Goal: Task Accomplishment & Management: Manage account settings

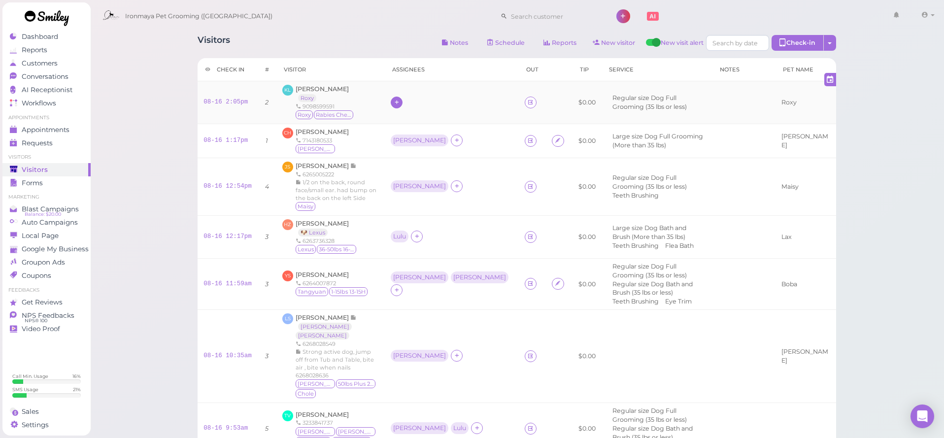
click at [400, 101] on icon at bounding box center [397, 102] width 6 height 7
click at [415, 202] on span "Lulu Han" at bounding box center [432, 201] width 67 height 7
click at [408, 274] on div "[PERSON_NAME]" at bounding box center [419, 277] width 53 height 7
click at [434, 325] on span "Select pets" at bounding box center [418, 326] width 34 height 11
click at [436, 325] on ul "Select pets" at bounding box center [442, 326] width 90 height 11
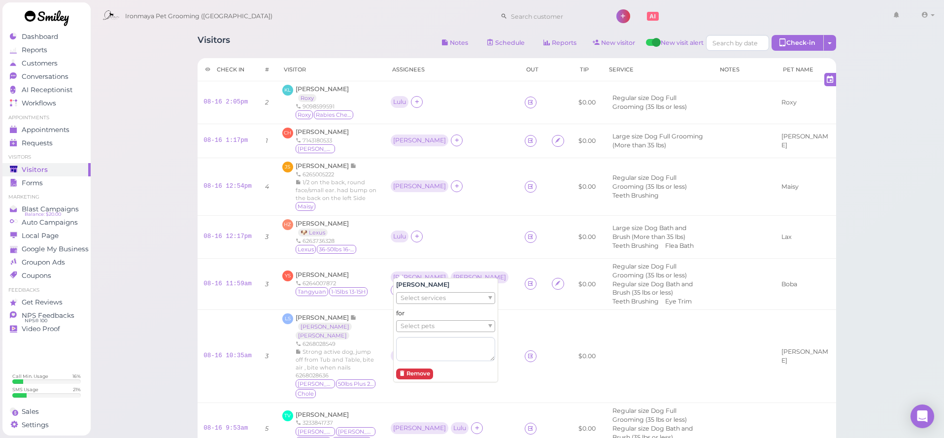
drag, startPoint x: 325, startPoint y: 262, endPoint x: 860, endPoint y: 149, distance: 546.7
click at [325, 271] on span "[PERSON_NAME]" at bounding box center [322, 274] width 53 height 7
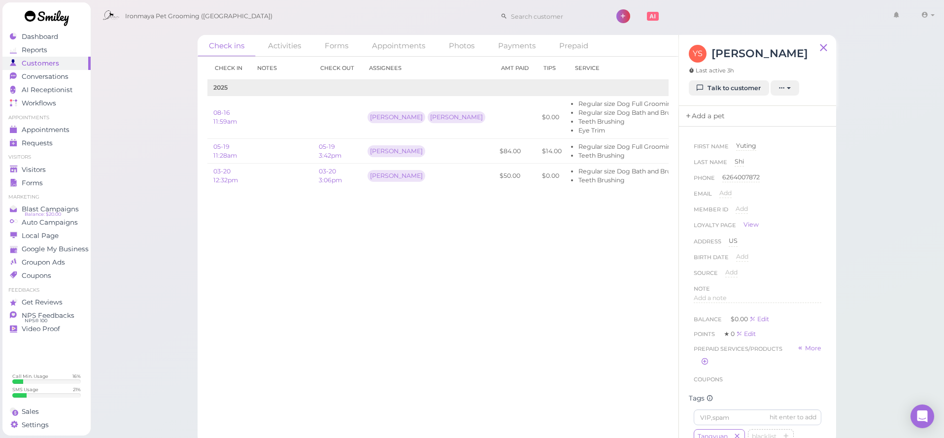
click at [709, 114] on link "Add a pet" at bounding box center [705, 116] width 52 height 21
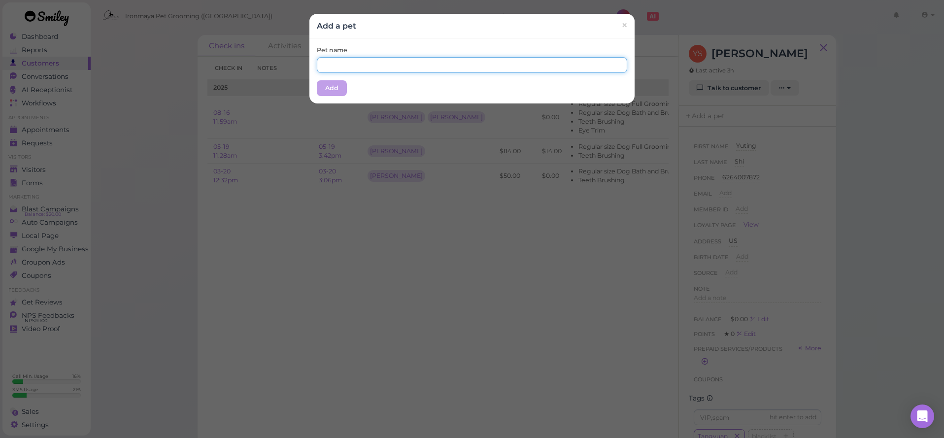
click at [434, 68] on input "text" at bounding box center [472, 65] width 310 height 16
type input "Boba"
drag, startPoint x: 359, startPoint y: 86, endPoint x: 346, endPoint y: 88, distance: 13.4
click at [359, 87] on div "Pet name Boba Add" at bounding box center [471, 70] width 325 height 65
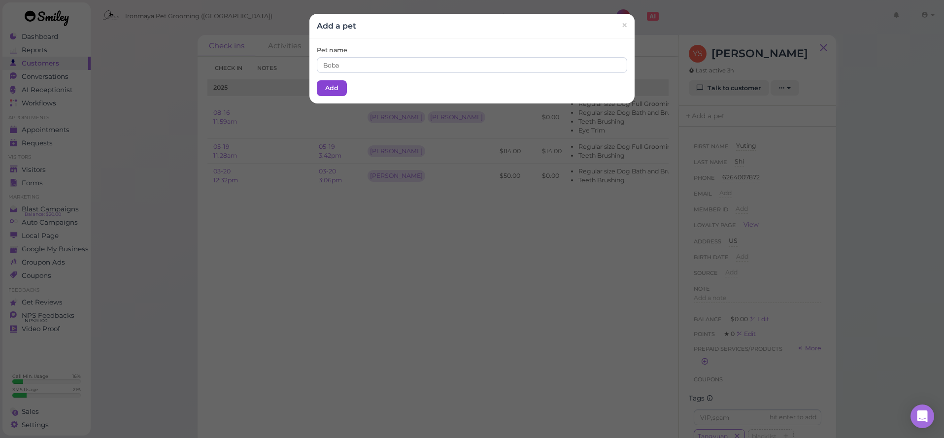
click at [320, 88] on button "Add" at bounding box center [332, 88] width 30 height 16
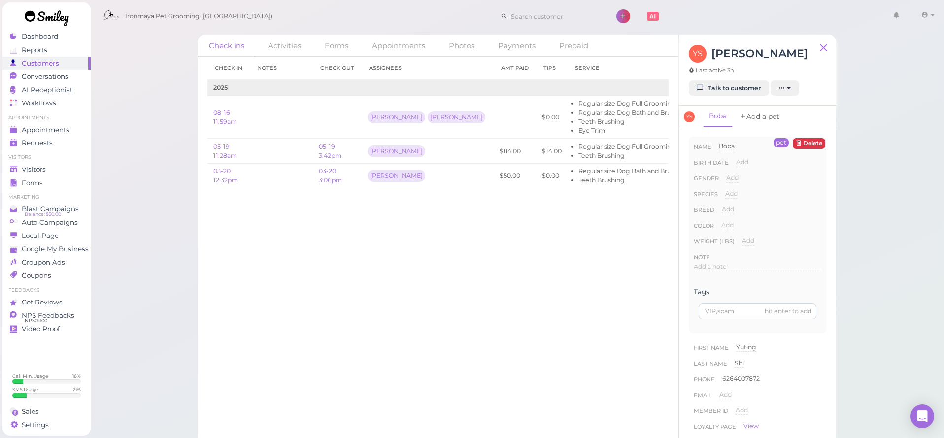
click at [756, 119] on link "Add a pet" at bounding box center [760, 116] width 52 height 21
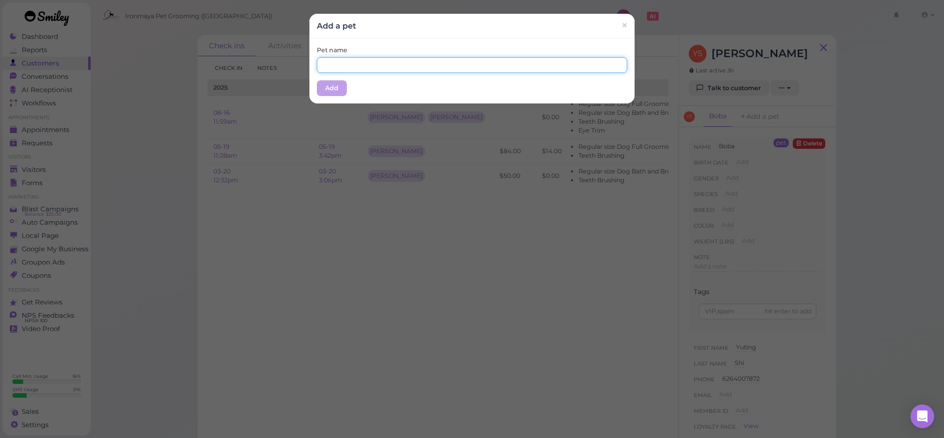
click at [357, 69] on input "text" at bounding box center [472, 65] width 310 height 16
type input "Tangyuan"
click at [360, 77] on div "Pet name Tangyuan Add" at bounding box center [471, 70] width 325 height 65
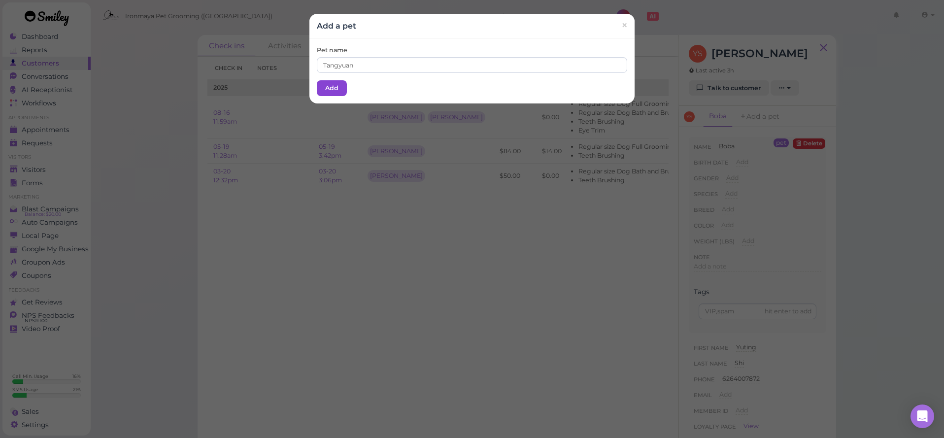
click at [342, 87] on button "Add" at bounding box center [332, 88] width 30 height 16
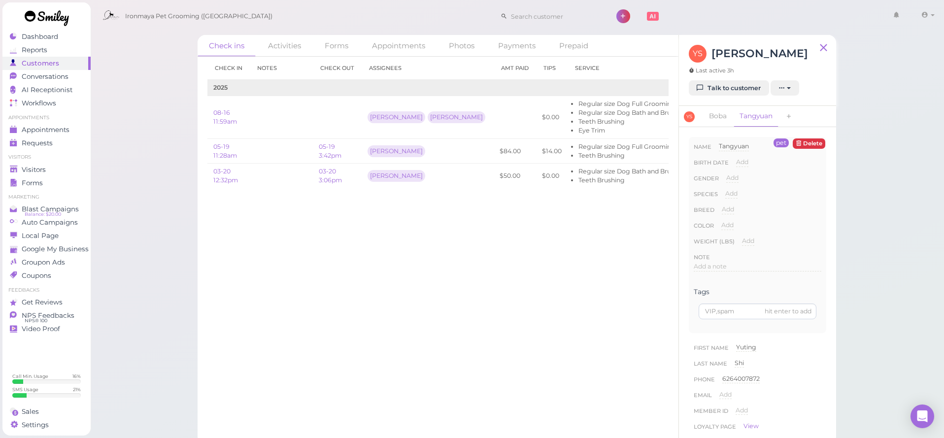
click at [196, 20] on span "Ironmaya Pet Grooming ([GEOGRAPHIC_DATA])" at bounding box center [198, 16] width 147 height 28
click at [163, 77] on div "Check ins Activities Forms Appointments Photos Payments Prepaid Check in Notes …" at bounding box center [517, 222] width 854 height 444
click at [719, 116] on link "Boba" at bounding box center [718, 116] width 30 height 21
click at [40, 168] on span "Visitors" at bounding box center [34, 170] width 24 height 8
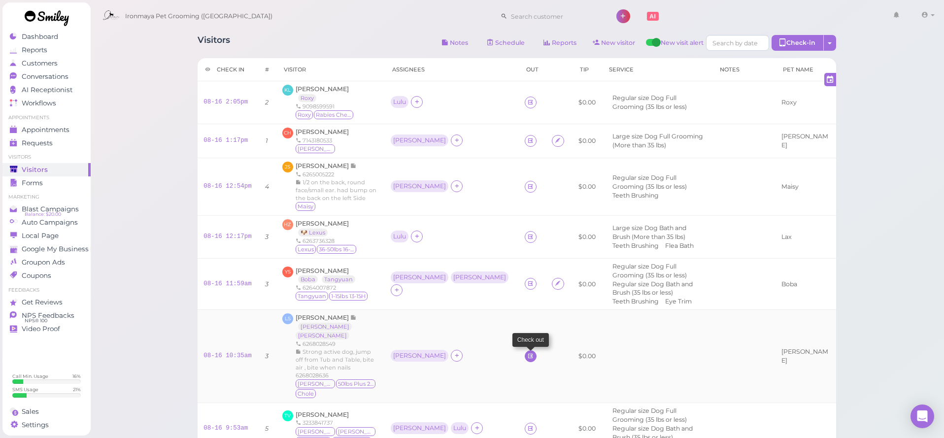
click at [527, 352] on icon at bounding box center [530, 355] width 6 height 7
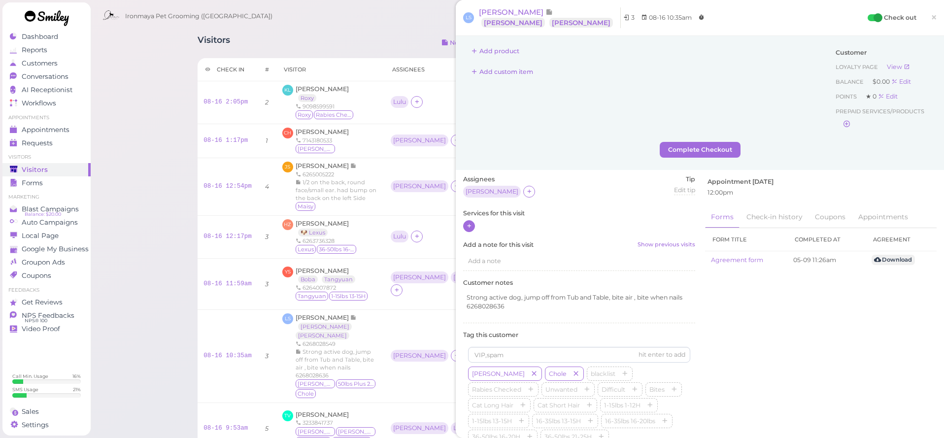
click at [472, 226] on icon at bounding box center [469, 225] width 6 height 7
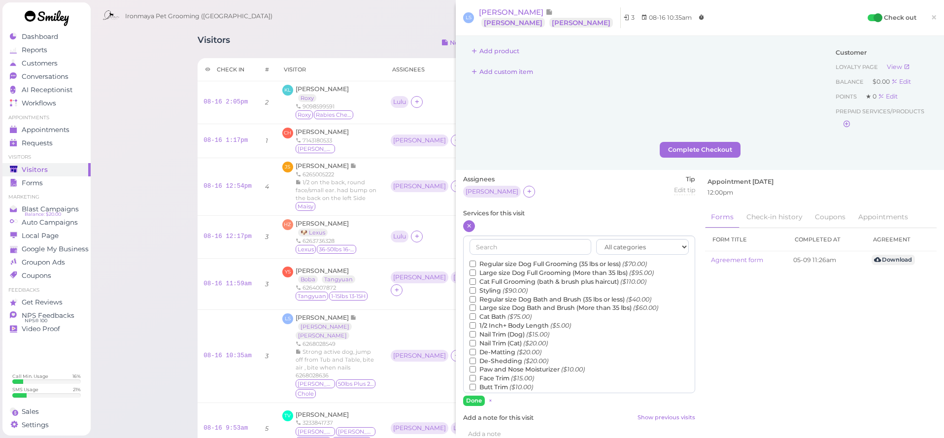
click at [496, 303] on label "Large size Dog Bath and Brush (More than 35 lbs) ($60.00)" at bounding box center [563, 307] width 189 height 9
click at [476, 304] on input "Large size Dog Bath and Brush (More than 35 lbs) ($60.00)" at bounding box center [472, 307] width 6 height 6
click at [475, 400] on button "Done" at bounding box center [474, 401] width 22 height 10
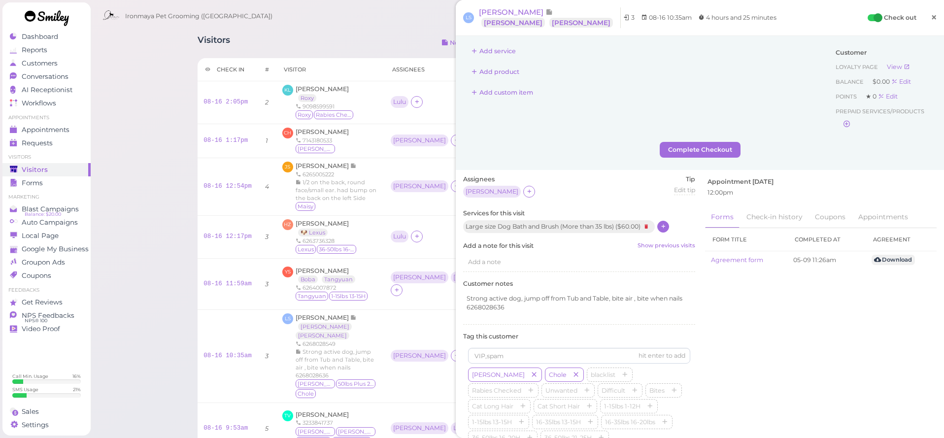
click at [930, 16] on link "×" at bounding box center [934, 17] width 18 height 23
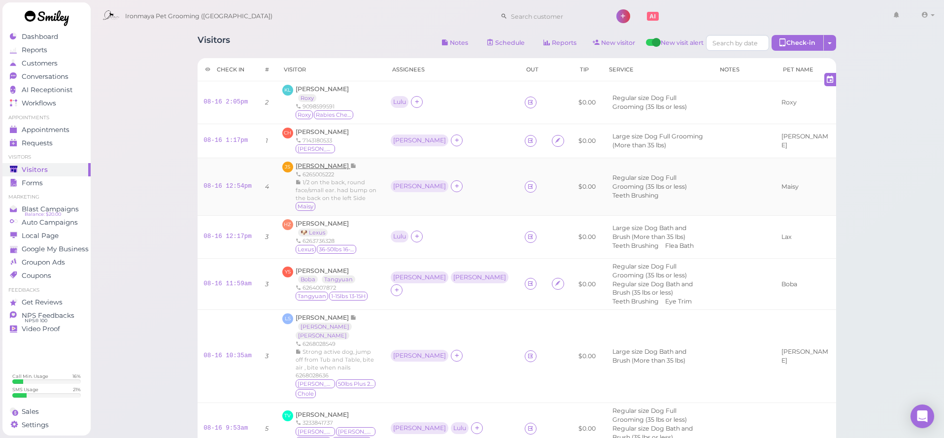
click at [308, 162] on span "[PERSON_NAME]" at bounding box center [323, 165] width 55 height 7
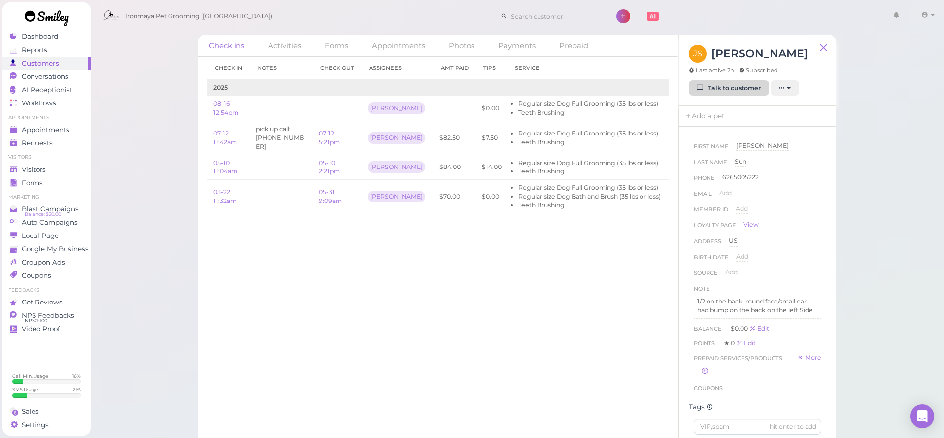
click at [710, 88] on link "Talk to customer" at bounding box center [729, 88] width 80 height 16
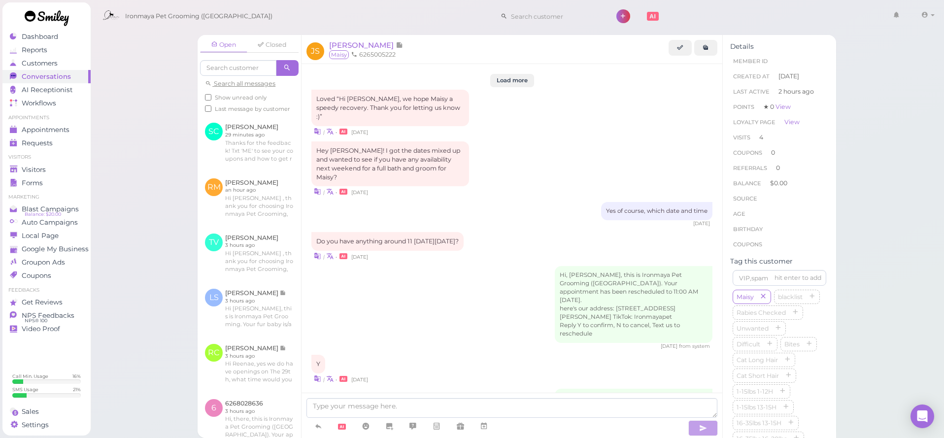
scroll to position [1467, 0]
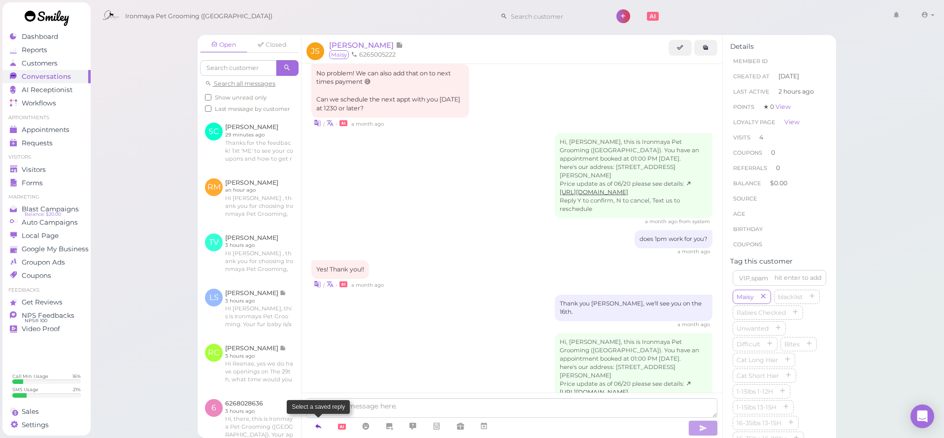
click at [316, 422] on icon at bounding box center [318, 426] width 8 height 10
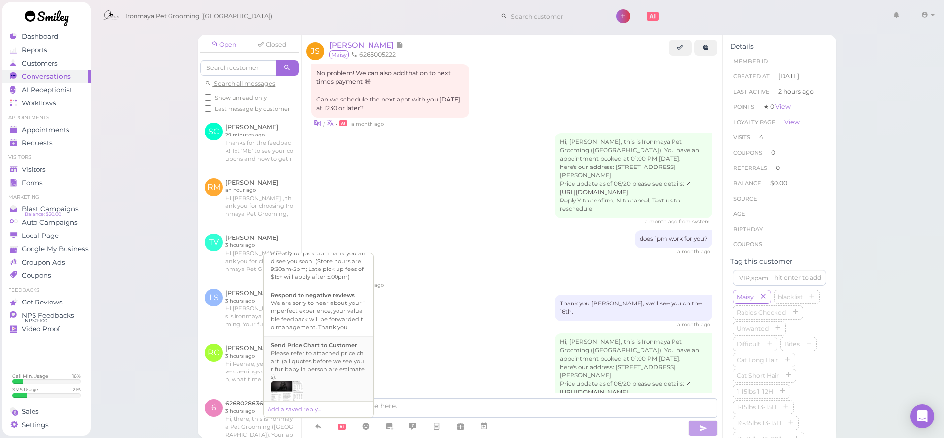
scroll to position [252, 0]
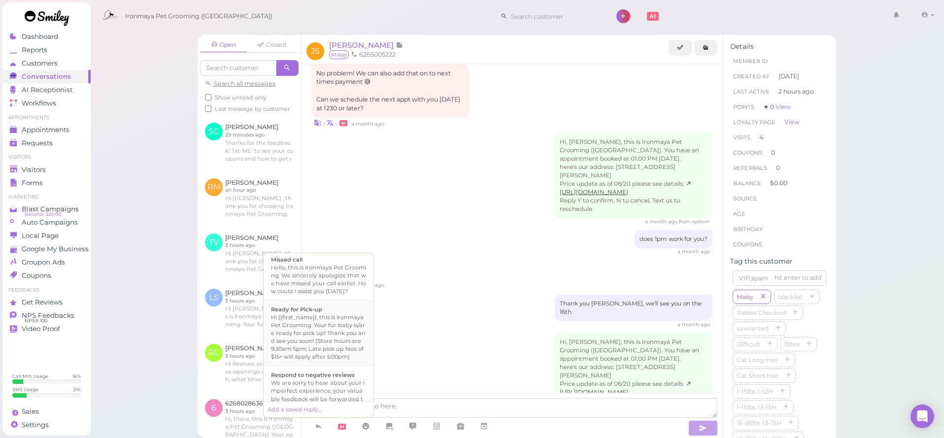
click at [326, 354] on div "Hi {{first_name}}, this is Ironmaya Pet Grooming. Your fur baby is/are ready fo…" at bounding box center [318, 336] width 95 height 47
type textarea "Hi {{first_name}}, this is Ironmaya Pet Grooming. Your fur baby is/are ready fo…"
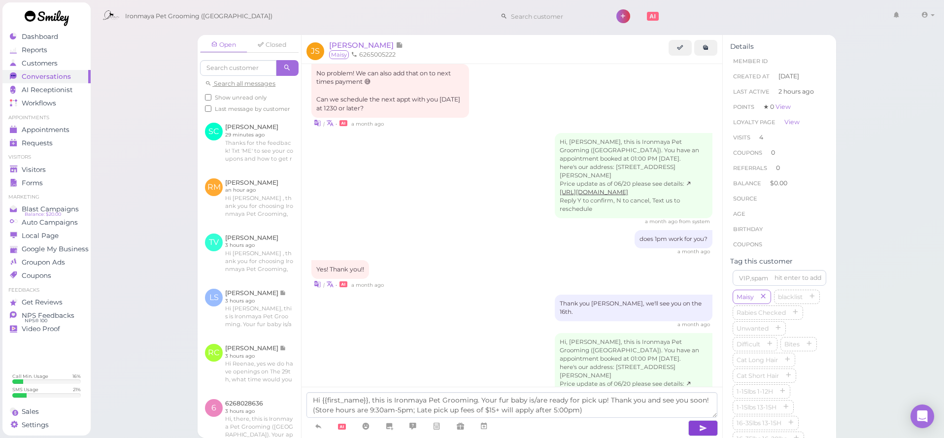
click at [710, 429] on button "button" at bounding box center [703, 428] width 30 height 16
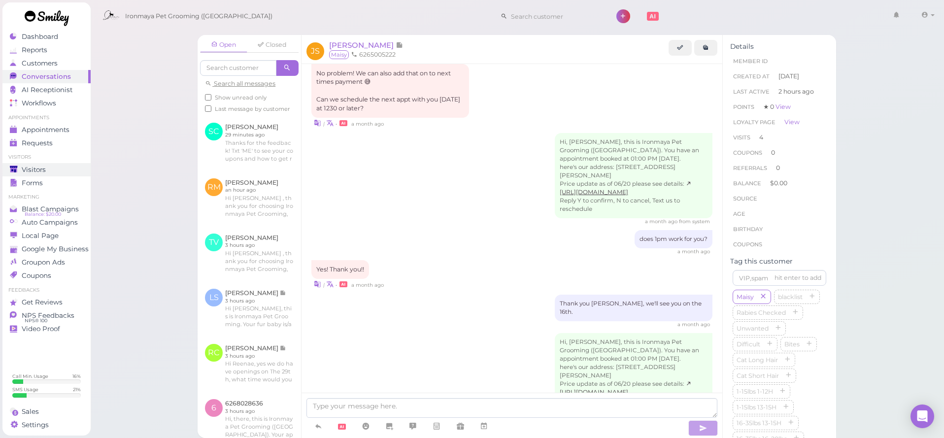
scroll to position [1513, 0]
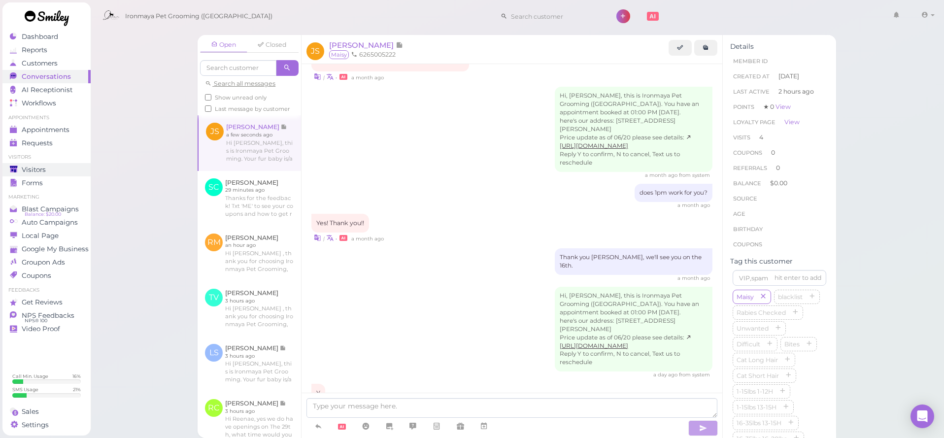
click at [52, 172] on div "Visitors" at bounding box center [45, 170] width 71 height 8
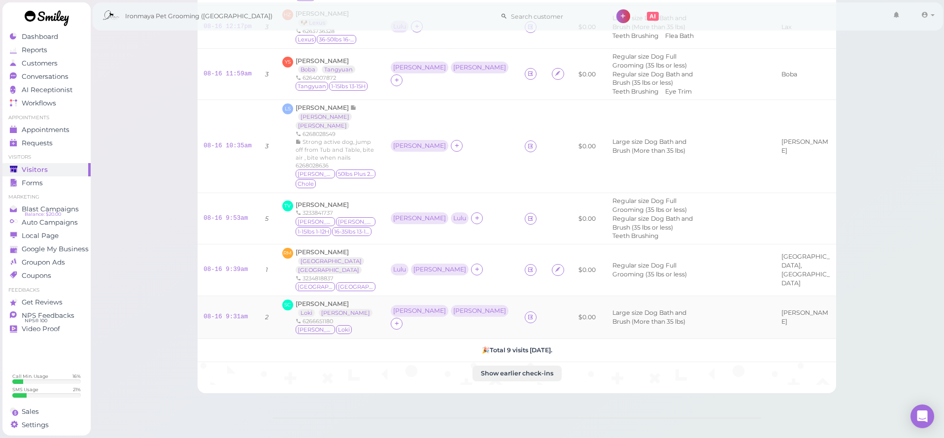
scroll to position [223, 0]
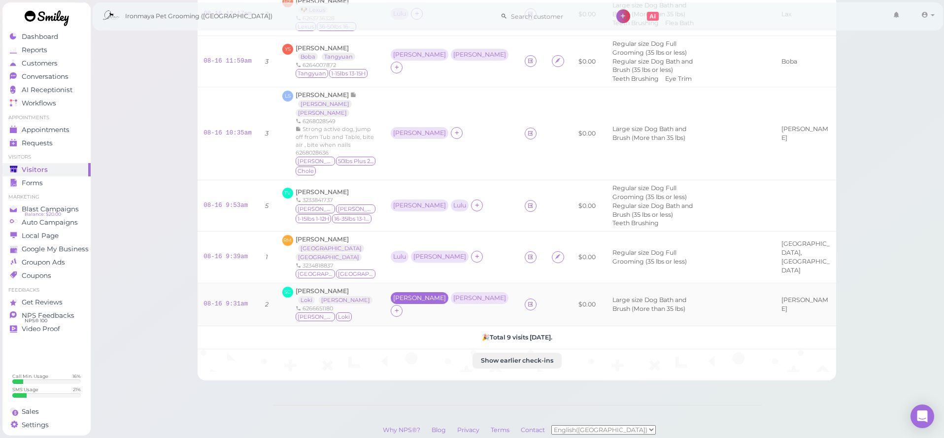
click at [403, 295] on div "[PERSON_NAME]" at bounding box center [419, 298] width 53 height 7
click at [453, 295] on div "[PERSON_NAME]" at bounding box center [479, 298] width 53 height 7
click at [412, 348] on button "Remove" at bounding box center [414, 348] width 37 height 10
click at [451, 298] on div at bounding box center [457, 304] width 12 height 12
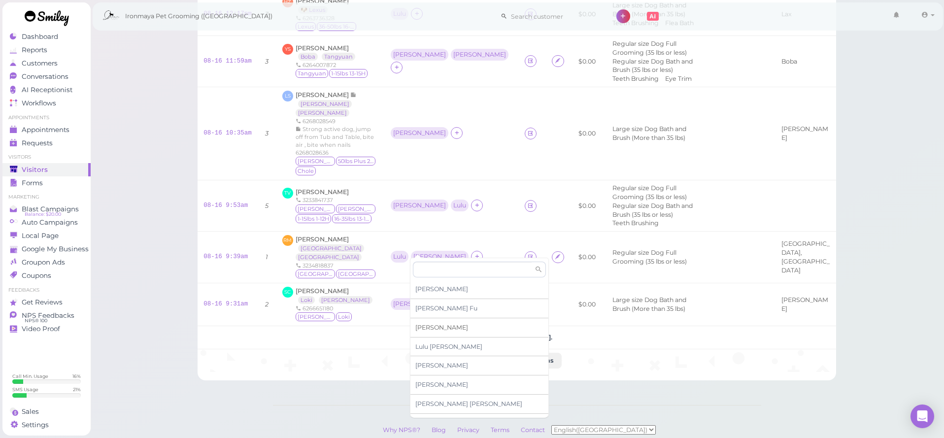
click at [425, 325] on span "[PERSON_NAME]" at bounding box center [441, 327] width 53 height 7
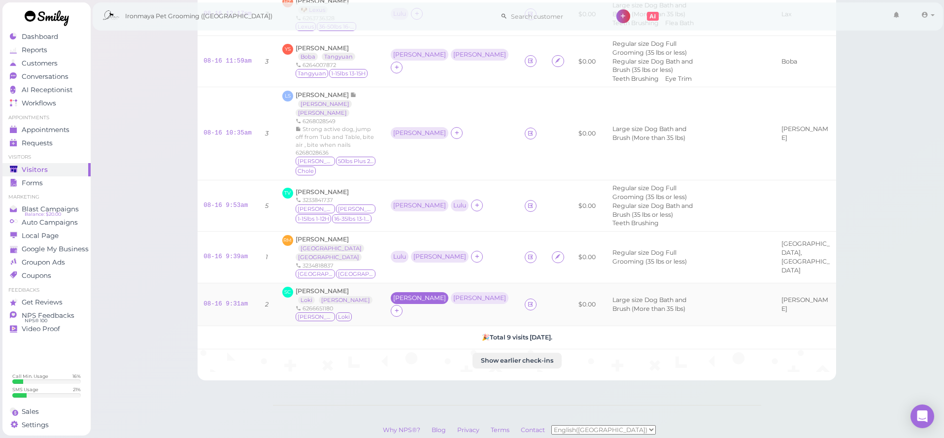
click at [403, 295] on div "[PERSON_NAME]" at bounding box center [419, 298] width 53 height 7
click at [412, 275] on span "Select services" at bounding box center [423, 272] width 45 height 11
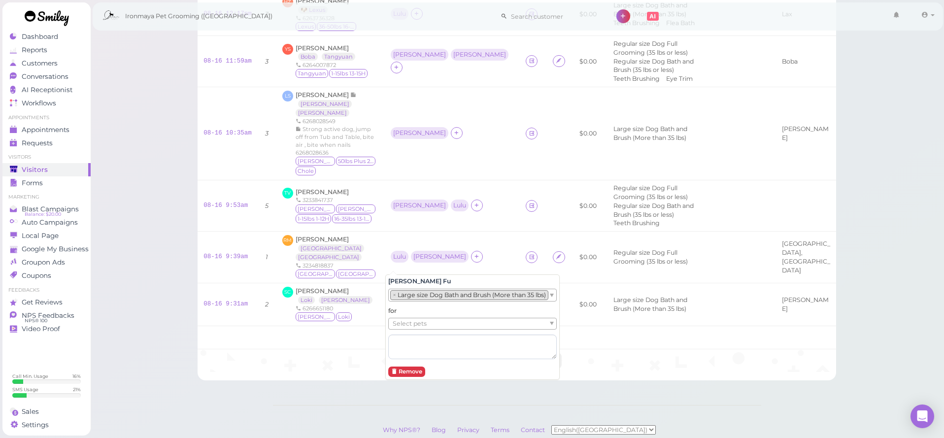
click at [419, 329] on div "for Select pets" at bounding box center [472, 332] width 168 height 52
click at [418, 326] on span "Select pets" at bounding box center [410, 323] width 34 height 11
drag, startPoint x: 318, startPoint y: 309, endPoint x: 400, endPoint y: 289, distance: 84.2
click at [318, 349] on td "Show earlier check-ins" at bounding box center [517, 360] width 638 height 23
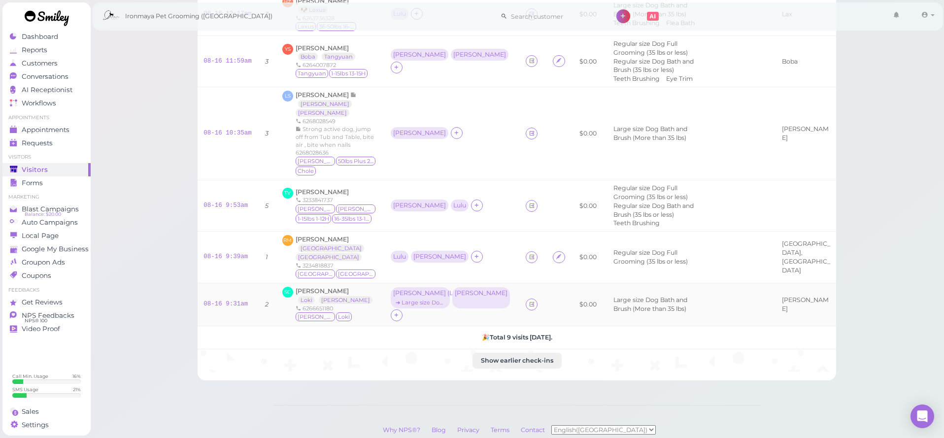
drag, startPoint x: 451, startPoint y: 263, endPoint x: 450, endPoint y: 268, distance: 5.9
click at [452, 287] on div "[PERSON_NAME]" at bounding box center [481, 297] width 58 height 21
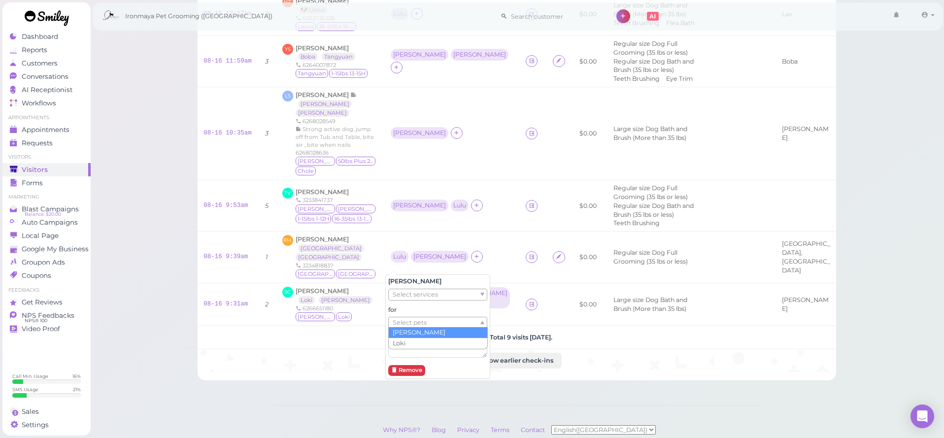
click at [426, 323] on span "Select pets" at bounding box center [410, 322] width 34 height 11
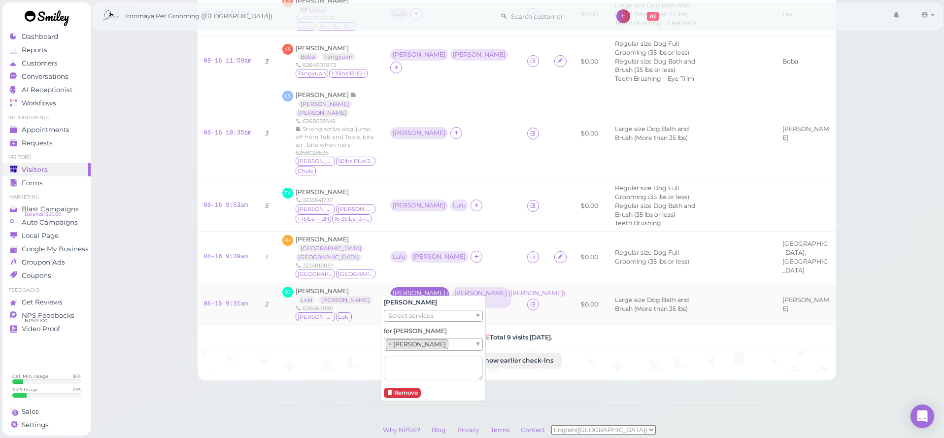
click at [417, 287] on div "Ida ( Loki ) ➔ Large size Dog Bath and Brush (More than 35 lbs)" at bounding box center [419, 297] width 59 height 21
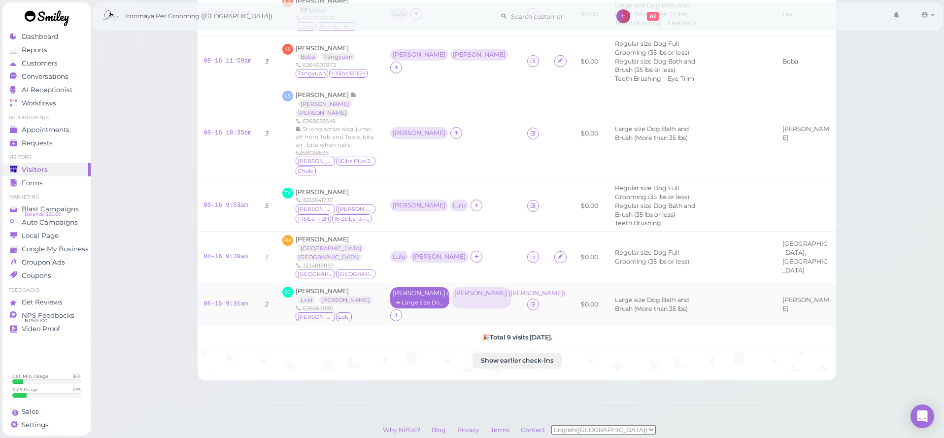
click at [413, 299] on div "➔ Large size Dog Bath and Brush (More than 35 lbs)" at bounding box center [420, 302] width 54 height 7
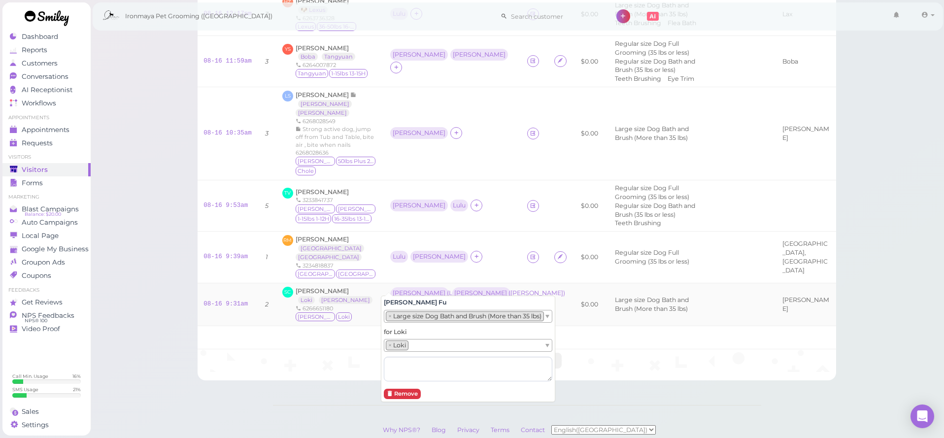
click at [418, 316] on li "× Large size Dog Bath and Brush (More than 35 lbs)" at bounding box center [465, 316] width 158 height 10
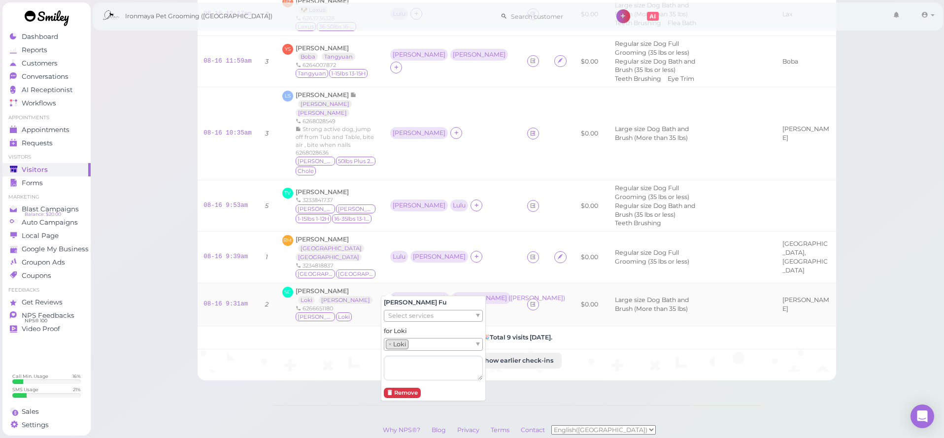
drag, startPoint x: 348, startPoint y: 335, endPoint x: 354, endPoint y: 331, distance: 7.1
click at [348, 335] on div "Check in # Visitor Assignees Out Tip Service Notes Pet Name 08-16 2:05pm 2 KL K…" at bounding box center [517, 107] width 638 height 545
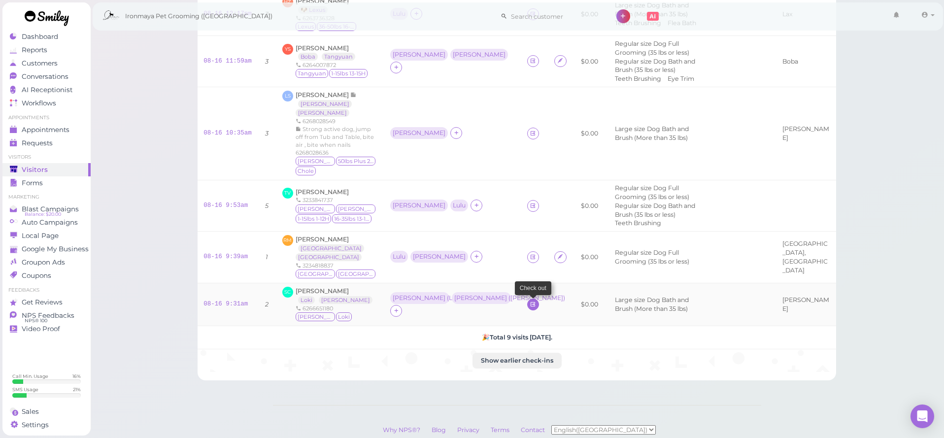
click at [530, 301] on icon at bounding box center [533, 304] width 6 height 7
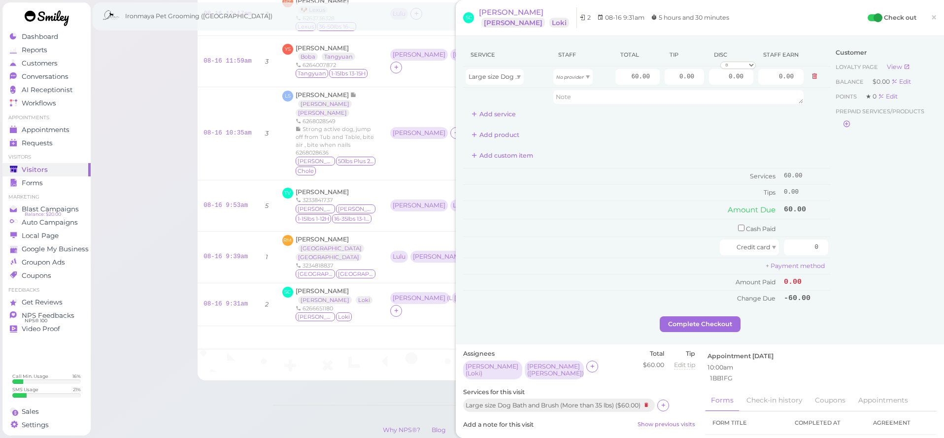
click at [486, 124] on div "Service Staff Total Tip Disc Staff earn Large size Dog Bath and Brush (More tha…" at bounding box center [647, 174] width 368 height 263
click at [485, 116] on button "Add service" at bounding box center [493, 114] width 61 height 16
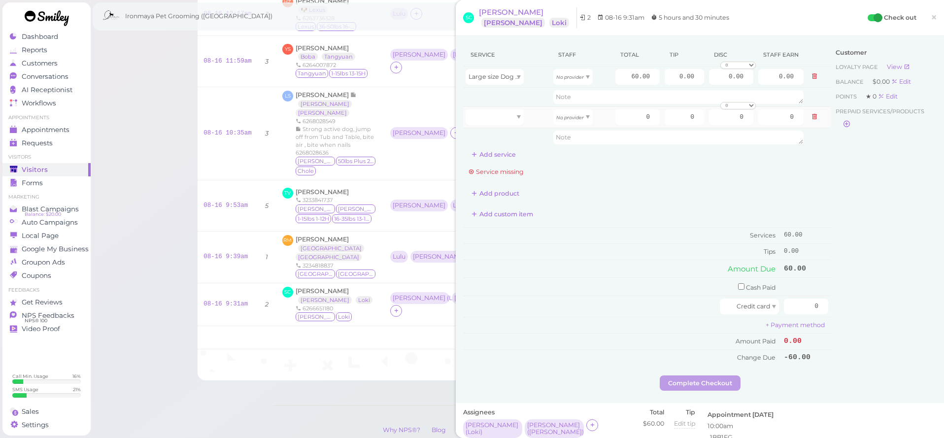
click at [493, 125] on td at bounding box center [507, 116] width 88 height 21
click at [494, 117] on div at bounding box center [495, 117] width 58 height 16
click at [578, 179] on div "Service Staff Total Tip Disc Staff earn Large size Dog Bath and Brush (More tha…" at bounding box center [647, 204] width 368 height 322
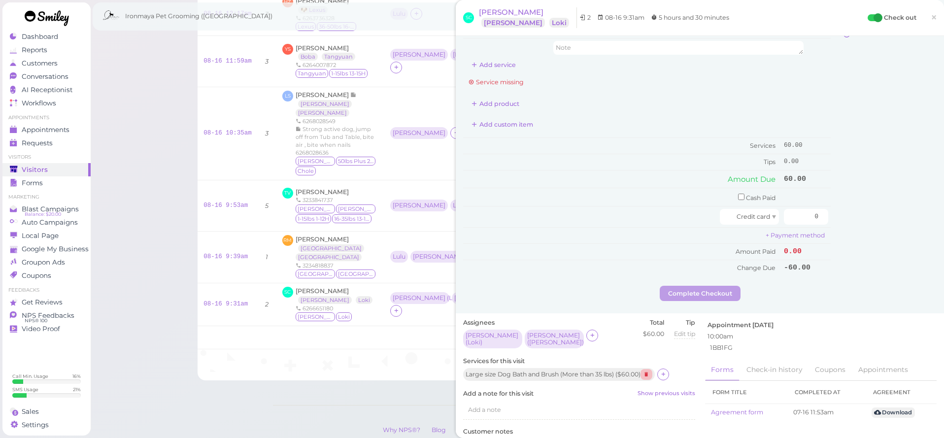
scroll to position [102, 0]
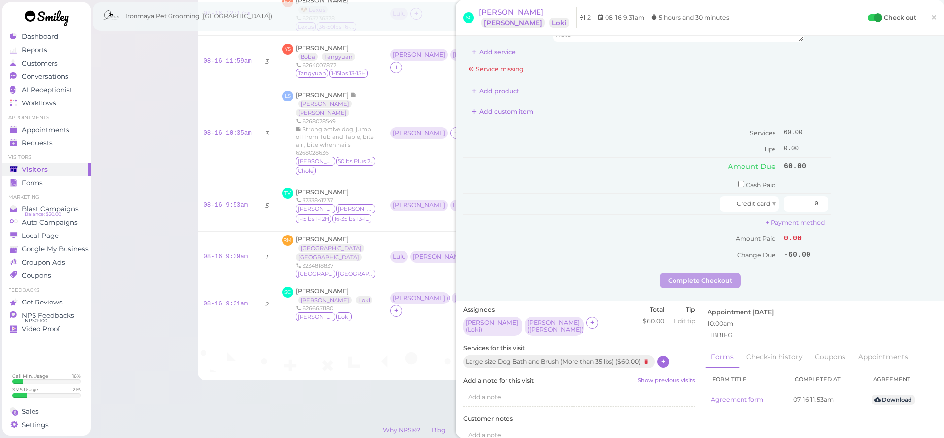
click at [667, 358] on icon at bounding box center [663, 361] width 6 height 7
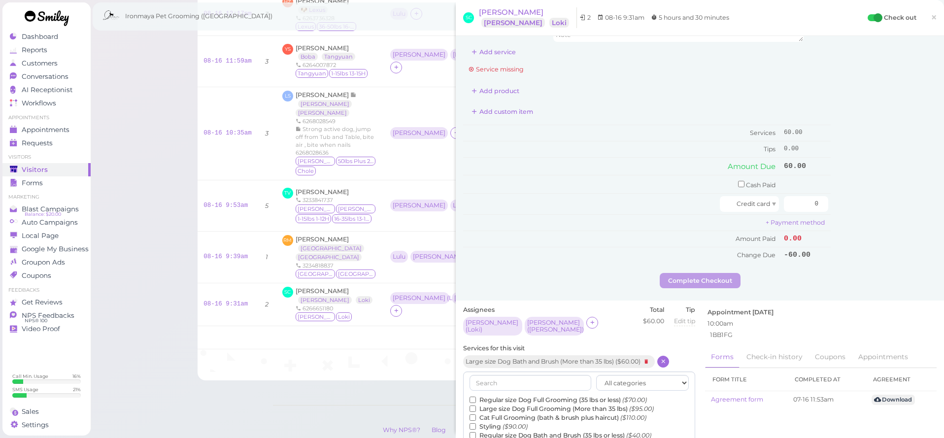
click at [521, 404] on label "Large size Dog Full Grooming (More than 35 lbs) ($95.00)" at bounding box center [561, 408] width 184 height 9
click at [476, 405] on input "Large size Dog Full Grooming (More than 35 lbs) ($95.00)" at bounding box center [472, 408] width 6 height 6
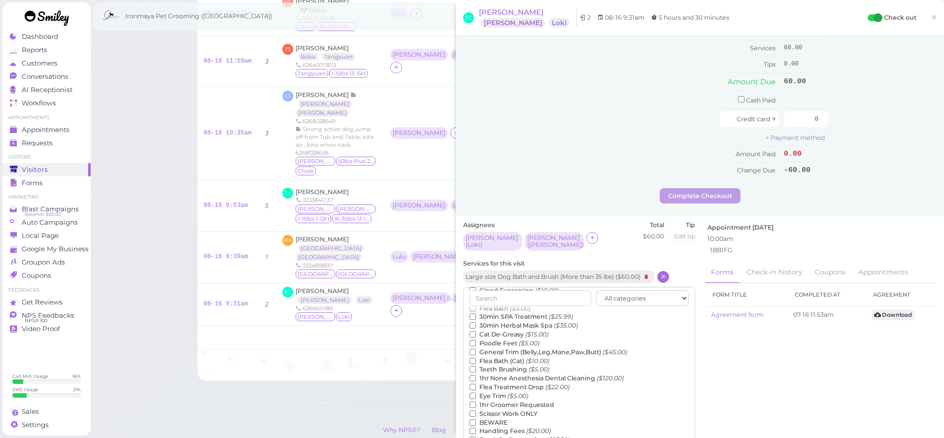
scroll to position [378, 0]
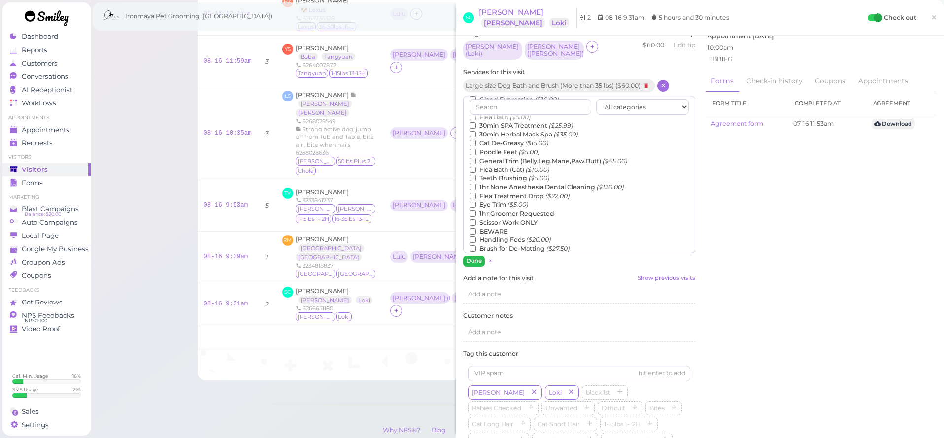
click at [474, 246] on div "All categories Full Grooming Bath & Brush Add-ons Special Requests Ironmaya Mer…" at bounding box center [579, 181] width 232 height 170
click at [477, 256] on button "Done" at bounding box center [474, 261] width 22 height 10
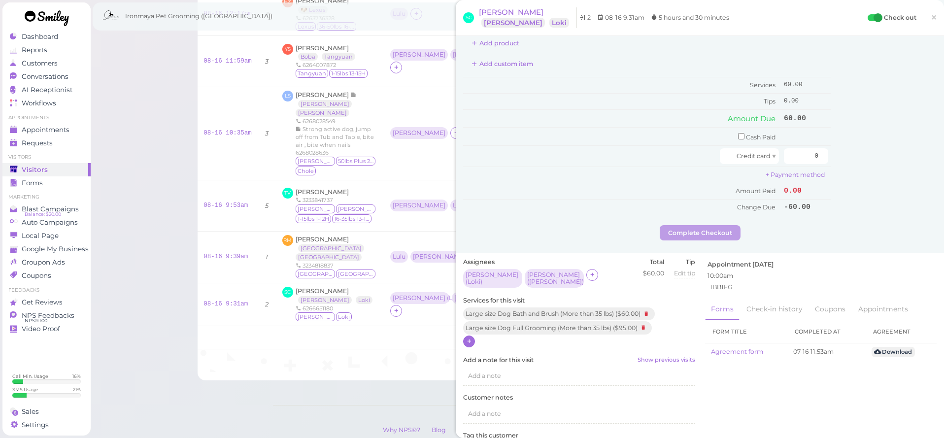
scroll to position [0, 0]
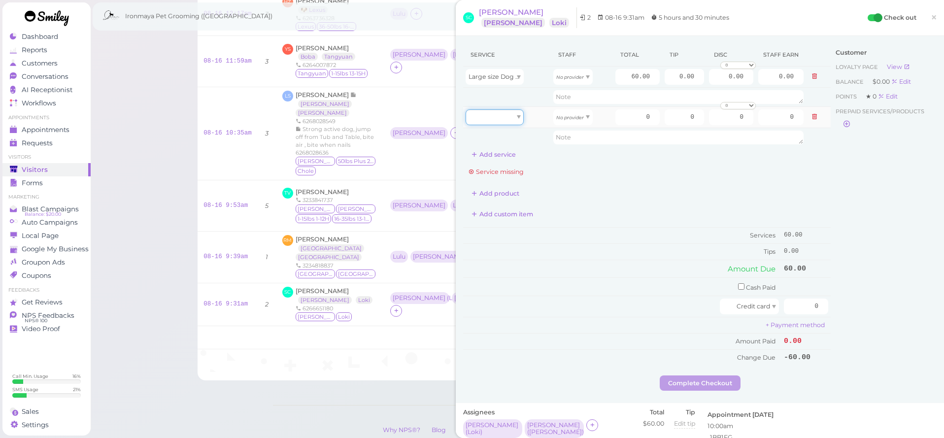
click at [498, 124] on div at bounding box center [495, 117] width 58 height 16
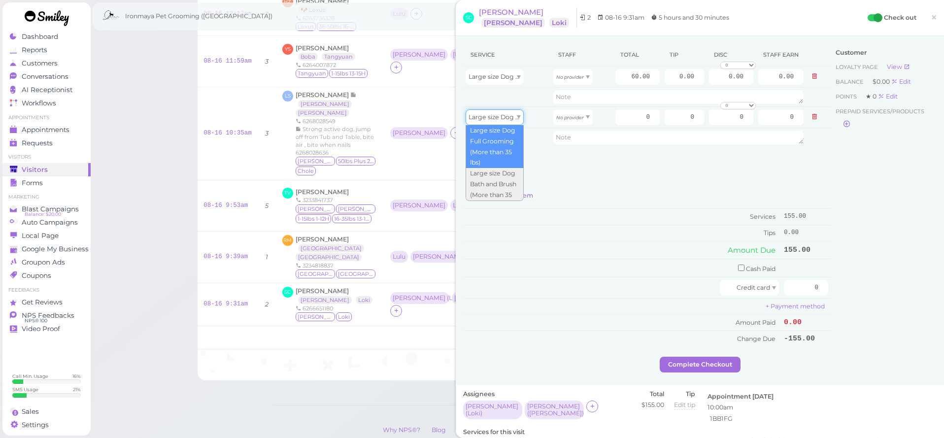
type input "95.00"
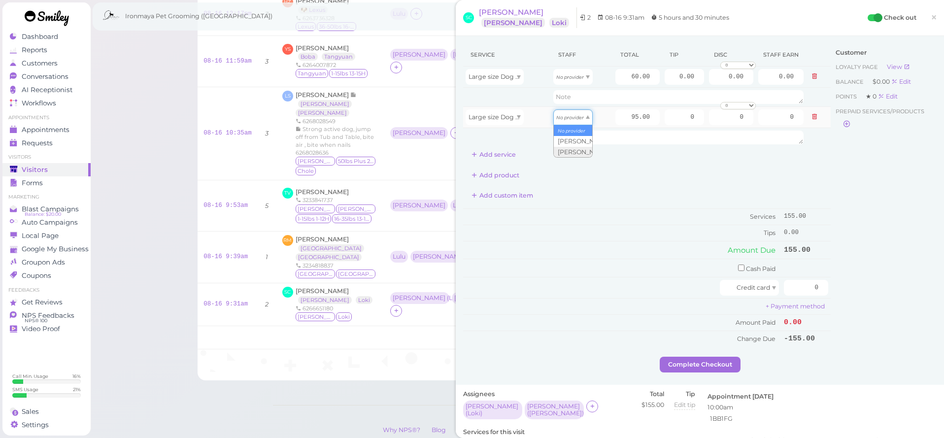
click at [570, 117] on div "No provider" at bounding box center [572, 117] width 39 height 16
type input "42.75"
click at [570, 77] on icon "No provider" at bounding box center [570, 76] width 28 height 5
type input "25.80"
click at [513, 154] on button "Add service" at bounding box center [493, 155] width 61 height 16
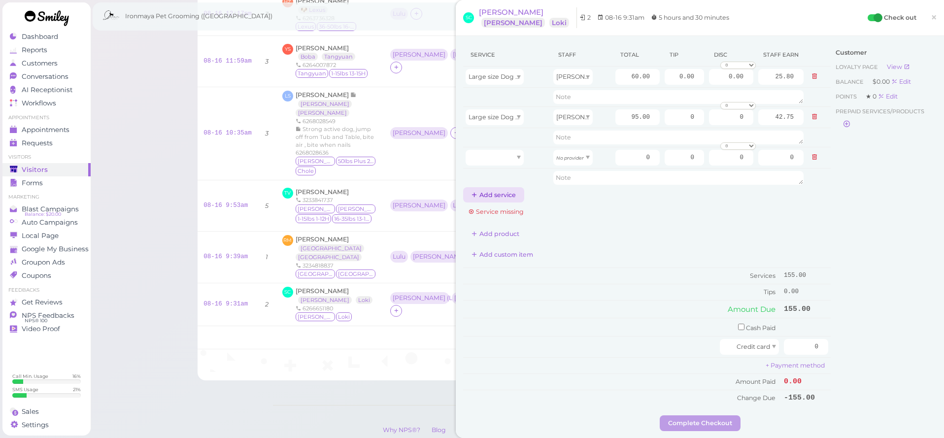
click at [506, 196] on button "Add service" at bounding box center [493, 195] width 61 height 16
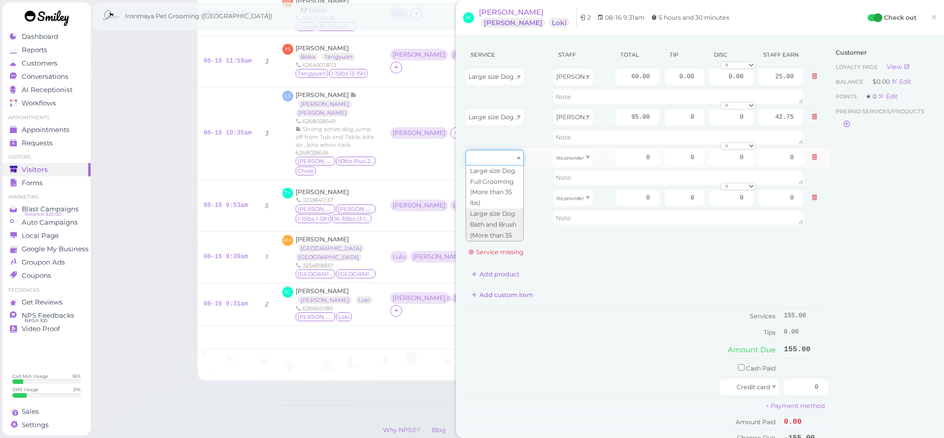
click at [506, 154] on div at bounding box center [495, 158] width 58 height 16
click at [815, 199] on icon at bounding box center [814, 197] width 6 height 7
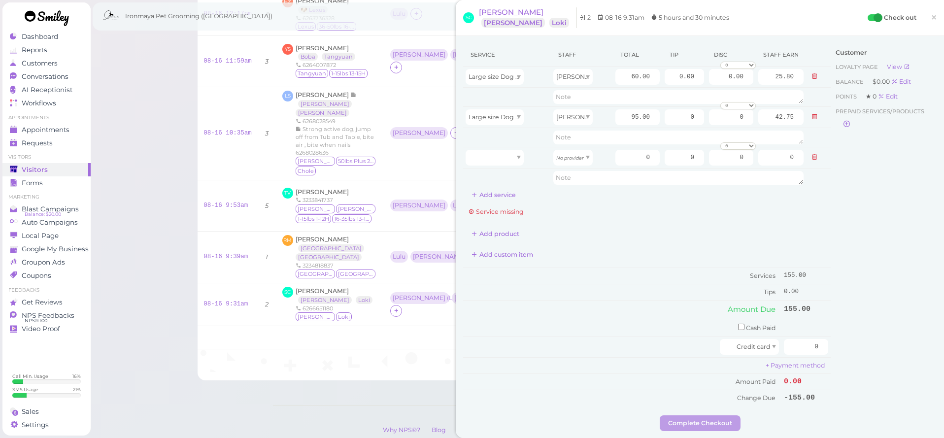
scroll to position [216, 0]
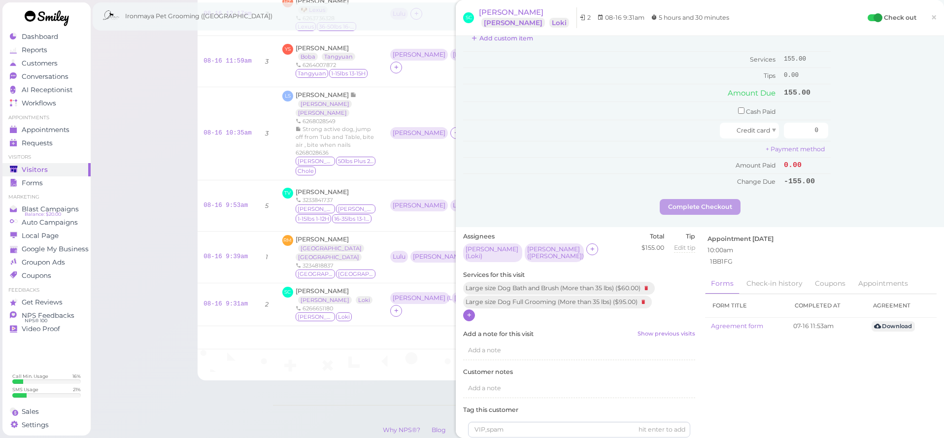
drag, startPoint x: 470, startPoint y: 302, endPoint x: 475, endPoint y: 299, distance: 6.4
click at [469, 311] on icon at bounding box center [469, 314] width 6 height 7
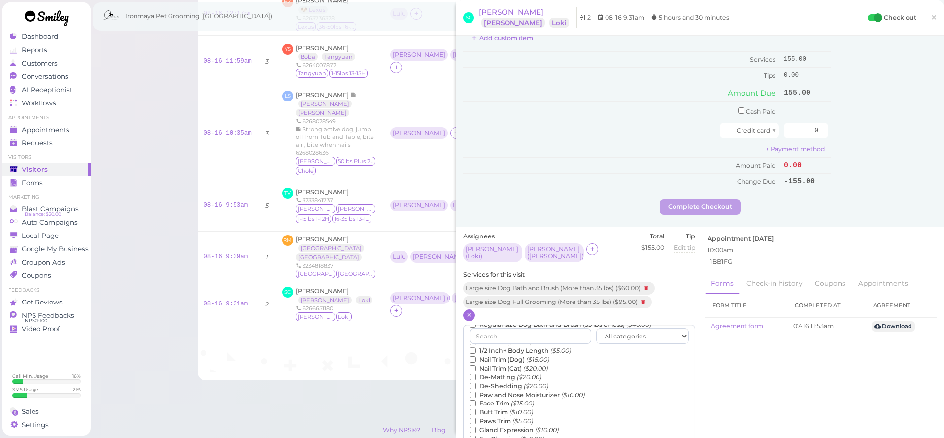
scroll to position [140, 0]
click at [537, 328] on input "text" at bounding box center [530, 336] width 122 height 16
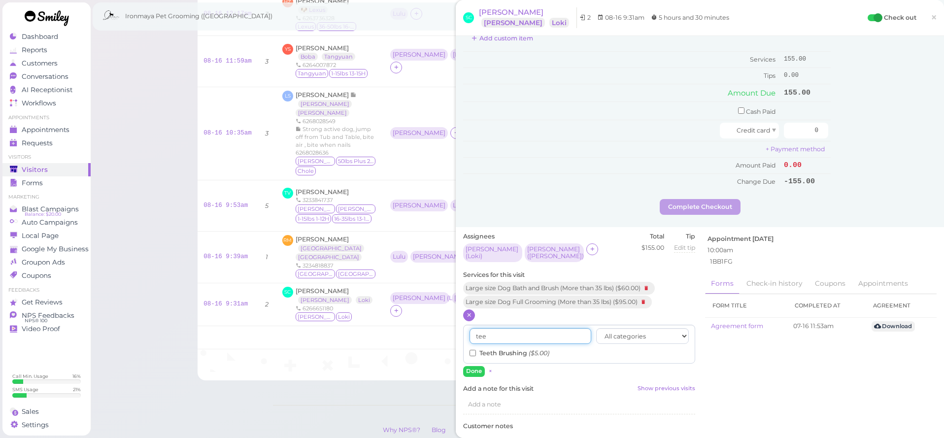
type input "tee"
click at [469, 350] on input "Teeth Brushing ($5.00)" at bounding box center [472, 353] width 6 height 6
click at [472, 366] on button "Done" at bounding box center [474, 371] width 22 height 10
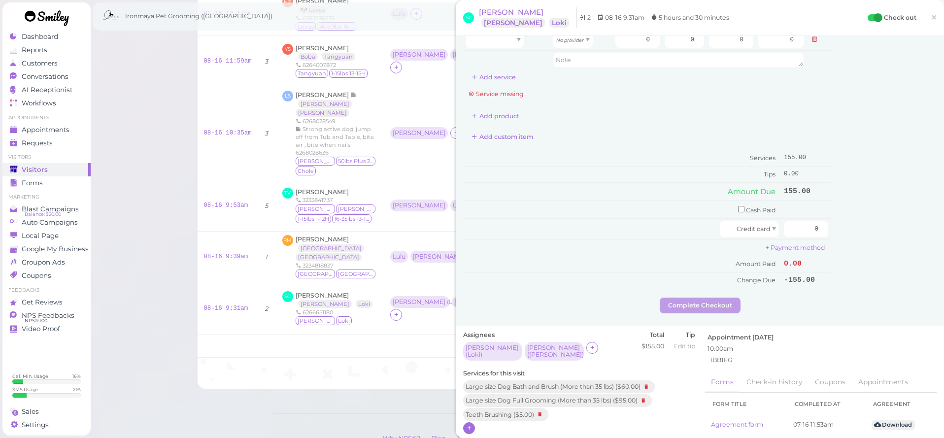
scroll to position [18, 0]
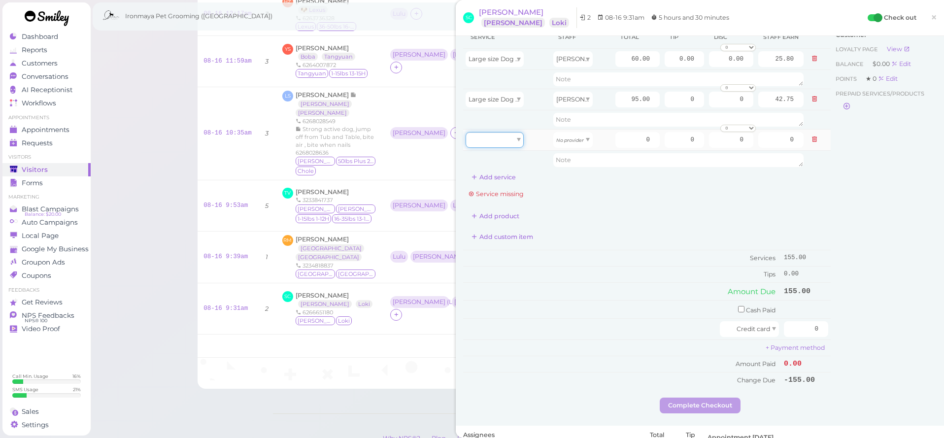
click at [501, 140] on div at bounding box center [495, 140] width 58 height 16
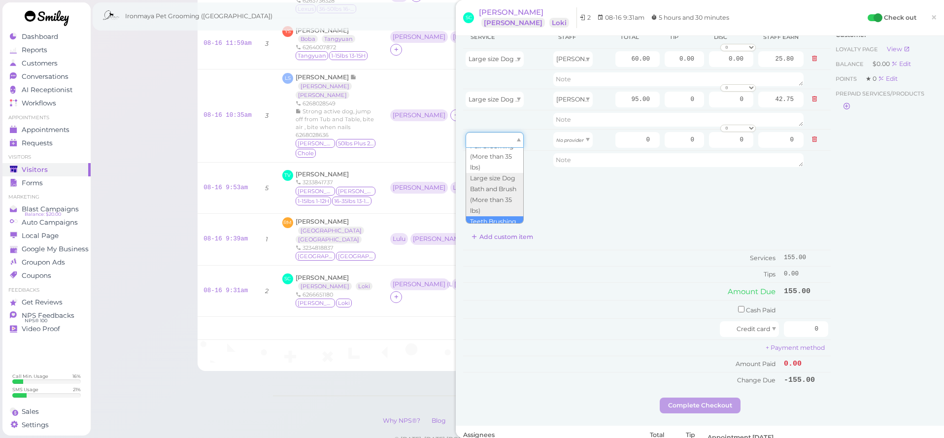
type input "5.00"
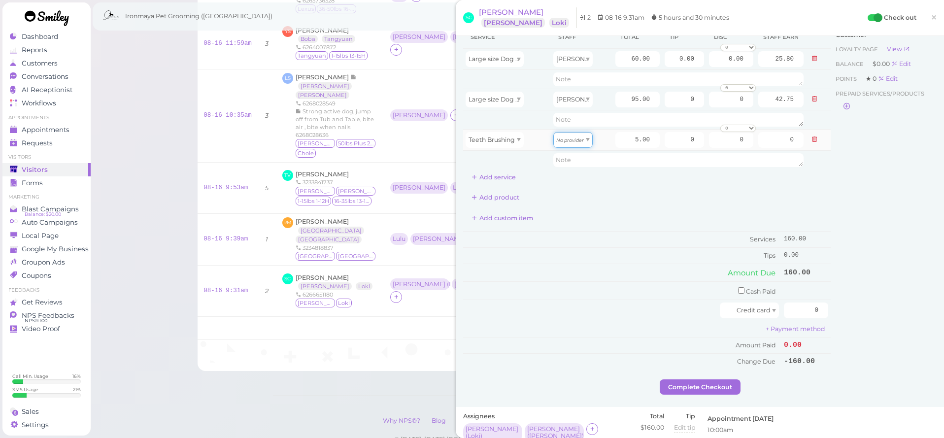
click at [565, 140] on icon "No provider" at bounding box center [570, 139] width 28 height 5
type input "2.15"
click at [651, 183] on div "Service Staff Total Tip Disc Staff earn Large size Dog Bath and Brush (More tha…" at bounding box center [647, 105] width 368 height 159
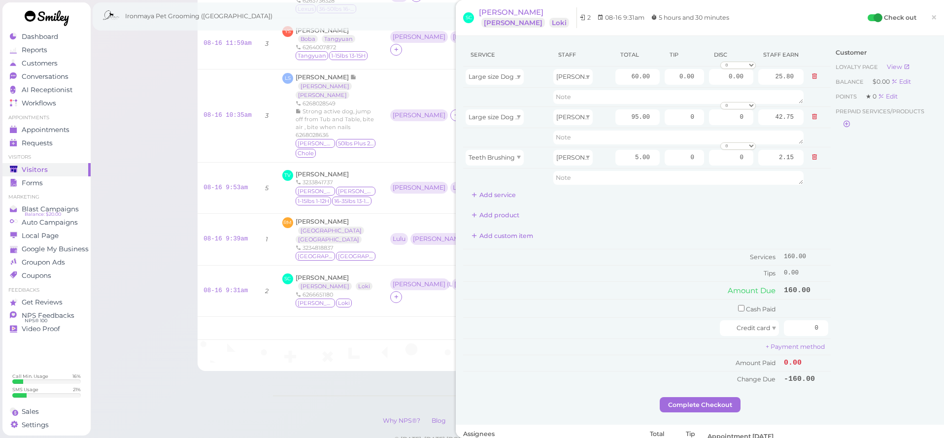
scroll to position [54, 0]
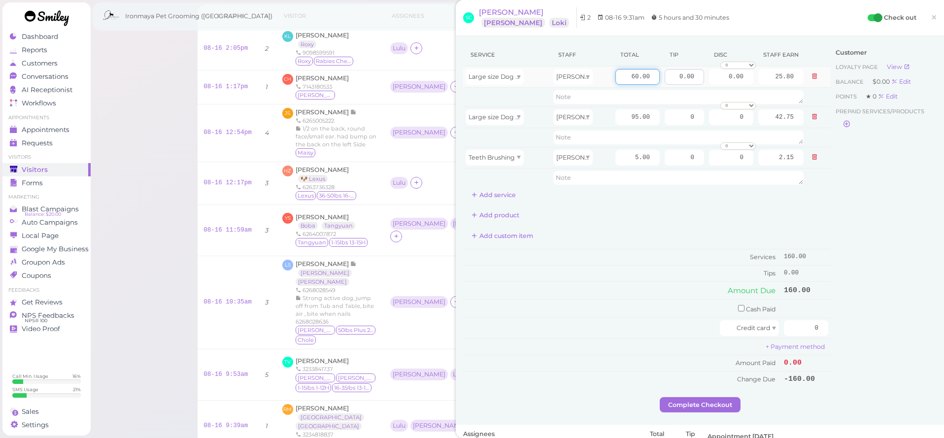
drag, startPoint x: 631, startPoint y: 76, endPoint x: 673, endPoint y: 75, distance: 42.4
click at [673, 75] on tr "Large size Dog Bath and Brush (More than 35 lbs) Ida 60.00 0.00 0.00 0 10% off …" at bounding box center [647, 77] width 368 height 21
type input "90"
type input "38.70"
click at [643, 202] on div "Service Staff Total Tip Disc Staff earn Large size Dog Bath and Brush (More tha…" at bounding box center [647, 215] width 368 height 344
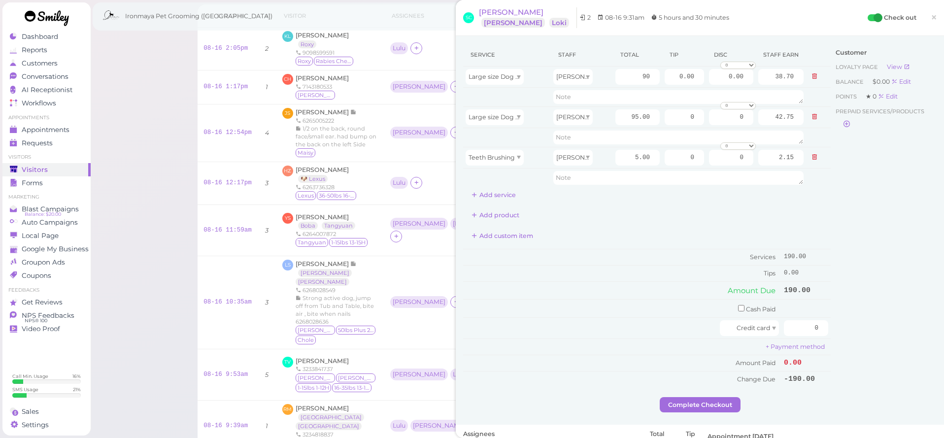
scroll to position [196, 0]
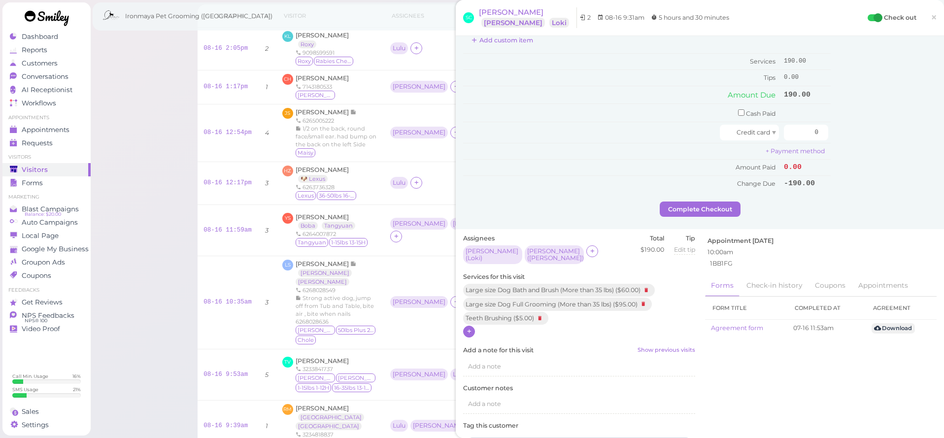
drag, startPoint x: 468, startPoint y: 321, endPoint x: 475, endPoint y: 316, distance: 8.5
click at [468, 328] on icon at bounding box center [469, 331] width 6 height 7
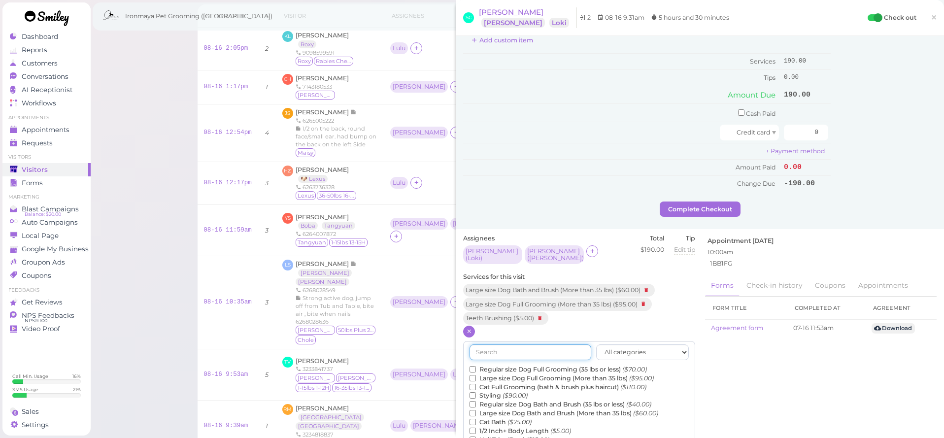
click at [498, 344] on input "text" at bounding box center [530, 352] width 122 height 16
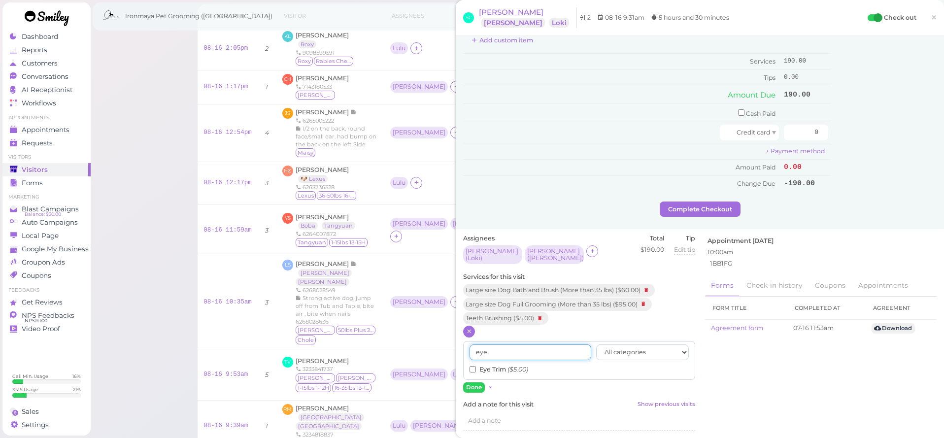
type input "eye"
click at [473, 366] on input "Eye Trim ($5.00)" at bounding box center [472, 369] width 6 height 6
click at [475, 382] on button "Done" at bounding box center [474, 387] width 22 height 10
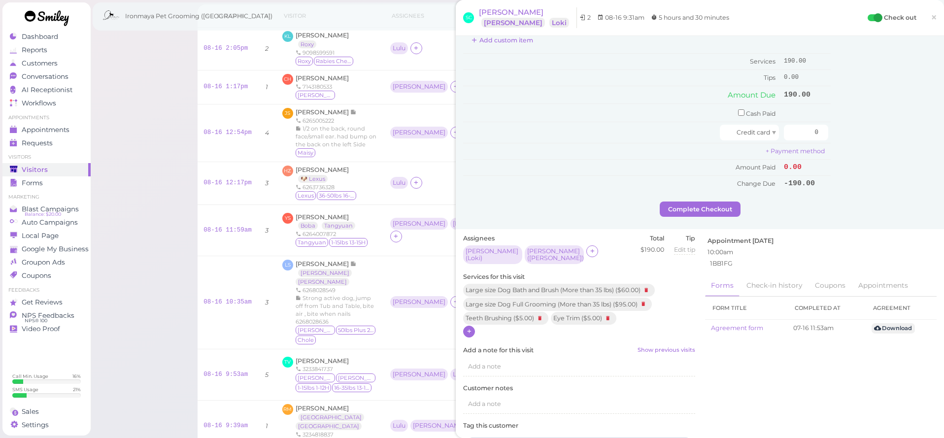
scroll to position [0, 0]
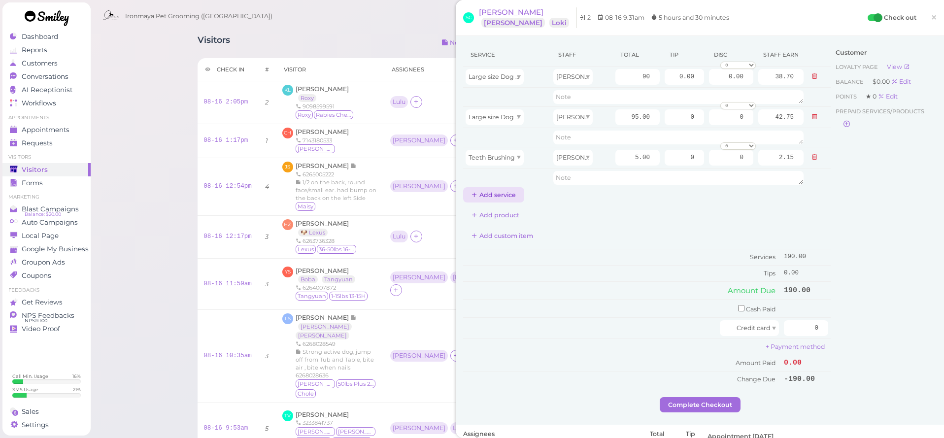
click at [504, 190] on button "Add service" at bounding box center [493, 195] width 61 height 16
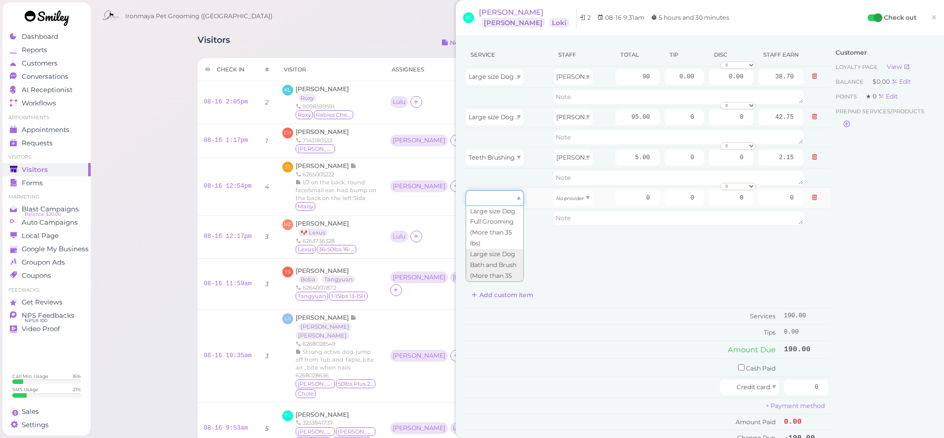
click at [507, 201] on div at bounding box center [495, 198] width 58 height 16
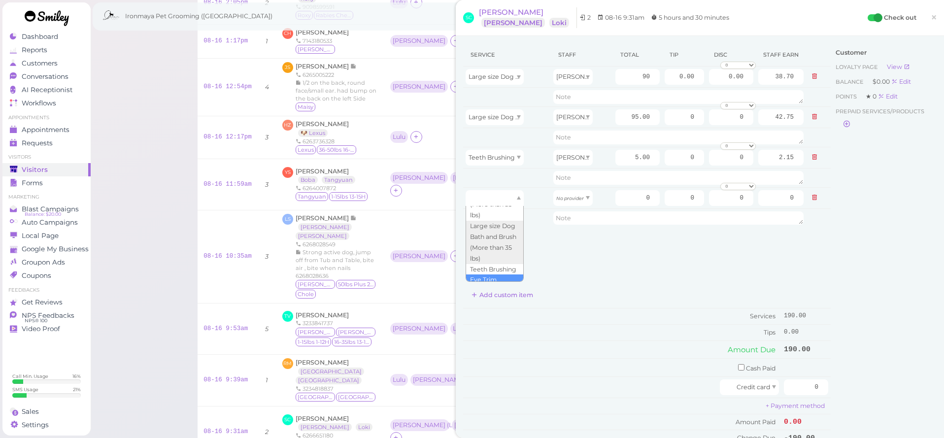
drag, startPoint x: 489, startPoint y: 276, endPoint x: 494, endPoint y: 267, distance: 9.9
type input "5.00"
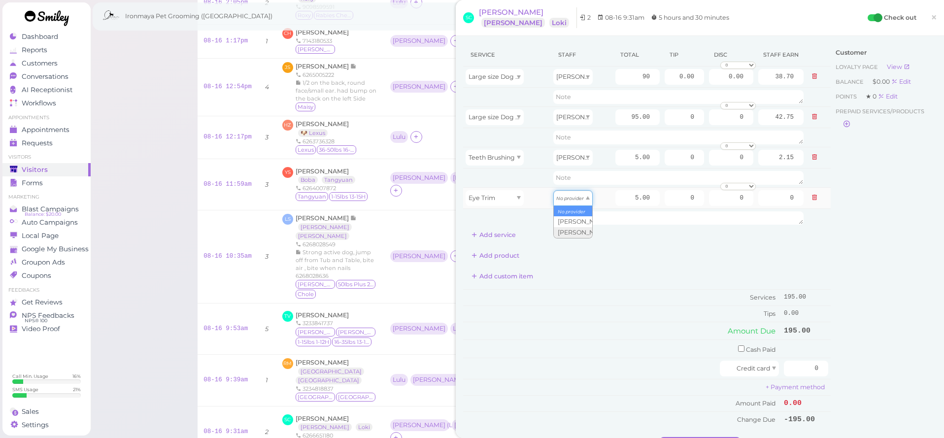
click at [568, 203] on div "No provider" at bounding box center [572, 198] width 39 height 16
type input "2.15"
drag, startPoint x: 632, startPoint y: 117, endPoint x: 670, endPoint y: 119, distance: 38.5
click at [670, 119] on tr "Large size Dog Full Grooming (More than 35 lbs) Isaac 95.00 0 0 0 10% off 15% o…" at bounding box center [647, 116] width 368 height 21
type input "105"
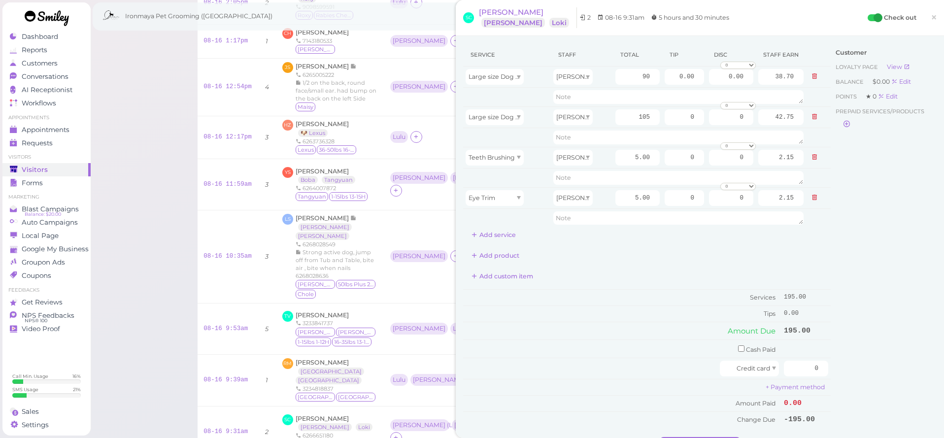
type input "47.25"
click at [634, 260] on div "Add product" at bounding box center [647, 256] width 368 height 16
drag, startPoint x: 676, startPoint y: 76, endPoint x: 714, endPoint y: 75, distance: 37.4
click at [714, 75] on tr "Large size Dog Bath and Brush (More than 35 lbs) Ida 90 0.00 0.00 0 10% off 15%…" at bounding box center [647, 77] width 368 height 21
type input "15"
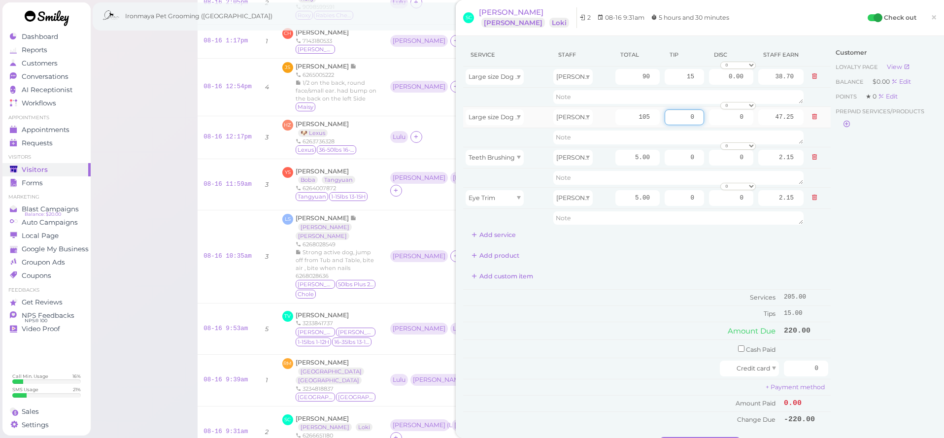
drag, startPoint x: 682, startPoint y: 119, endPoint x: 700, endPoint y: 118, distance: 17.3
click at [700, 118] on input "0" at bounding box center [684, 117] width 39 height 16
type input "15"
click at [654, 264] on div "Service Staff Total Tip Disc Staff earn Large size Dog Bath and Brush (More tha…" at bounding box center [647, 235] width 368 height 384
drag, startPoint x: 802, startPoint y: 366, endPoint x: 848, endPoint y: 371, distance: 46.6
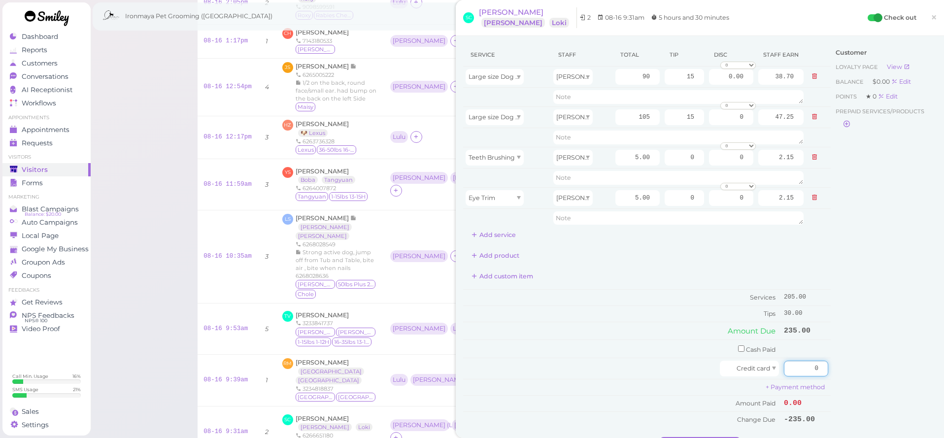
click at [848, 371] on div "Service Staff Total Tip Disc Staff earn Large size Dog Bath and Brush (More tha…" at bounding box center [699, 240] width 473 height 394
type input "235"
click at [829, 318] on td "30.00" at bounding box center [805, 313] width 49 height 16
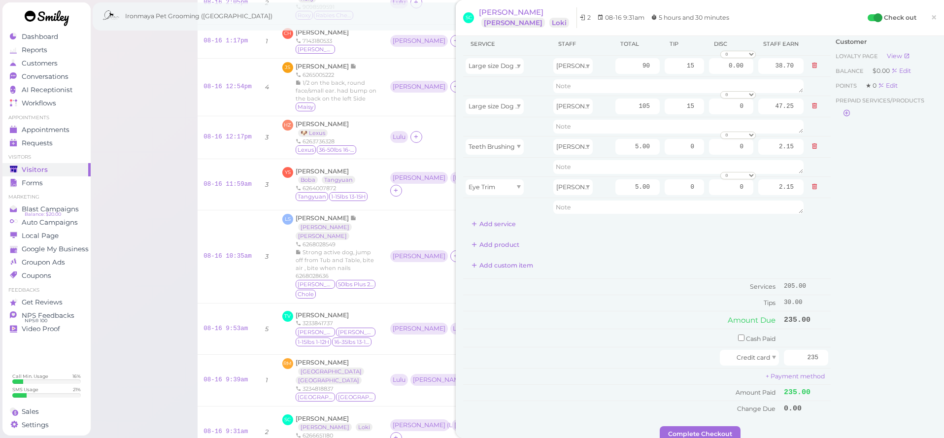
scroll to position [33, 0]
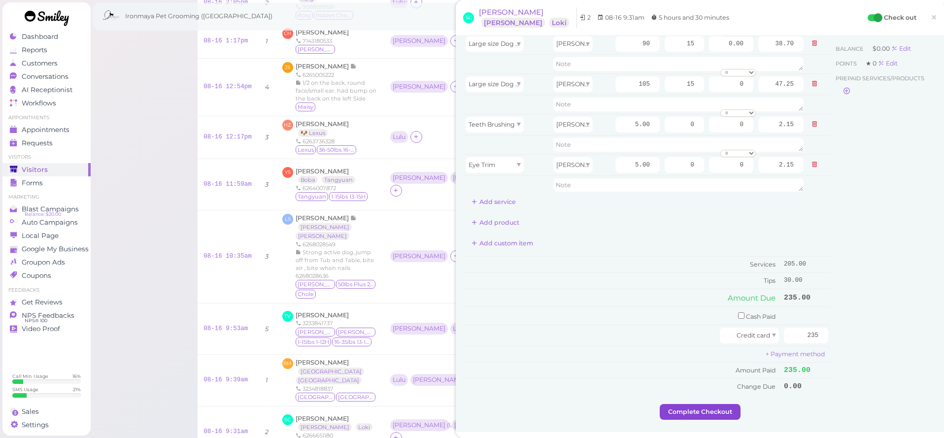
click at [693, 404] on button "Complete Checkout" at bounding box center [700, 412] width 81 height 16
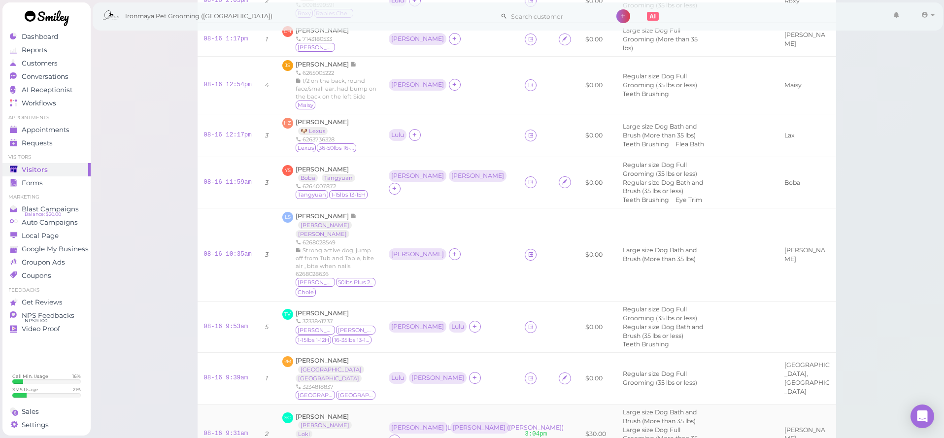
scroll to position [103, 0]
click at [528, 372] on icon at bounding box center [531, 375] width 6 height 7
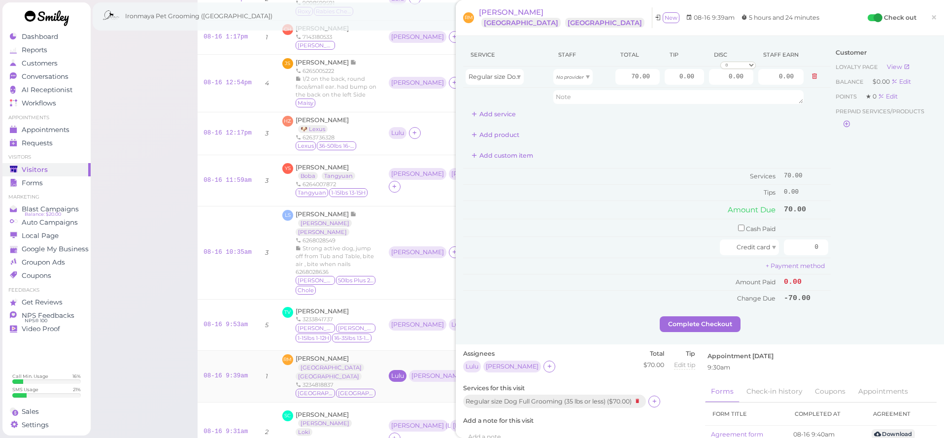
click at [391, 372] on div "Lulu" at bounding box center [397, 375] width 13 height 7
click at [421, 290] on span "Select pets" at bounding box center [407, 288] width 34 height 11
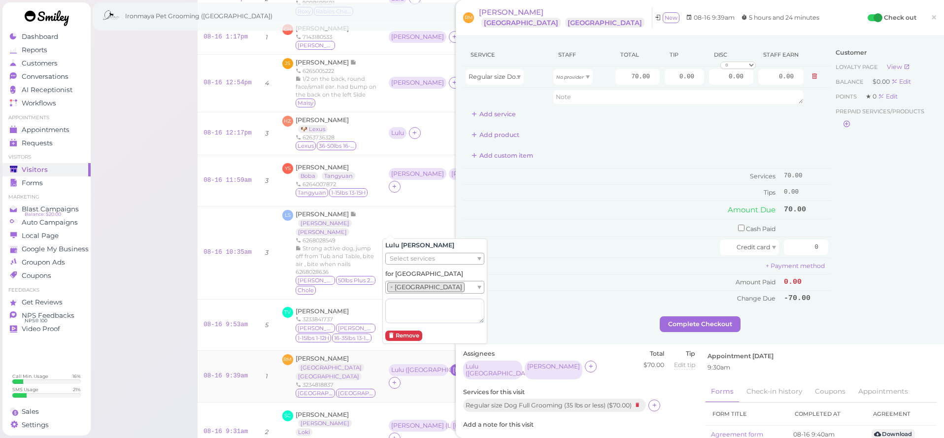
click at [453, 367] on div "[PERSON_NAME]" at bounding box center [479, 370] width 53 height 7
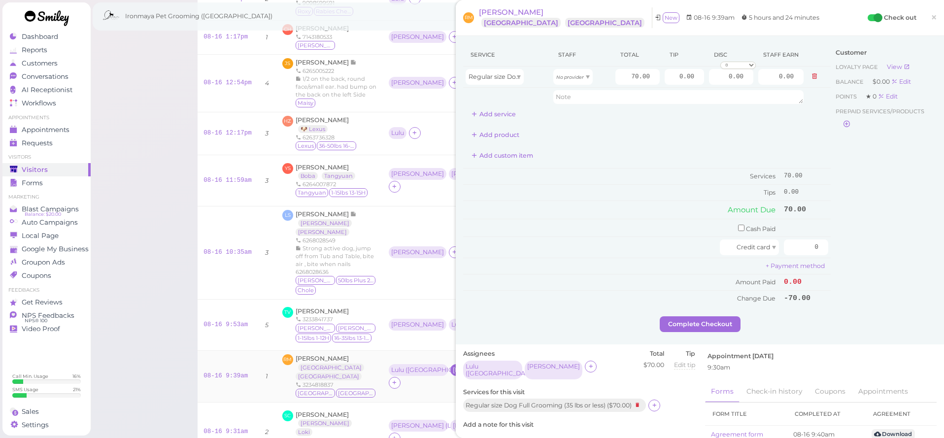
click at [453, 367] on div "[PERSON_NAME]" at bounding box center [479, 370] width 53 height 7
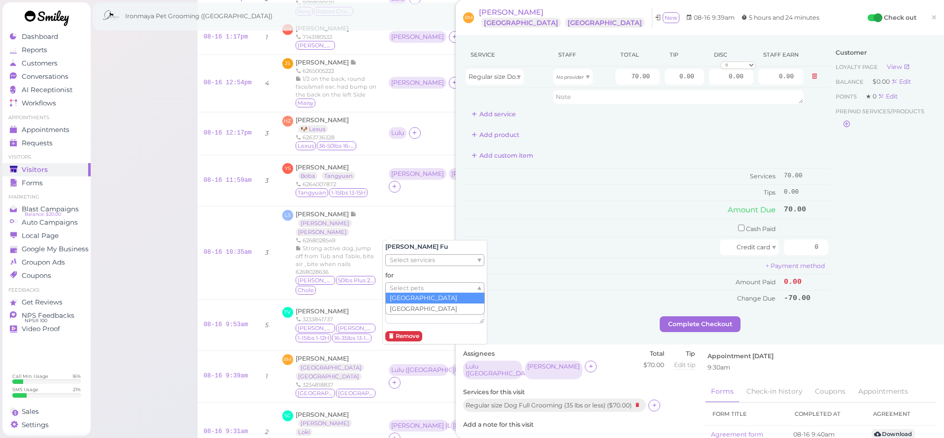
click at [427, 285] on ul "Select pets" at bounding box center [431, 288] width 90 height 11
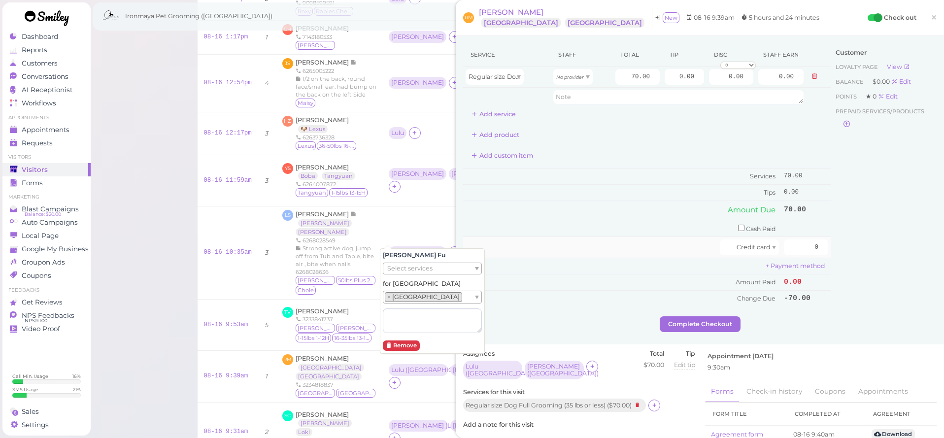
click at [541, 244] on div at bounding box center [593, 247] width 254 height 16
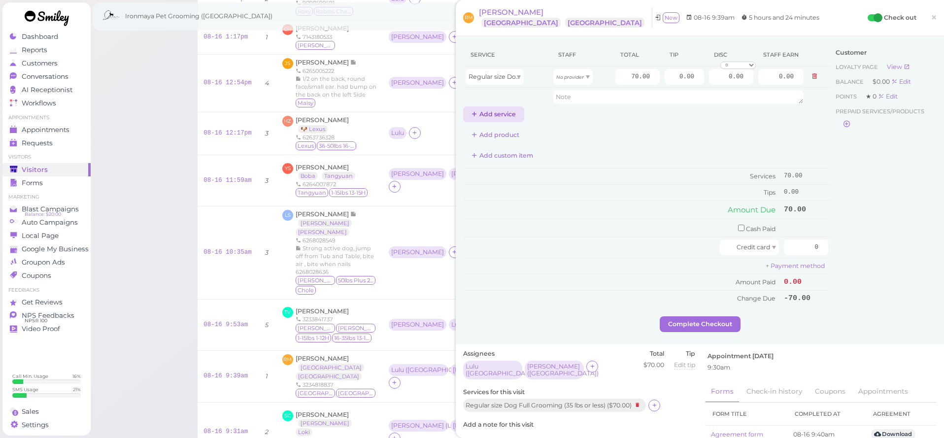
click at [510, 115] on button "Add service" at bounding box center [493, 114] width 61 height 16
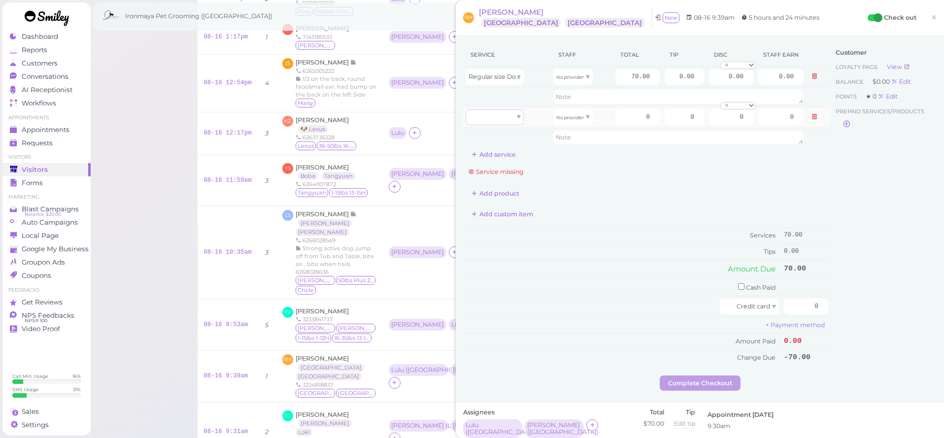
click at [503, 125] on td at bounding box center [507, 116] width 88 height 21
click at [504, 121] on div at bounding box center [495, 117] width 58 height 16
type input "70.00"
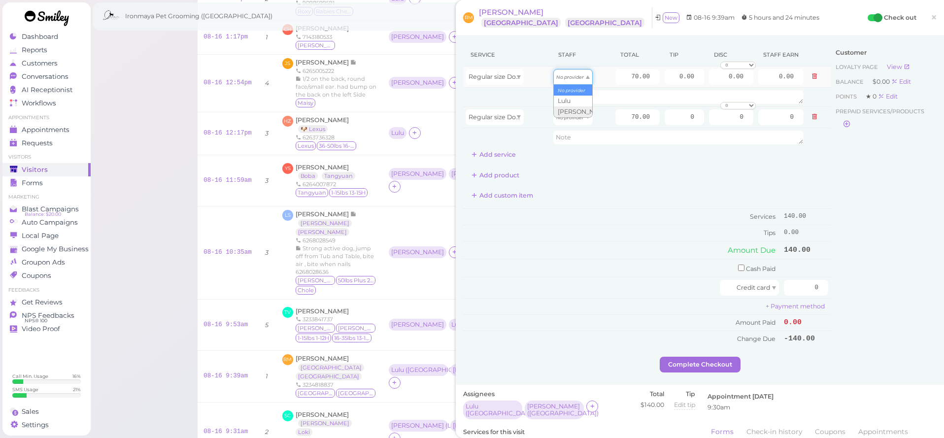
click at [574, 83] on div "No provider" at bounding box center [572, 77] width 39 height 16
type input "30.10"
drag, startPoint x: 570, startPoint y: 113, endPoint x: 570, endPoint y: 121, distance: 7.4
click at [570, 114] on div "No provider" at bounding box center [572, 117] width 39 height 16
type input "30.10"
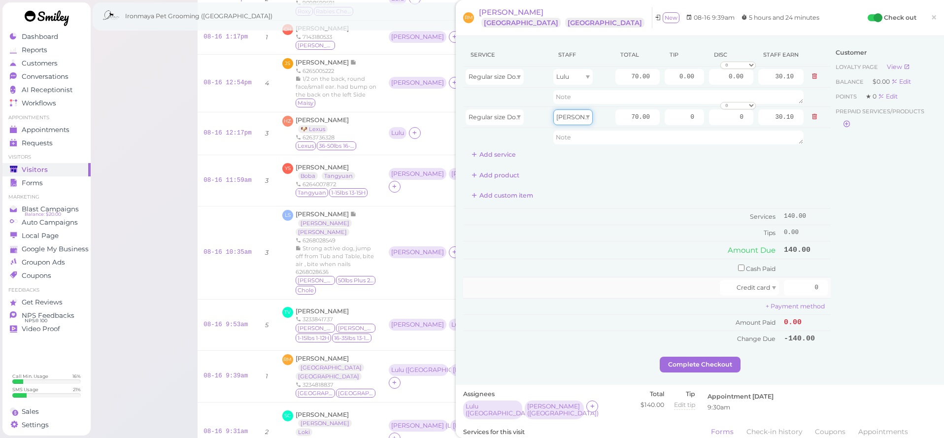
scroll to position [197, 0]
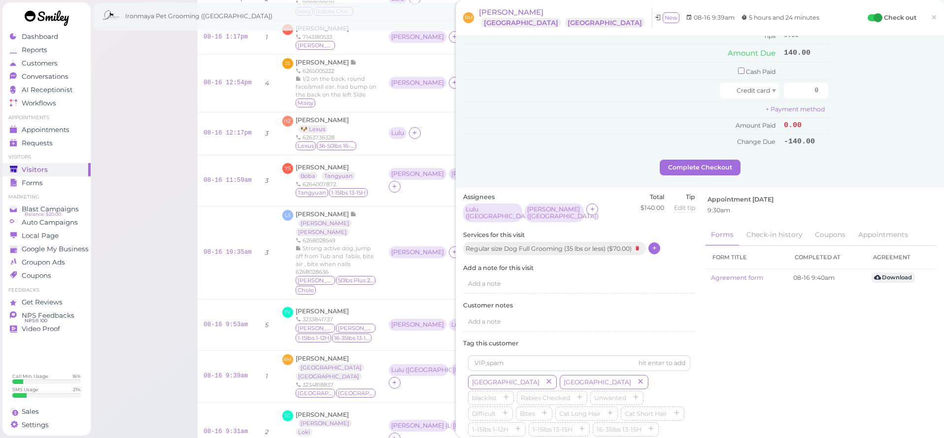
click at [657, 244] on icon at bounding box center [654, 247] width 6 height 7
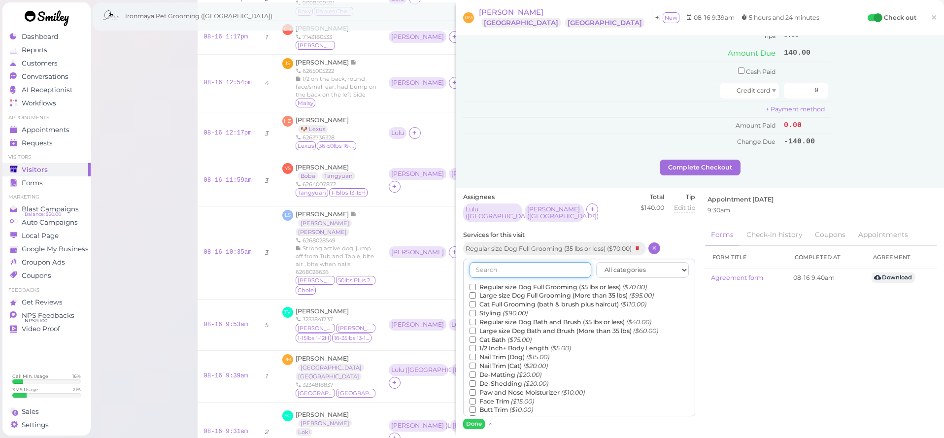
click at [534, 262] on input "text" at bounding box center [530, 270] width 122 height 16
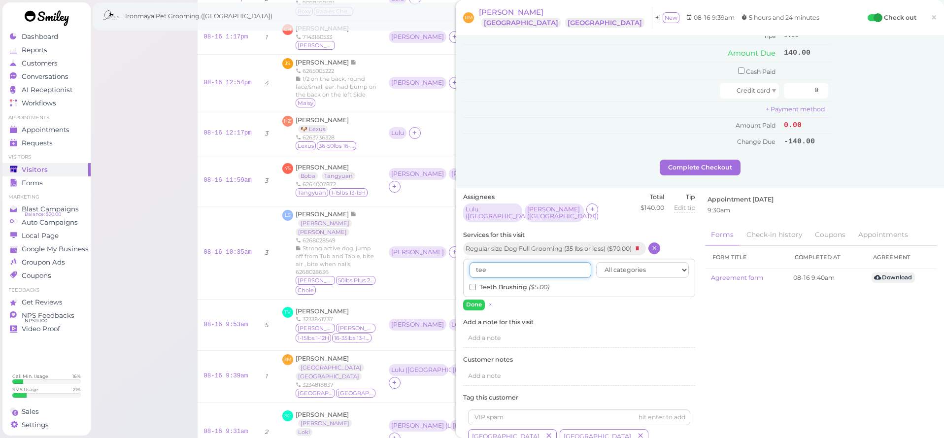
type input "tee"
drag, startPoint x: 470, startPoint y: 277, endPoint x: 476, endPoint y: 276, distance: 5.9
click at [475, 284] on input "Teeth Brushing ($5.00)" at bounding box center [472, 287] width 6 height 6
click at [475, 300] on button "Done" at bounding box center [474, 305] width 22 height 10
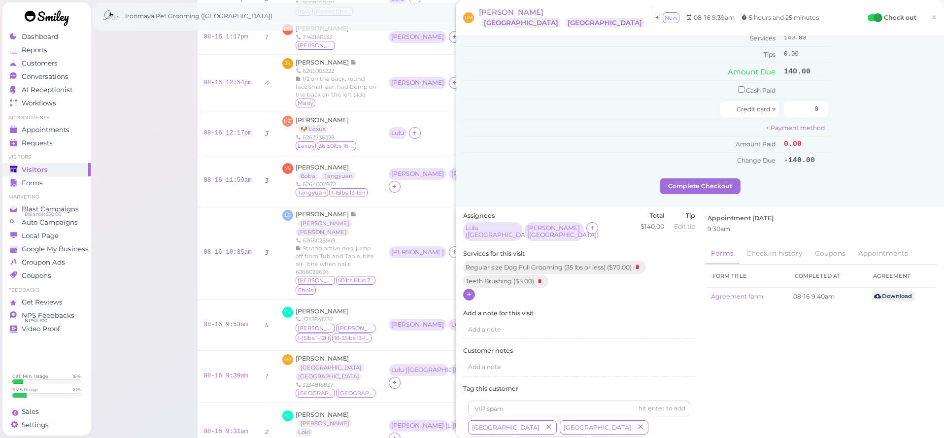
scroll to position [17, 0]
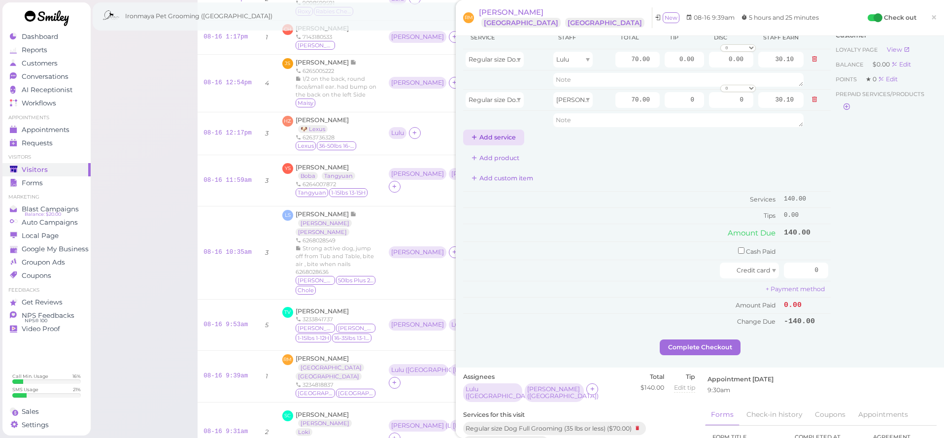
click at [512, 133] on button "Add service" at bounding box center [493, 138] width 61 height 16
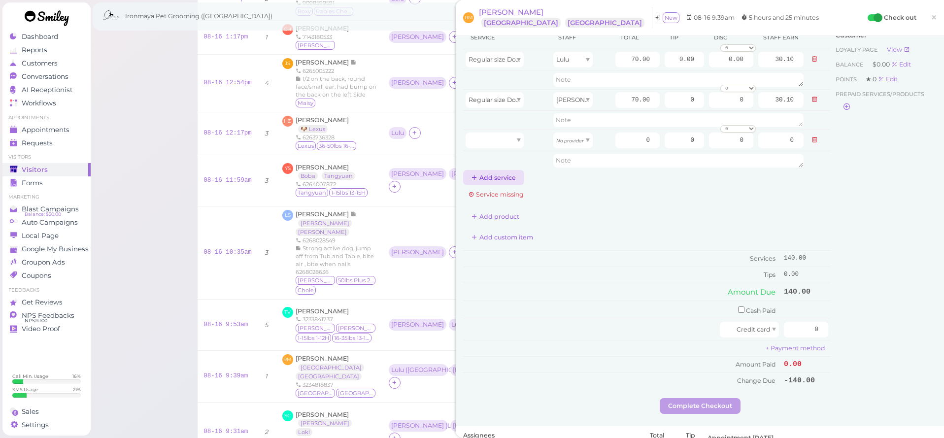
click at [505, 182] on button "Add service" at bounding box center [493, 178] width 61 height 16
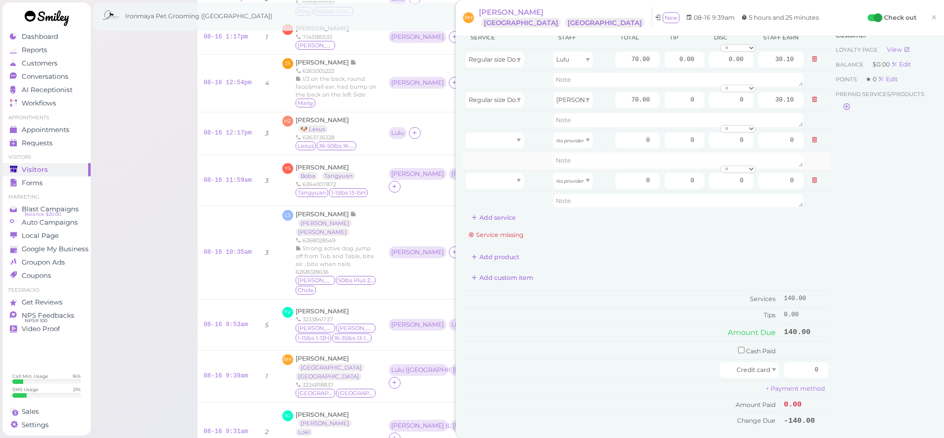
click at [507, 152] on td at bounding box center [507, 160] width 88 height 19
click at [511, 138] on div at bounding box center [495, 141] width 58 height 16
type input "5.00"
click at [503, 173] on div at bounding box center [495, 181] width 58 height 16
type input "5.00"
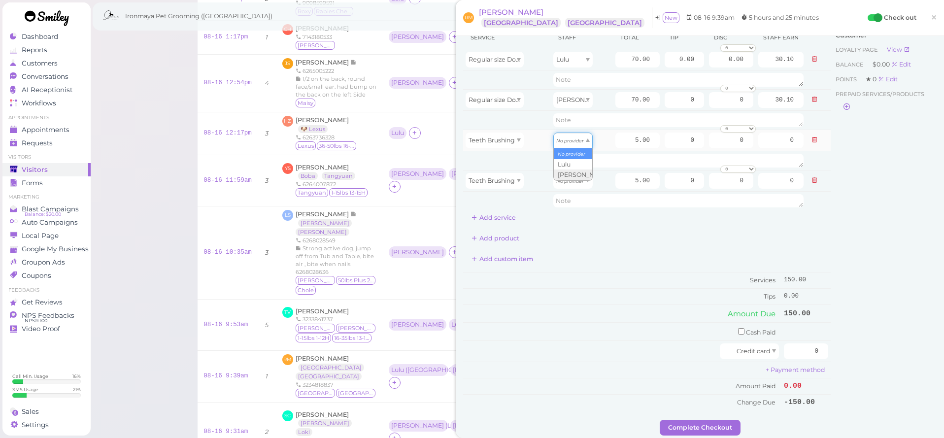
click at [560, 142] on icon "No provider" at bounding box center [570, 140] width 28 height 5
type input "2.15"
click at [569, 184] on div "No provider" at bounding box center [572, 181] width 39 height 16
type input "2.15"
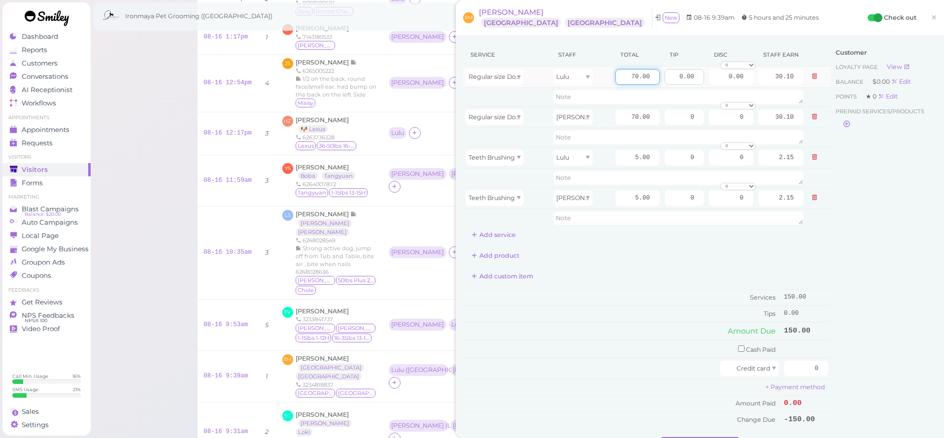
drag, startPoint x: 632, startPoint y: 75, endPoint x: 668, endPoint y: 75, distance: 36.5
click at [668, 75] on tr "Regular size Dog Full Grooming (35 lbs or less) Lulu 70.00 0.00 0.00 0 10% off …" at bounding box center [647, 77] width 368 height 21
type input "75"
type input "32.25"
drag, startPoint x: 626, startPoint y: 118, endPoint x: 668, endPoint y: 122, distance: 42.1
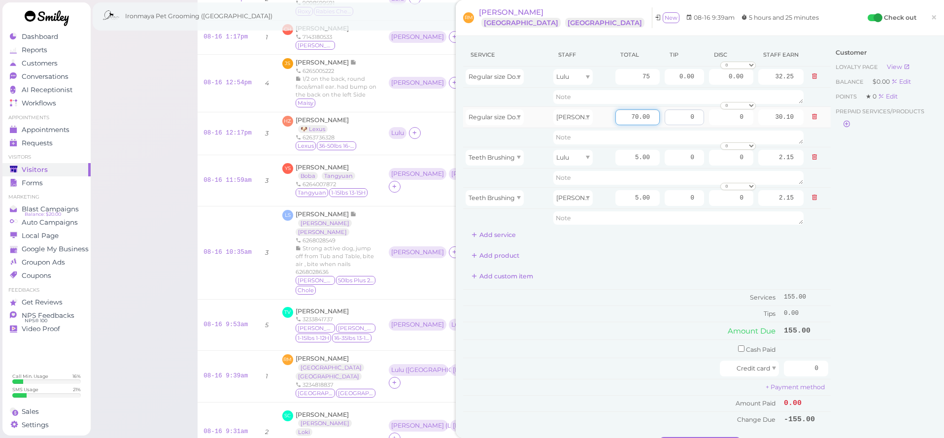
click at [668, 121] on tr "Regular size Dog Full Grooming (35 lbs or less) Ida 70.00 0 0 0 10% off 15% off…" at bounding box center [647, 116] width 368 height 21
type input "75"
type input "32.25"
drag, startPoint x: 666, startPoint y: 244, endPoint x: 662, endPoint y: 169, distance: 75.0
click at [666, 244] on div "Service Staff Total Tip Disc Staff earn Regular size Dog Full Grooming (35 lbs …" at bounding box center [647, 235] width 368 height 384
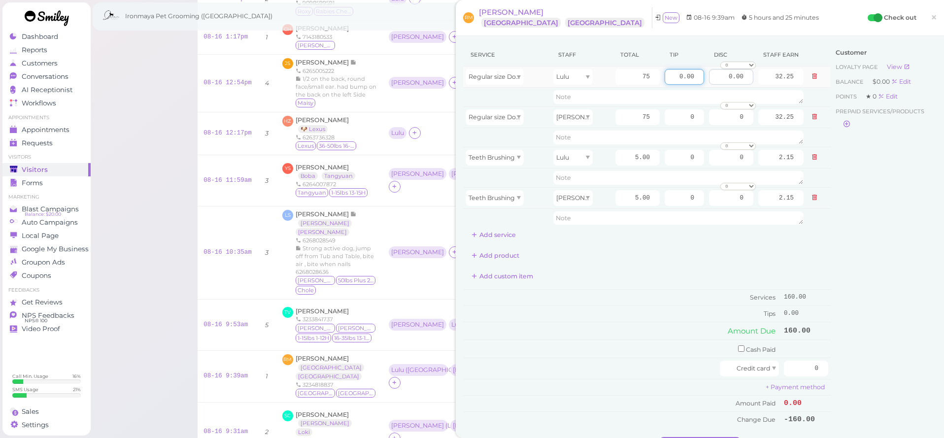
drag, startPoint x: 679, startPoint y: 76, endPoint x: 737, endPoint y: 72, distance: 57.7
click at [737, 72] on tr "Regular size Dog Full Grooming (35 lbs or less) Lulu 75 0.00 0.00 0 10% off 15%…" at bounding box center [647, 77] width 368 height 21
drag, startPoint x: 673, startPoint y: 79, endPoint x: 725, endPoint y: 78, distance: 51.7
click at [725, 78] on tr "Regular size Dog Full Grooming (35 lbs or less) Lulu 75 0.00 0.00 0 10% off 15%…" at bounding box center [647, 77] width 368 height 21
type input "10"
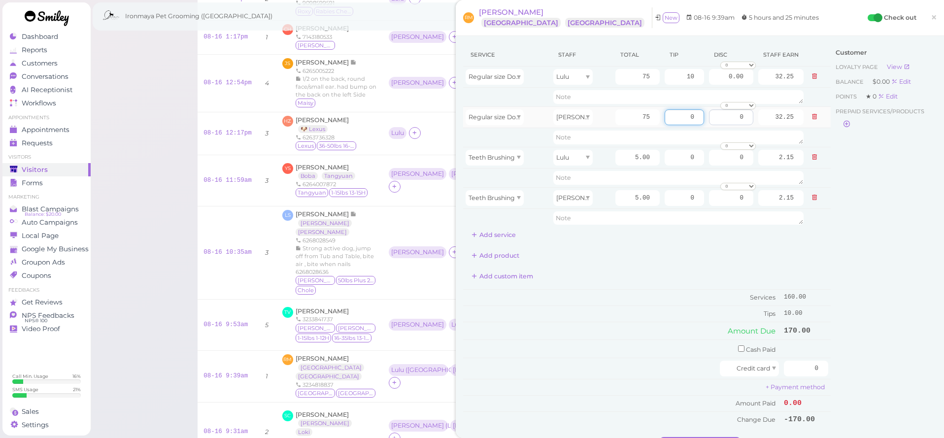
drag, startPoint x: 679, startPoint y: 120, endPoint x: 720, endPoint y: 118, distance: 40.9
click at [720, 118] on tr "Regular size Dog Full Grooming (35 lbs or less) Ida 75 0 0 0 10% off 15% off 20…" at bounding box center [647, 116] width 368 height 21
type input "10"
click at [690, 278] on div "Add custom item" at bounding box center [647, 276] width 368 height 16
drag, startPoint x: 803, startPoint y: 368, endPoint x: 712, endPoint y: 350, distance: 92.5
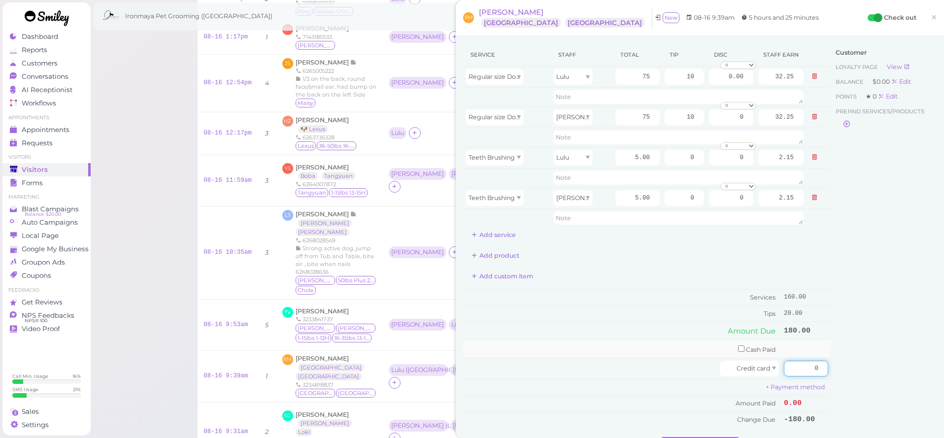
click at [712, 350] on tbody "Cash Paid Credit card 0 + Payment method Amount Paid 0.00 Change Due -180.00" at bounding box center [647, 384] width 368 height 88
type input "180"
click at [858, 365] on div "Customer Loyalty page View Balance $0.00 Edit Points ★ 0 Edit Prepaid services/…" at bounding box center [884, 240] width 106 height 394
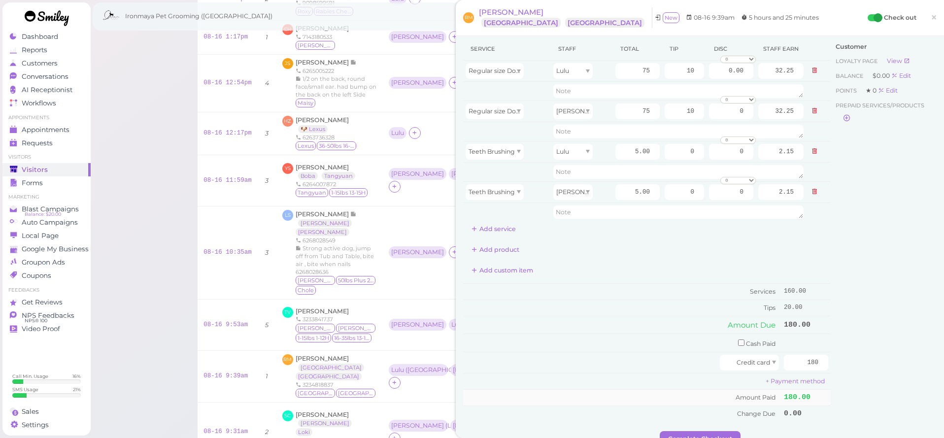
scroll to position [8, 0]
click at [721, 429] on button "Complete Checkout" at bounding box center [700, 437] width 81 height 16
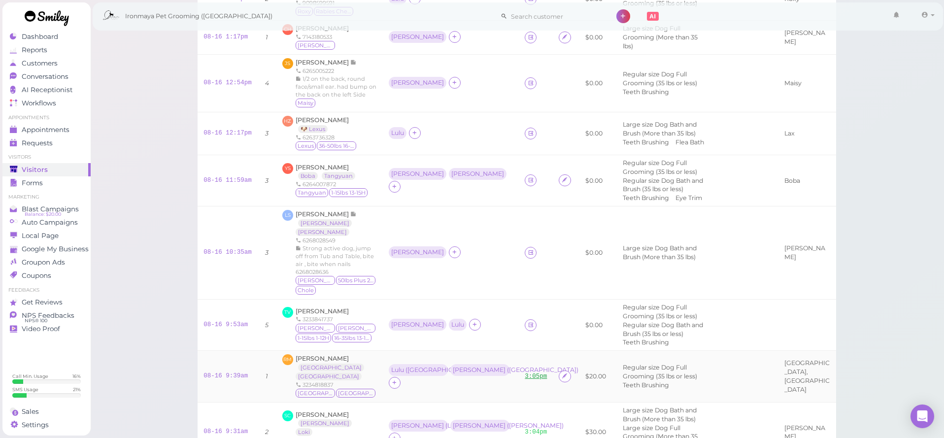
click at [525, 373] on link "3:05pm" at bounding box center [536, 376] width 22 height 7
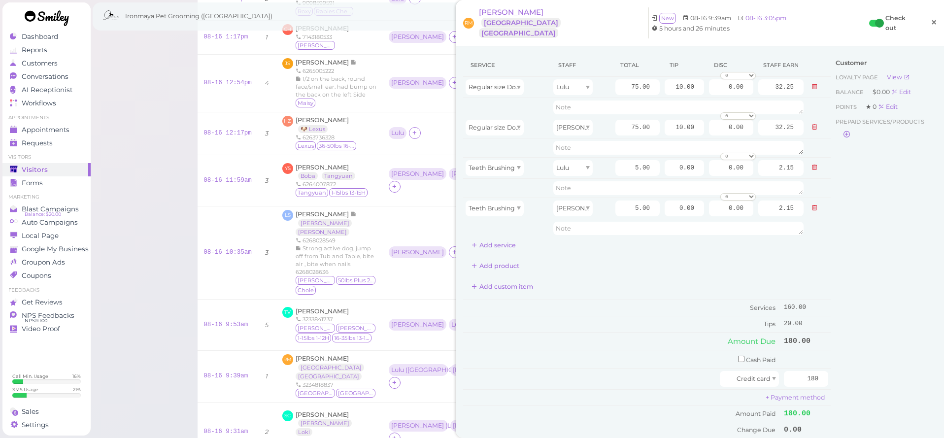
click at [931, 19] on span "×" at bounding box center [934, 23] width 6 height 14
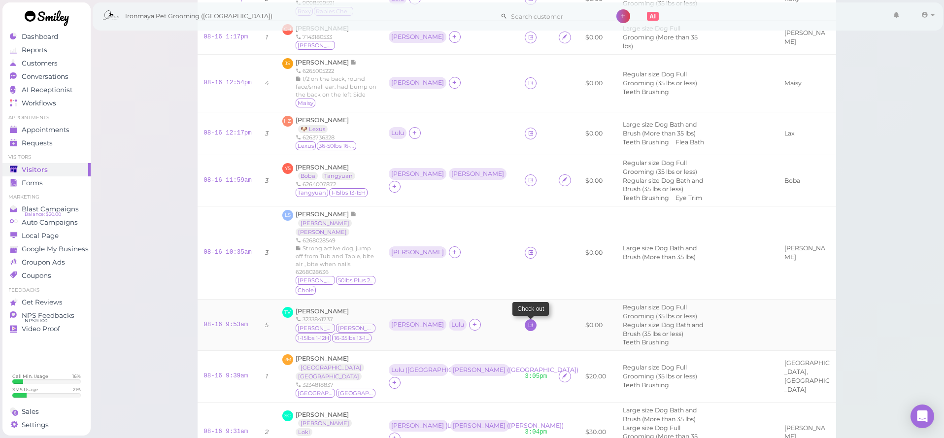
click at [528, 321] on icon at bounding box center [531, 324] width 6 height 7
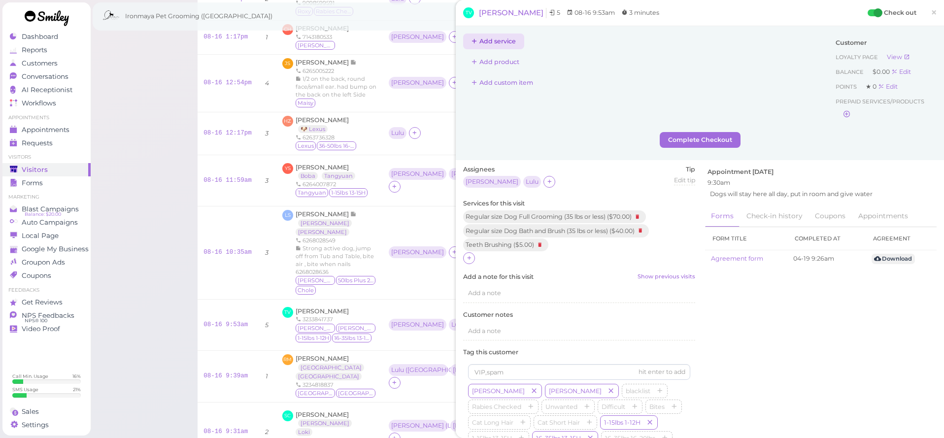
click at [511, 40] on button "Add service" at bounding box center [493, 42] width 61 height 16
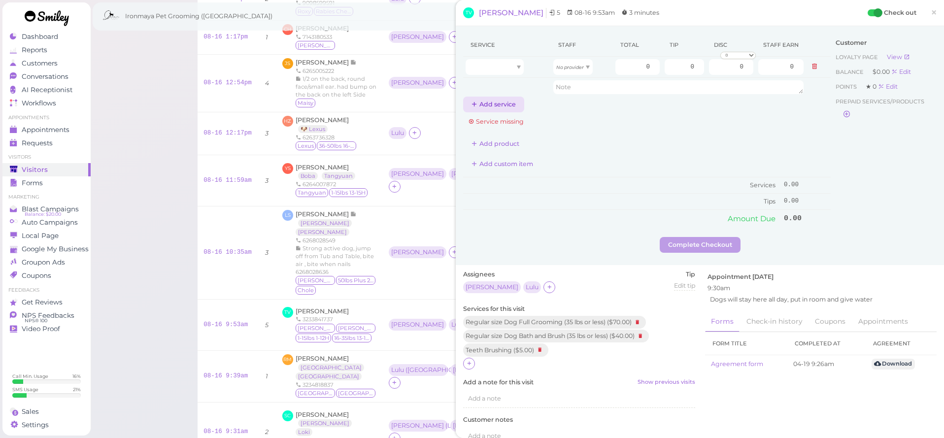
click at [488, 102] on button "Add service" at bounding box center [493, 105] width 61 height 16
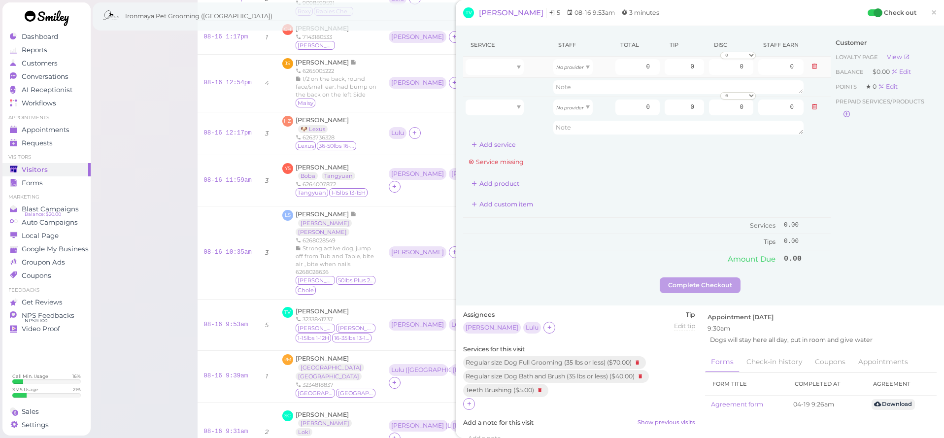
click at [507, 57] on td at bounding box center [507, 67] width 88 height 21
click at [506, 146] on button "Add service" at bounding box center [493, 145] width 61 height 16
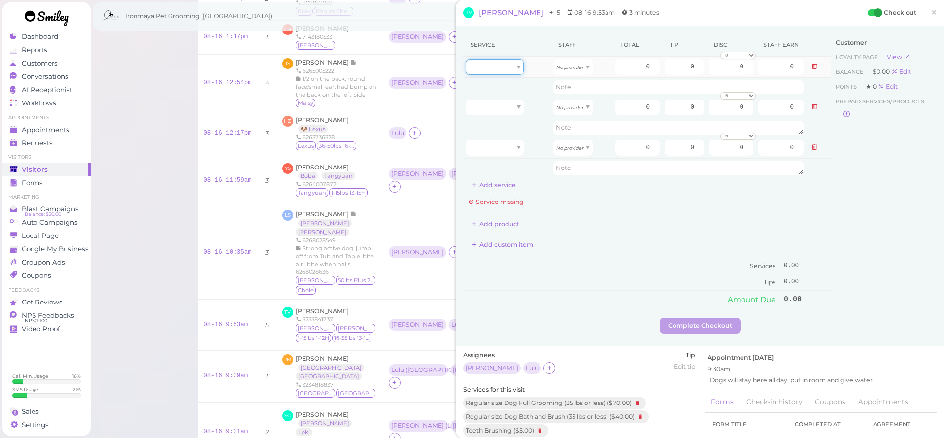
click at [507, 70] on div at bounding box center [495, 67] width 58 height 16
type input "70.00"
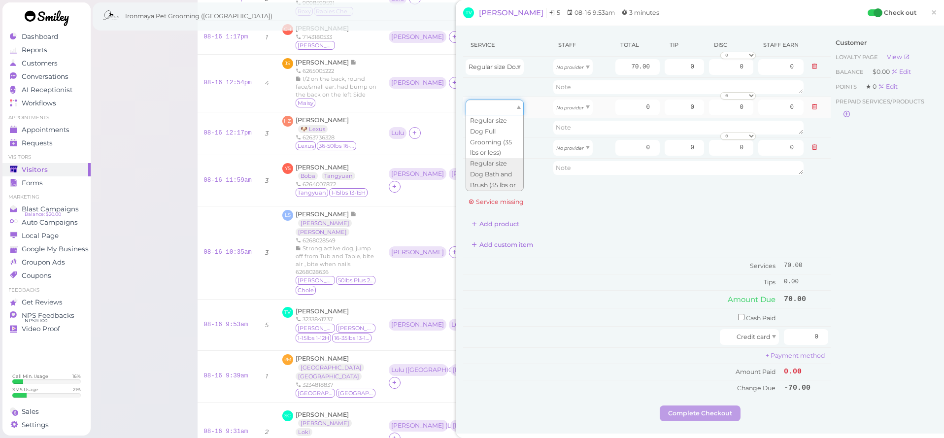
click at [508, 108] on div at bounding box center [495, 108] width 58 height 16
type input "40.00"
click at [503, 143] on div at bounding box center [495, 148] width 58 height 16
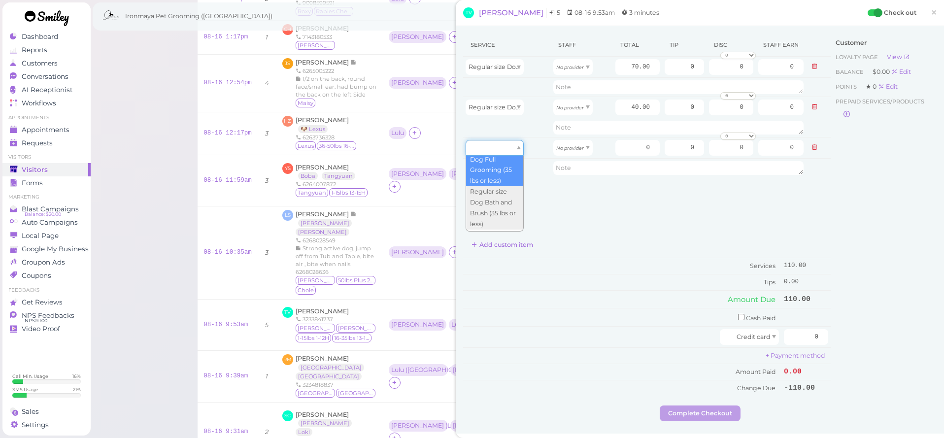
scroll to position [18, 0]
type input "5.00"
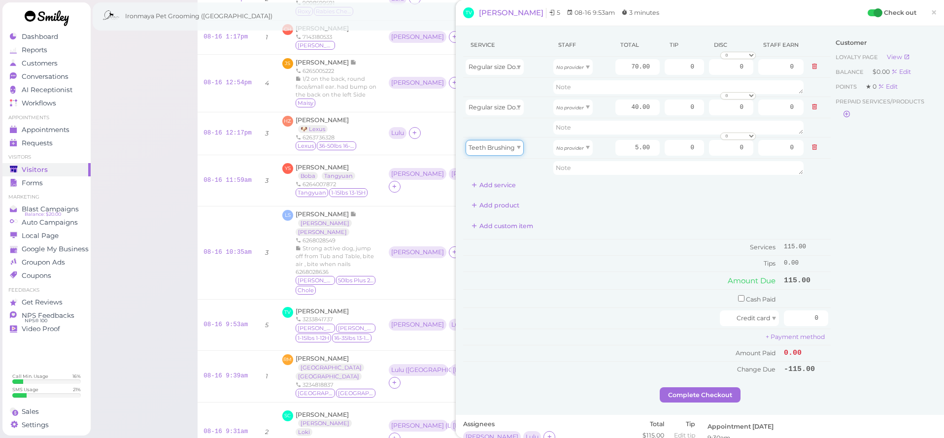
scroll to position [2, 0]
click at [516, 185] on button "Add service" at bounding box center [493, 183] width 61 height 16
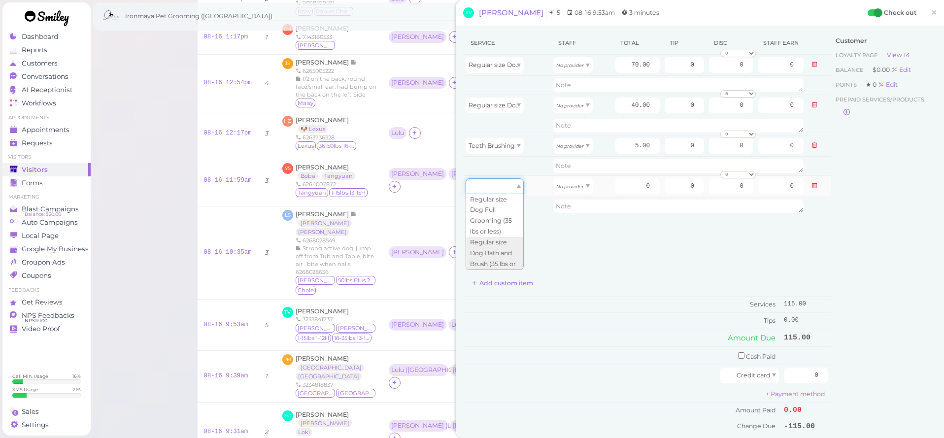
click at [512, 188] on div at bounding box center [495, 186] width 58 height 16
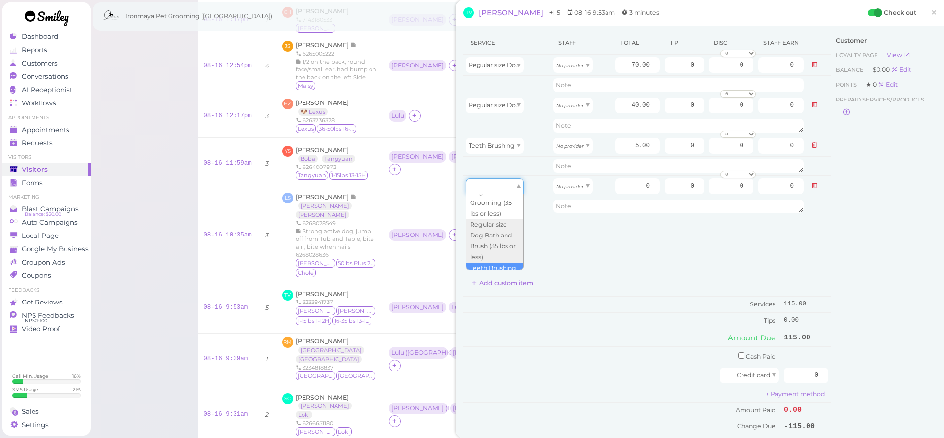
type input "5.00"
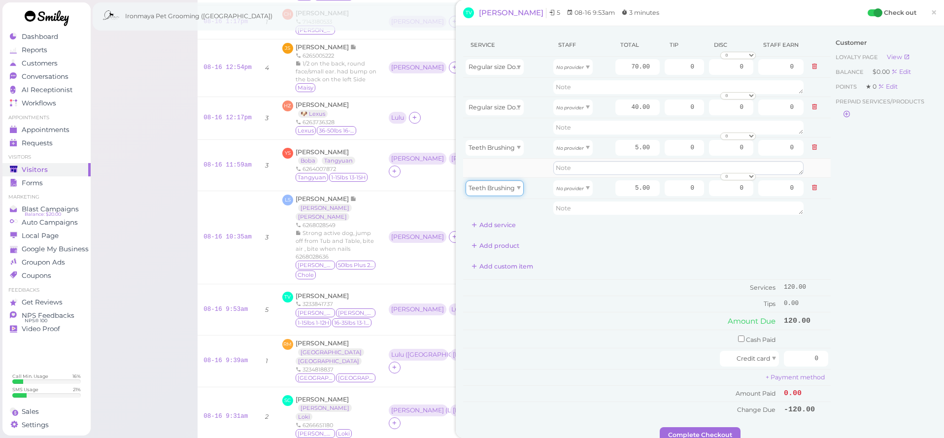
scroll to position [35, 0]
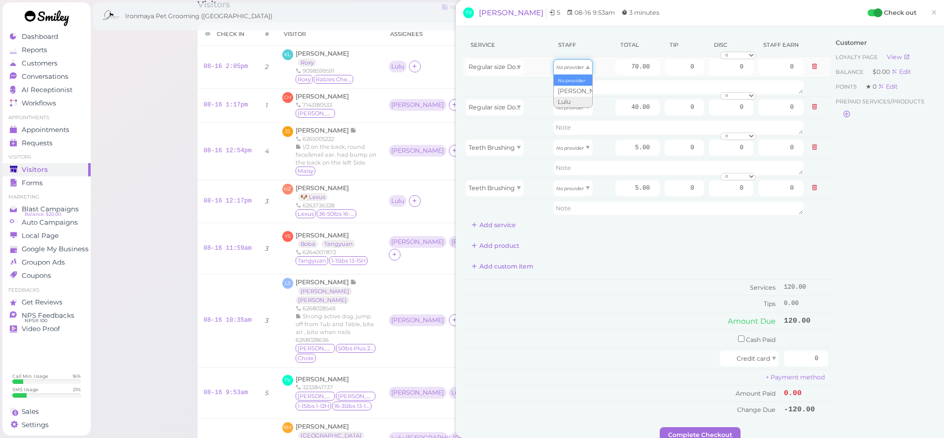
click at [578, 64] on div "No provider" at bounding box center [572, 67] width 39 height 16
type input "30.10"
click at [577, 106] on icon "No provider" at bounding box center [570, 107] width 28 height 5
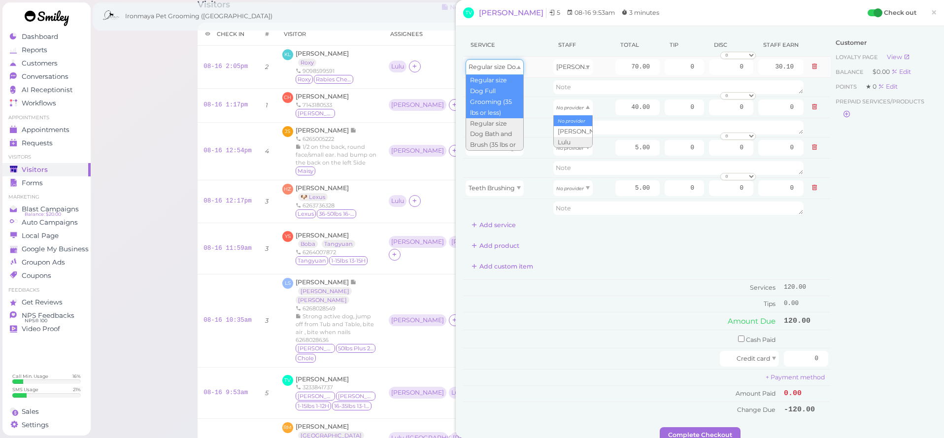
click at [509, 71] on div "Regular size Dog Full Grooming (35 lbs or less)" at bounding box center [495, 67] width 58 height 16
click at [575, 69] on div "[PERSON_NAME]" at bounding box center [572, 67] width 39 height 16
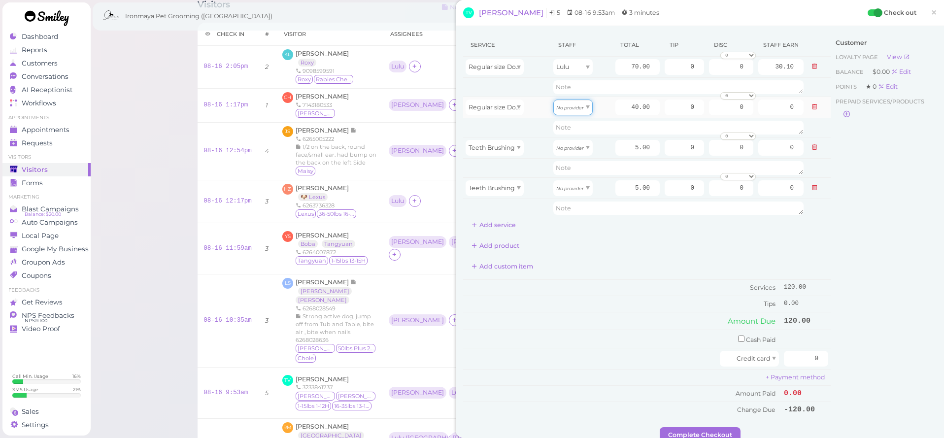
click at [575, 109] on icon "No provider" at bounding box center [570, 107] width 28 height 5
type input "17.20"
click at [574, 147] on icon "No provider" at bounding box center [570, 147] width 28 height 5
type input "2.15"
click at [576, 188] on icon "No provider" at bounding box center [570, 188] width 28 height 5
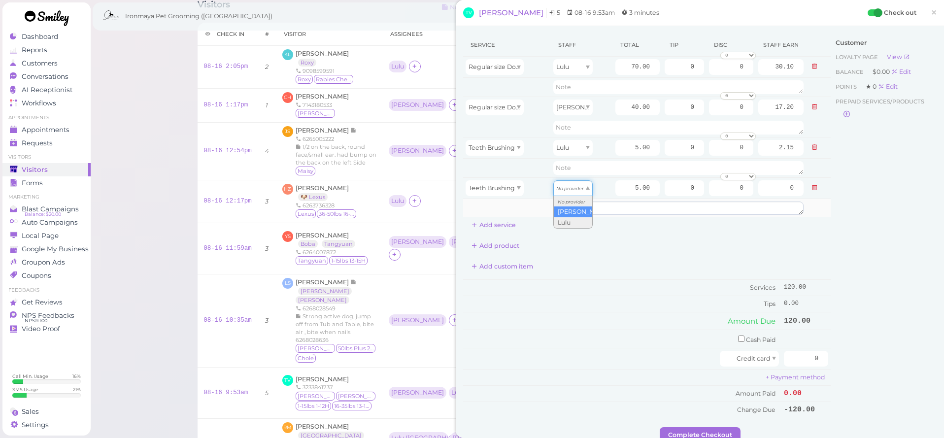
type input "2.15"
drag, startPoint x: 619, startPoint y: 64, endPoint x: 689, endPoint y: 65, distance: 70.0
click at [689, 65] on tr "Regular size Dog Full Grooming (35 lbs or less) Lulu 70.00 0 0 0 10% off 15% of…" at bounding box center [647, 67] width 368 height 21
type input "80"
type input "34.40"
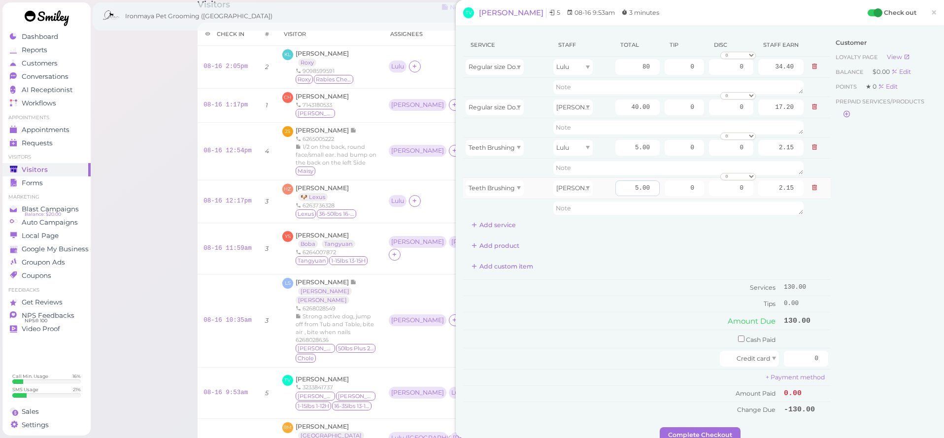
drag, startPoint x: 604, startPoint y: 107, endPoint x: 622, endPoint y: 185, distance: 79.4
click at [604, 108] on div "[PERSON_NAME]" at bounding box center [581, 108] width 57 height 16
click at [627, 273] on div "Service Staff Total Tip Disc Staff earn Regular size Dog Full Grooming (35 lbs …" at bounding box center [647, 226] width 368 height 384
drag, startPoint x: 686, startPoint y: 66, endPoint x: 702, endPoint y: 66, distance: 15.3
click at [702, 66] on input "0" at bounding box center [684, 67] width 39 height 16
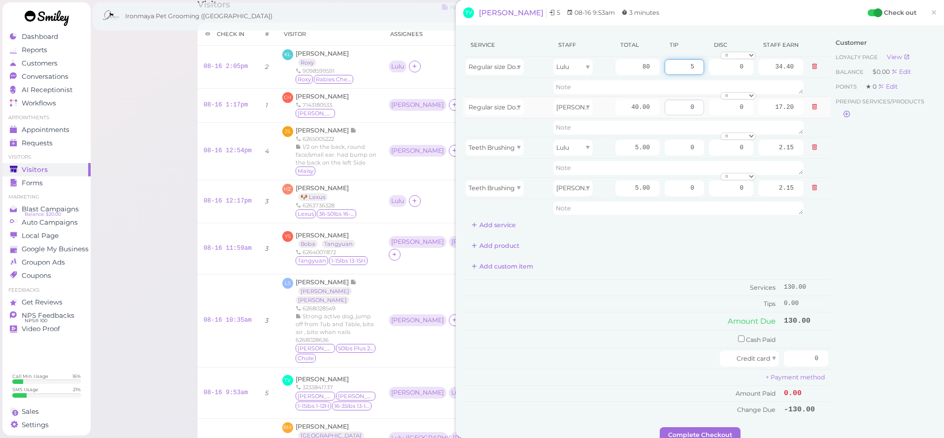
type input "5"
drag, startPoint x: 686, startPoint y: 109, endPoint x: 707, endPoint y: 106, distance: 20.9
click at [707, 106] on tr "Regular size Dog Bath and Brush (35 lbs or less) Ida 40.00 0 0 0 10% off 15% of…" at bounding box center [647, 107] width 368 height 21
type input "5"
click at [853, 259] on div "Customer Loyalty page View Balance $0.00 Edit Points ★ 0 Edit Prepaid services/…" at bounding box center [884, 231] width 106 height 394
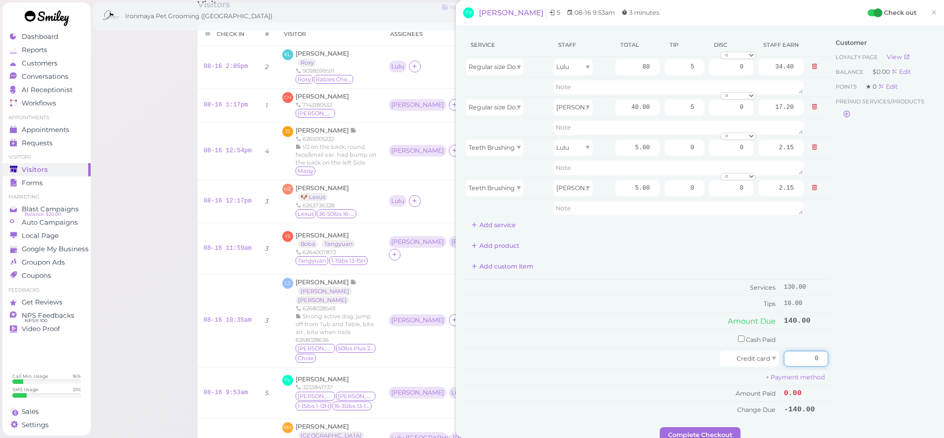
drag, startPoint x: 798, startPoint y: 356, endPoint x: 872, endPoint y: 360, distance: 74.5
click at [872, 360] on div "Service Staff Total Tip Disc Staff earn Regular size Dog Full Grooming (35 lbs …" at bounding box center [699, 231] width 473 height 394
type input "140"
click at [866, 224] on div "Customer Loyalty page View Balance $0.00 Edit Points ★ 0 Edit Prepaid services/…" at bounding box center [884, 231] width 106 height 394
click at [714, 433] on button "Complete Checkout" at bounding box center [700, 435] width 81 height 16
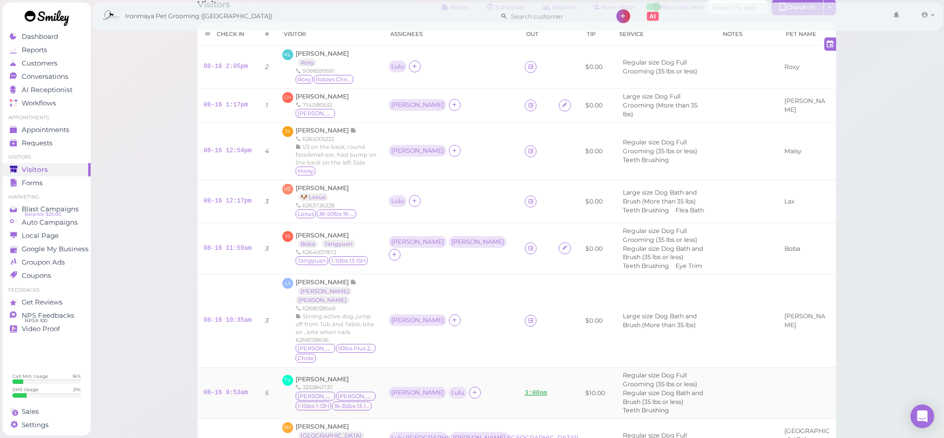
click at [525, 390] on link "3:06pm" at bounding box center [536, 393] width 22 height 7
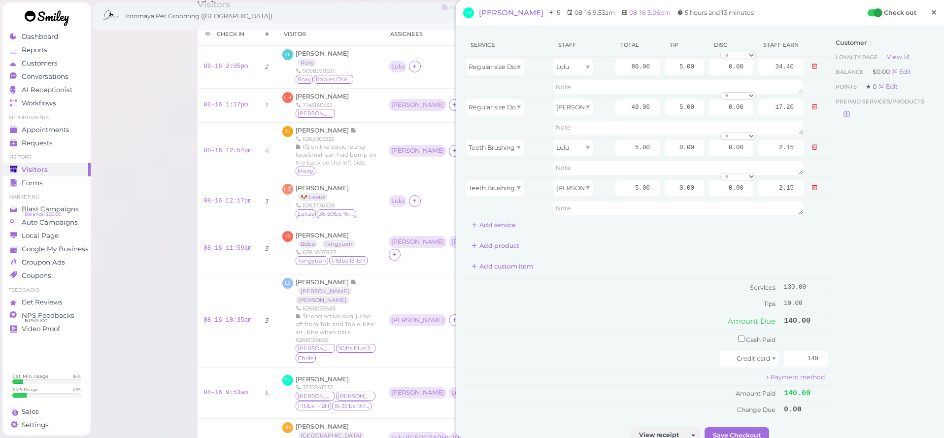
click at [932, 12] on span "×" at bounding box center [934, 12] width 6 height 14
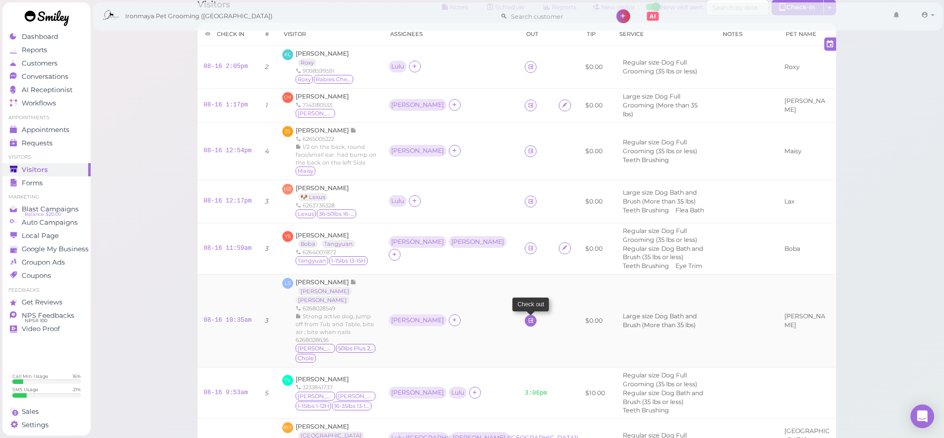
click at [525, 322] on link at bounding box center [531, 321] width 12 height 12
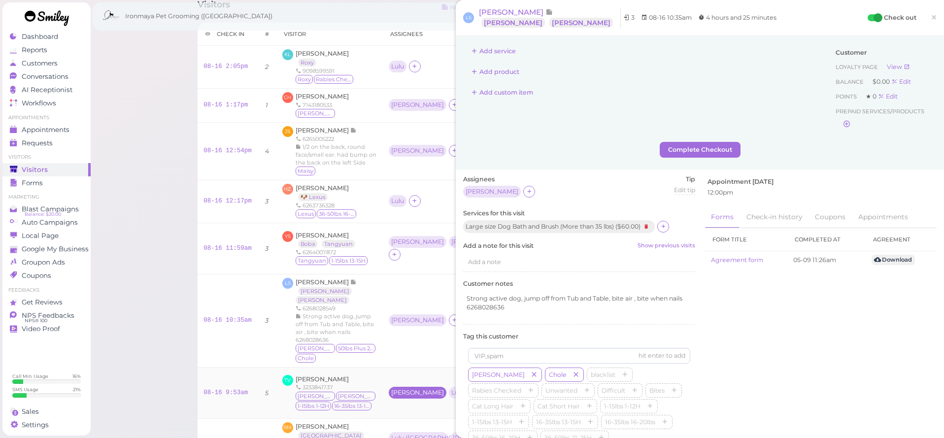
click at [391, 389] on div "[PERSON_NAME]" at bounding box center [417, 392] width 53 height 7
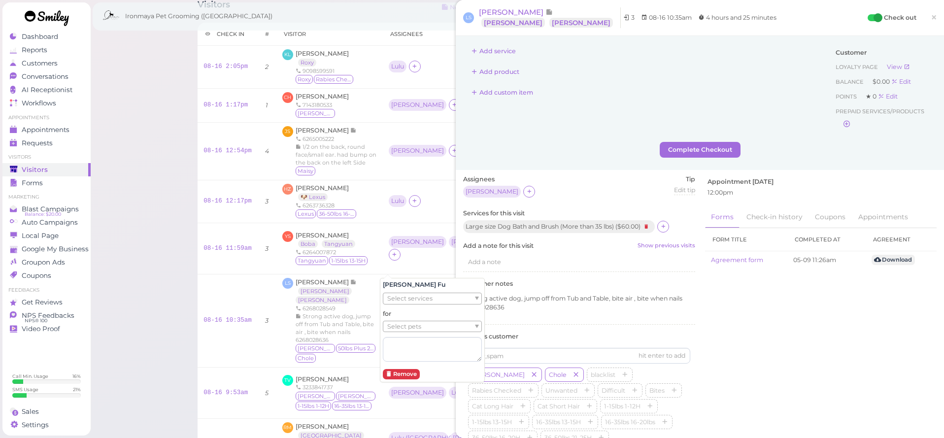
click at [421, 325] on ul "Select pets" at bounding box center [428, 326] width 90 height 11
click at [441, 269] on td "Isaac Ida" at bounding box center [451, 248] width 136 height 51
click at [935, 17] on span "×" at bounding box center [934, 17] width 6 height 14
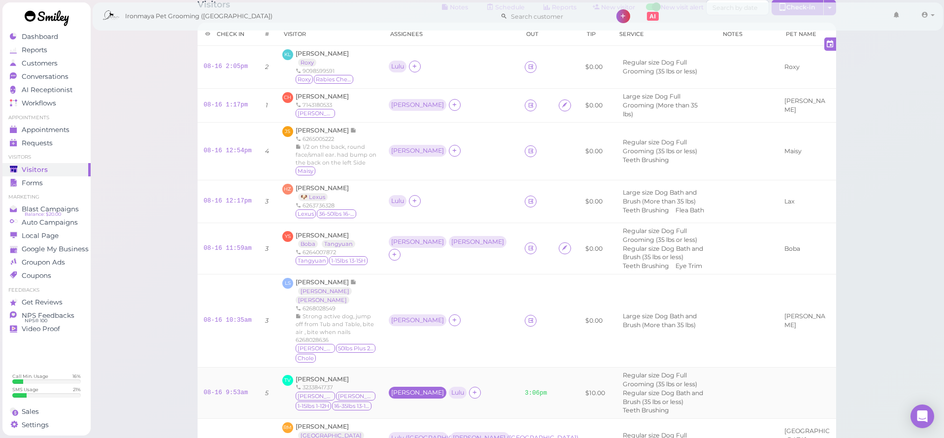
click at [391, 389] on div "[PERSON_NAME]" at bounding box center [417, 392] width 53 height 7
click at [429, 325] on ul "Select pets" at bounding box center [428, 326] width 90 height 11
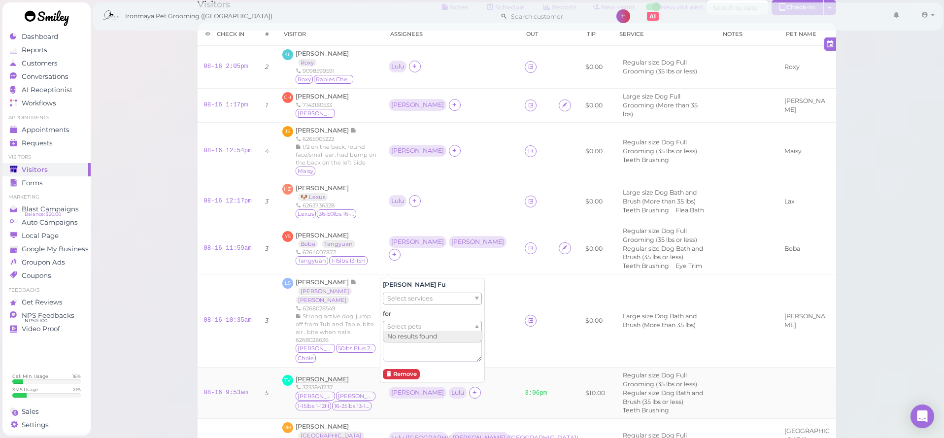
drag, startPoint x: 364, startPoint y: 361, endPoint x: 330, endPoint y: 373, distance: 36.2
click at [364, 361] on td "LS Lars Svanoe Luna Chloe 6268028549 Strong active dog, jump off from Tub and T…" at bounding box center [329, 320] width 106 height 93
click at [323, 375] on span "[PERSON_NAME]" at bounding box center [322, 378] width 53 height 7
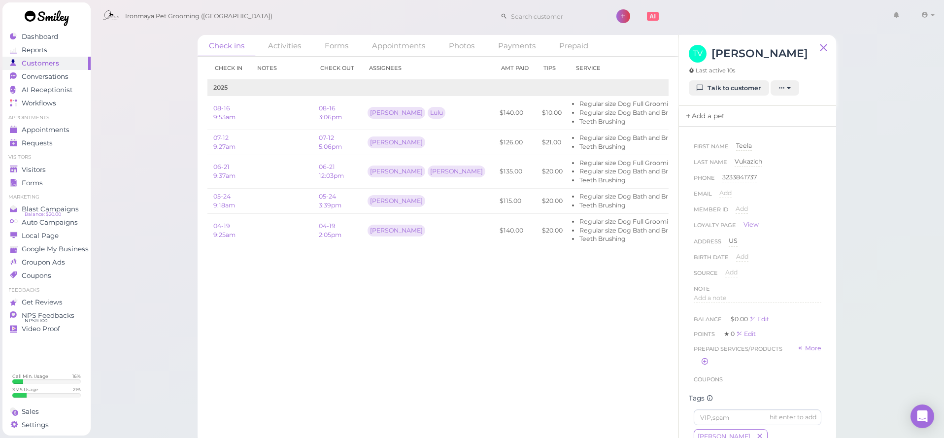
click at [709, 114] on link "Add a pet" at bounding box center [705, 116] width 52 height 21
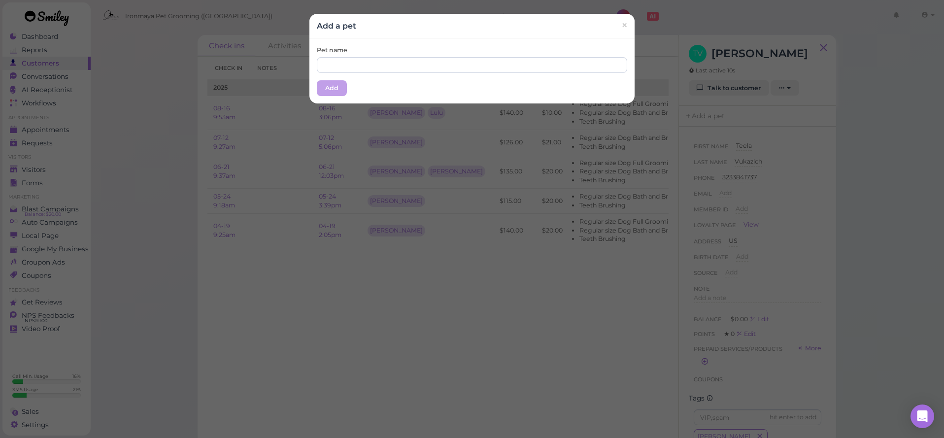
click at [376, 54] on div "Pet name" at bounding box center [472, 59] width 310 height 27
click at [374, 57] on input "text" at bounding box center [472, 65] width 310 height 16
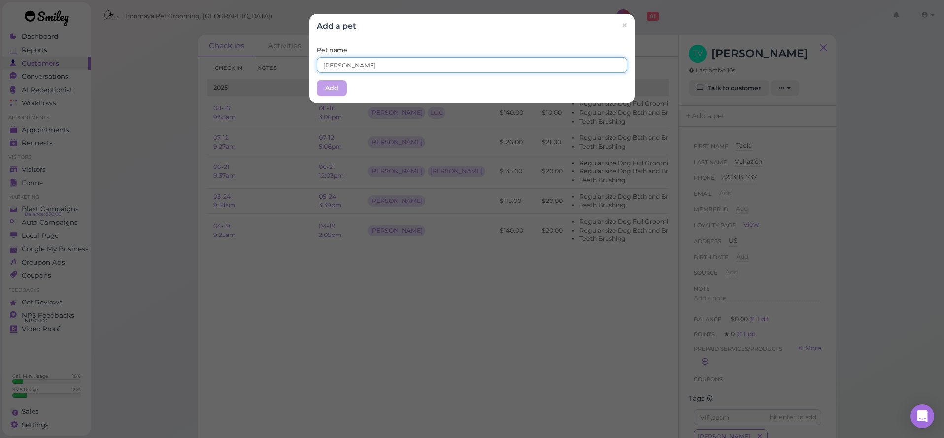
type input "[PERSON_NAME]"
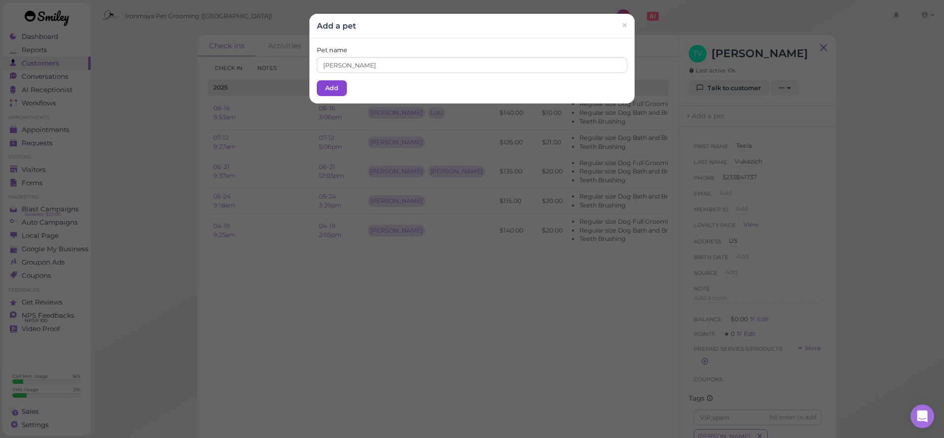
click at [337, 89] on button "Add" at bounding box center [332, 88] width 30 height 16
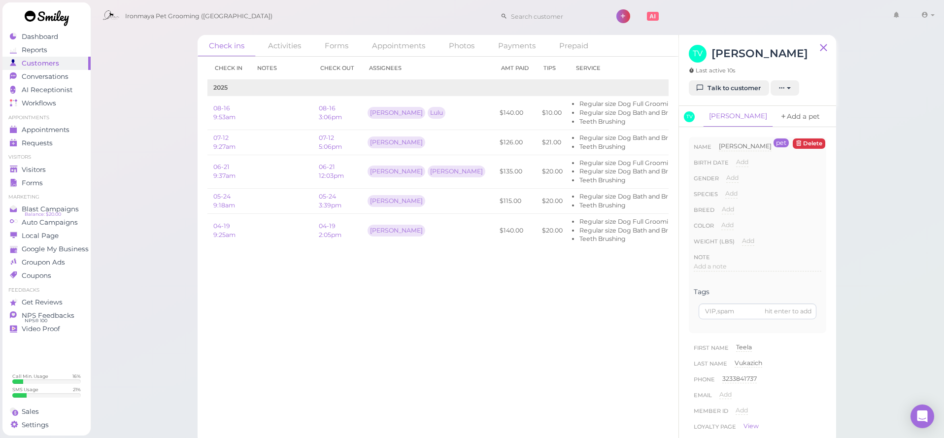
click at [774, 116] on link "Add a pet" at bounding box center [800, 116] width 52 height 21
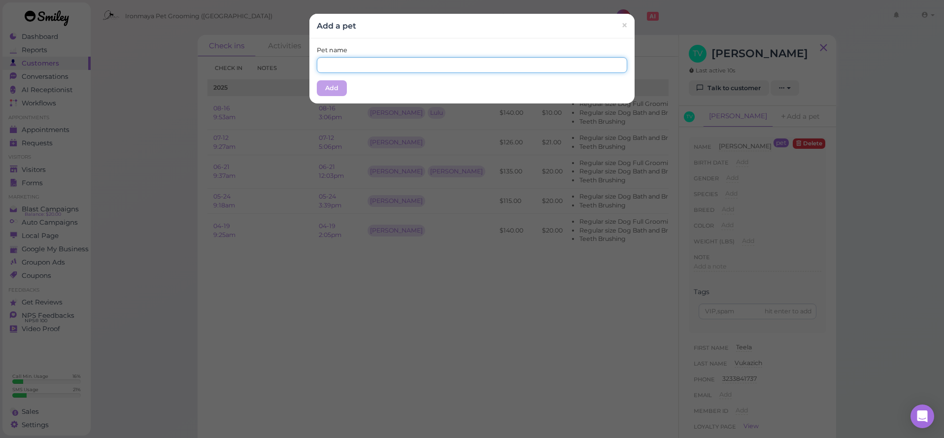
click at [377, 64] on input "text" at bounding box center [472, 65] width 310 height 16
type input "[PERSON_NAME]"
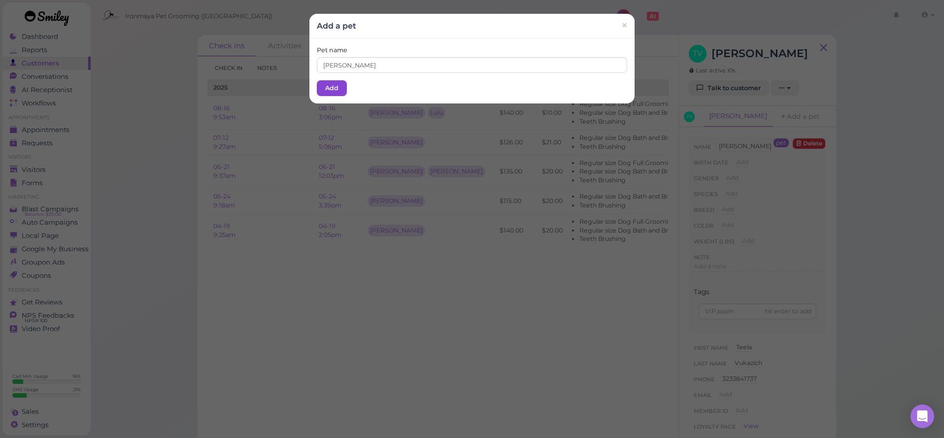
click at [339, 85] on button "Add" at bounding box center [332, 88] width 30 height 16
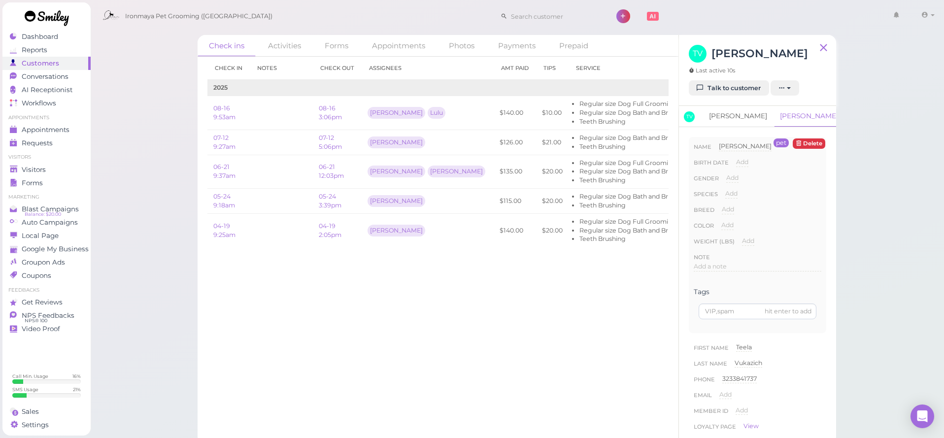
click at [710, 116] on link "[PERSON_NAME]" at bounding box center [738, 116] width 70 height 21
click at [728, 264] on div "Add a note" at bounding box center [758, 266] width 128 height 9
click at [708, 359] on button "Done" at bounding box center [705, 361] width 22 height 10
drag, startPoint x: 60, startPoint y: 170, endPoint x: 70, endPoint y: 168, distance: 10.0
click at [60, 170] on div "Visitors" at bounding box center [45, 170] width 71 height 8
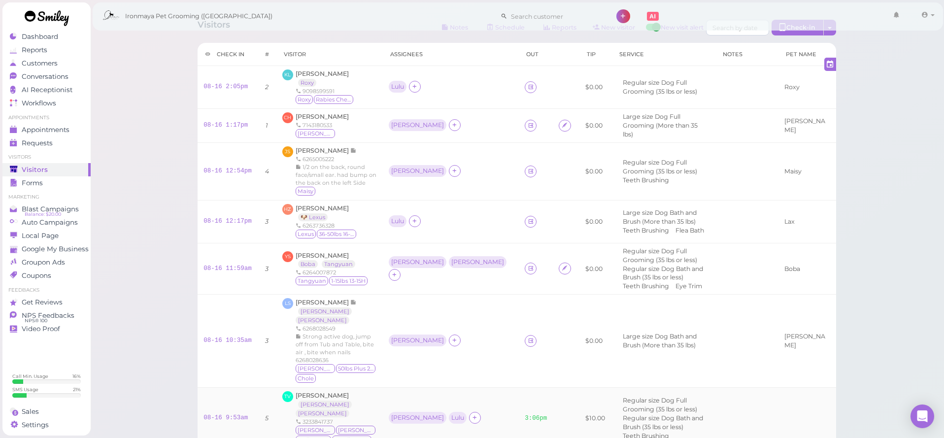
scroll to position [17, 0]
click at [391, 412] on div "[PERSON_NAME]" at bounding box center [417, 415] width 53 height 7
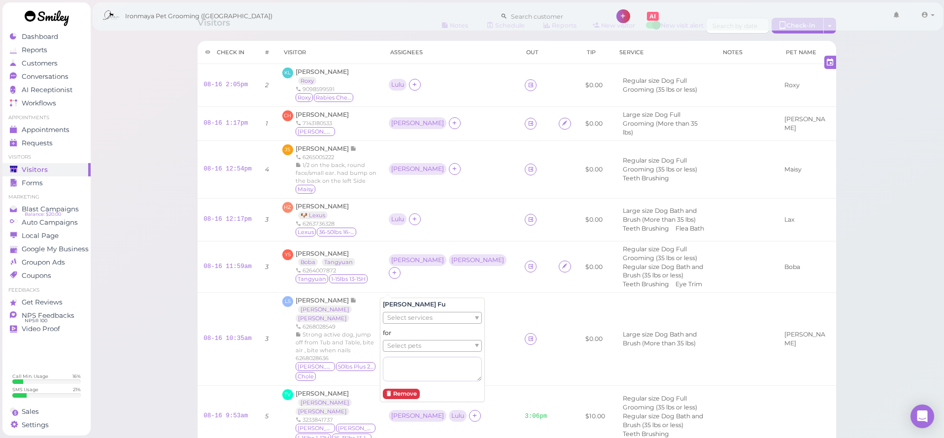
click at [417, 343] on span "Select pets" at bounding box center [404, 345] width 34 height 11
click at [453, 412] on div "Lulu" at bounding box center [459, 415] width 13 height 7
click at [450, 411] on div "Lulu" at bounding box center [459, 416] width 18 height 12
click at [416, 349] on span "Select pets" at bounding box center [404, 345] width 34 height 11
click at [519, 380] on td at bounding box center [536, 339] width 34 height 93
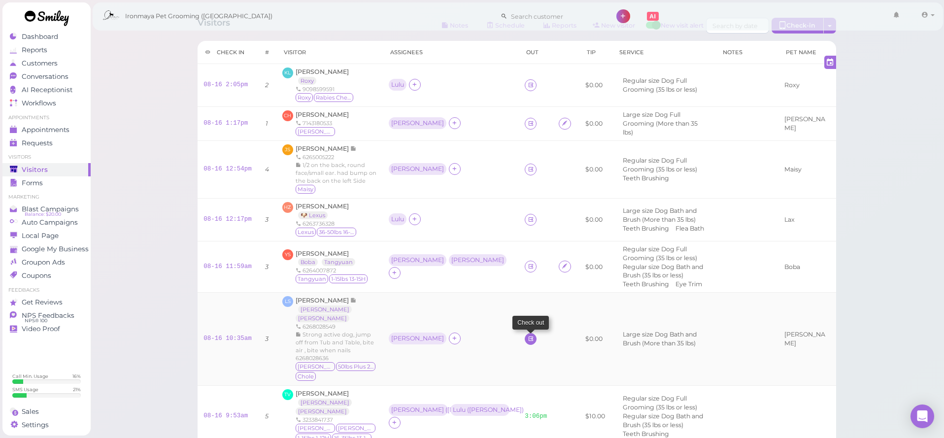
click at [525, 344] on link at bounding box center [531, 339] width 12 height 12
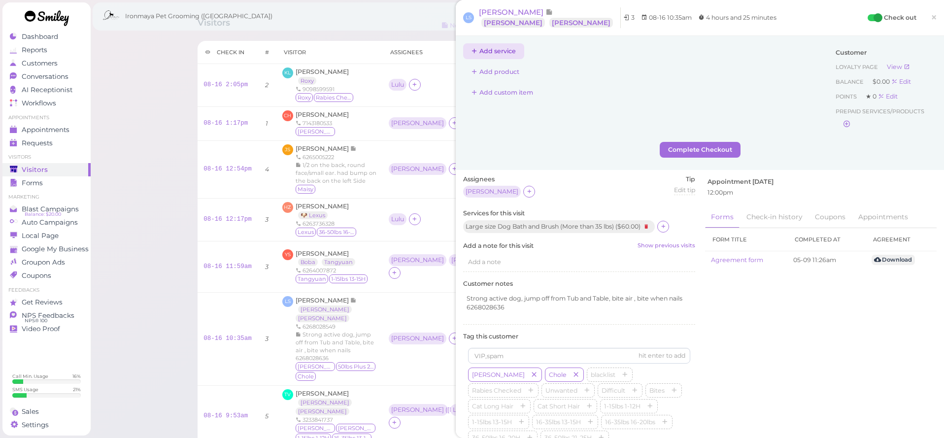
click at [504, 55] on button "Add service" at bounding box center [493, 51] width 61 height 16
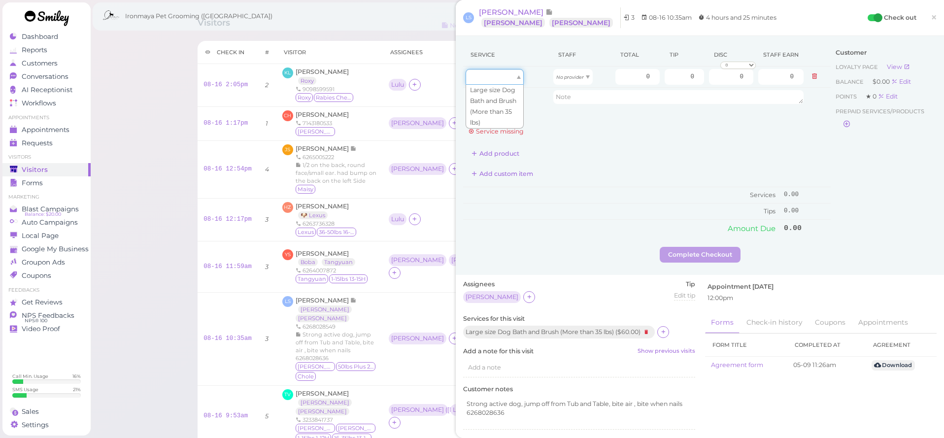
drag, startPoint x: 504, startPoint y: 77, endPoint x: 502, endPoint y: 91, distance: 14.0
click at [504, 78] on div at bounding box center [495, 77] width 58 height 16
drag, startPoint x: 501, startPoint y: 100, endPoint x: 521, endPoint y: 92, distance: 21.2
type input "60.00"
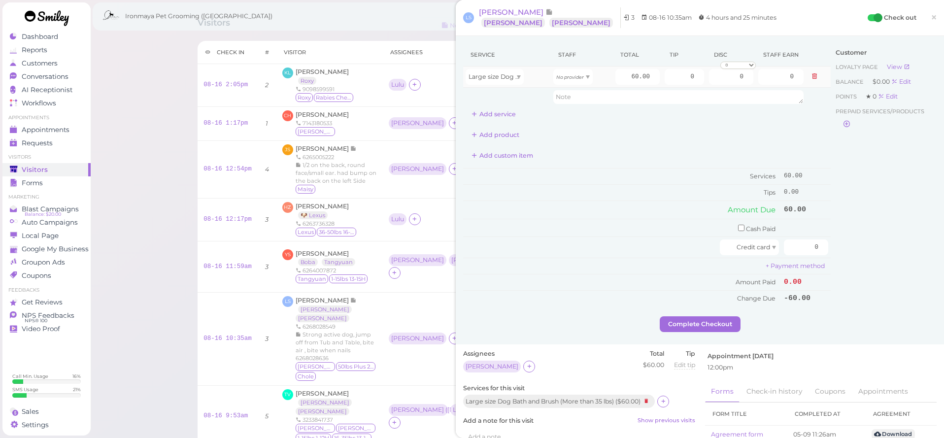
click at [552, 78] on td "No provider" at bounding box center [582, 77] width 62 height 21
click at [562, 78] on icon "No provider" at bounding box center [570, 76] width 28 height 5
type input "27.00"
drag, startPoint x: 626, startPoint y: 76, endPoint x: 679, endPoint y: 79, distance: 53.8
click at [679, 77] on tr "Large size Dog Bath and Brush (More than 35 lbs) Isaac 60.00 0 0 0 10% off 15% …" at bounding box center [647, 77] width 368 height 21
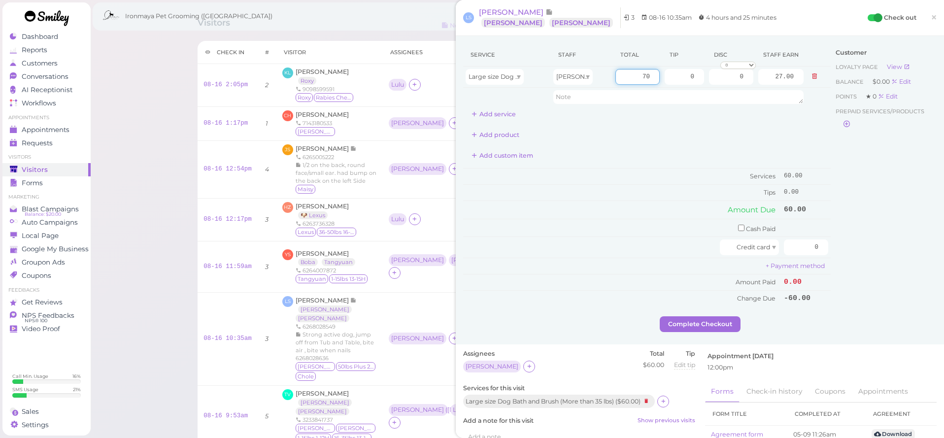
type input "70"
type input "31.50"
click at [646, 123] on div "Service Staff Total Tip Disc Staff earn Large size Dog Bath and Brush (More tha…" at bounding box center [647, 174] width 368 height 263
drag, startPoint x: 684, startPoint y: 77, endPoint x: 714, endPoint y: 74, distance: 29.7
click at [714, 74] on tr "Large size Dog Bath and Brush (More than 35 lbs) Isaac 70 0 0 0 10% off 15% off…" at bounding box center [647, 77] width 368 height 21
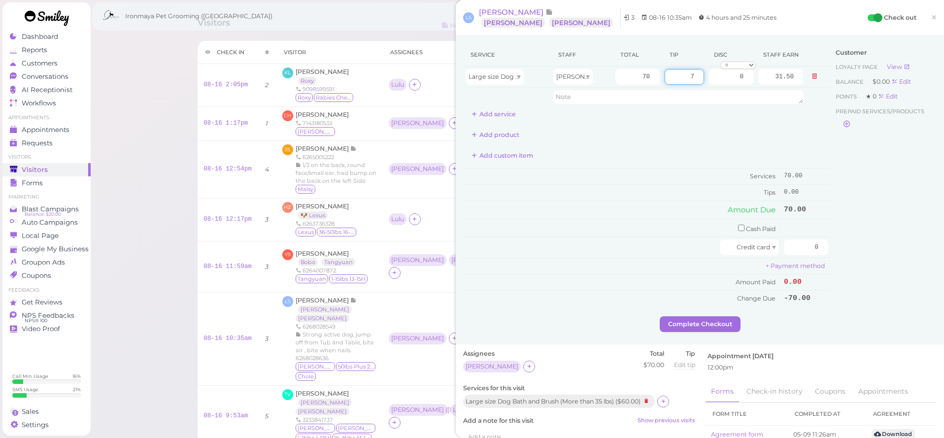
type input "7"
click at [728, 125] on div "Service Staff Total Tip Disc Staff earn Large size Dog Bath and Brush (More tha…" at bounding box center [647, 174] width 368 height 263
drag, startPoint x: 792, startPoint y: 240, endPoint x: 831, endPoint y: 245, distance: 38.7
click at [831, 245] on div "Service Staff Total Tip Disc Staff earn Large size Dog Bath and Brush (More tha…" at bounding box center [699, 179] width 473 height 273
click at [594, 98] on textarea at bounding box center [678, 97] width 250 height 14
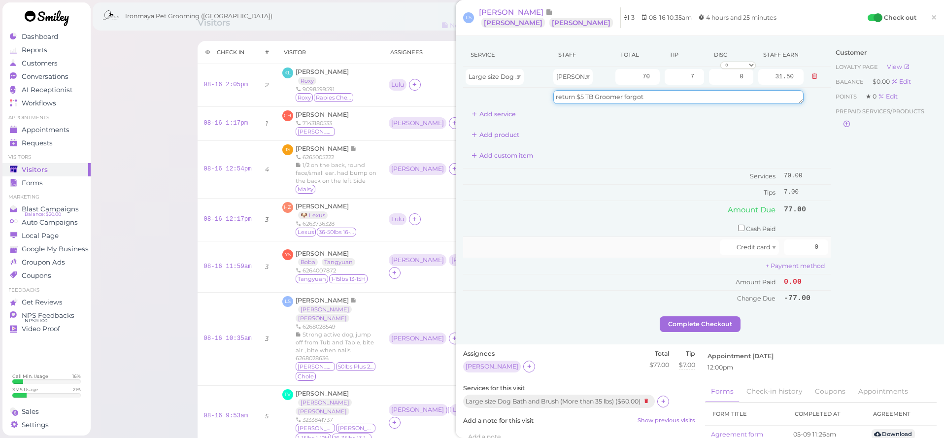
type textarea "return $5 TB Groomer forgot"
click at [670, 240] on div at bounding box center [593, 247] width 254 height 16
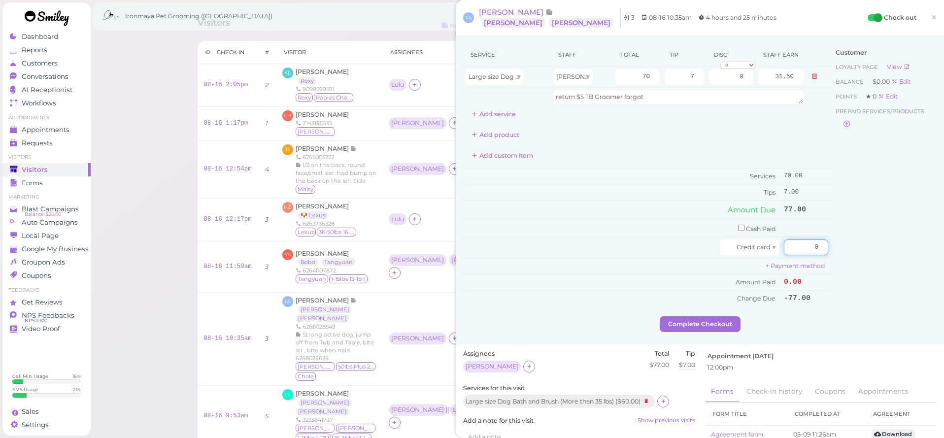
drag, startPoint x: 797, startPoint y: 246, endPoint x: 909, endPoint y: 248, distance: 112.8
click at [909, 248] on div "Service Staff Total Tip Disc Staff earn Large size Dog Bath and Brush (More tha…" at bounding box center [699, 179] width 473 height 273
type input "77"
drag, startPoint x: 901, startPoint y: 271, endPoint x: 879, endPoint y: 285, distance: 25.7
click at [901, 271] on div "Customer Loyalty page View Balance $0.00 Edit Points ★ 0 Edit Prepaid services/…" at bounding box center [884, 179] width 106 height 273
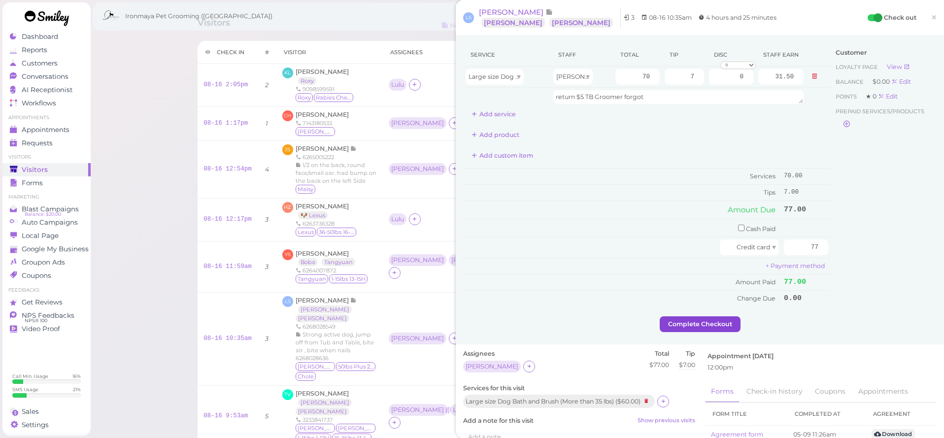
click at [672, 318] on button "Complete Checkout" at bounding box center [700, 324] width 81 height 16
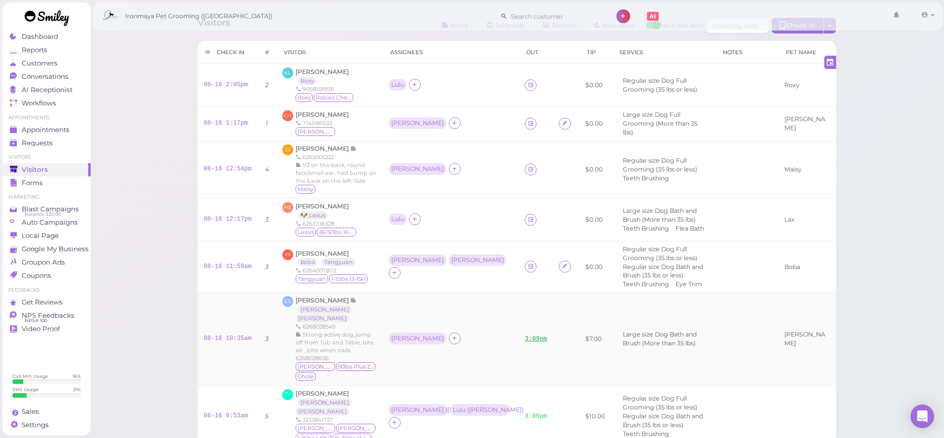
click at [525, 339] on link "3:09pm" at bounding box center [536, 338] width 22 height 7
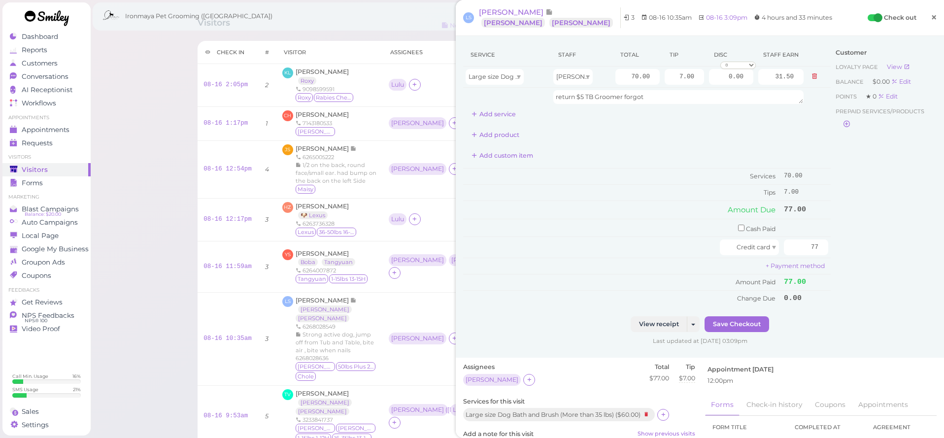
click at [933, 17] on span "×" at bounding box center [934, 17] width 6 height 14
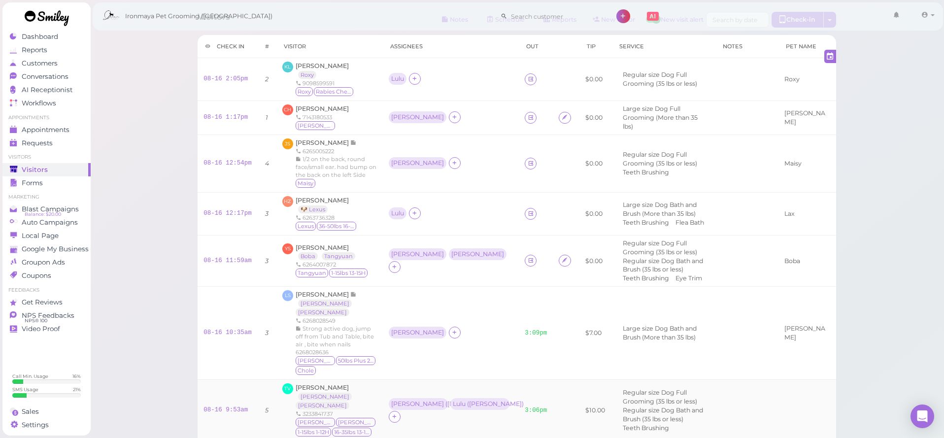
scroll to position [37, 0]
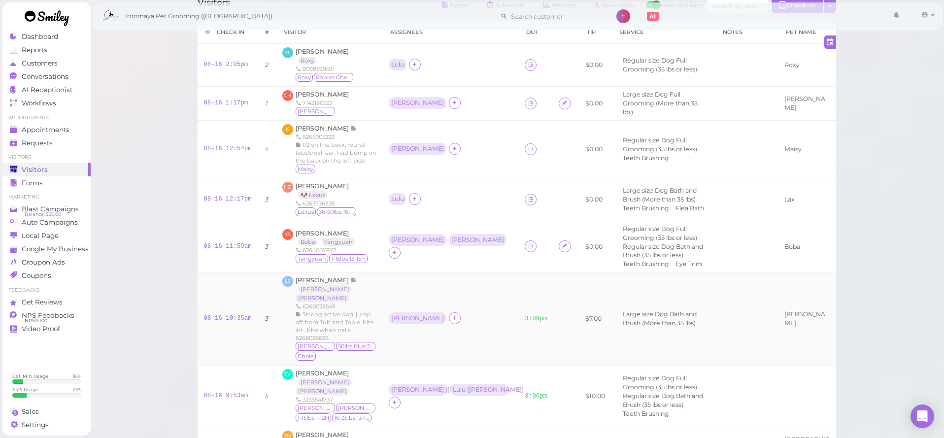
click at [316, 283] on span "[PERSON_NAME]" at bounding box center [323, 279] width 55 height 7
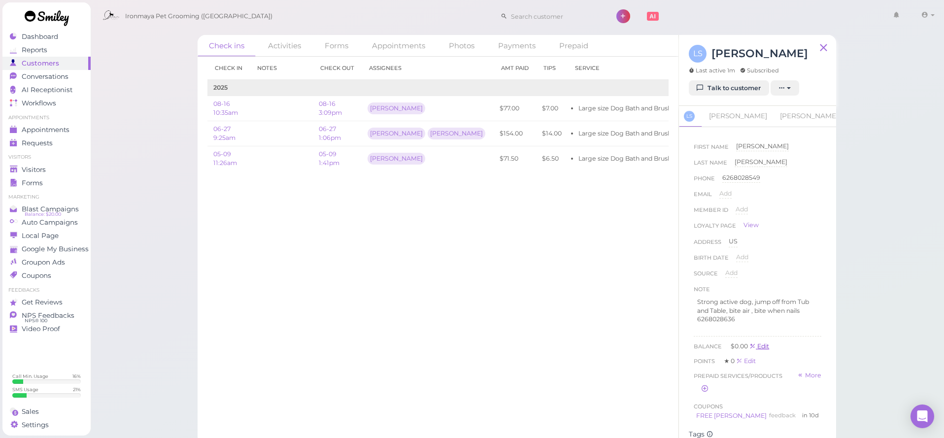
click at [759, 342] on link "Edit" at bounding box center [759, 345] width 20 height 7
drag, startPoint x: 774, startPoint y: 384, endPoint x: 723, endPoint y: 389, distance: 51.0
click at [723, 389] on body "Dashboard Reports Customers Conversations 0" at bounding box center [472, 222] width 944 height 444
drag, startPoint x: 760, startPoint y: 346, endPoint x: 737, endPoint y: 346, distance: 23.2
click at [760, 346] on link "Edit" at bounding box center [759, 345] width 20 height 7
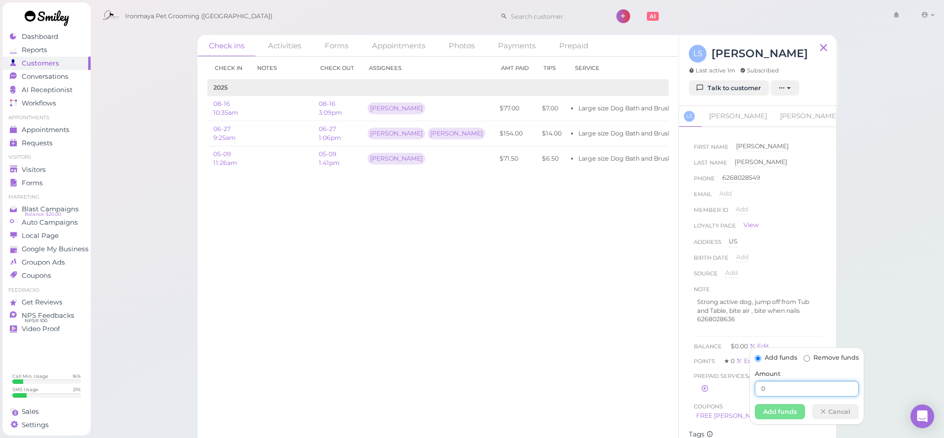
drag, startPoint x: 770, startPoint y: 388, endPoint x: 748, endPoint y: 387, distance: 21.7
click at [748, 387] on body "Dashboard Reports Customers Conversations 0" at bounding box center [472, 222] width 944 height 444
click at [761, 345] on link "Edit" at bounding box center [759, 345] width 20 height 7
click at [771, 384] on input "0" at bounding box center [807, 389] width 104 height 16
click at [767, 389] on input "05" at bounding box center [807, 389] width 104 height 16
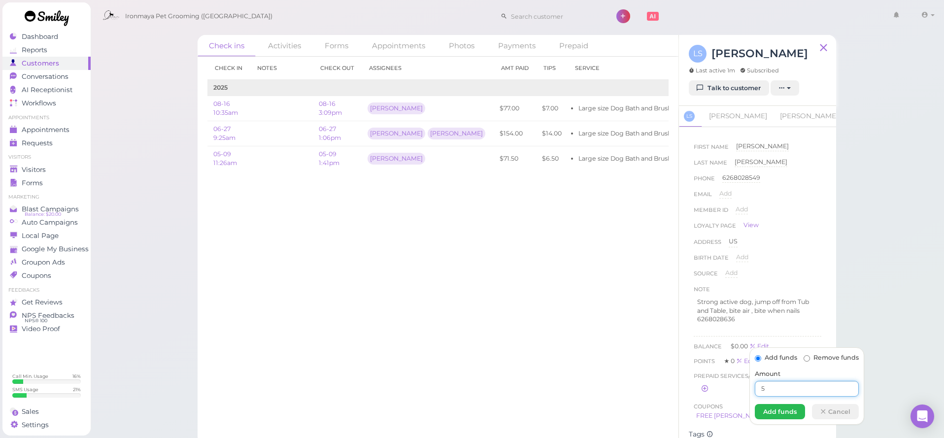
type input "5"
click at [778, 412] on button "Add funds" at bounding box center [780, 412] width 50 height 16
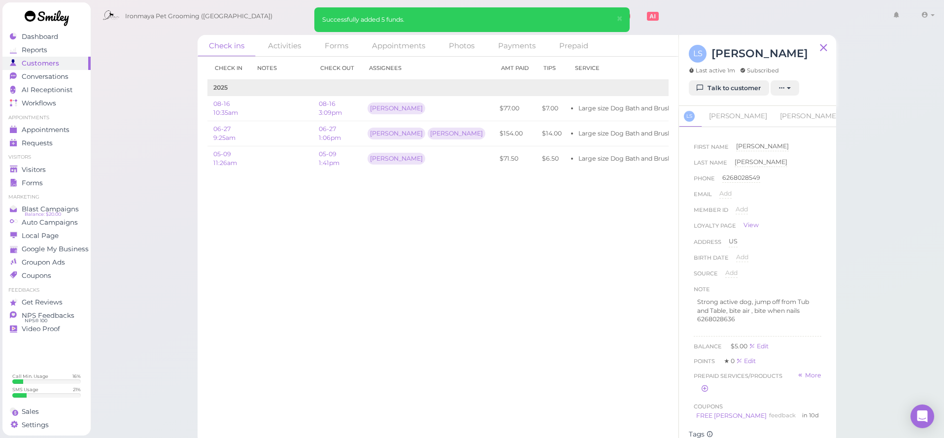
click at [602, 335] on div "Check in Notes Check out Assignees Amt Paid Tips Service 2025 08-16 10:35am 08-…" at bounding box center [438, 247] width 481 height 381
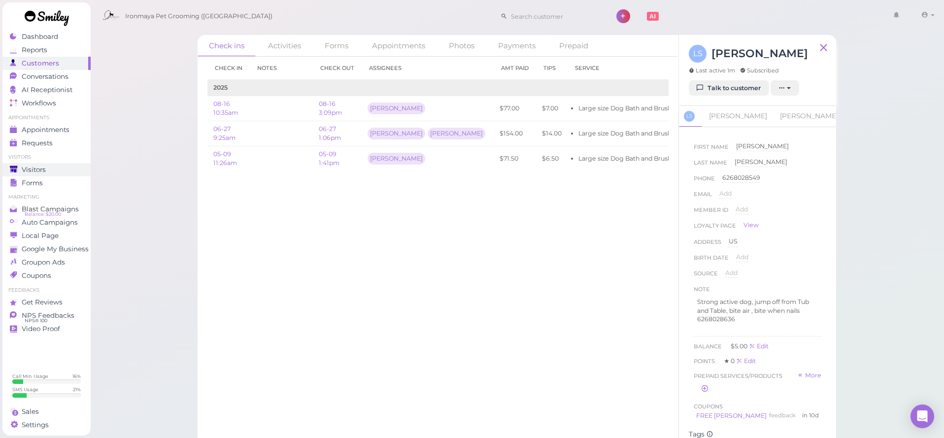
click at [42, 169] on span "Visitors" at bounding box center [34, 170] width 24 height 8
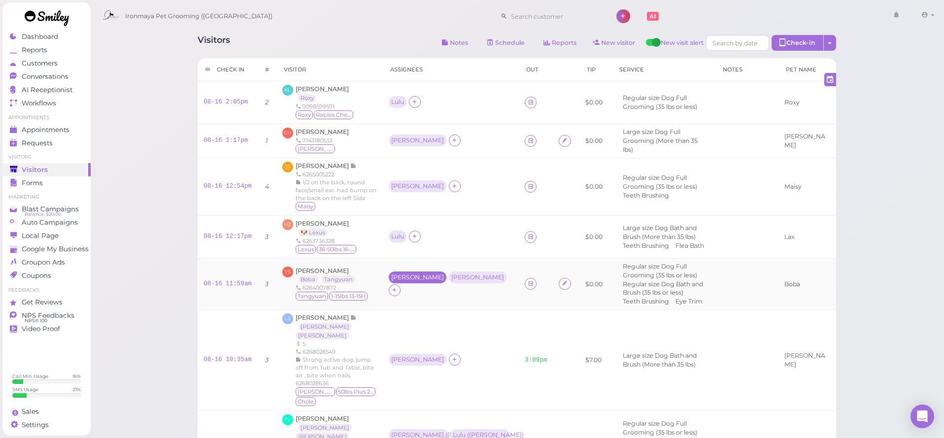
click at [397, 281] on div "[PERSON_NAME]" at bounding box center [417, 277] width 53 height 7
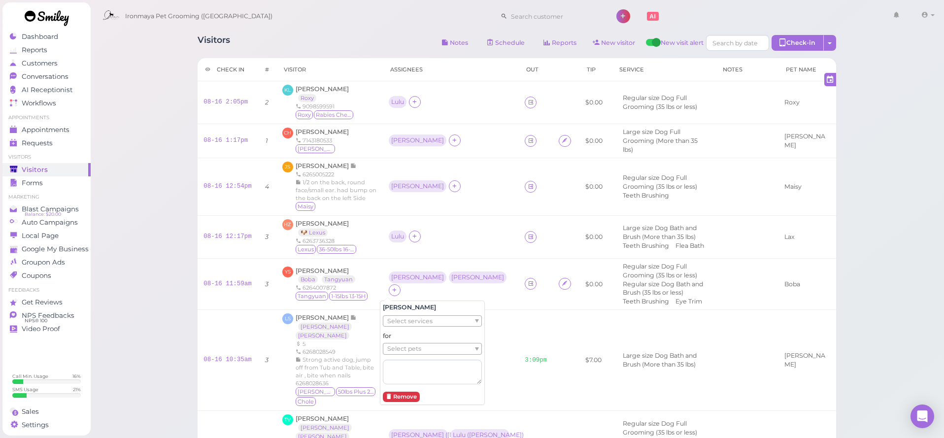
click at [410, 337] on div "for Select pets" at bounding box center [432, 358] width 99 height 52
click at [418, 349] on span "Select pets" at bounding box center [404, 348] width 34 height 11
click at [453, 281] on div "[PERSON_NAME]" at bounding box center [479, 277] width 53 height 7
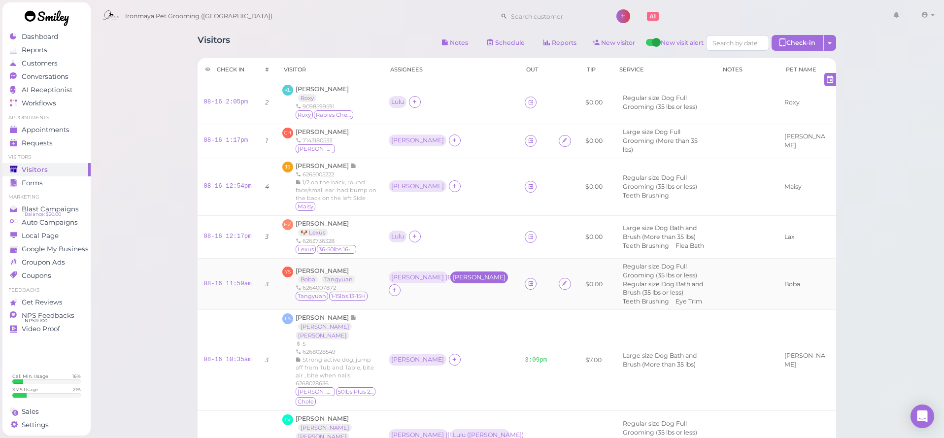
click at [453, 281] on div "[PERSON_NAME]" at bounding box center [479, 277] width 53 height 7
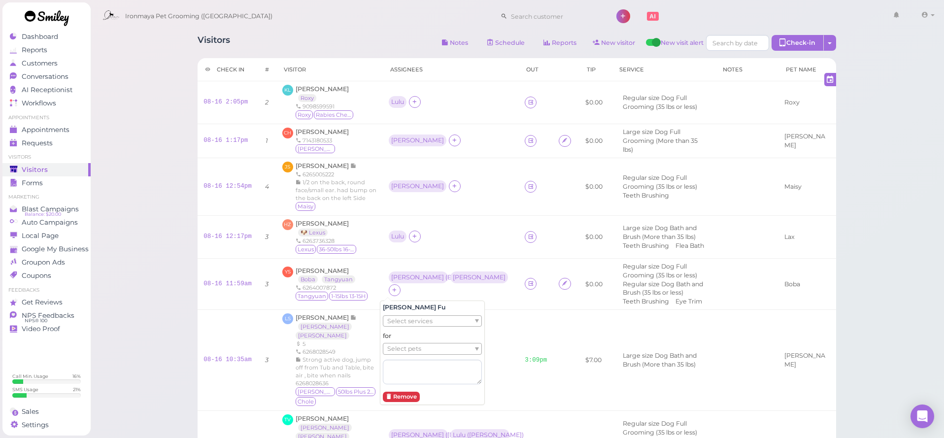
click at [421, 347] on span "Select pets" at bounding box center [404, 348] width 34 height 11
click at [435, 259] on td "Lulu" at bounding box center [451, 237] width 136 height 43
click at [332, 133] on span "[PERSON_NAME]" at bounding box center [322, 131] width 53 height 7
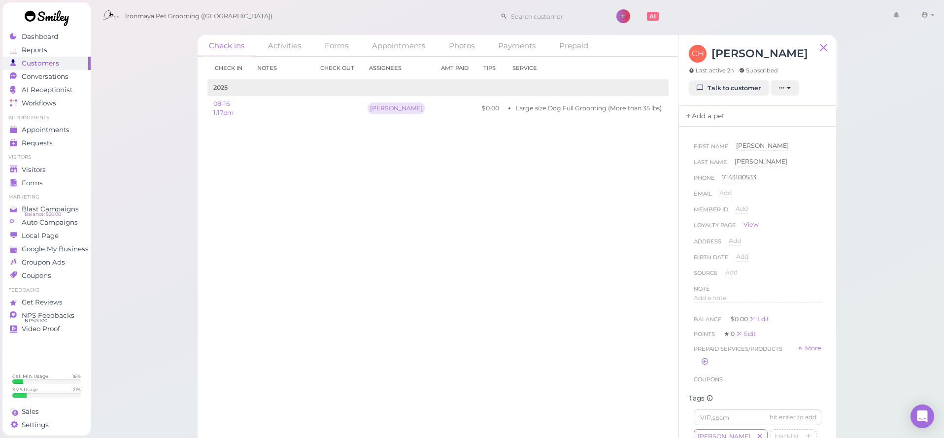
click at [718, 118] on link "Add a pet" at bounding box center [705, 116] width 52 height 21
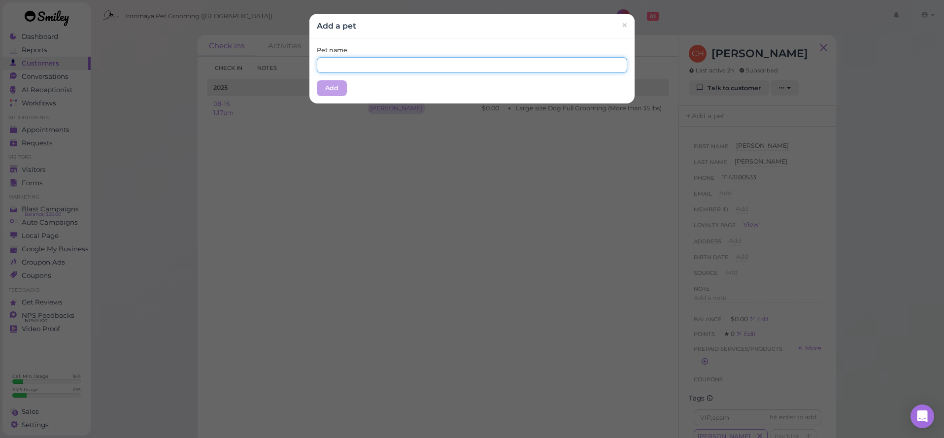
click at [441, 72] on input "text" at bounding box center [472, 65] width 310 height 16
type input "g"
type input "[PERSON_NAME]"
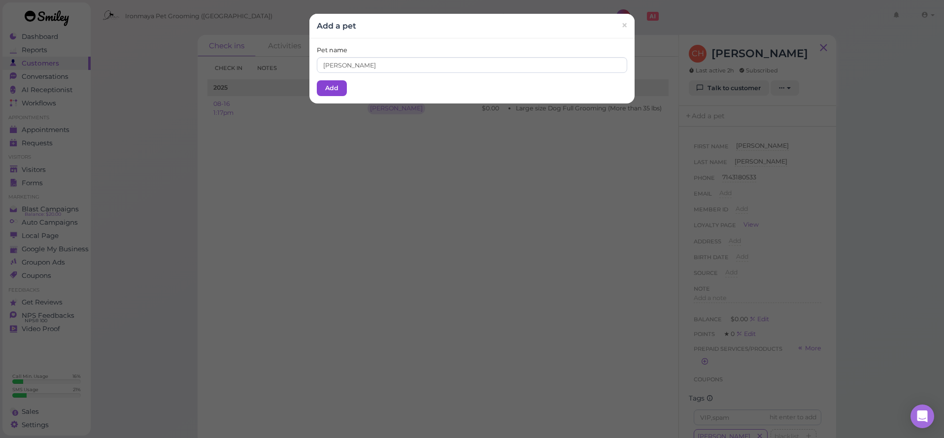
click at [318, 85] on button "Add" at bounding box center [332, 88] width 30 height 16
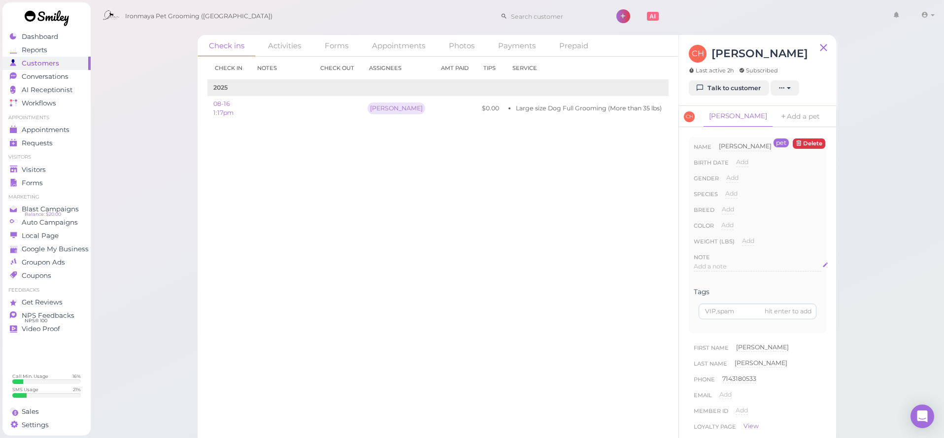
click at [717, 268] on span "Add a note" at bounding box center [710, 266] width 33 height 7
drag, startPoint x: 730, startPoint y: 268, endPoint x: 687, endPoint y: 262, distance: 43.3
click at [686, 262] on div "pet Delete Name Gilbert Gilbert Birth date Add Gender Add Male Female Species A…" at bounding box center [757, 285] width 157 height 317
click at [701, 358] on button "Done" at bounding box center [705, 361] width 22 height 10
click at [427, 246] on div "Check in Notes Check out Assignees Amt Paid Tips Service 2025 08-16 1:17pm Ida …" at bounding box center [438, 247] width 481 height 381
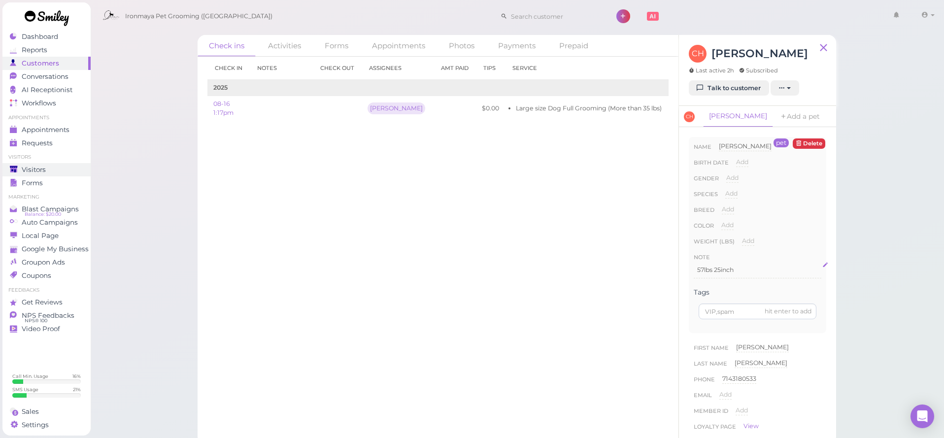
click at [45, 174] on link "Visitors" at bounding box center [46, 169] width 88 height 13
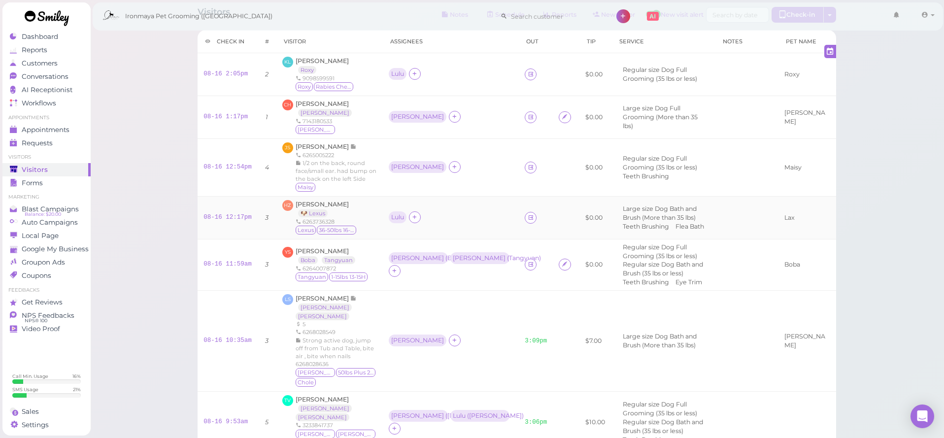
scroll to position [26, 0]
drag, startPoint x: 433, startPoint y: 156, endPoint x: 438, endPoint y: 160, distance: 6.4
click at [433, 156] on td "[PERSON_NAME]" at bounding box center [451, 169] width 136 height 58
click at [440, 160] on td "[PERSON_NAME]" at bounding box center [451, 169] width 136 height 58
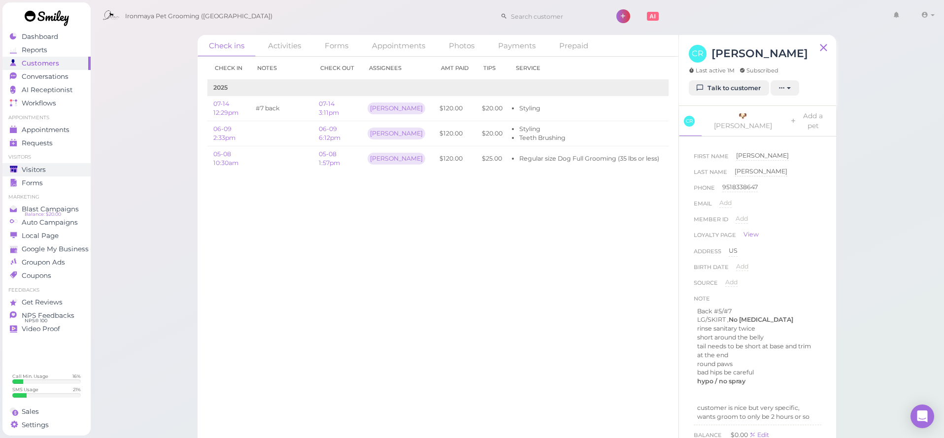
click at [74, 168] on div "Visitors" at bounding box center [45, 170] width 71 height 8
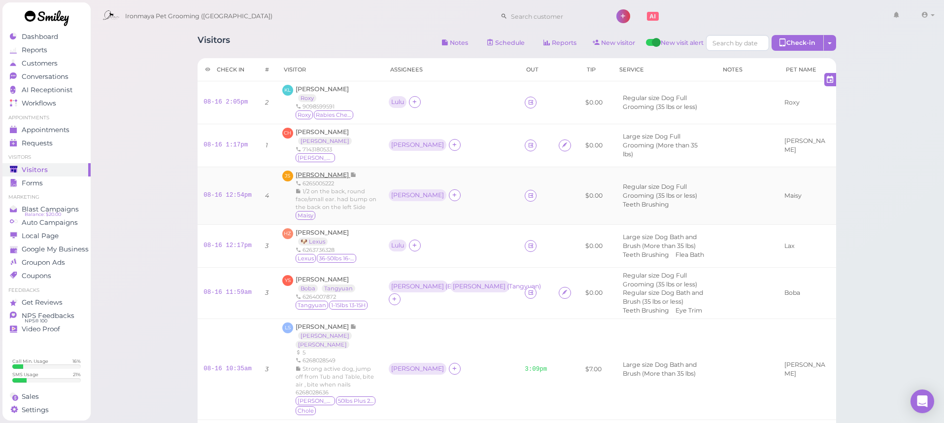
click at [319, 171] on span "[PERSON_NAME]" at bounding box center [323, 174] width 55 height 7
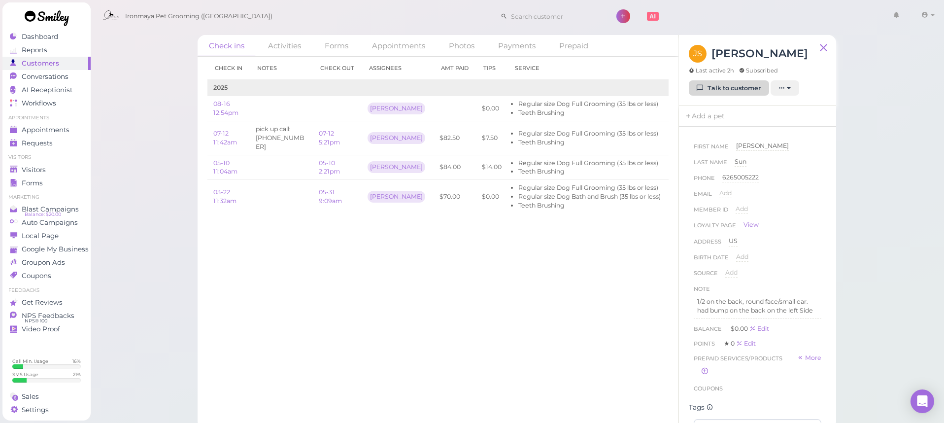
click at [732, 88] on link "Talk to customer" at bounding box center [729, 88] width 80 height 16
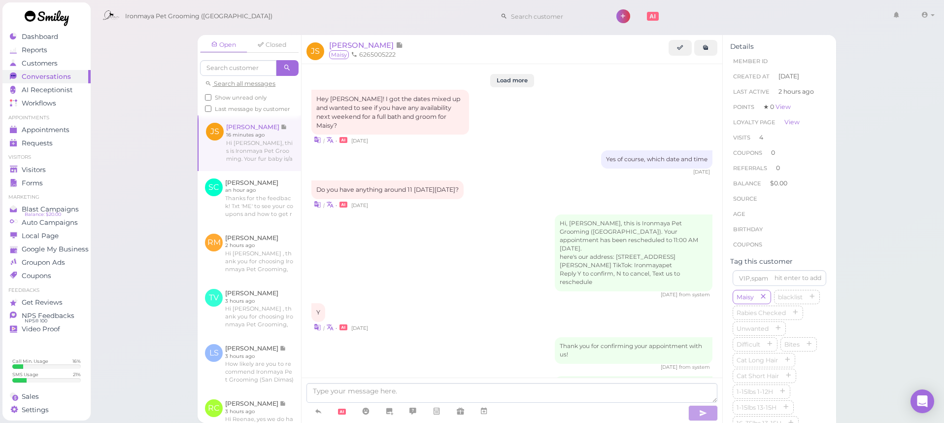
scroll to position [1494, 0]
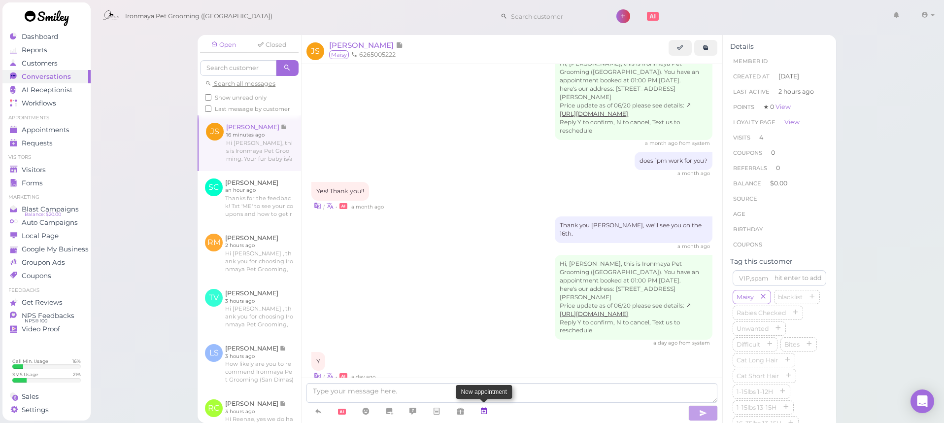
click at [487, 410] on icon at bounding box center [484, 411] width 8 height 10
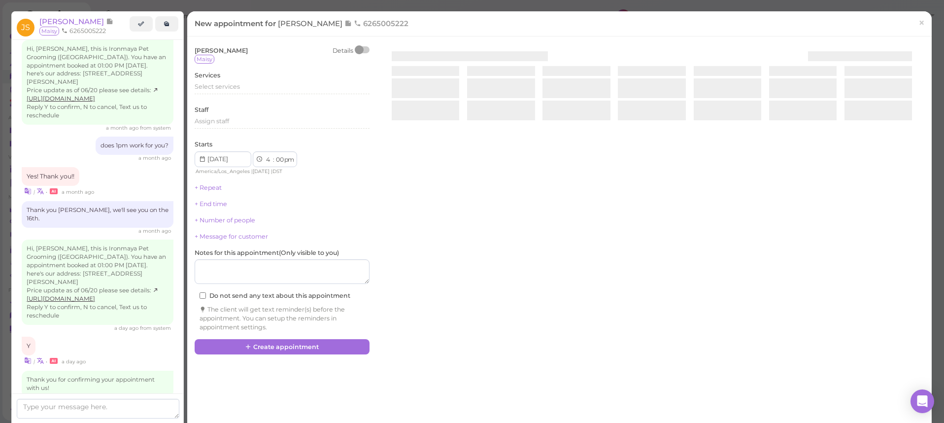
scroll to position [1493, 0]
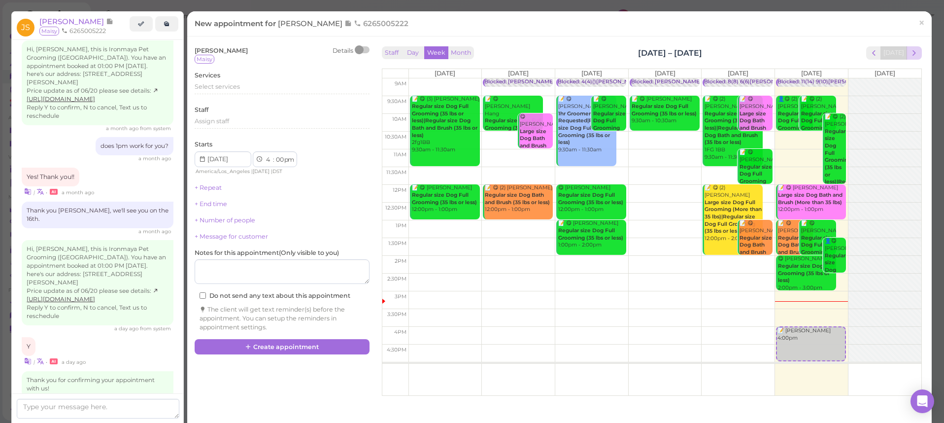
click at [918, 55] on span "next" at bounding box center [913, 52] width 9 height 9
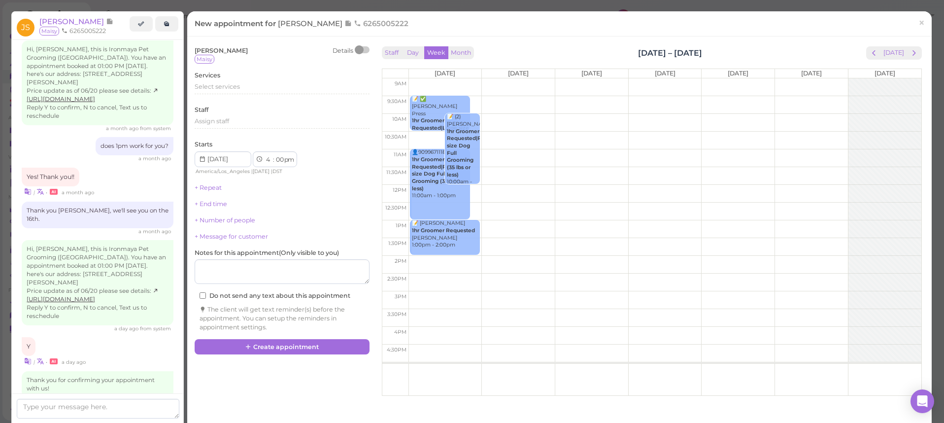
click at [918, 55] on span "next" at bounding box center [913, 52] width 9 height 9
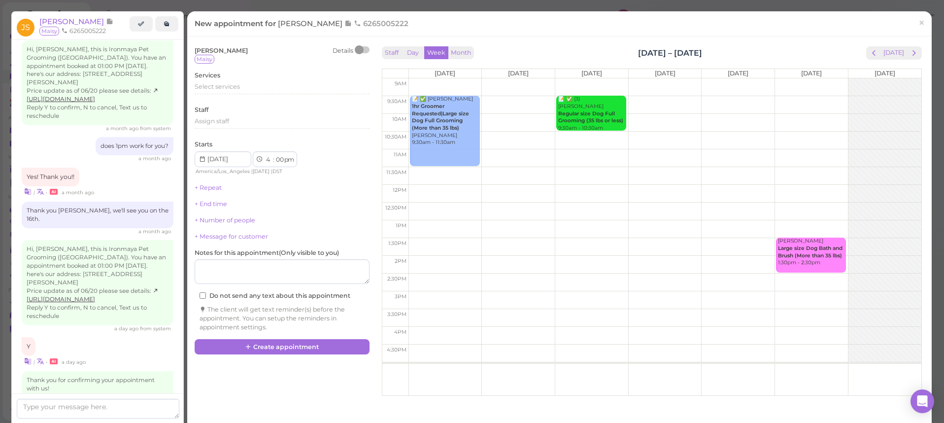
click at [918, 55] on span "next" at bounding box center [913, 52] width 9 height 9
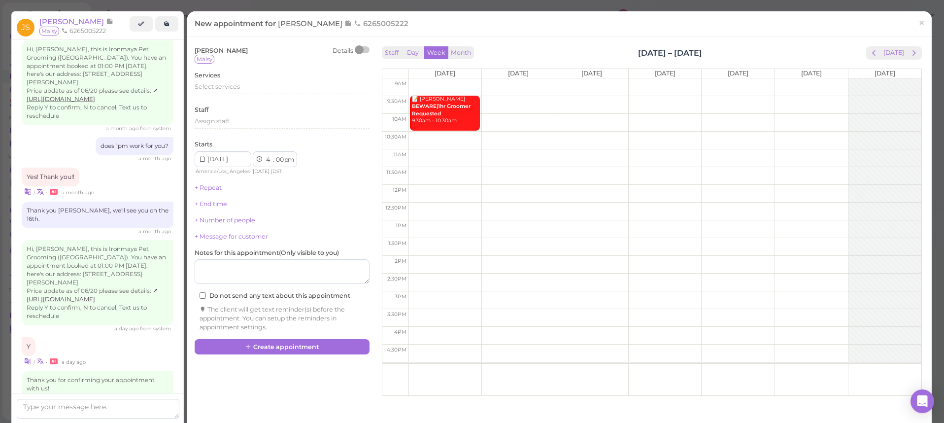
click at [918, 55] on span "next" at bounding box center [913, 52] width 9 height 9
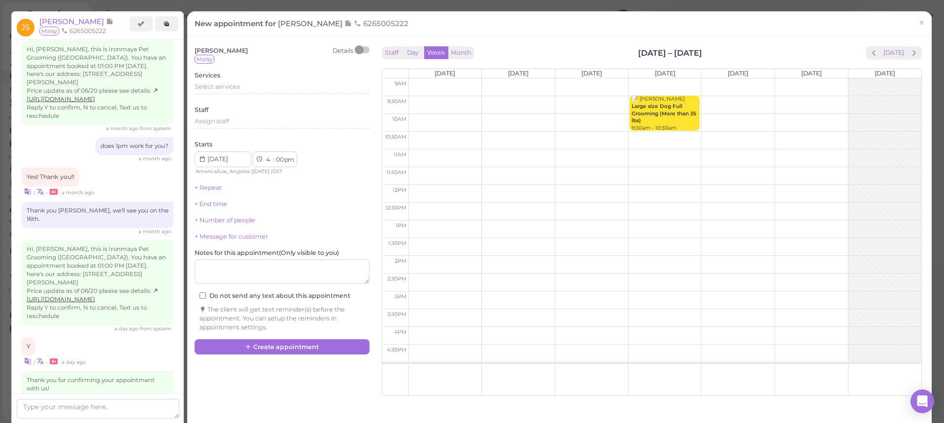
click at [918, 55] on span "next" at bounding box center [913, 52] width 9 height 9
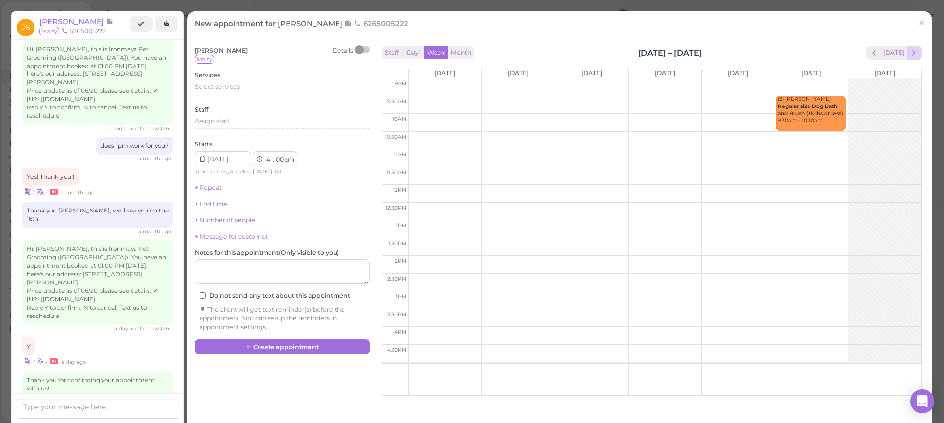
click at [920, 55] on button "next" at bounding box center [913, 52] width 15 height 13
click at [815, 224] on td at bounding box center [664, 229] width 513 height 18
type input "2025-09-27"
select select "1"
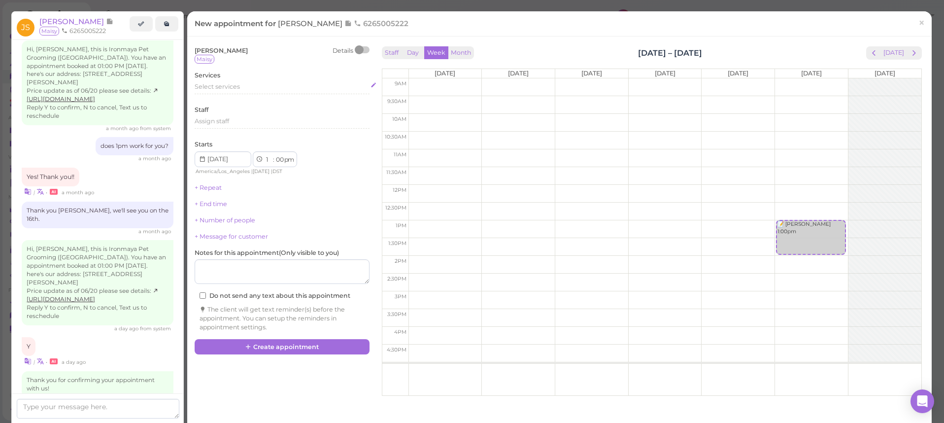
click at [250, 89] on div "Select services" at bounding box center [282, 86] width 175 height 9
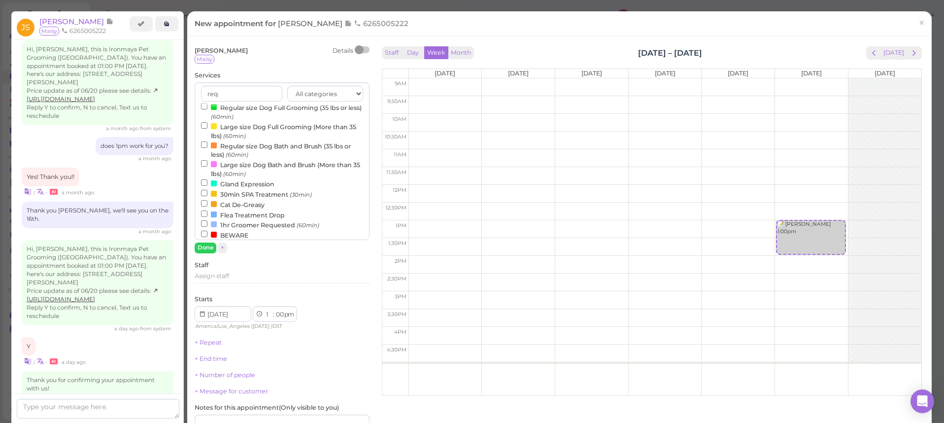
scroll to position [0, 0]
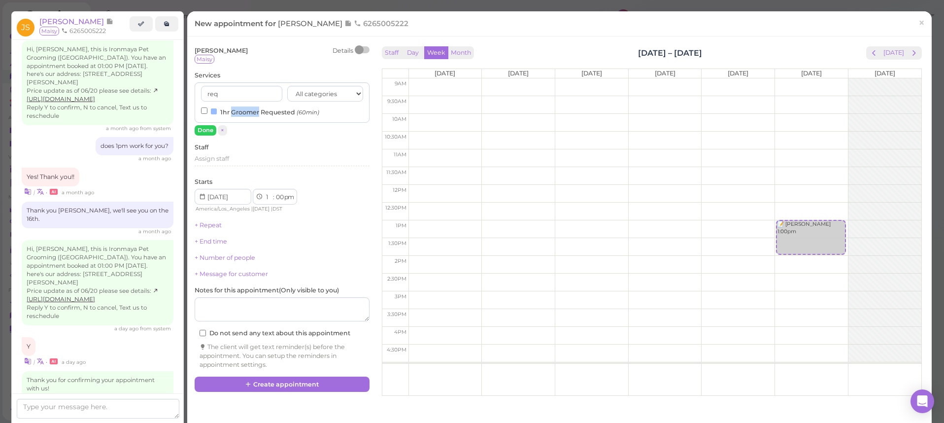
click at [243, 107] on label "1hr Groomer Requested (60min)" at bounding box center [260, 111] width 118 height 10
click at [207, 107] on input "1hr Groomer Requested (60min)" at bounding box center [204, 110] width 6 height 6
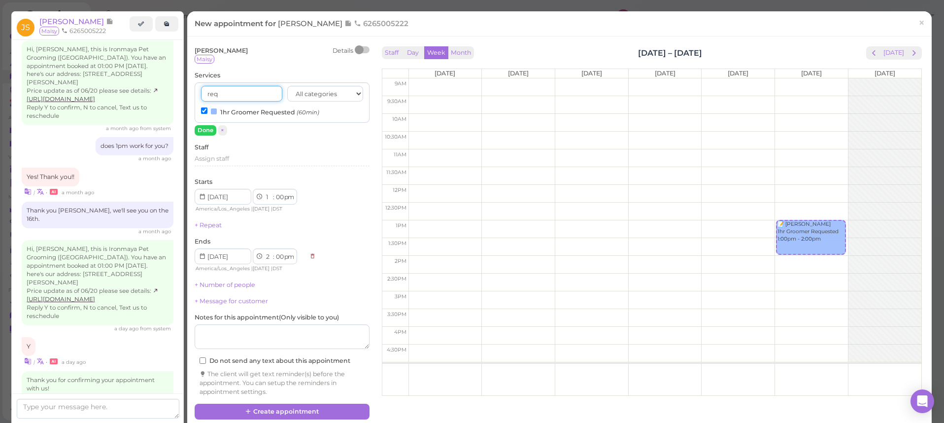
click at [234, 99] on input "req" at bounding box center [241, 94] width 81 height 16
drag, startPoint x: 234, startPoint y: 95, endPoint x: 182, endPoint y: 101, distance: 52.1
click at [182, 101] on div "Dashboard Reports Customers Conversations 0 AI Receptionist" at bounding box center [472, 211] width 944 height 423
type input "r"
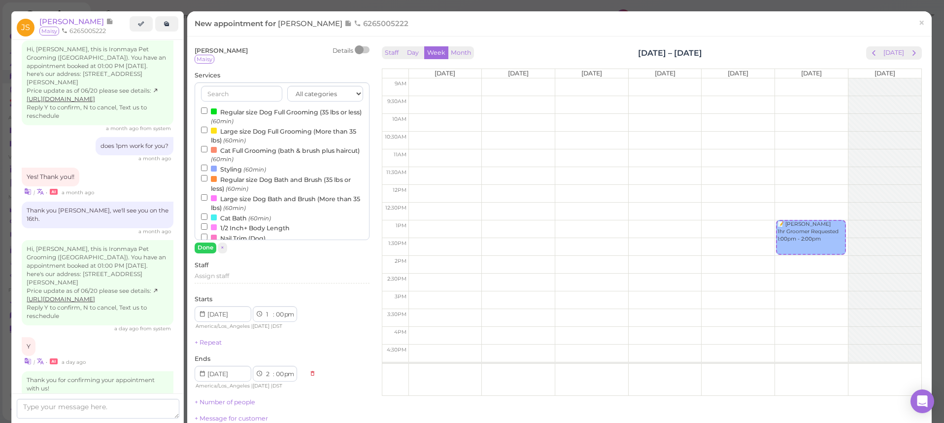
click at [223, 108] on label "Regular size Dog Full Grooming (35 lbs or less) (60min)" at bounding box center [282, 115] width 162 height 19
click at [207, 108] on input "Regular size Dog Full Grooming (35 lbs or less) (60min)" at bounding box center [204, 110] width 6 height 6
select select "3"
click at [209, 243] on button "Done" at bounding box center [206, 247] width 22 height 10
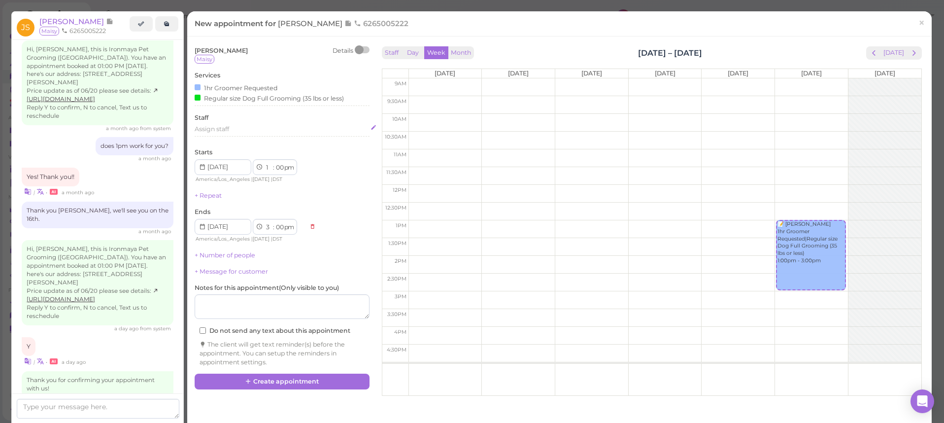
click at [211, 132] on div "Assign staff" at bounding box center [282, 131] width 175 height 12
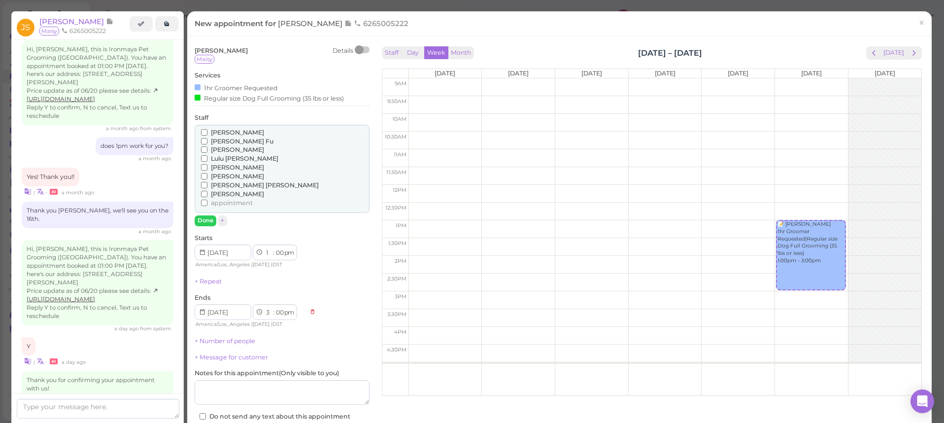
click at [216, 147] on span "[PERSON_NAME]" at bounding box center [237, 149] width 53 height 7
click at [207, 147] on input "[PERSON_NAME]" at bounding box center [204, 149] width 6 height 6
click at [213, 215] on button "Done" at bounding box center [206, 220] width 22 height 10
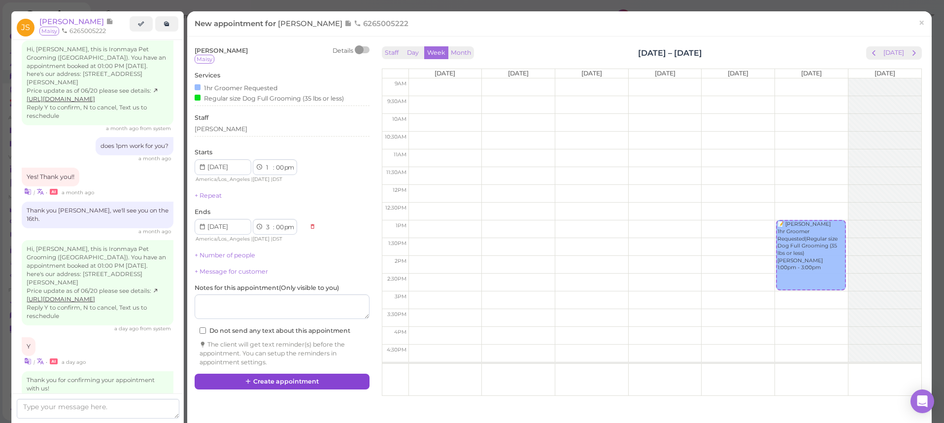
click at [311, 373] on button "Create appointment" at bounding box center [282, 381] width 175 height 16
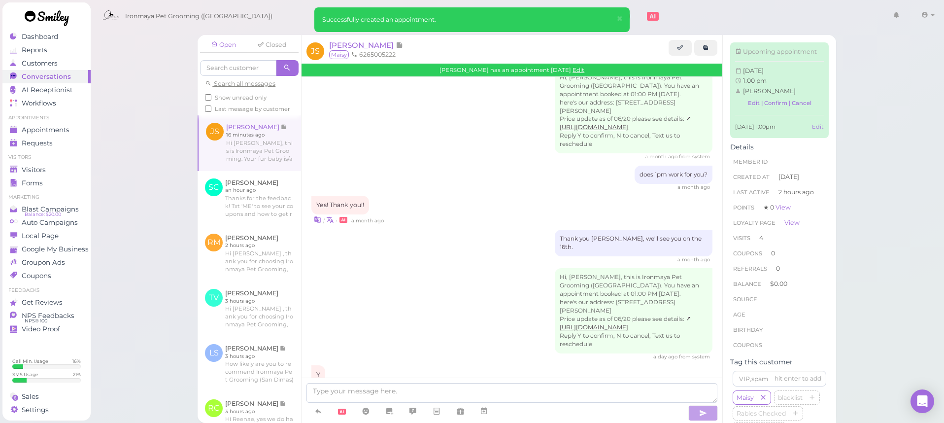
scroll to position [1586, 0]
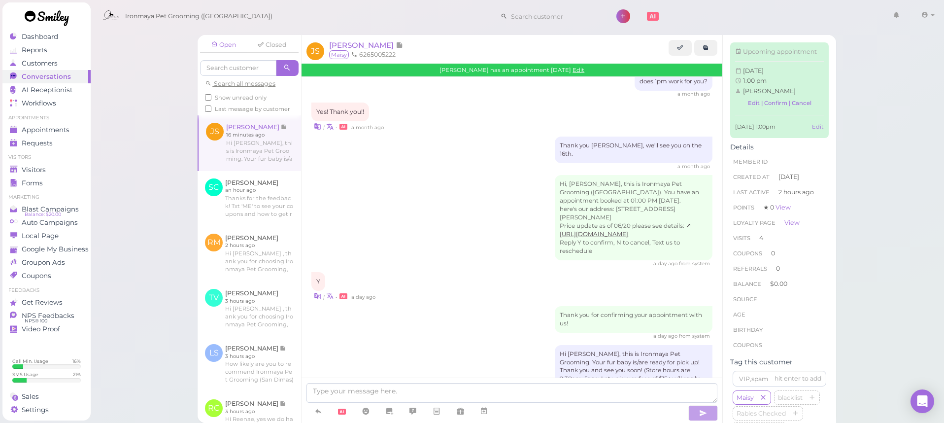
click at [438, 291] on div "| • a day ago" at bounding box center [511, 296] width 401 height 10
click at [165, 145] on div "Open Closed Search all messages Show unread only Last message by customer JS Jo…" at bounding box center [517, 211] width 854 height 423
click at [87, 170] on link "Visitors" at bounding box center [46, 169] width 88 height 13
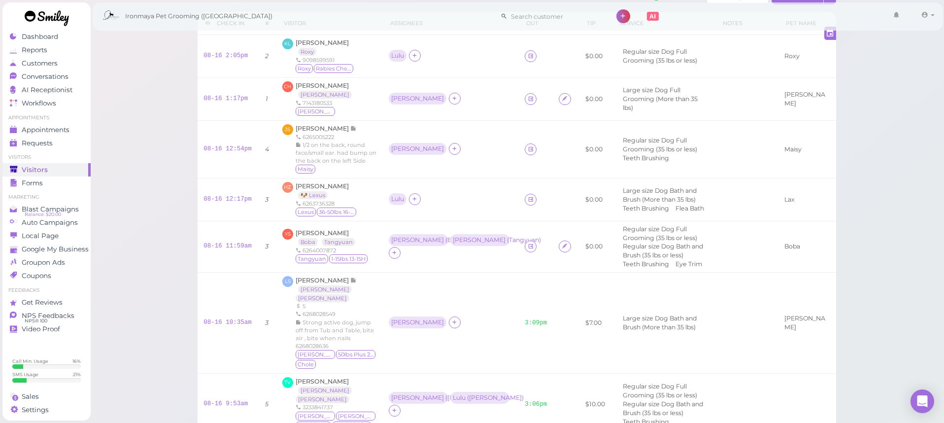
scroll to position [48, 0]
click at [528, 149] on icon at bounding box center [531, 146] width 6 height 7
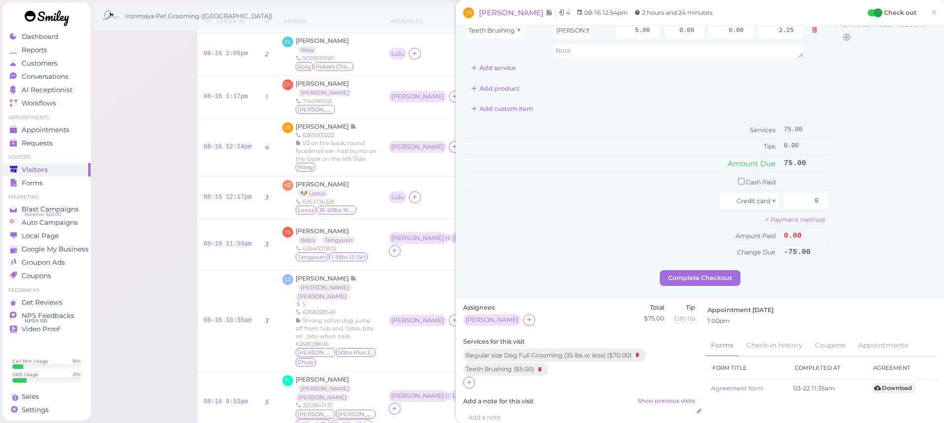
scroll to position [149, 0]
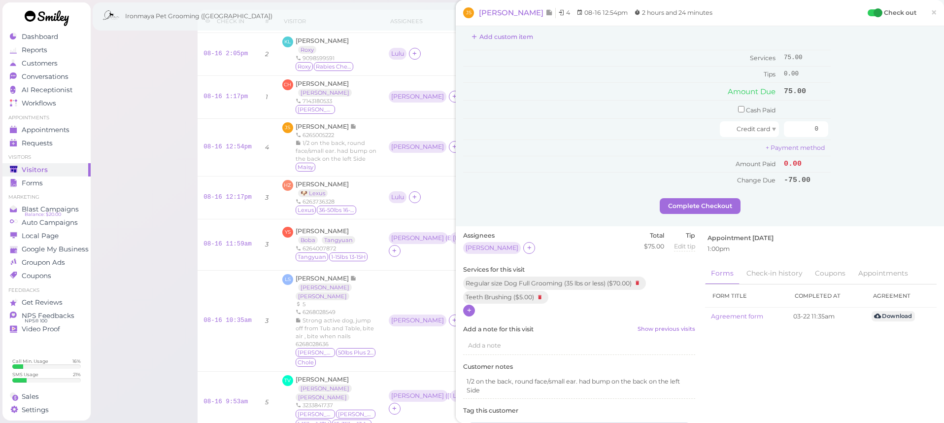
click at [470, 307] on icon at bounding box center [469, 309] width 6 height 7
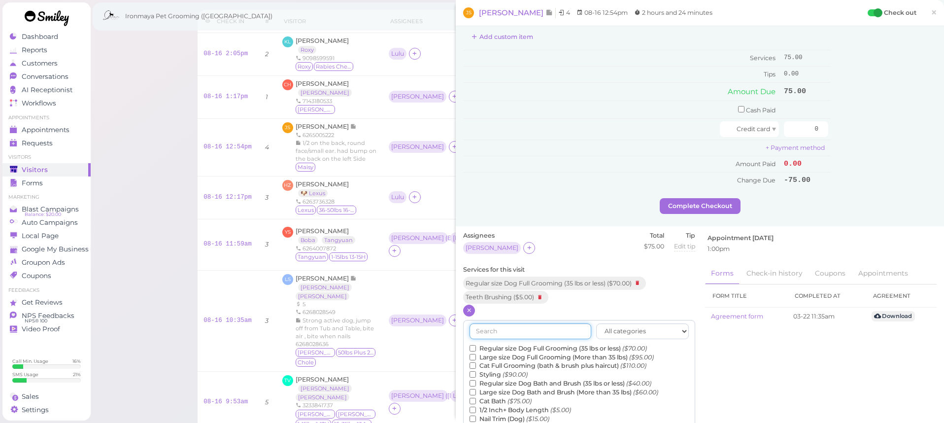
click at [495, 323] on input "text" at bounding box center [530, 331] width 122 height 16
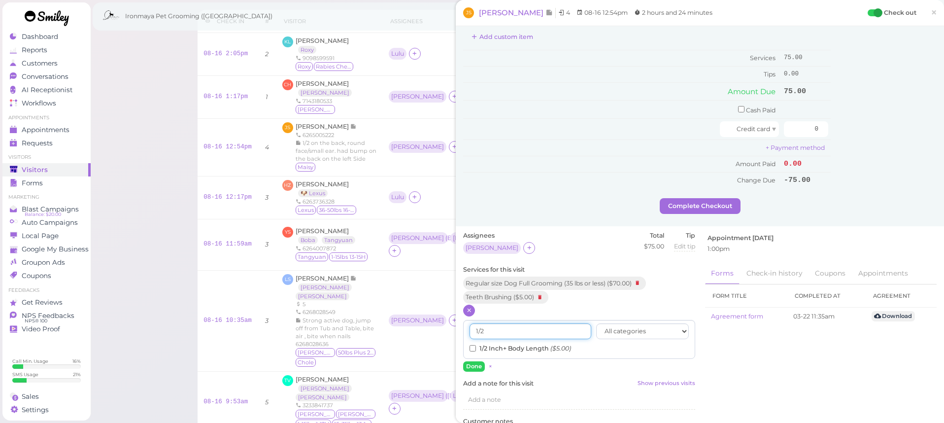
type input "1/2"
click at [492, 344] on label "1/2 Inch+ Body Length ($5.00)" at bounding box center [519, 348] width 101 height 9
click at [476, 345] on input "1/2 Inch+ Body Length ($5.00)" at bounding box center [472, 348] width 6 height 6
click at [477, 361] on button "Done" at bounding box center [474, 366] width 22 height 10
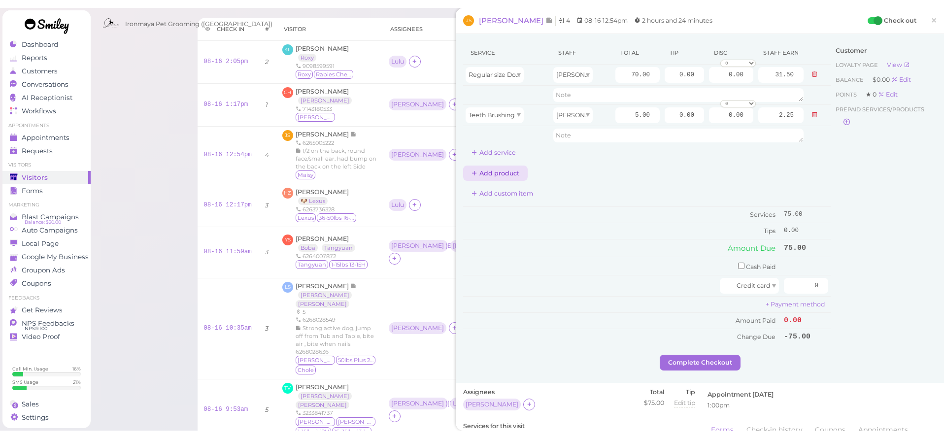
scroll to position [0, 0]
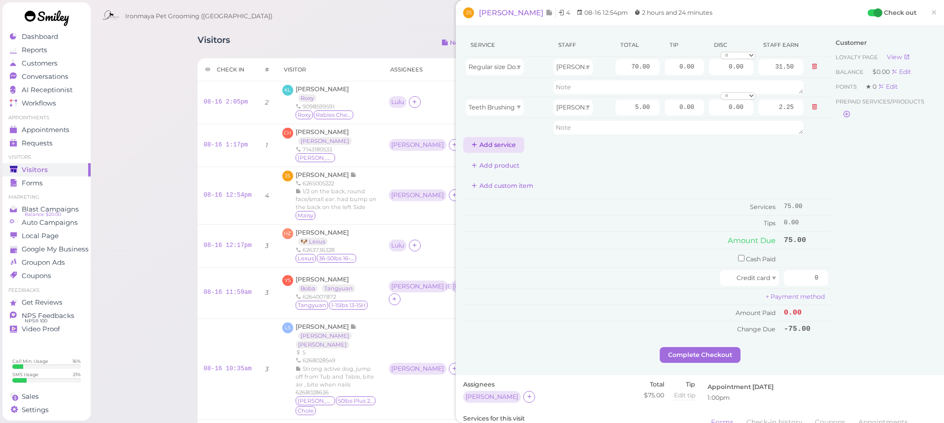
click at [508, 147] on button "Add service" at bounding box center [493, 145] width 61 height 16
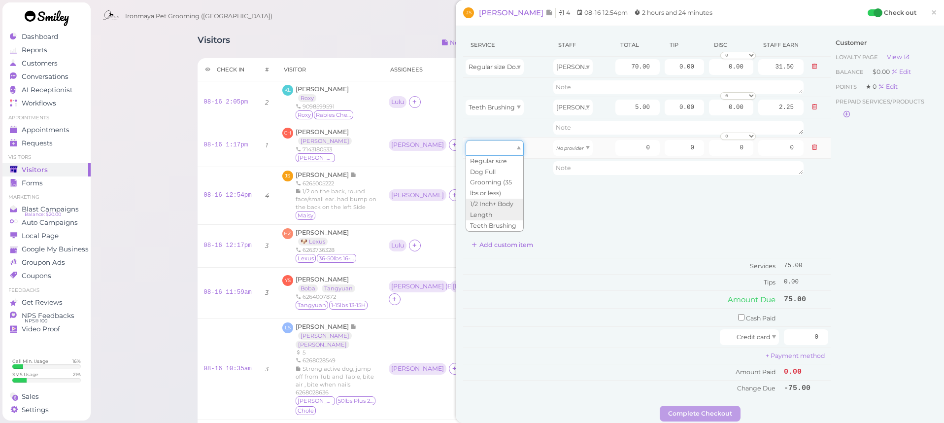
click at [509, 150] on div at bounding box center [495, 148] width 58 height 16
type input "5.00"
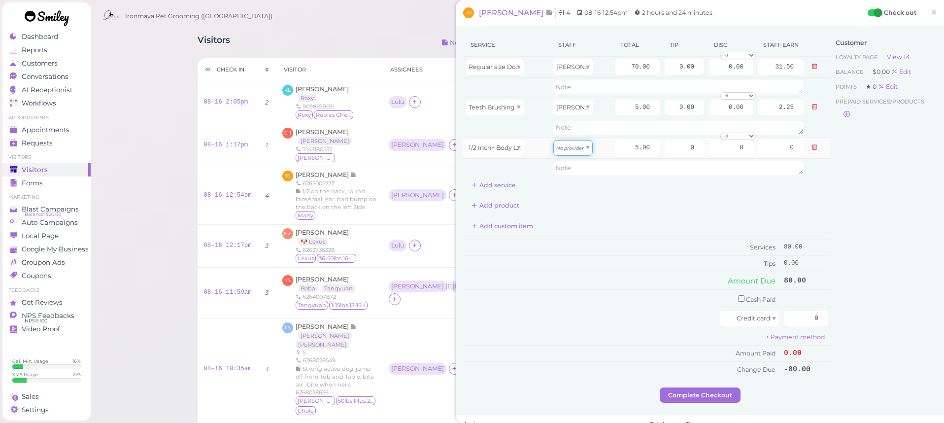
click at [588, 150] on div "No provider" at bounding box center [572, 148] width 39 height 16
type input "2.25"
drag, startPoint x: 677, startPoint y: 67, endPoint x: 725, endPoint y: 62, distance: 48.6
click at [726, 62] on tr "Regular size Dog Full Grooming (35 lbs or less) Isaac 70.00 0.00 0.00 0 10% off…" at bounding box center [647, 67] width 368 height 21
type input "16"
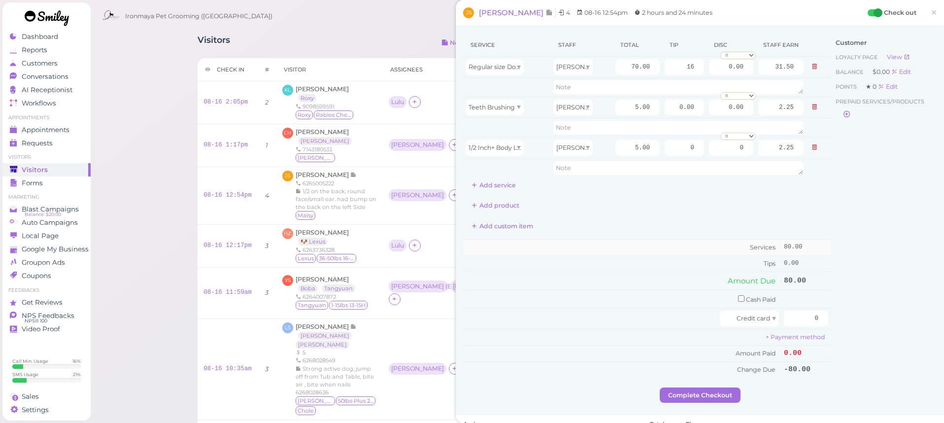
click at [641, 244] on td "Services" at bounding box center [622, 247] width 318 height 16
drag, startPoint x: 799, startPoint y: 310, endPoint x: 849, endPoint y: 316, distance: 50.5
click at [849, 316] on div "Service Staff Total Tip Disc Staff earn Regular size Dog Full Grooming (35 lbs …" at bounding box center [699, 211] width 473 height 354
type input "96"
click at [857, 311] on div "Customer Loyalty page View Balance $0.00 Edit Points ★ 0 Edit Prepaid services/…" at bounding box center [884, 211] width 106 height 354
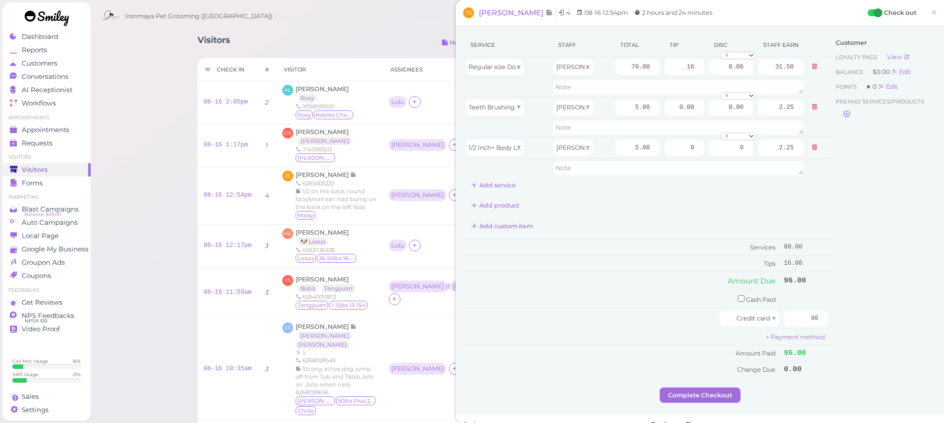
click at [859, 334] on div "Customer Loyalty page View Balance $0.00 Edit Points ★ 0 Edit Prepaid services/…" at bounding box center [884, 211] width 106 height 354
click at [728, 388] on button "Complete Checkout" at bounding box center [700, 395] width 81 height 16
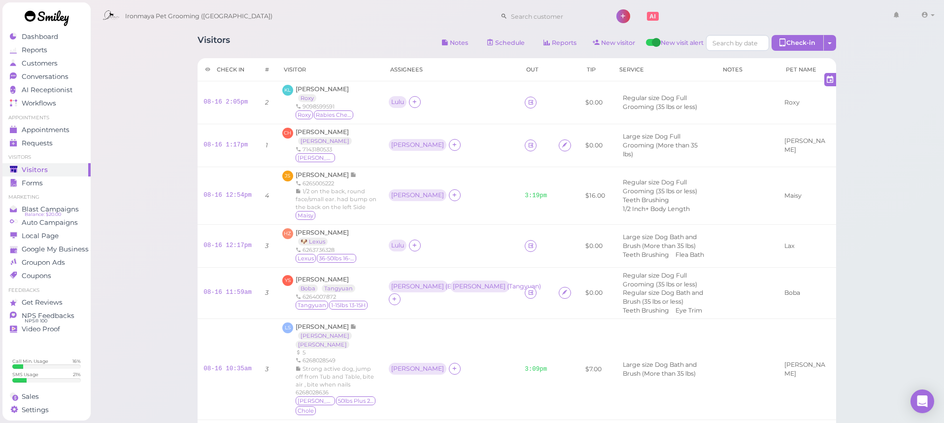
click at [905, 136] on div "Visitors Notes Schedule Reports New visitor New visit alert Check-in Customer c…" at bounding box center [517, 383] width 854 height 766
click at [886, 77] on div "Visitors Notes Schedule Reports New visitor New visit alert Check-in Customer c…" at bounding box center [517, 383] width 854 height 766
click at [886, 80] on div "Visitors Notes Schedule Reports New visitor New visit alert Check-in Customer c…" at bounding box center [517, 383] width 854 height 766
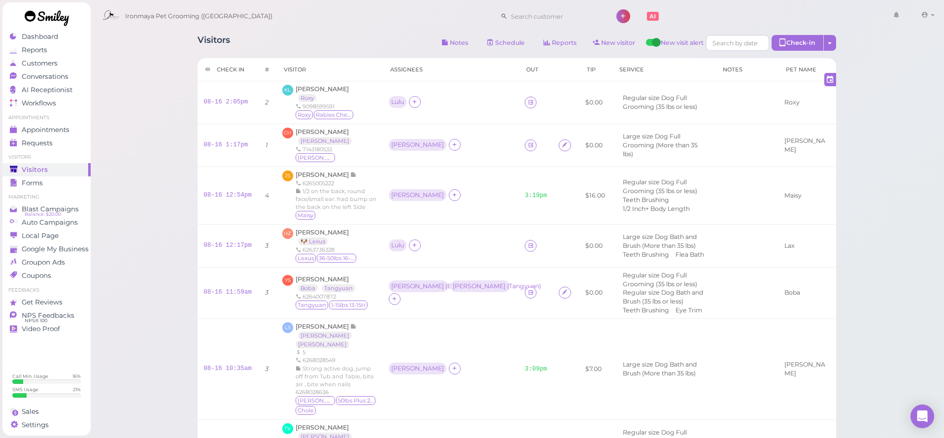
click at [906, 56] on div "Visitors Notes Schedule Reports New visitor New visit alert Check-in Customer c…" at bounding box center [517, 383] width 854 height 766
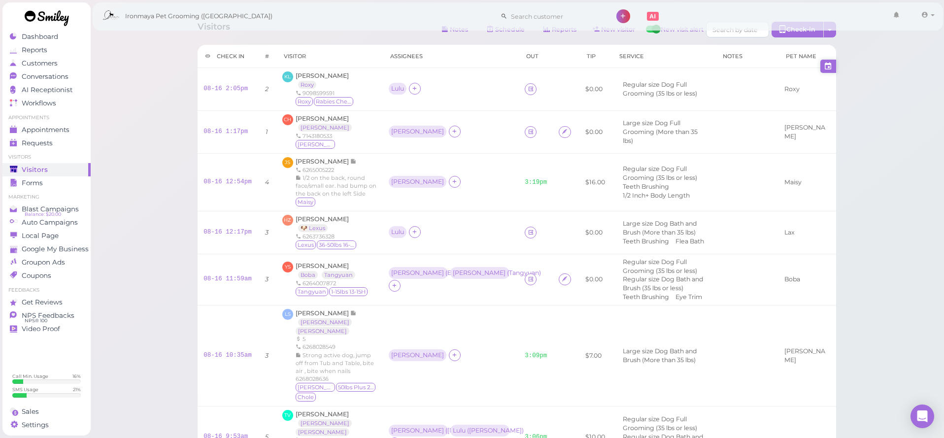
click at [826, 69] on icon at bounding box center [828, 66] width 9 height 10
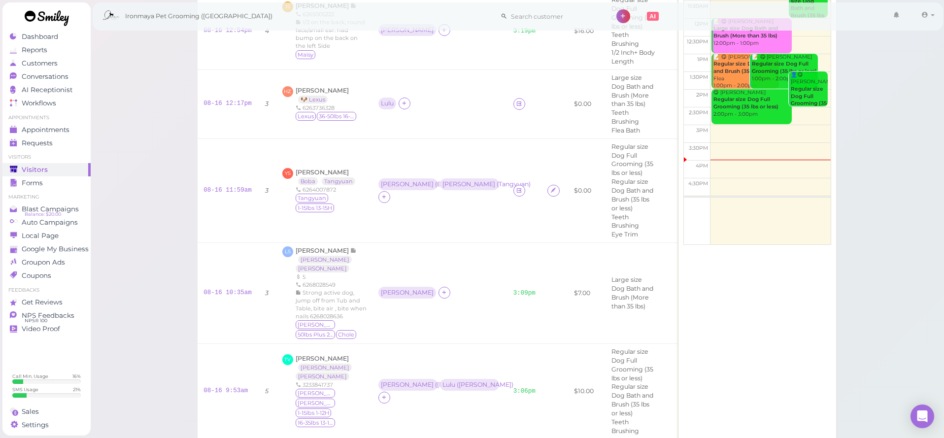
scroll to position [0, 0]
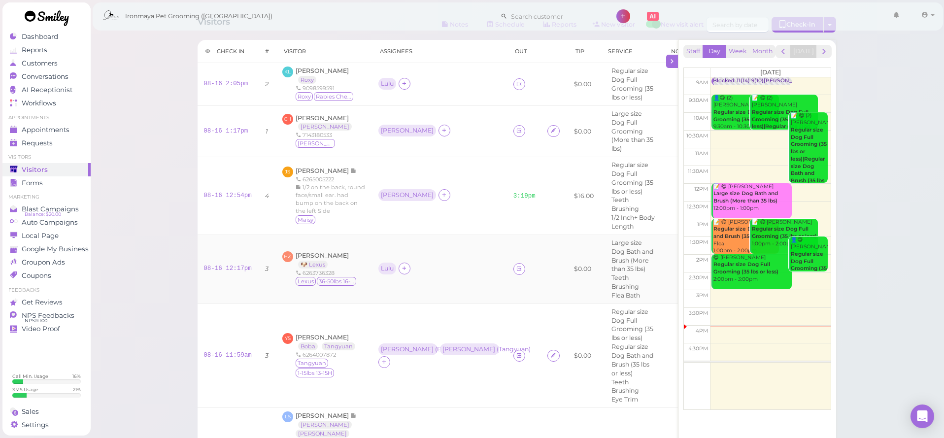
scroll to position [51, 0]
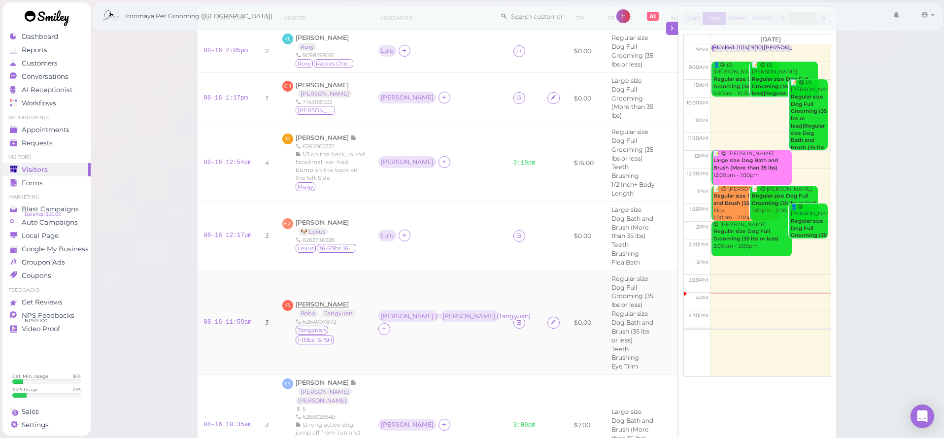
click at [323, 301] on span "[PERSON_NAME]" at bounding box center [322, 304] width 53 height 7
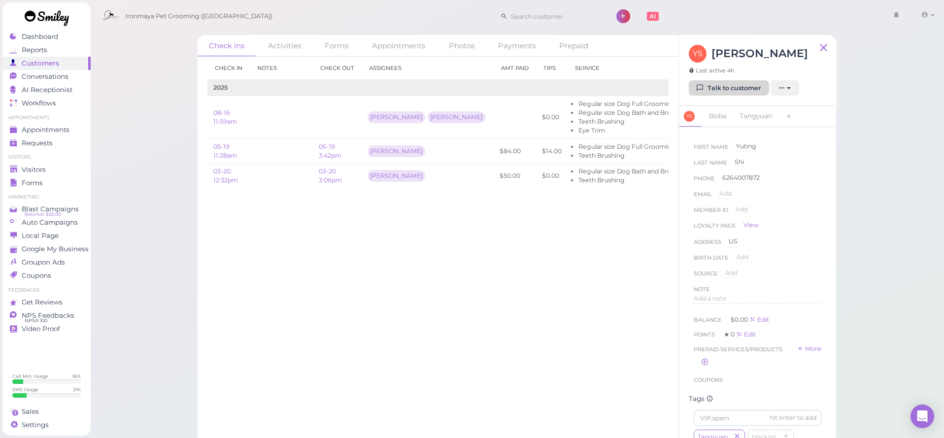
click at [718, 91] on link "Talk to customer" at bounding box center [729, 88] width 80 height 16
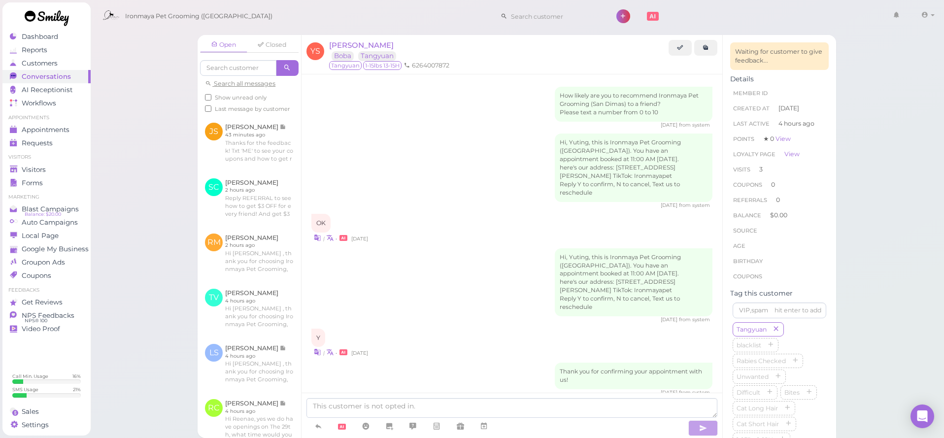
scroll to position [271, 0]
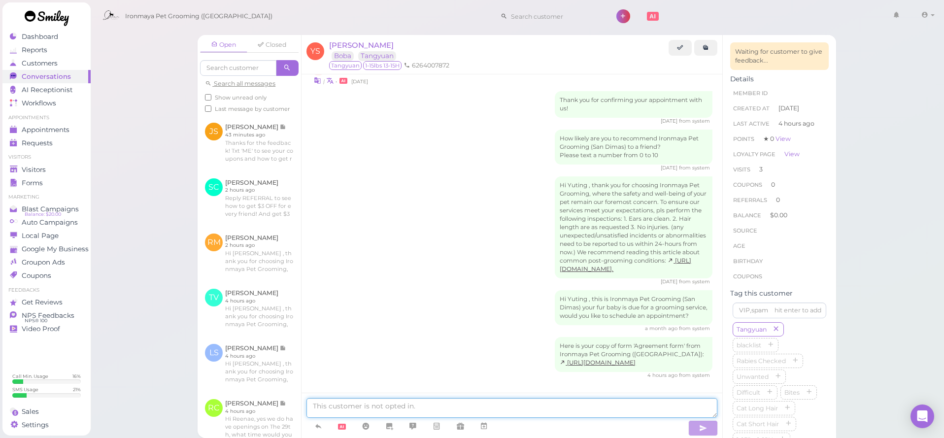
click at [514, 413] on textarea at bounding box center [511, 408] width 411 height 20
type textarea "r"
type textarea "f"
click at [324, 430] on link at bounding box center [318, 426] width 24 height 17
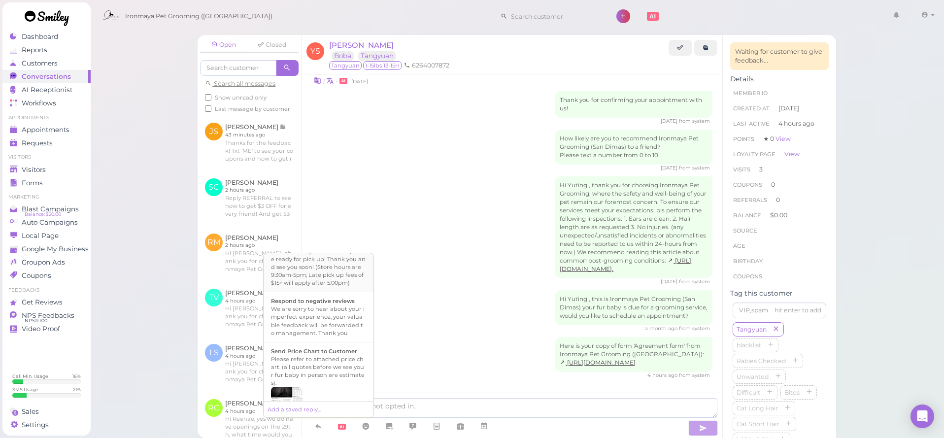
scroll to position [244, 0]
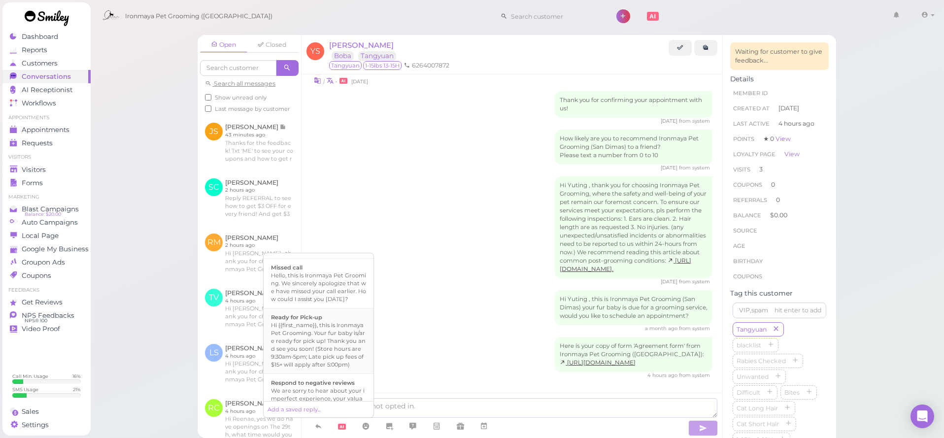
click at [336, 343] on div "Hi {{first_name}}, this is Ironmaya Pet Grooming. Your fur baby is/are ready fo…" at bounding box center [318, 344] width 95 height 47
type textarea "Hi {{first_name}}, this is Ironmaya Pet Grooming. Your fur baby is/are ready fo…"
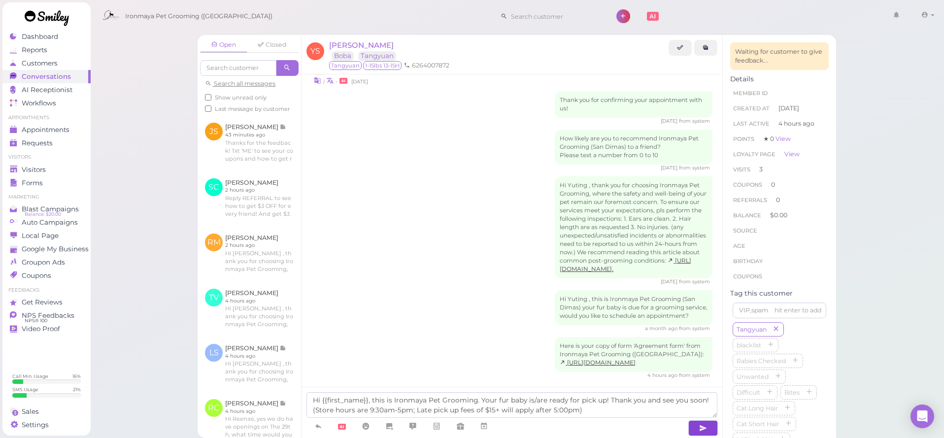
drag, startPoint x: 701, startPoint y: 428, endPoint x: 695, endPoint y: 426, distance: 5.6
click at [701, 428] on icon "button" at bounding box center [703, 428] width 8 height 10
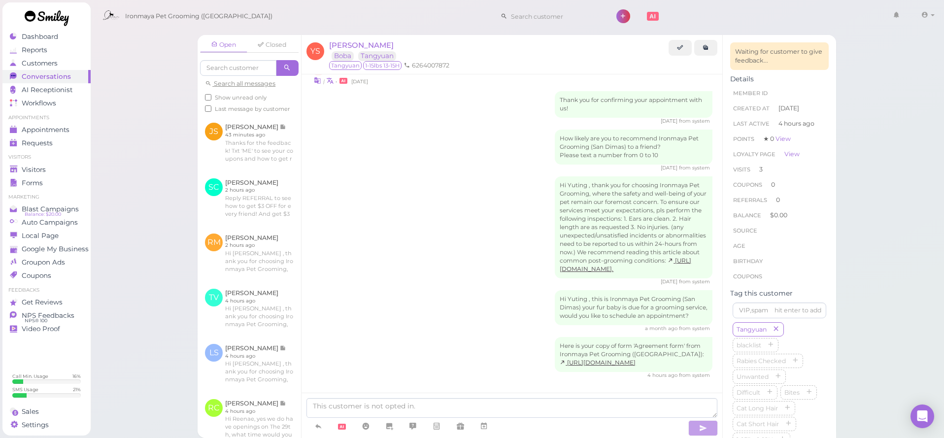
click at [543, 362] on div "Here is your copy of form 'Agreement form' from Ironmaya Pet Grooming (San Dima…" at bounding box center [511, 358] width 401 height 42
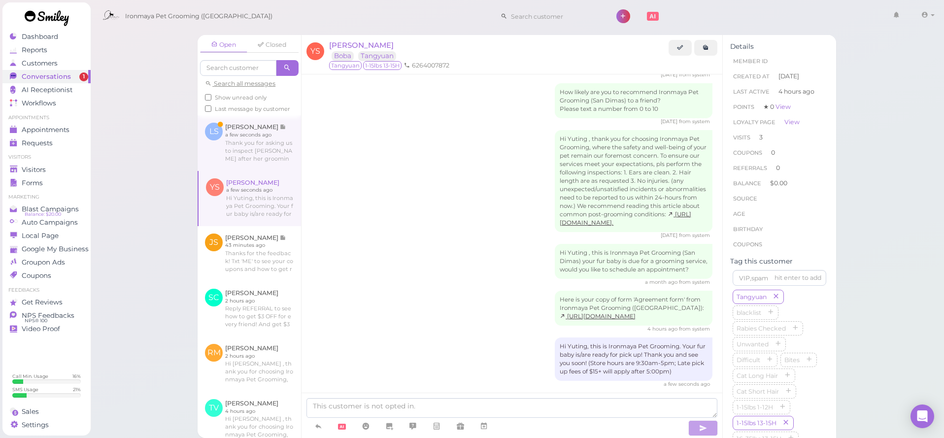
click at [272, 145] on link at bounding box center [249, 142] width 103 height 55
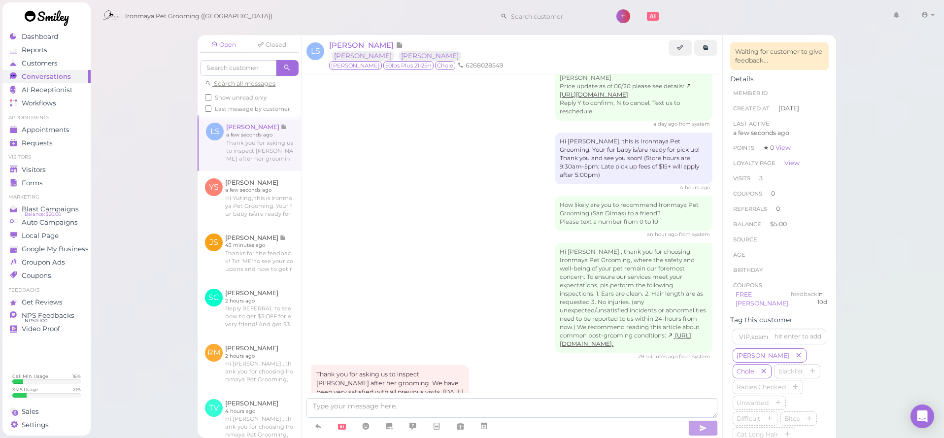
scroll to position [1618, 0]
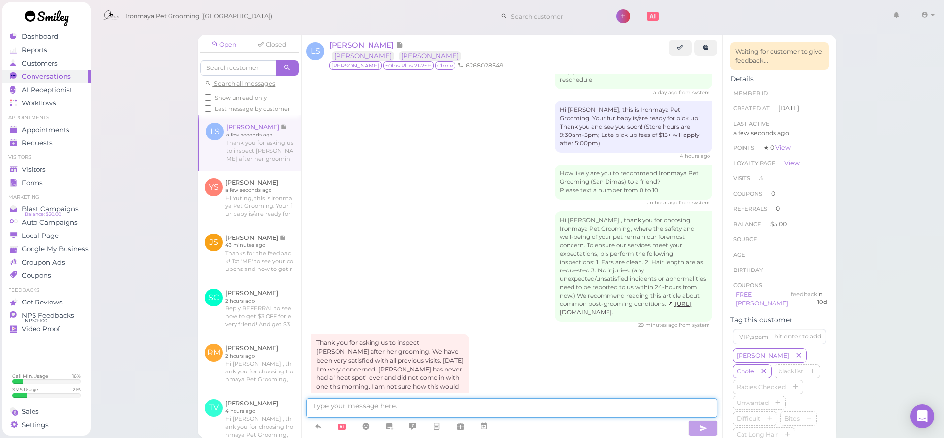
click at [590, 409] on textarea at bounding box center [511, 408] width 411 height 20
type textarea "f"
click at [463, 408] on textarea "Hi Lars, thank you for your feedback," at bounding box center [511, 408] width 411 height 20
drag, startPoint x: 547, startPoint y: 407, endPoint x: 455, endPoint y: 405, distance: 91.7
click at [455, 405] on textarea "Hi Lars, thank you for your feedback, as to how the hot spot happen" at bounding box center [511, 408] width 411 height 20
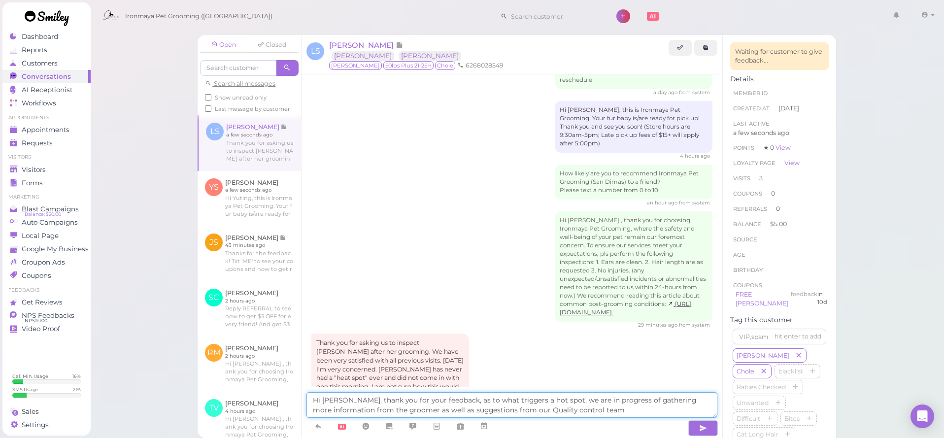
drag, startPoint x: 595, startPoint y: 408, endPoint x: 450, endPoint y: 407, distance: 144.8
click at [450, 407] on textarea "Hi Lars, thank you for your feedback, as to what triggers a hot spot, we are in…" at bounding box center [511, 405] width 411 height 26
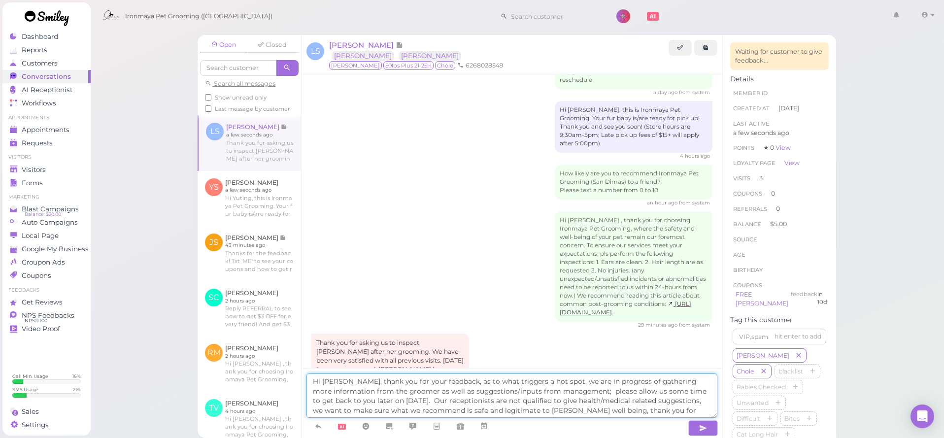
type textarea "Hi Lars, thank you for your feedback, as to what triggers a hot spot, we are in…"
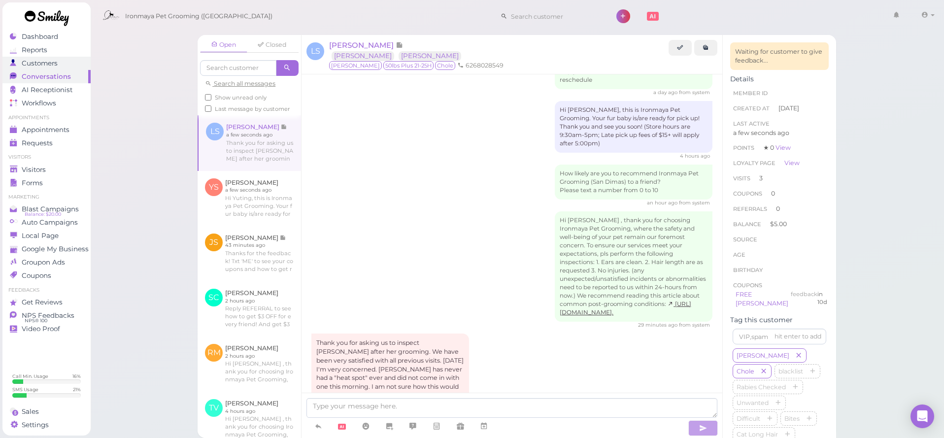
click at [60, 66] on div "Customers" at bounding box center [45, 63] width 71 height 8
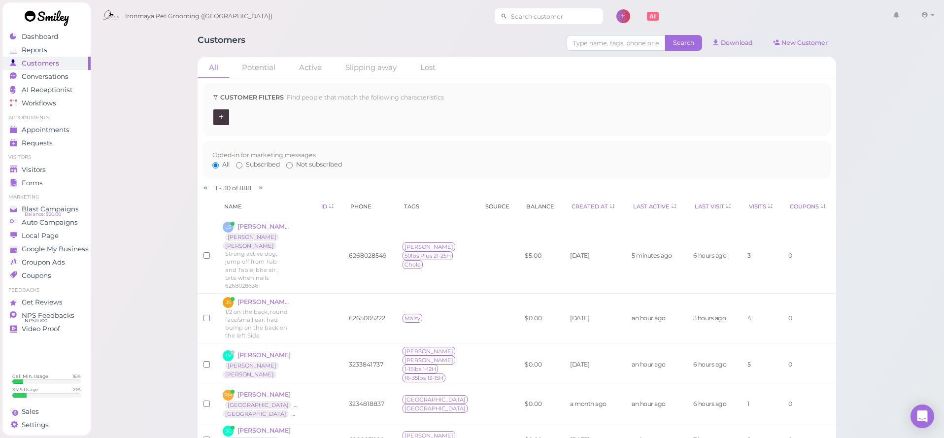
click at [545, 17] on input at bounding box center [555, 16] width 96 height 16
type input "6264185552"
click at [518, 29] on link "Robert Test 6264185552" at bounding box center [528, 34] width 103 height 19
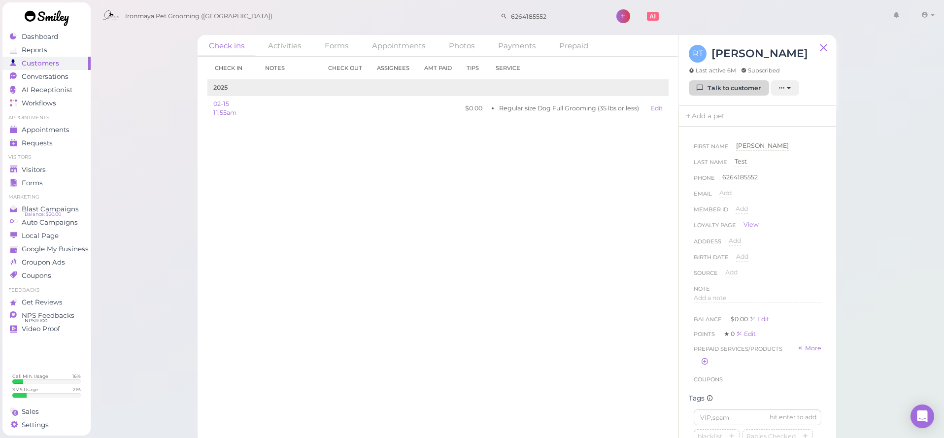
click at [706, 82] on link "Talk to customer" at bounding box center [729, 88] width 80 height 16
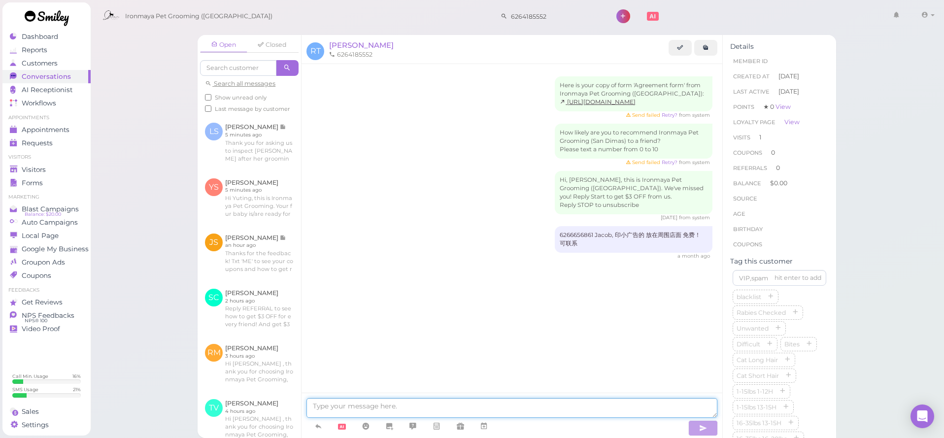
click at [381, 408] on textarea at bounding box center [511, 408] width 411 height 20
click at [383, 406] on textarea at bounding box center [511, 408] width 411 height 20
paste textarea "Hi Lars, thank you for your feedback, as to what triggers a hot spot, we are in…"
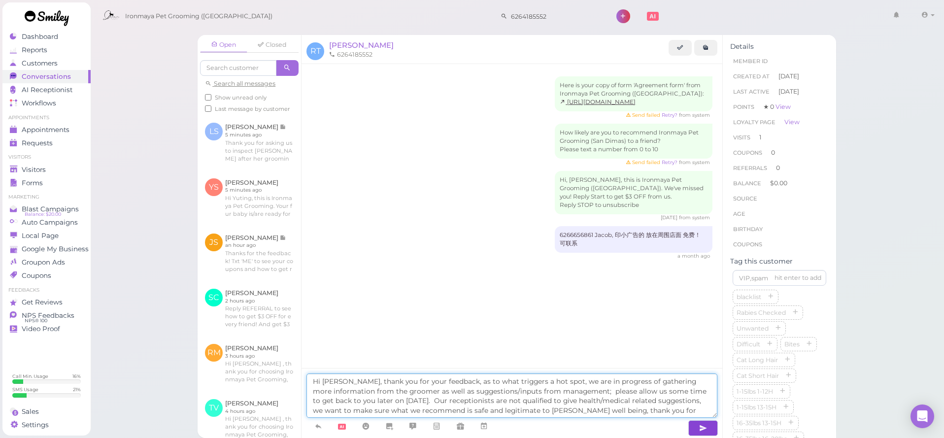
type textarea "Hi Lars, thank you for your feedback, as to what triggers a hot spot, we are in…"
click at [703, 432] on icon "button" at bounding box center [703, 428] width 8 height 10
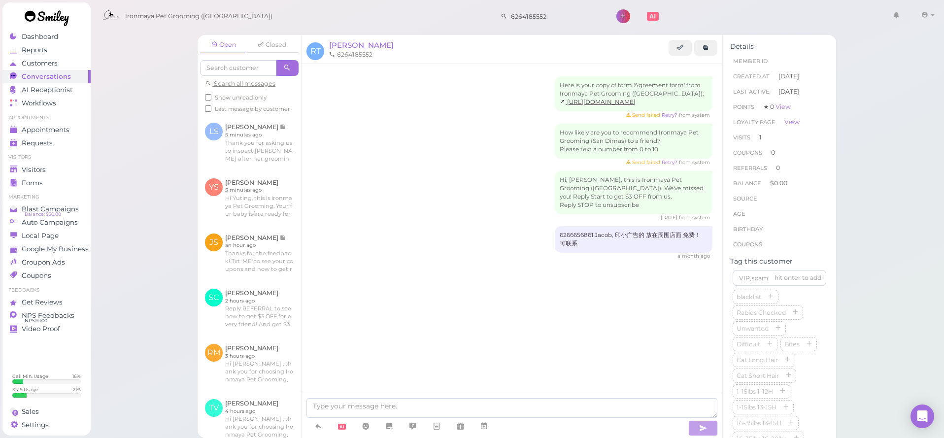
click at [508, 316] on div "Here is your copy of form 'Agreement form' from Ironmaya Pet Grooming (San Dima…" at bounding box center [512, 242] width 421 height 356
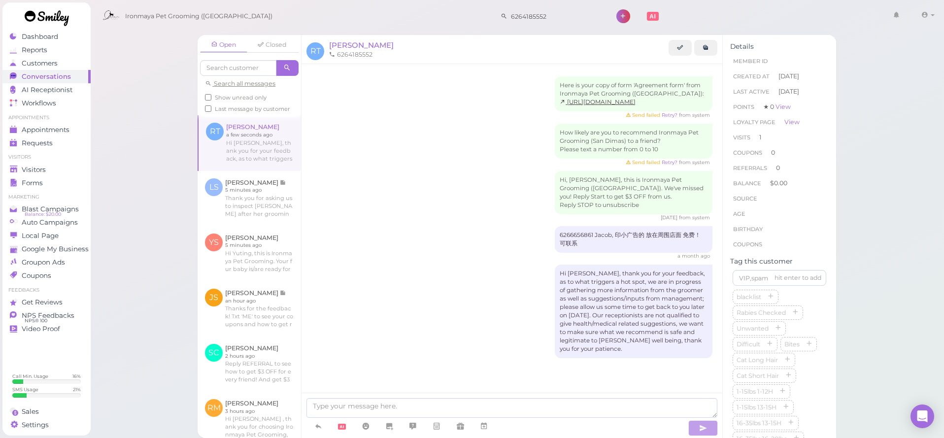
click at [451, 253] on div "a month ago" at bounding box center [511, 256] width 401 height 7
click at [261, 182] on link at bounding box center [249, 198] width 103 height 55
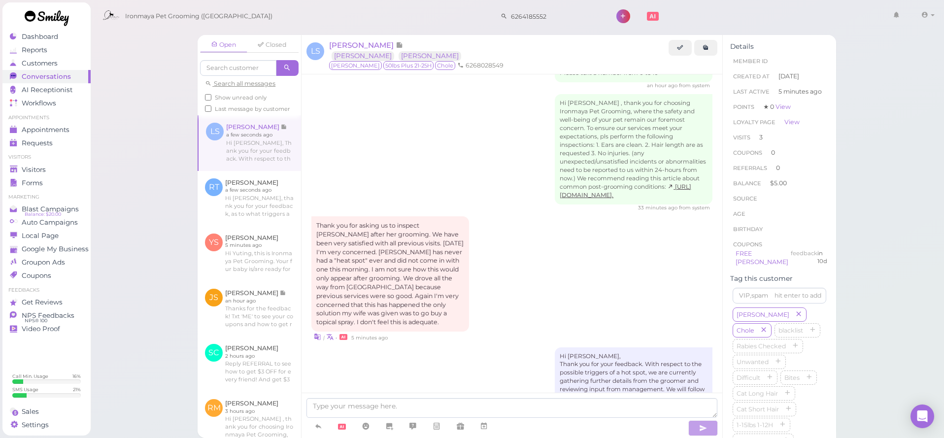
scroll to position [1792, 0]
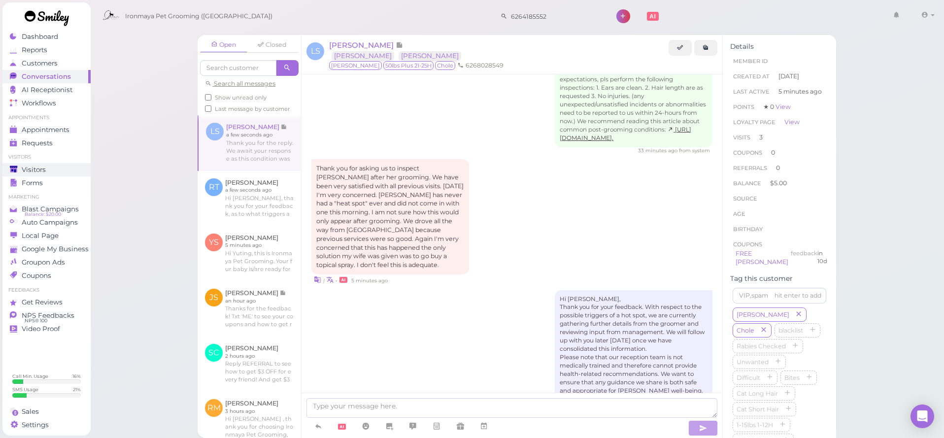
click at [49, 166] on div "Visitors" at bounding box center [45, 170] width 71 height 8
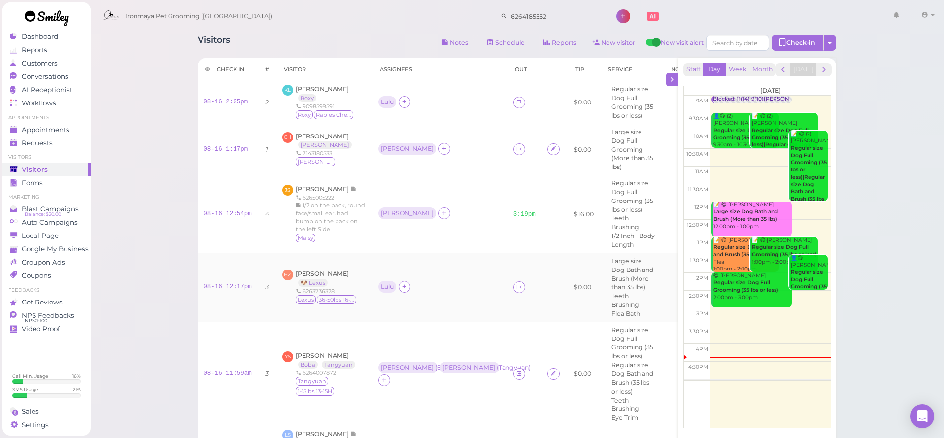
click at [324, 275] on div "Hannah Zhang 🐶 Lexus 6263736328 Lexus 36-50lbs 16-20H" at bounding box center [327, 286] width 62 height 35
click at [331, 273] on span "[PERSON_NAME]" at bounding box center [322, 273] width 53 height 7
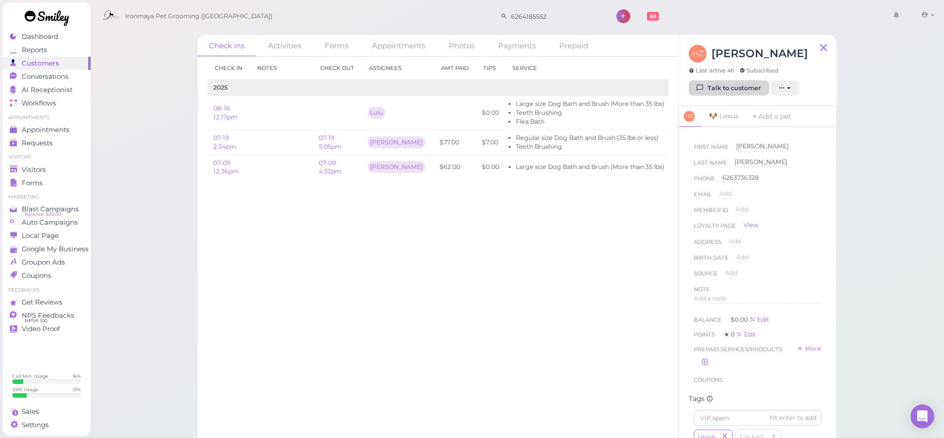
click at [721, 86] on link "Talk to customer" at bounding box center [729, 88] width 80 height 16
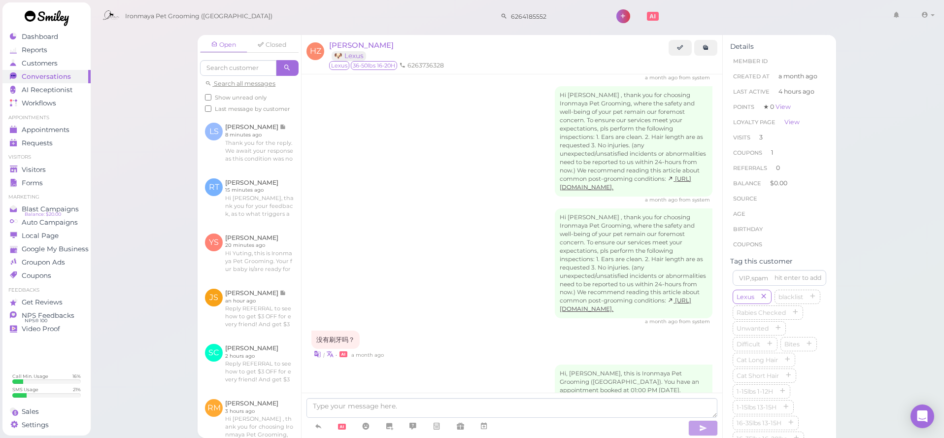
scroll to position [1040, 0]
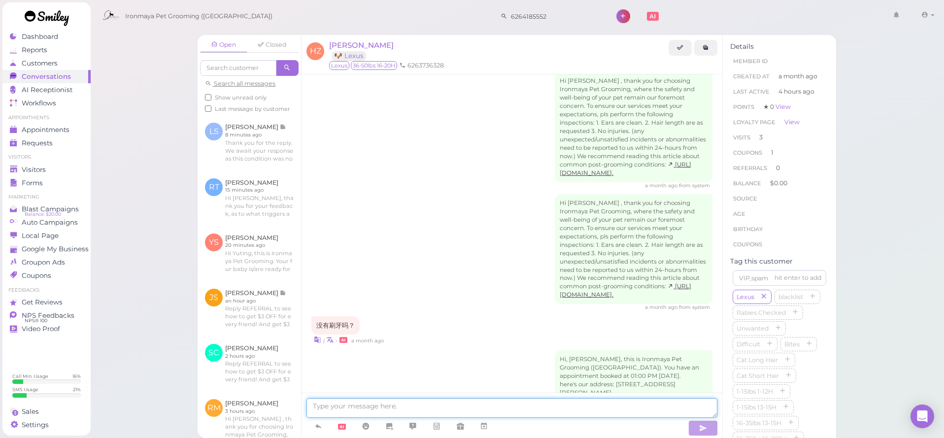
click at [387, 405] on textarea at bounding box center [511, 408] width 411 height 20
type textarea "n"
type textarea "f"
type textarea "n"
click at [417, 408] on textarea at bounding box center [511, 408] width 411 height 20
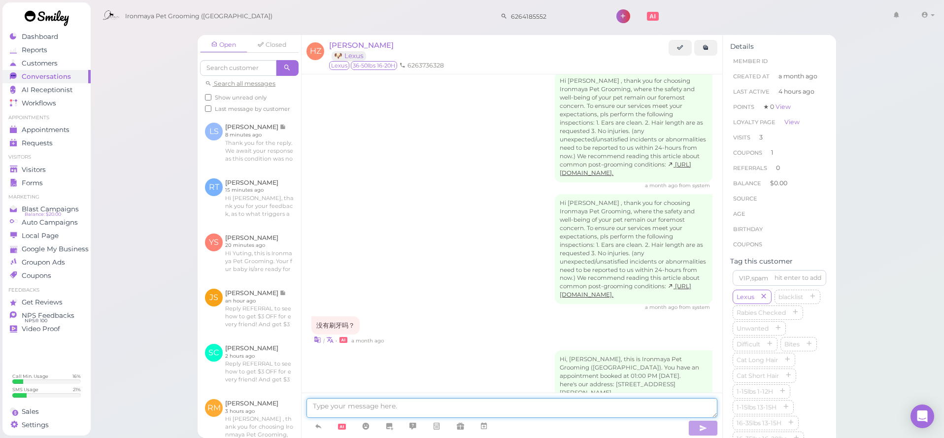
click at [417, 408] on textarea at bounding box center [511, 408] width 411 height 20
click at [467, 406] on textarea at bounding box center [511, 408] width 411 height 20
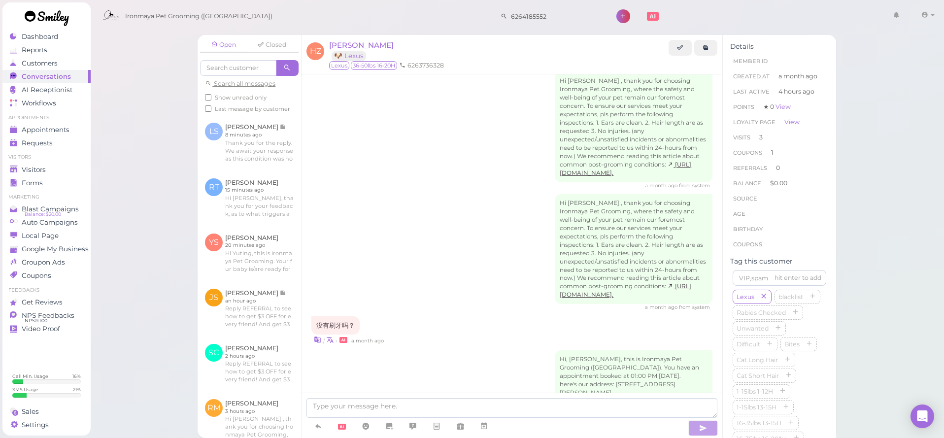
click at [441, 350] on div "Hi, Hannah, this is Ironmaya Pet Grooming (San Dimas). You have an appointment …" at bounding box center [511, 396] width 401 height 92
drag, startPoint x: 405, startPoint y: 148, endPoint x: 441, endPoint y: 318, distance: 173.7
click at [441, 350] on div "Hi, Hannah, this is Ironmaya Pet Grooming (San Dimas). You have an appointment …" at bounding box center [511, 396] width 401 height 92
click at [118, 131] on div "Open Closed Search all messages Show unread only Last message by customer LS La…" at bounding box center [517, 219] width 854 height 438
click at [124, 117] on div "Open Closed Search all messages Show unread only Last message by customer LS La…" at bounding box center [517, 219] width 854 height 438
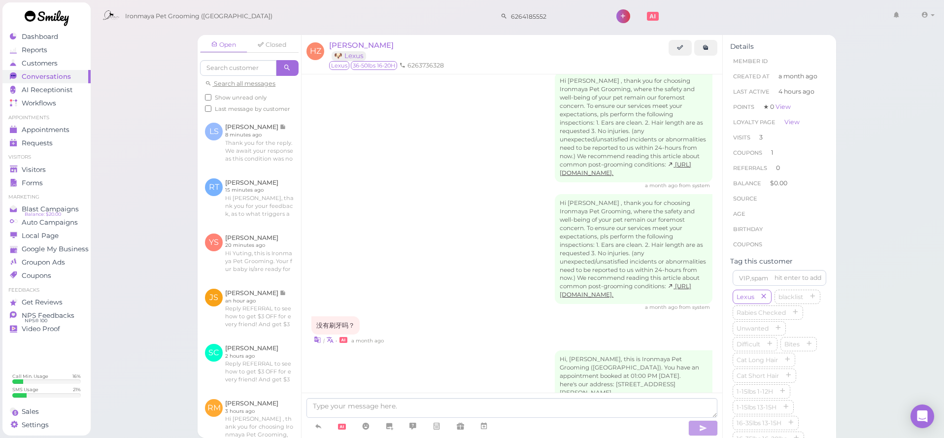
click at [124, 117] on div "Open Closed Search all messages Show unread only Last message by customer LS La…" at bounding box center [517, 219] width 854 height 438
click at [73, 168] on div "Visitors" at bounding box center [45, 170] width 71 height 8
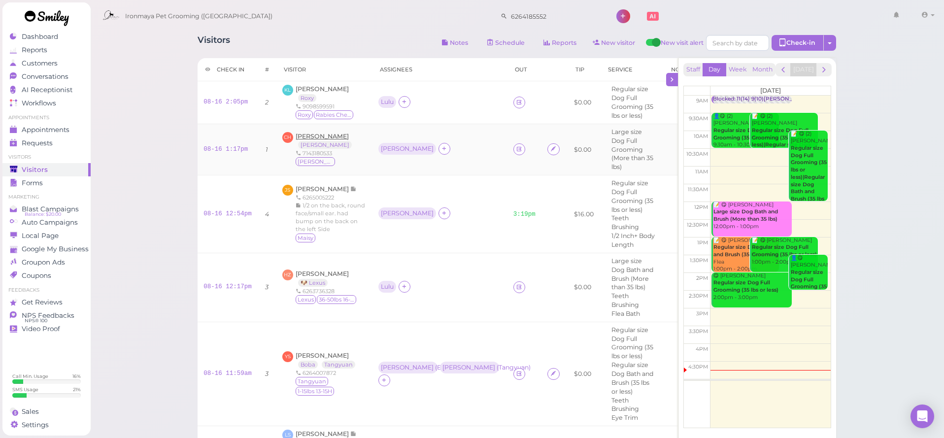
click at [329, 140] on span "[PERSON_NAME]" at bounding box center [322, 136] width 53 height 7
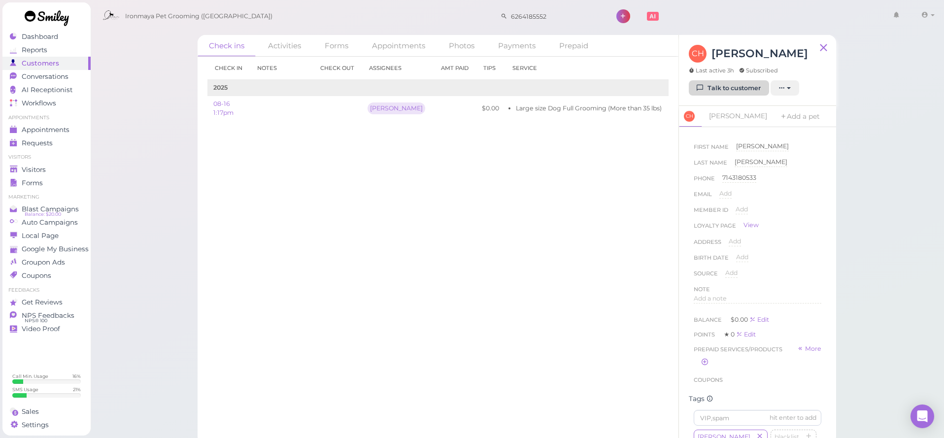
click at [728, 88] on link "Talk to customer" at bounding box center [729, 88] width 80 height 16
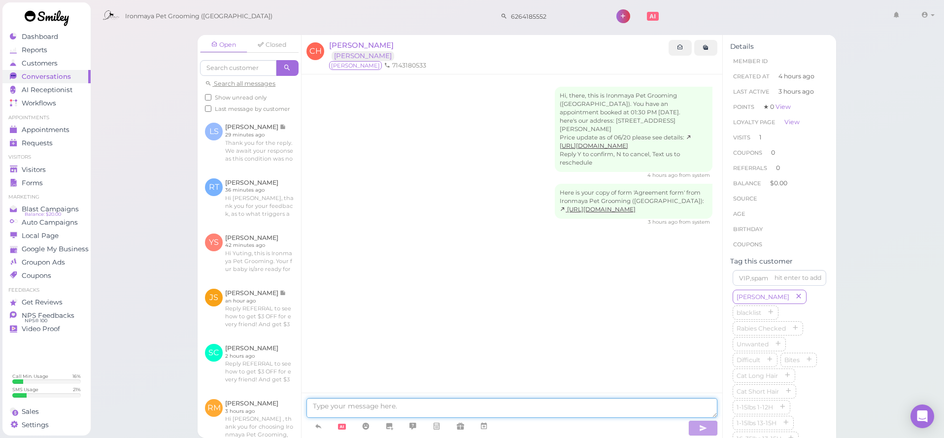
click at [462, 405] on textarea at bounding box center [511, 408] width 411 height 20
type textarea "Hi Cesar will be ready by 5pm, thank you"
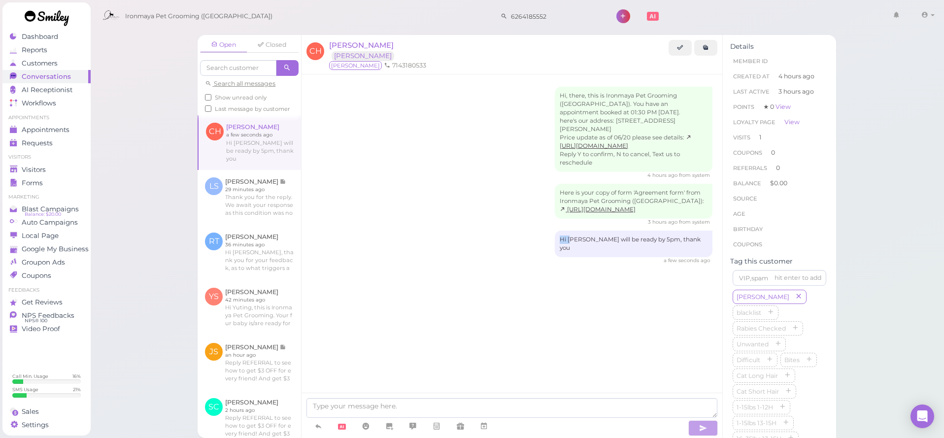
drag, startPoint x: 602, startPoint y: 229, endPoint x: 593, endPoint y: 232, distance: 9.1
click at [601, 231] on div "Hi Cesar will be ready by 5pm, thank you" at bounding box center [634, 244] width 158 height 27
click at [588, 234] on div "Hi Cesar will be ready by 5pm, thank you" at bounding box center [634, 244] width 158 height 27
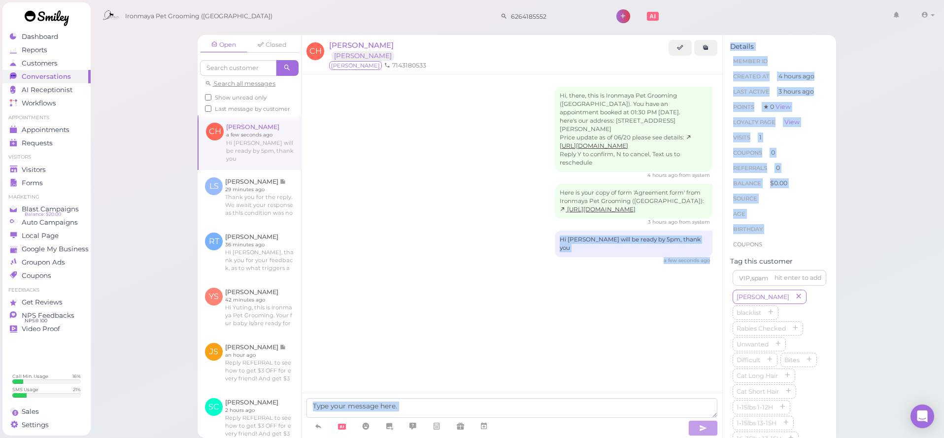
drag, startPoint x: 589, startPoint y: 231, endPoint x: 721, endPoint y: 238, distance: 131.7
click at [726, 240] on div "Open Closed Search all messages Show unread only Last message by customer CH Ce…" at bounding box center [517, 236] width 638 height 403
click at [710, 236] on div "Hi Cesar will be ready by 5pm, thank you" at bounding box center [634, 244] width 158 height 27
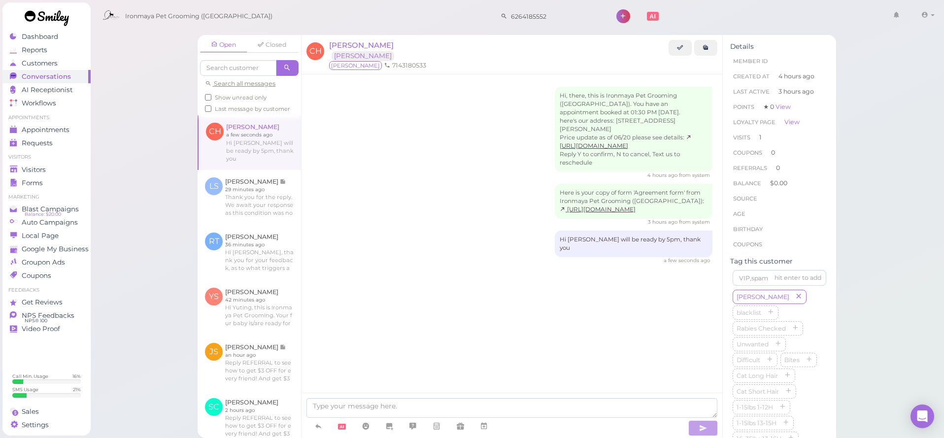
click at [710, 234] on div "Hi Cesar will be ready by 5pm, thank you" at bounding box center [634, 244] width 158 height 27
drag, startPoint x: 707, startPoint y: 234, endPoint x: 576, endPoint y: 230, distance: 131.6
click at [576, 231] on div "Hi Cesar will be ready by 5pm, thank you a few seconds ago" at bounding box center [511, 248] width 401 height 34
copy div "Hi Cesar will be ready by 5pm, thank you"
click at [426, 403] on textarea at bounding box center [511, 408] width 411 height 20
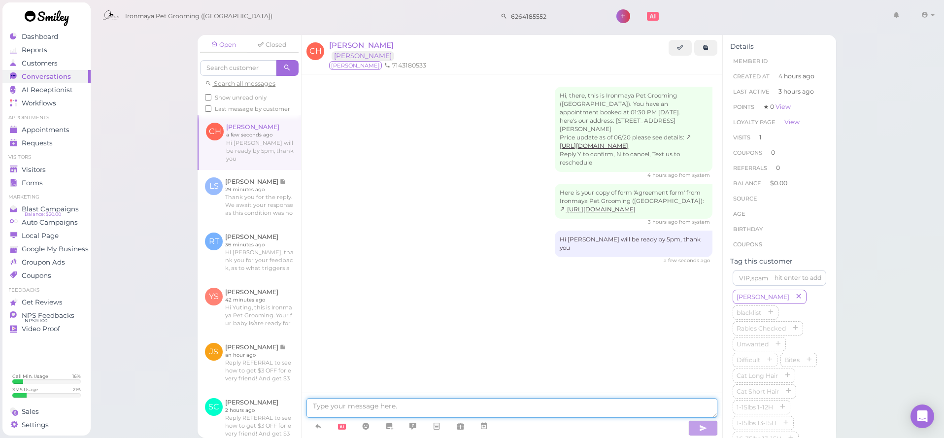
paste textarea "Hi Cesar will be ready by 5pm, thank you"
click at [344, 403] on textarea "Hi Cesar will be ready by 5pm, thank you" at bounding box center [511, 408] width 411 height 20
type textarea "Hi Cesar, Gilbert will be ready by 5pm, thank you"
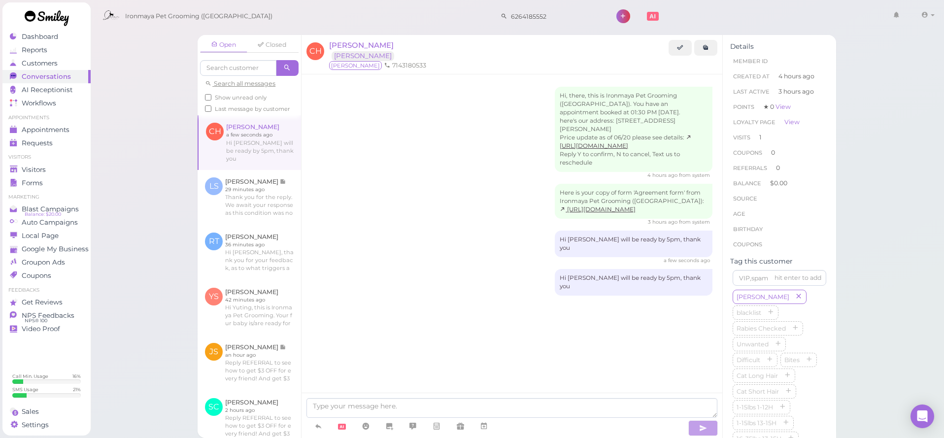
click at [372, 318] on div "Hi, there, this is Ironmaya Pet Grooming (San Dimas). You have an appointment b…" at bounding box center [512, 210] width 421 height 273
click at [51, 167] on div "Visitors" at bounding box center [45, 170] width 71 height 8
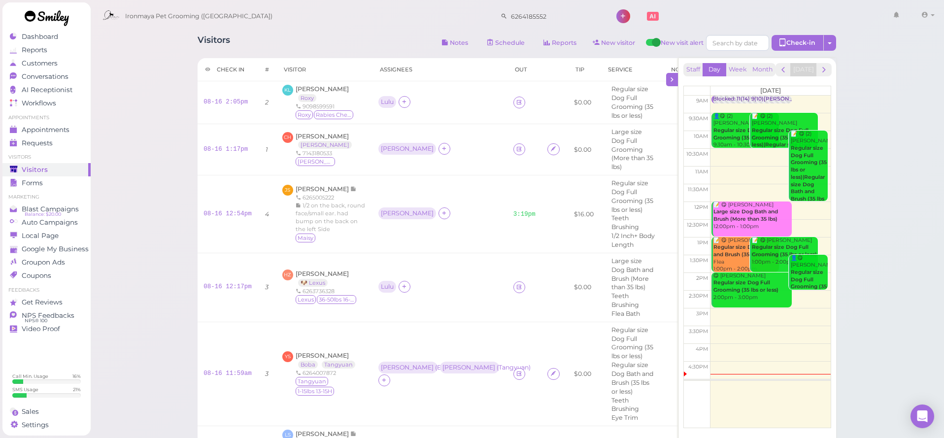
click at [297, 31] on div "Visitors Notes Schedule Reports New visitor New visit alert Check-in Customer c…" at bounding box center [516, 439] width 663 height 823
click at [301, 31] on div "Visitors Notes Schedule Reports New visitor New visit alert Check-in Customer c…" at bounding box center [516, 439] width 663 height 823
drag, startPoint x: 339, startPoint y: 22, endPoint x: 347, endPoint y: 26, distance: 8.2
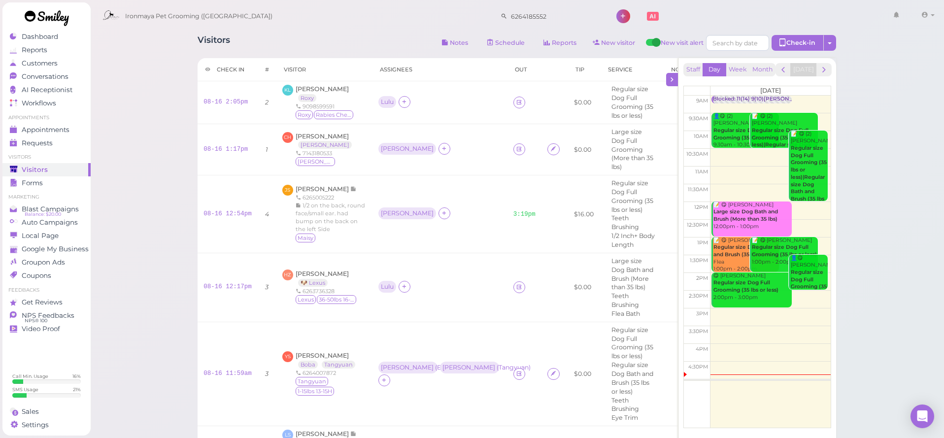
click at [339, 23] on div "Ironmaya Pet Grooming (San Dimas) 6264185552 1 Account Billings" at bounding box center [518, 16] width 840 height 28
click at [354, 28] on div "Ironmaya Pet Grooming (San Dimas) 6264185552 1 Account Billings" at bounding box center [518, 16] width 840 height 28
click at [356, 31] on div "Visitors Notes Schedule Reports New visitor New visit alert Check-in Customer c…" at bounding box center [516, 439] width 663 height 823
click at [376, 23] on div "Ironmaya Pet Grooming (San Dimas) 6264185552 1 Account Billings" at bounding box center [518, 16] width 840 height 28
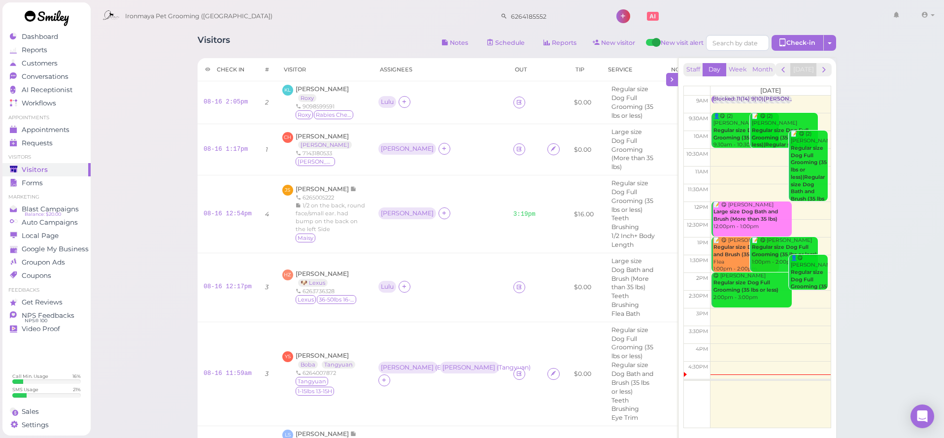
click at [355, 63] on tr "Check in # Visitor Assignees Out Tip Service Notes Pet Name" at bounding box center [485, 69] width 574 height 23
click at [354, 46] on div "Visitors Notes Schedule Reports New visitor New visit alert Check-in Customer c…" at bounding box center [517, 44] width 638 height 18
click at [353, 39] on div "Visitors Notes Schedule Reports New visitor New visit alert Check-in Customer c…" at bounding box center [517, 44] width 638 height 18
drag, startPoint x: 353, startPoint y: 39, endPoint x: 358, endPoint y: 33, distance: 7.7
click at [353, 38] on div "Visitors Notes Schedule Reports New visitor New visit alert Check-in Customer c…" at bounding box center [517, 44] width 638 height 18
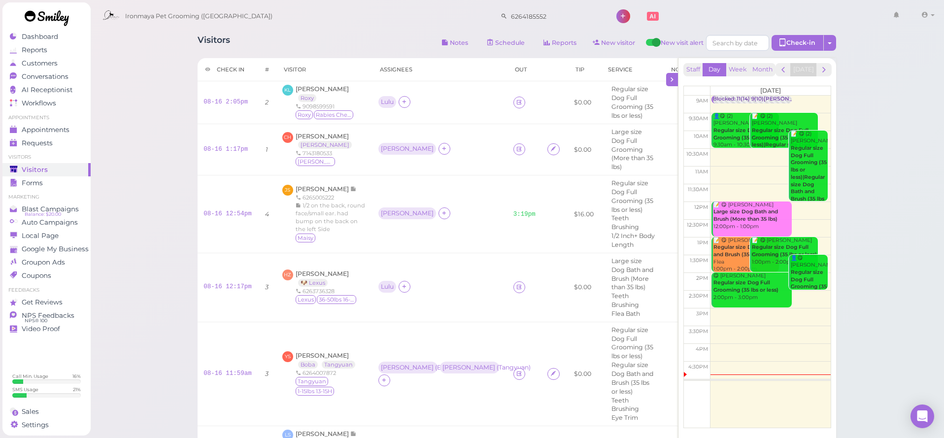
click at [358, 33] on div "Visitors Notes Schedule Reports New visitor New visit alert Check-in Customer c…" at bounding box center [516, 439] width 663 height 823
click at [366, 32] on div "Visitors Notes Schedule Reports New visitor New visit alert Check-in Customer c…" at bounding box center [516, 439] width 663 height 823
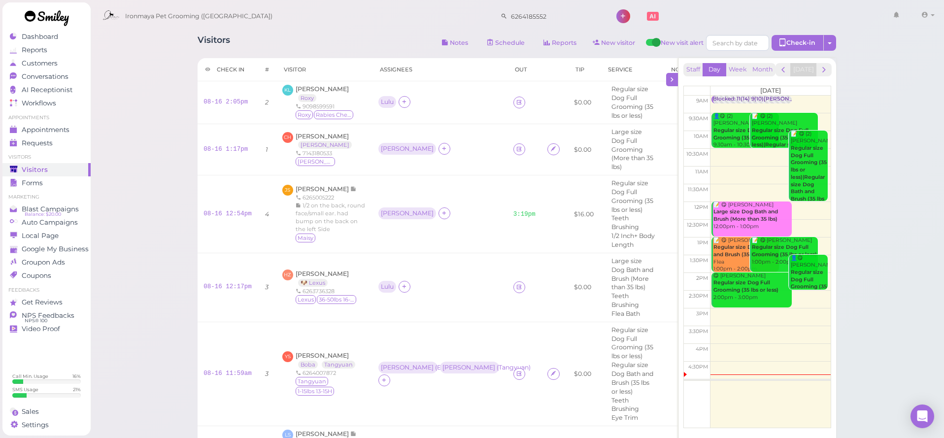
drag, startPoint x: 366, startPoint y: 30, endPoint x: 362, endPoint y: 43, distance: 13.9
click at [366, 30] on div "Ironmaya Pet Grooming (San Dimas) 6264185552 1 Account Billings" at bounding box center [518, 16] width 840 height 28
click at [350, 63] on th "Visitor" at bounding box center [324, 69] width 96 height 23
click at [349, 64] on th "Visitor" at bounding box center [324, 69] width 96 height 23
click at [320, 90] on span "[PERSON_NAME]" at bounding box center [322, 88] width 53 height 7
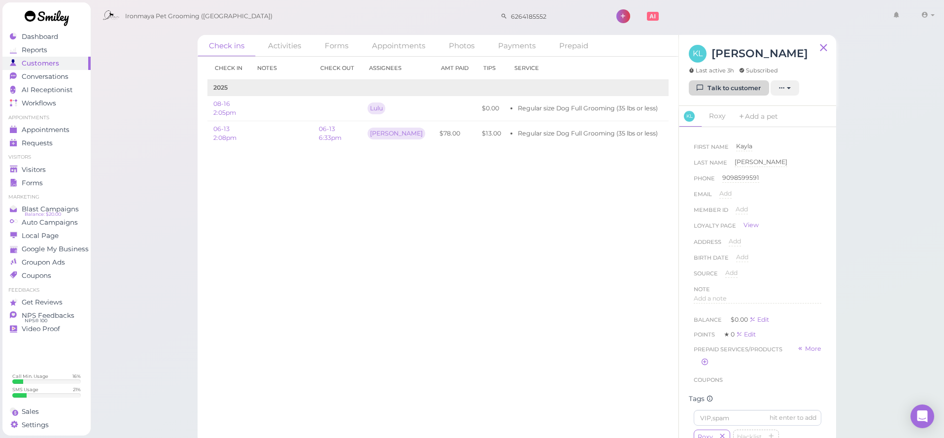
click at [745, 87] on link "Talk to customer" at bounding box center [729, 88] width 80 height 16
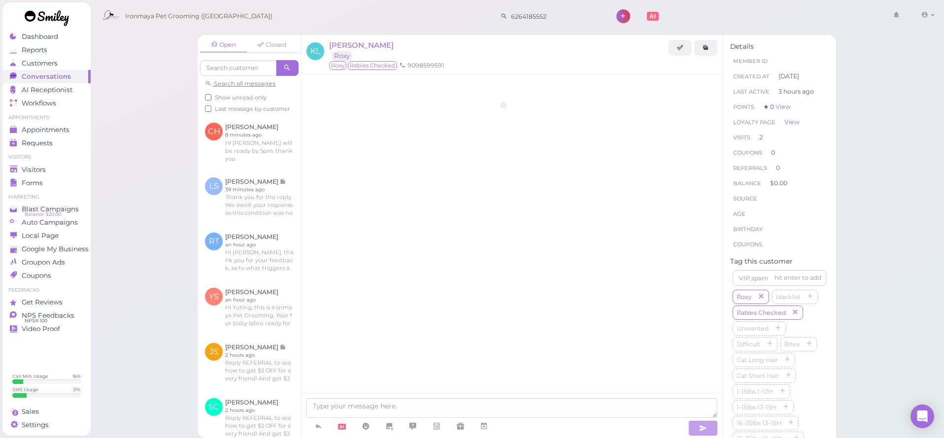
scroll to position [641, 0]
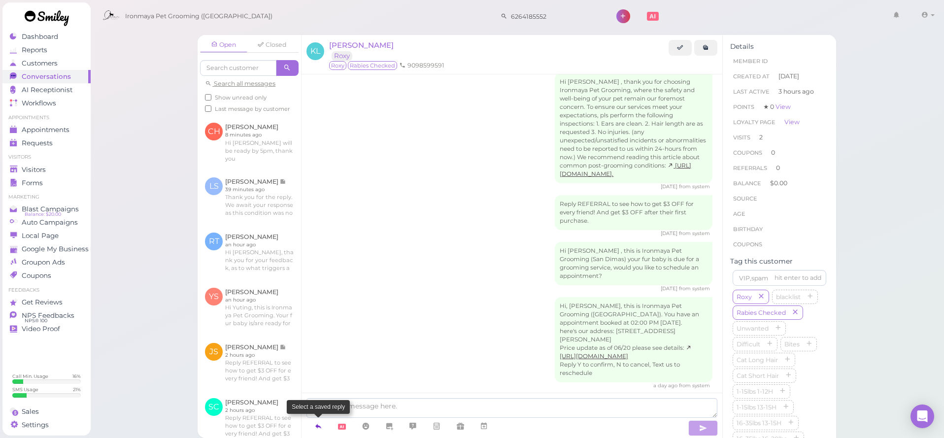
click at [319, 423] on icon at bounding box center [318, 426] width 8 height 10
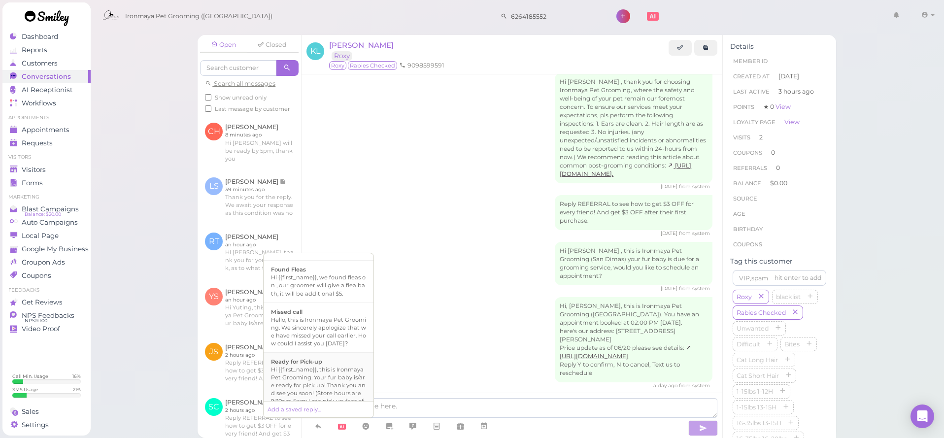
scroll to position [262, 0]
click at [338, 323] on div "Hi {{first_name}}, this is Ironmaya Pet Grooming. Your fur baby is/are ready fo…" at bounding box center [318, 327] width 95 height 47
type textarea "Hi {{first_name}}, this is Ironmaya Pet Grooming. Your fur baby is/are ready fo…"
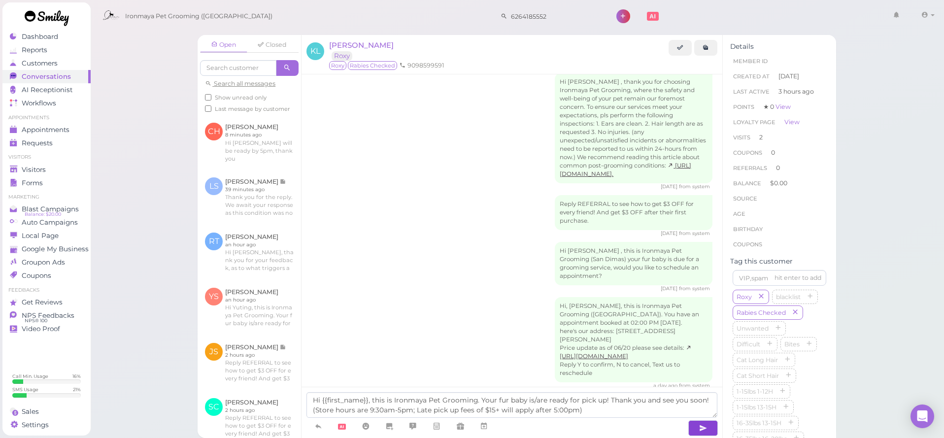
click at [700, 427] on icon "button" at bounding box center [703, 428] width 8 height 10
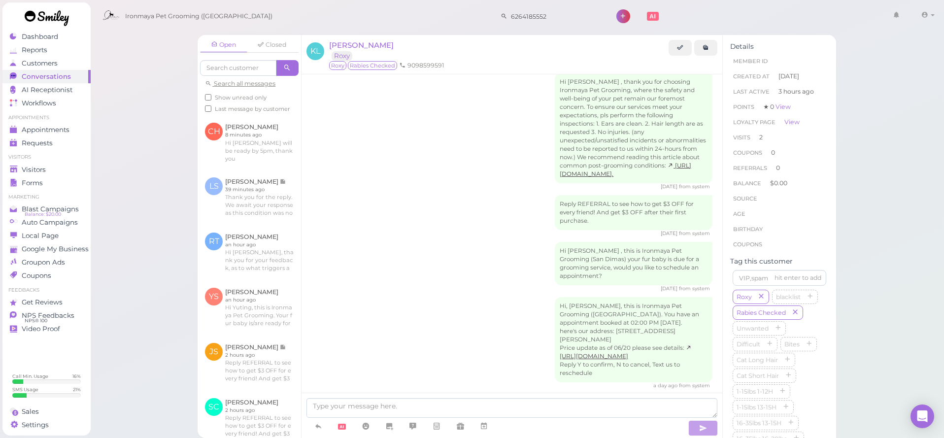
click at [425, 301] on div "Hi, Kayla, this is Ironmaya Pet Grooming (San Dimas). You have an appointment b…" at bounding box center [511, 343] width 401 height 92
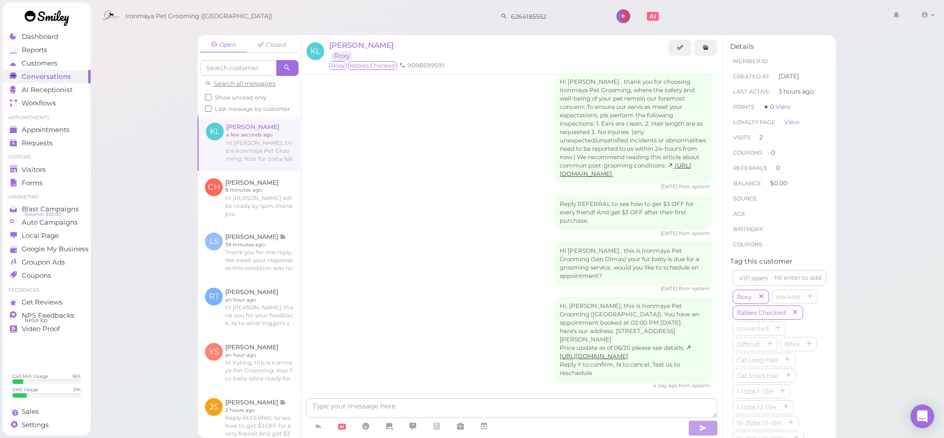
scroll to position [688, 0]
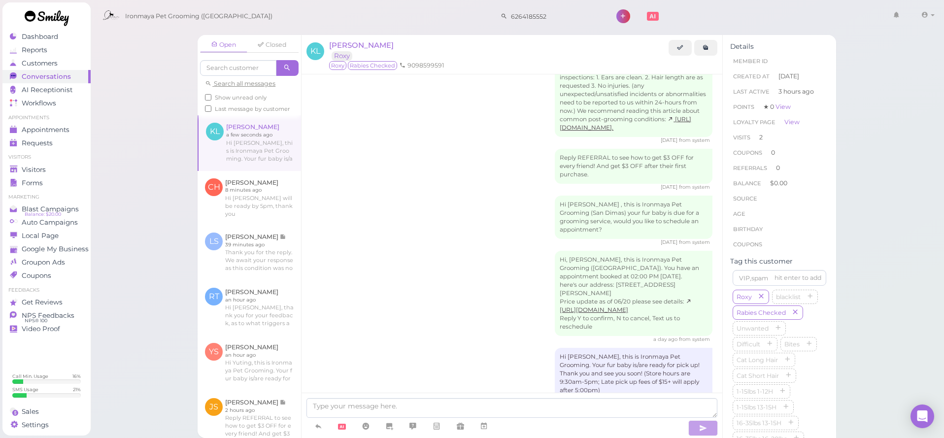
click at [122, 151] on div "Open Closed Search all messages Show unread only Last message by customer KL Ka…" at bounding box center [517, 219] width 854 height 438
click at [127, 142] on div "Open Closed Search all messages Show unread only Last message by customer KL Ka…" at bounding box center [517, 219] width 854 height 438
click at [57, 168] on div "Visitors" at bounding box center [45, 170] width 71 height 8
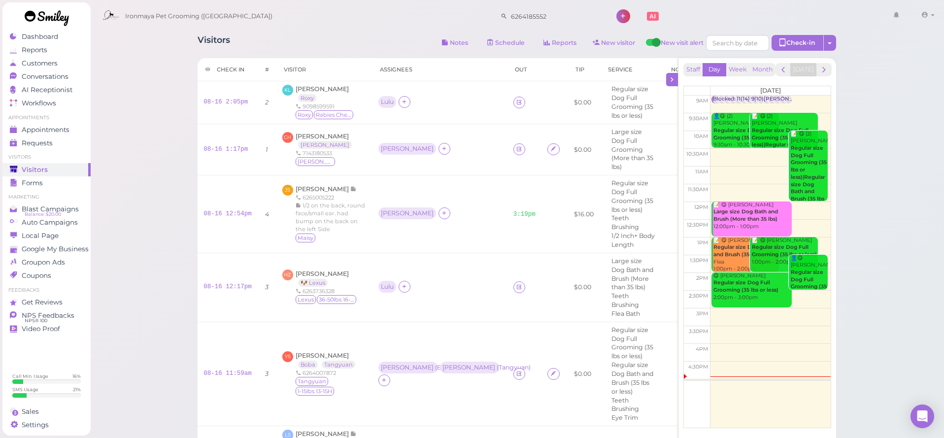
click at [385, 25] on div "Ironmaya Pet Grooming (San Dimas) 6264185552 1 Account Billings" at bounding box center [518, 16] width 840 height 28
drag, startPoint x: 399, startPoint y: 48, endPoint x: 400, endPoint y: 57, distance: 9.5
click at [399, 49] on div "Visitors Notes Schedule Reports New visitor New visit alert Check-in Customer c…" at bounding box center [517, 44] width 638 height 18
drag, startPoint x: 411, startPoint y: 70, endPoint x: 412, endPoint y: 77, distance: 6.5
click at [410, 72] on th "Assignees" at bounding box center [439, 69] width 135 height 23
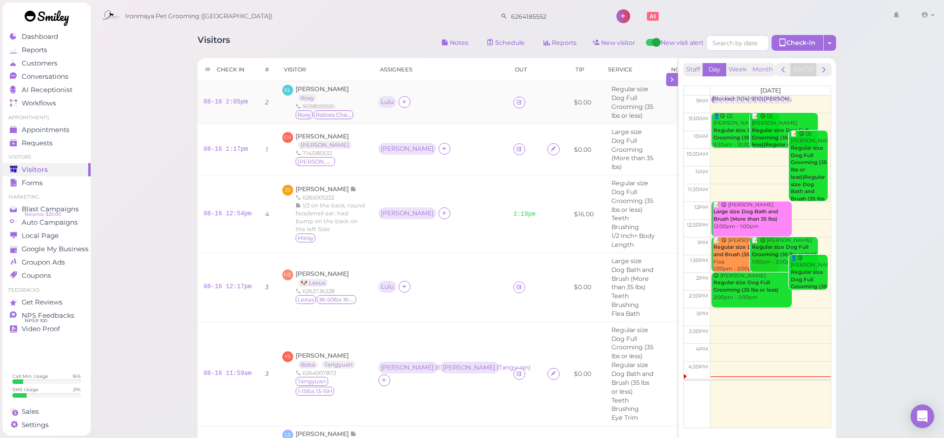
click at [416, 85] on td "Lulu" at bounding box center [439, 102] width 135 height 43
click at [332, 21] on div "Ironmaya Pet Grooming (San Dimas) 6264185552 1 Account Billings" at bounding box center [518, 16] width 840 height 28
click at [279, 23] on div "Ironmaya Pet Grooming (San Dimas) 6264185552 1 Account Billings" at bounding box center [518, 16] width 840 height 28
click at [290, 17] on div "Ironmaya Pet Grooming (San Dimas) 6264185552 1 Account Billings" at bounding box center [518, 16] width 840 height 28
click at [507, 158] on td at bounding box center [524, 149] width 34 height 51
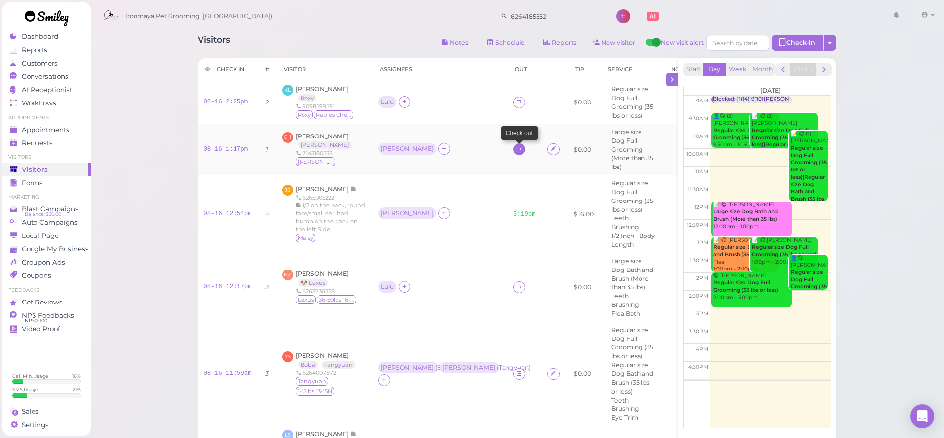
click at [513, 155] on link at bounding box center [519, 149] width 12 height 12
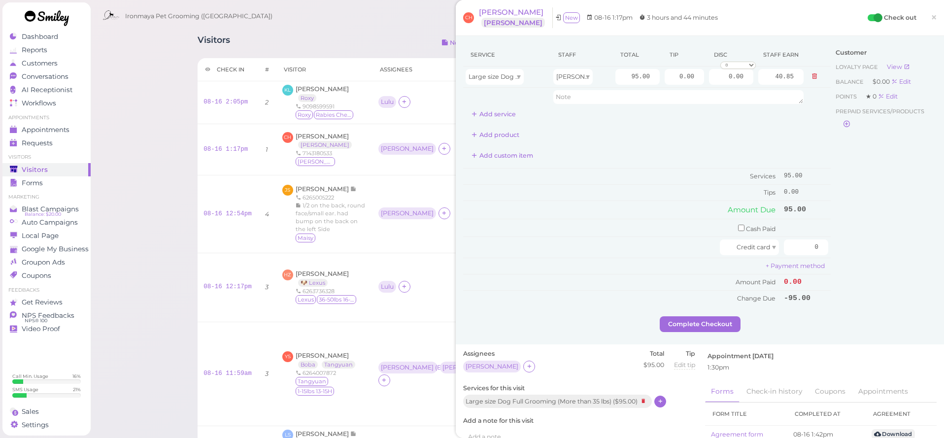
click at [661, 398] on icon at bounding box center [660, 401] width 6 height 7
click at [566, 417] on input "text" at bounding box center [530, 423] width 122 height 16
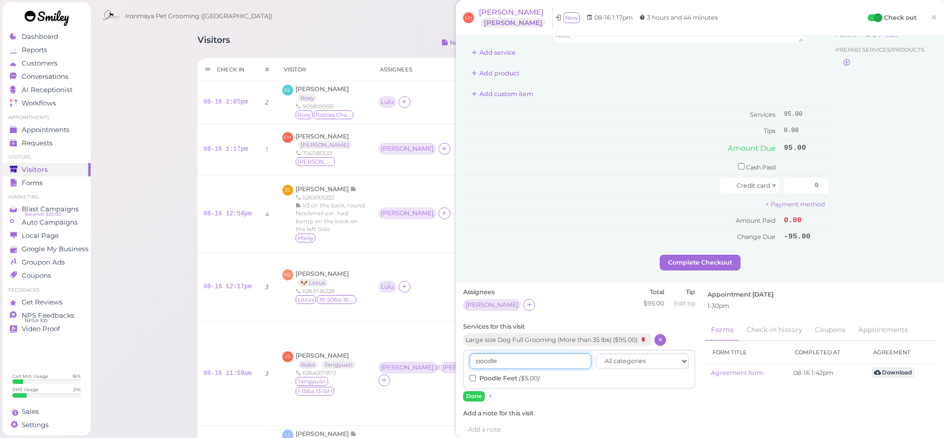
type input "poodle"
click at [509, 374] on label "Poodle Feet ($5.00)" at bounding box center [504, 378] width 70 height 9
click at [476, 375] on input "Poodle Feet ($5.00)" at bounding box center [472, 378] width 6 height 6
click at [478, 391] on button "Done" at bounding box center [474, 396] width 22 height 10
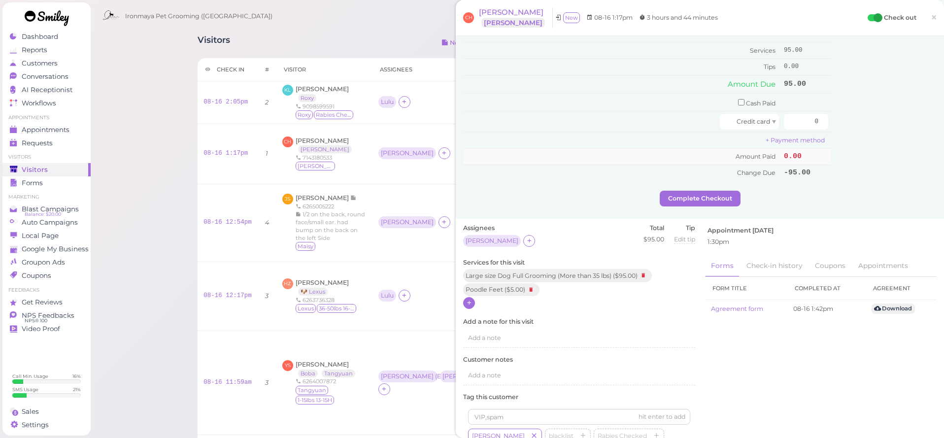
scroll to position [0, 0]
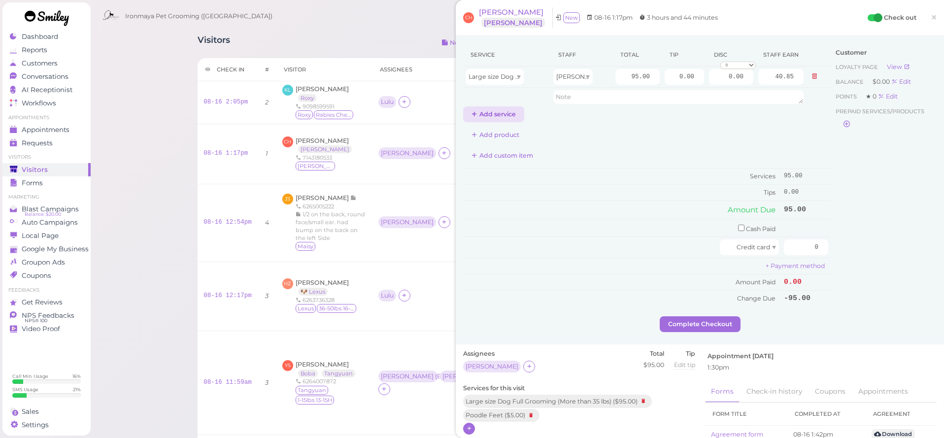
click at [490, 115] on button "Add service" at bounding box center [493, 114] width 61 height 16
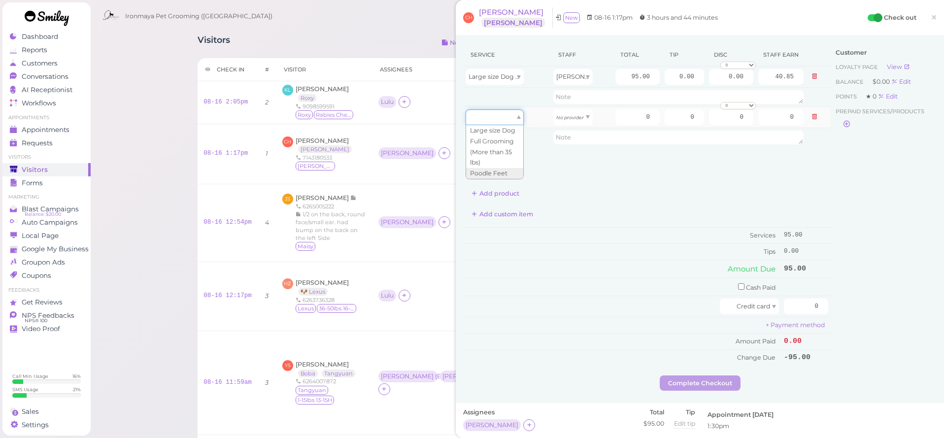
click at [517, 111] on div at bounding box center [495, 117] width 58 height 16
type input "5.00"
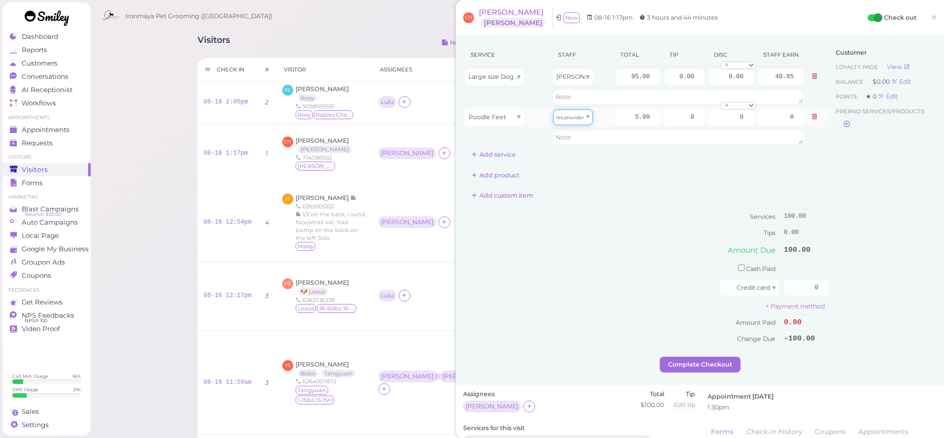
click at [577, 118] on icon "No provider" at bounding box center [570, 117] width 28 height 5
type input "2.15"
drag, startPoint x: 626, startPoint y: 115, endPoint x: 673, endPoint y: 111, distance: 47.5
click at [673, 111] on tr "Poodle Feet Ida 5.00 0 0 0 10% off 15% off 20% off 25% off 30% off 50% off" at bounding box center [647, 116] width 368 height 21
type input "10.00"
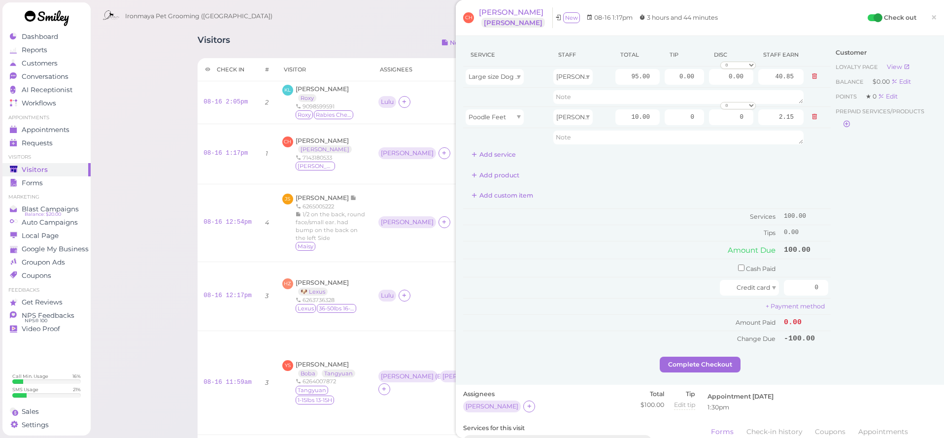
type input "4.30"
click at [671, 171] on div "Add product" at bounding box center [647, 176] width 368 height 16
click at [526, 73] on div "Large size Dog Full Grooming (More than 35 lbs)" at bounding box center [507, 77] width 83 height 16
click at [517, 79] on span "Large size Dog Full Grooming (More than 35 lbs)" at bounding box center [542, 76] width 146 height 7
click at [818, 78] on button at bounding box center [814, 76] width 12 height 10
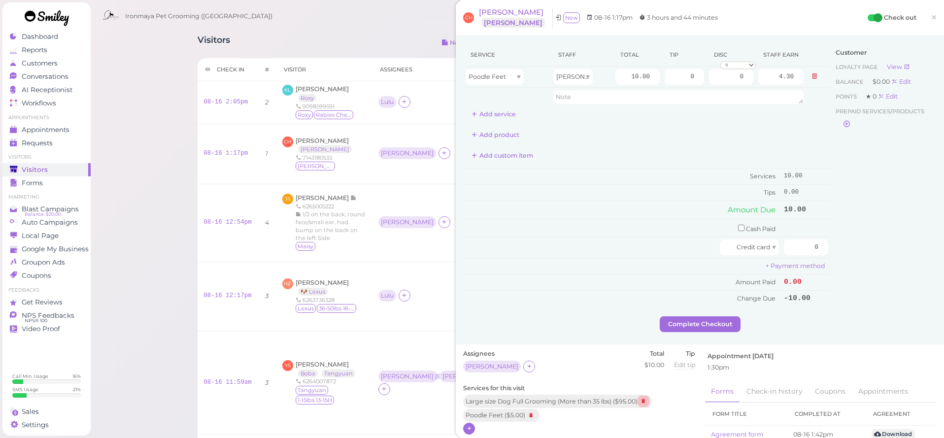
click at [645, 396] on icon at bounding box center [643, 401] width 12 height 11
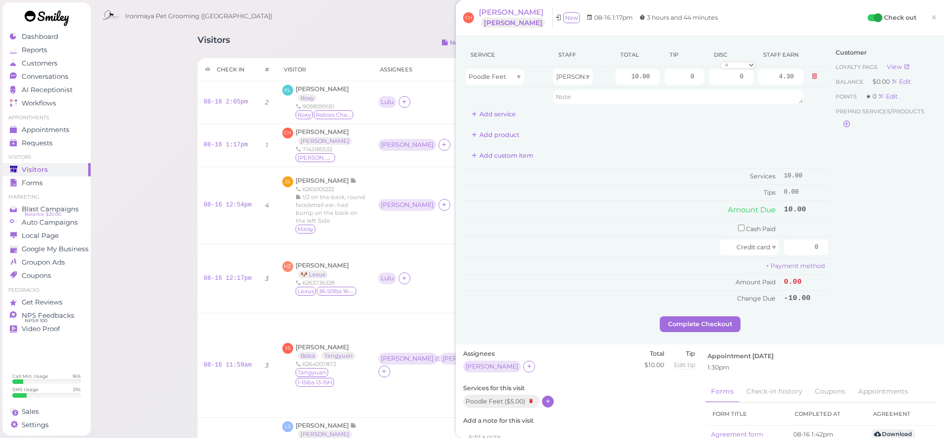
click at [550, 400] on div "Poodle Feet ( $5.00 )" at bounding box center [579, 402] width 232 height 14
click at [550, 398] on icon at bounding box center [548, 401] width 6 height 7
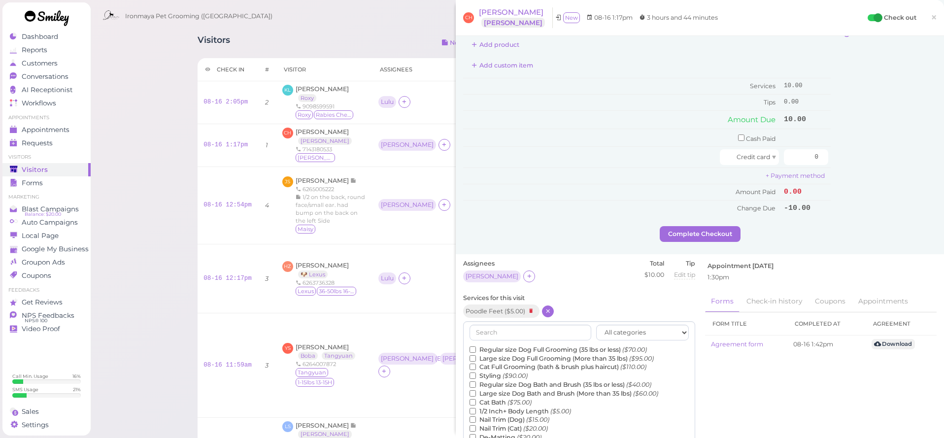
click at [516, 389] on label "Large size Dog Bath and Brush (More than 35 lbs) ($60.00)" at bounding box center [563, 393] width 189 height 9
click at [476, 390] on input "Large size Dog Bath and Brush (More than 35 lbs) ($60.00)" at bounding box center [472, 393] width 6 height 6
click at [517, 389] on label "Large size Dog Bath and Brush (More than 35 lbs) ($60.00)" at bounding box center [563, 393] width 189 height 9
click at [476, 390] on input "Large size Dog Bath and Brush (More than 35 lbs) ($60.00)" at bounding box center [472, 393] width 6 height 6
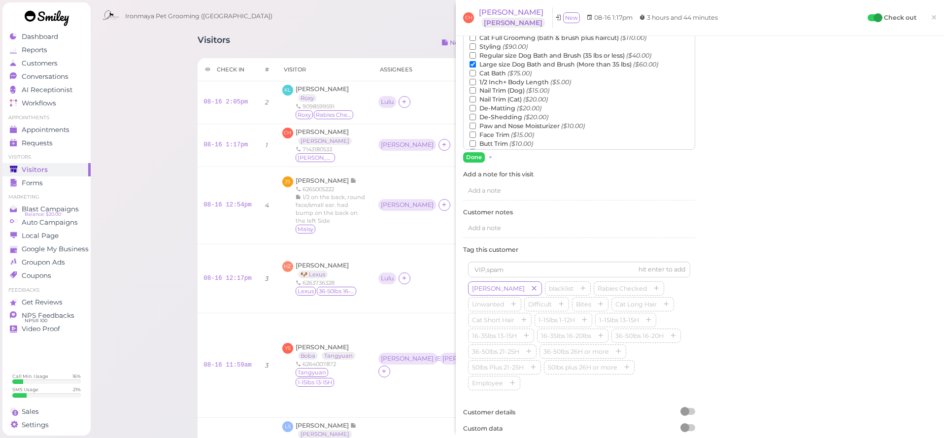
scroll to position [227, 0]
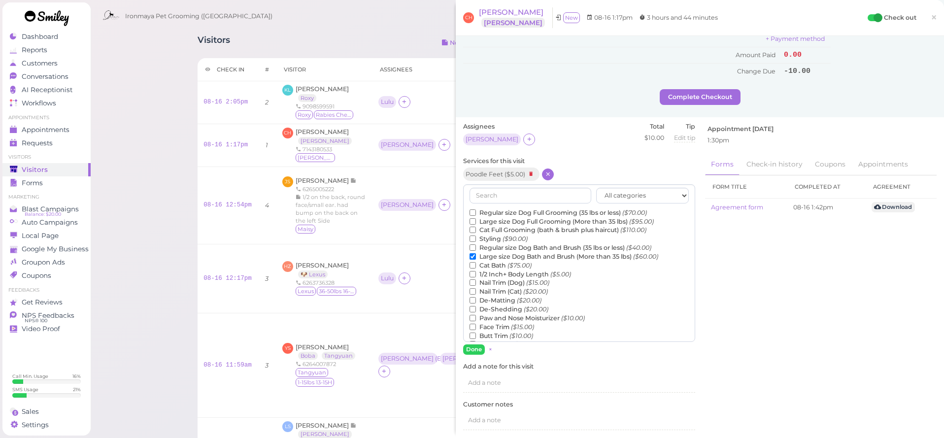
click at [504, 323] on label "Face Trim ($15.00)" at bounding box center [501, 327] width 65 height 9
click at [476, 324] on input "Face Trim ($15.00)" at bounding box center [472, 327] width 6 height 6
click at [475, 345] on button "Done" at bounding box center [474, 349] width 22 height 10
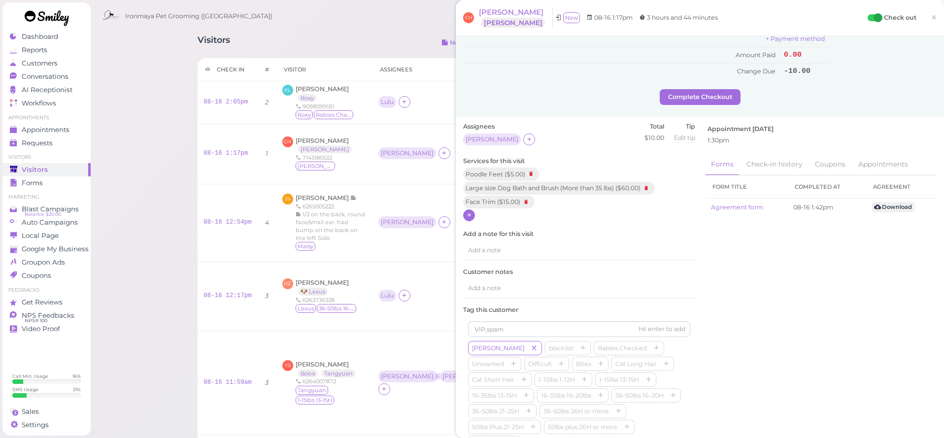
scroll to position [0, 0]
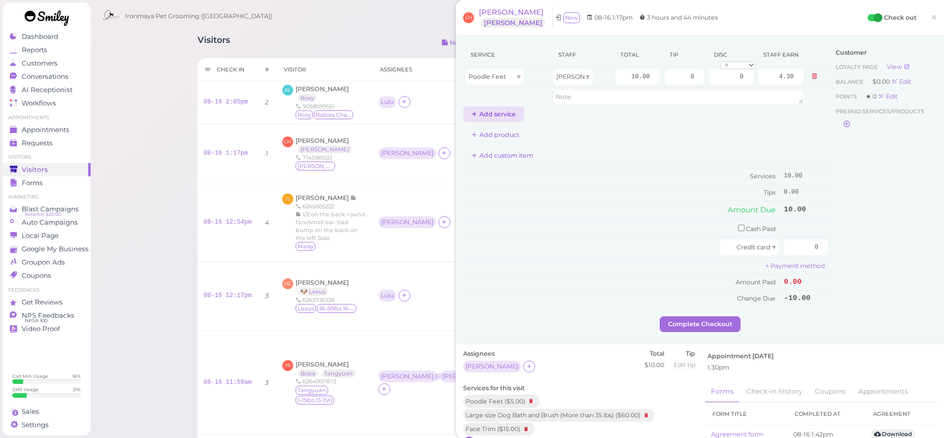
click at [499, 113] on button "Add service" at bounding box center [493, 114] width 61 height 16
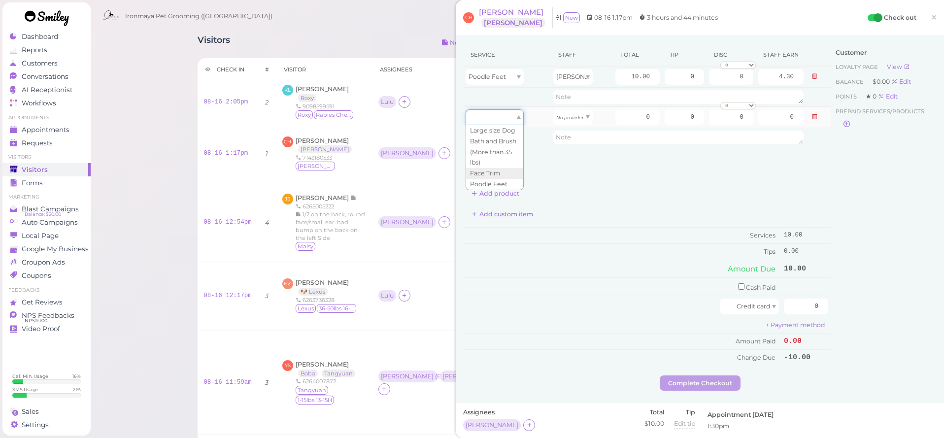
click at [502, 113] on div at bounding box center [495, 117] width 58 height 16
type input "60.00"
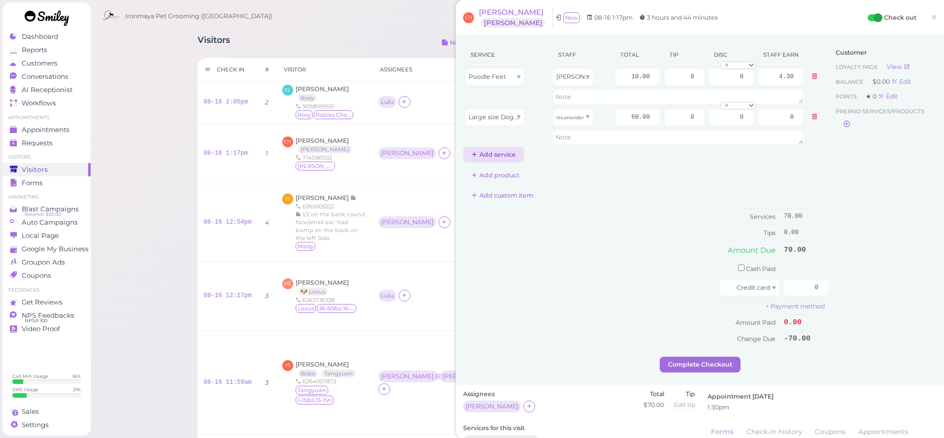
click at [502, 157] on button "Add service" at bounding box center [493, 155] width 61 height 16
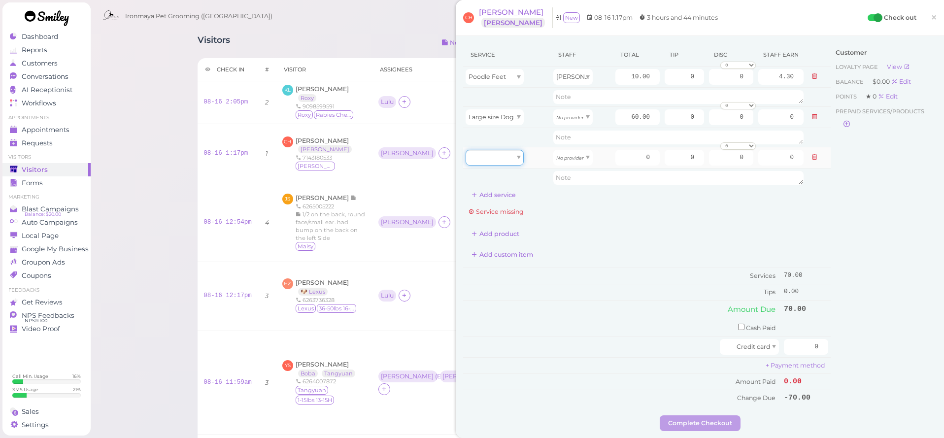
click at [508, 159] on div at bounding box center [495, 158] width 58 height 16
type input "15.00"
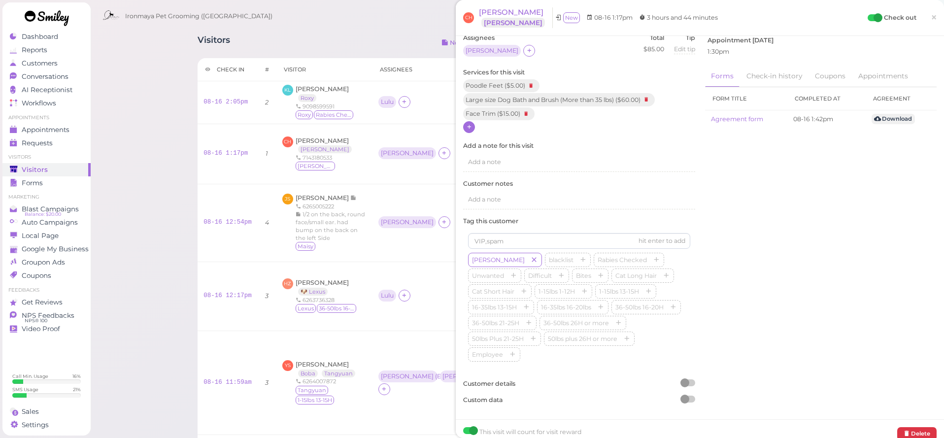
scroll to position [388, 0]
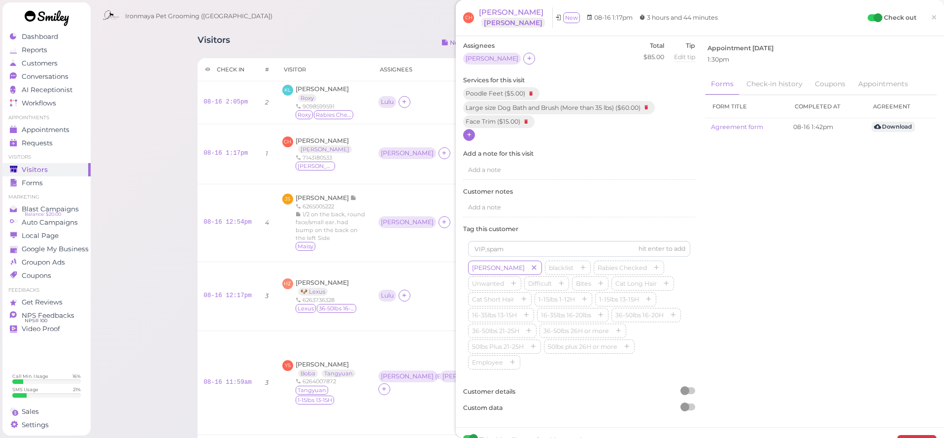
click at [473, 132] on div at bounding box center [469, 135] width 12 height 12
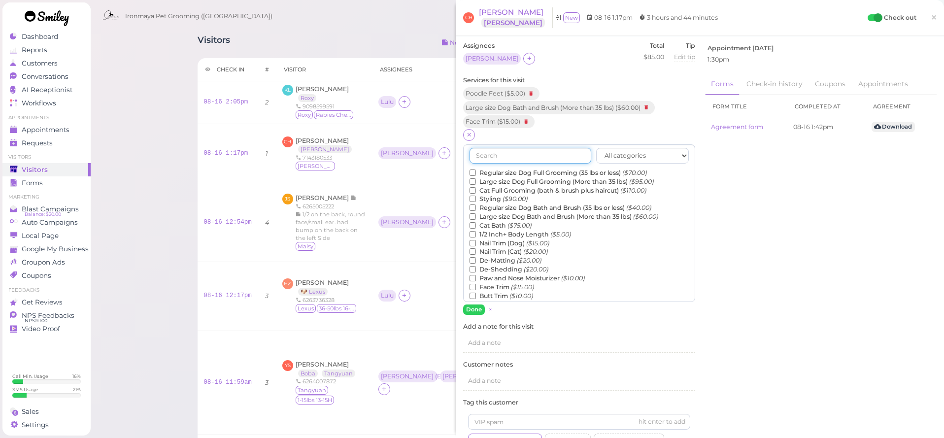
click at [485, 149] on input "text" at bounding box center [530, 156] width 122 height 16
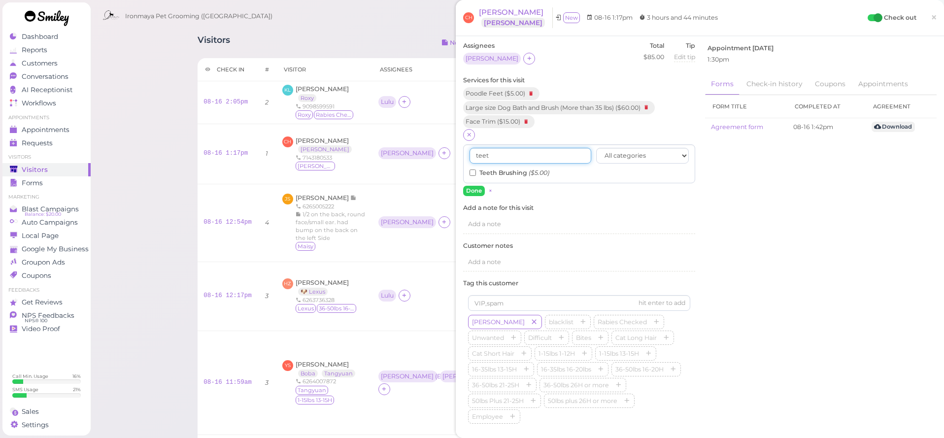
type input "teet"
click at [493, 168] on label "Teeth Brushing ($5.00)" at bounding box center [509, 172] width 80 height 9
click at [476, 169] on input "Teeth Brushing ($5.00)" at bounding box center [472, 172] width 6 height 6
click at [479, 186] on button "Done" at bounding box center [474, 191] width 22 height 10
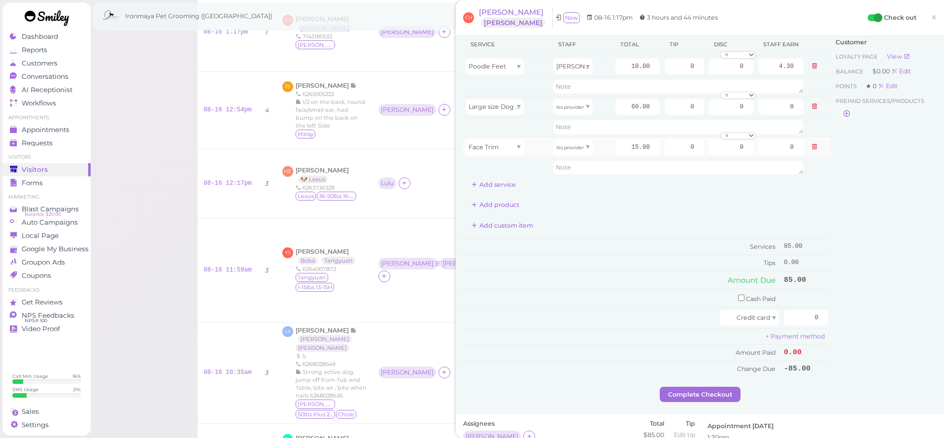
scroll to position [0, 0]
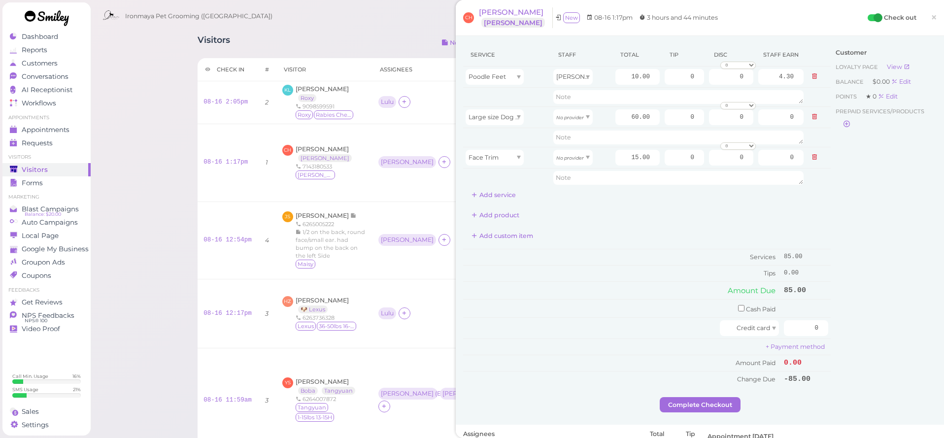
click at [934, 203] on div "Customer Loyalty page View Balance $0.00 Edit Points ★ 0 Edit Prepaid services/…" at bounding box center [884, 220] width 106 height 354
click at [384, 23] on div "Ironmaya Pet Grooming (San Dimas) 6264185552 1 Account Billings" at bounding box center [518, 16] width 840 height 28
click at [385, 23] on div "Ironmaya Pet Grooming (San Dimas) 6264185552 1 Account Billings" at bounding box center [518, 16] width 840 height 28
click at [327, 40] on div "Visitors Notes Schedule Reports New visitor New visit alert Check-in Customer c…" at bounding box center [517, 44] width 638 height 18
click at [356, 36] on div "Visitors Notes Schedule Reports New visitor New visit alert Check-in Customer c…" at bounding box center [517, 44] width 638 height 18
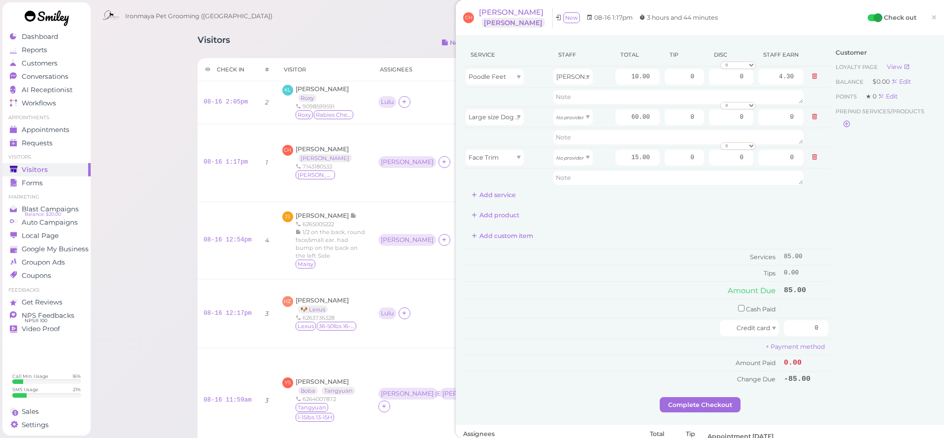
click at [659, 45] on th "Total" at bounding box center [637, 54] width 49 height 23
click at [407, 15] on div "Ironmaya Pet Grooming (San Dimas) 6264185552 1 Account Billings" at bounding box center [518, 16] width 840 height 28
click at [408, 17] on div "Ironmaya Pet Grooming (San Dimas) 6264185552 1 Account Billings" at bounding box center [518, 16] width 840 height 28
click at [339, 27] on div "Ironmaya Pet Grooming (San Dimas) 6264185552 1 Account Billings" at bounding box center [518, 16] width 840 height 28
click at [342, 25] on div "Ironmaya Pet Grooming (San Dimas) 6264185552 1 Account Billings" at bounding box center [518, 16] width 840 height 28
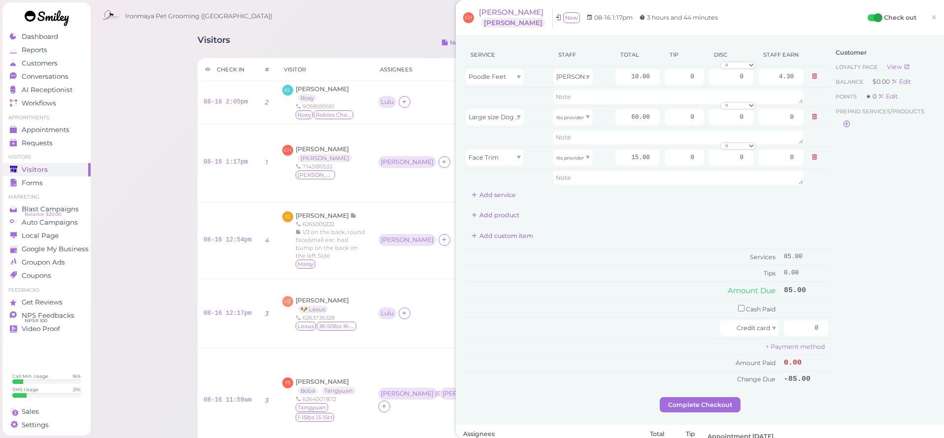
drag, startPoint x: 351, startPoint y: 27, endPoint x: 369, endPoint y: 32, distance: 19.2
click at [351, 27] on div "Ironmaya Pet Grooming (San Dimas) 6264185552 1 Account Billings" at bounding box center [518, 16] width 840 height 28
click at [379, 16] on div "Ironmaya Pet Grooming (San Dimas) 6264185552 1 Account Billings" at bounding box center [518, 16] width 840 height 28
click at [503, 196] on button "Add service" at bounding box center [493, 195] width 61 height 16
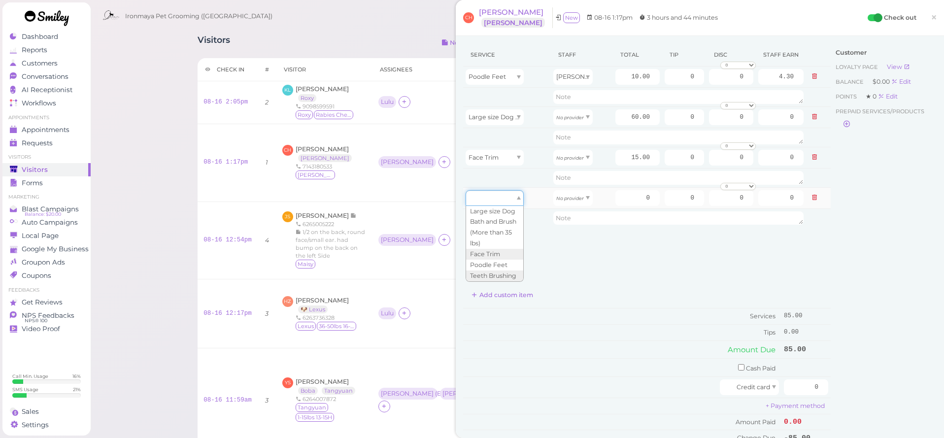
click at [508, 193] on div at bounding box center [495, 198] width 58 height 16
type input "5.00"
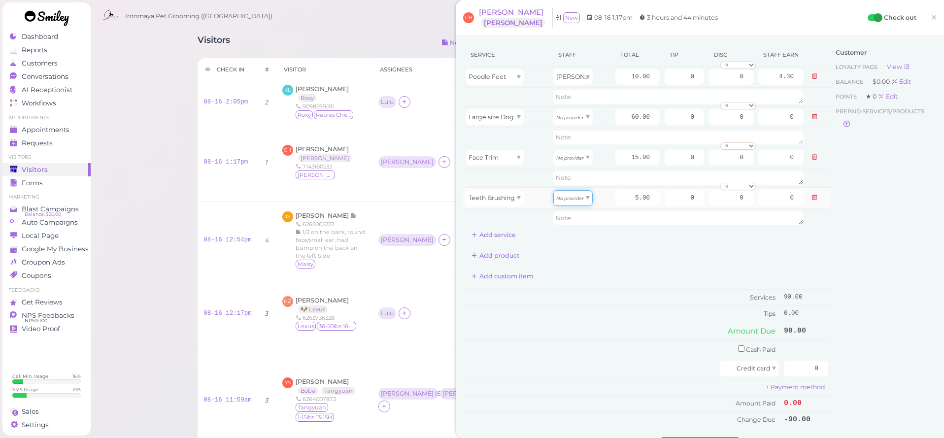
click at [579, 201] on icon "No provider" at bounding box center [570, 198] width 28 height 5
type input "2.15"
click at [585, 160] on div "No provider" at bounding box center [572, 158] width 39 height 16
click at [573, 200] on div "[PERSON_NAME]" at bounding box center [572, 198] width 39 height 16
drag, startPoint x: 575, startPoint y: 219, endPoint x: 576, endPoint y: 210, distance: 9.4
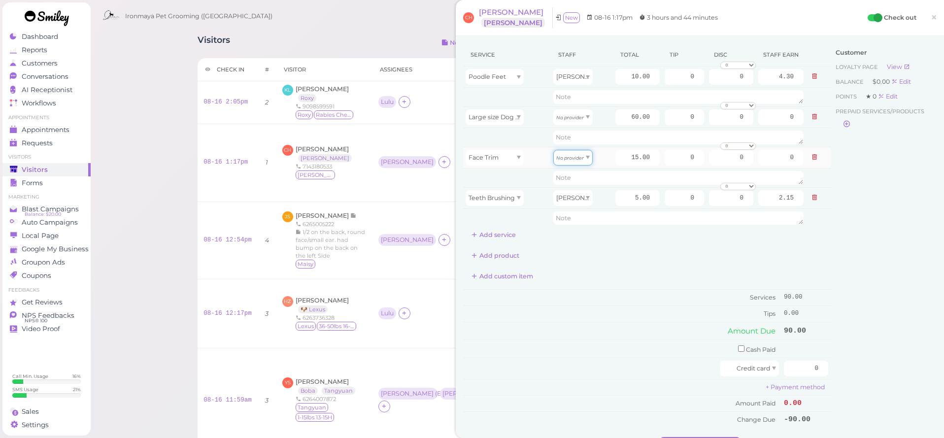
click at [583, 162] on div "No provider" at bounding box center [572, 158] width 39 height 16
type input "6.45"
click at [586, 119] on span at bounding box center [588, 116] width 4 height 3
type input "25.80"
click at [636, 269] on div "Add custom item" at bounding box center [647, 276] width 368 height 16
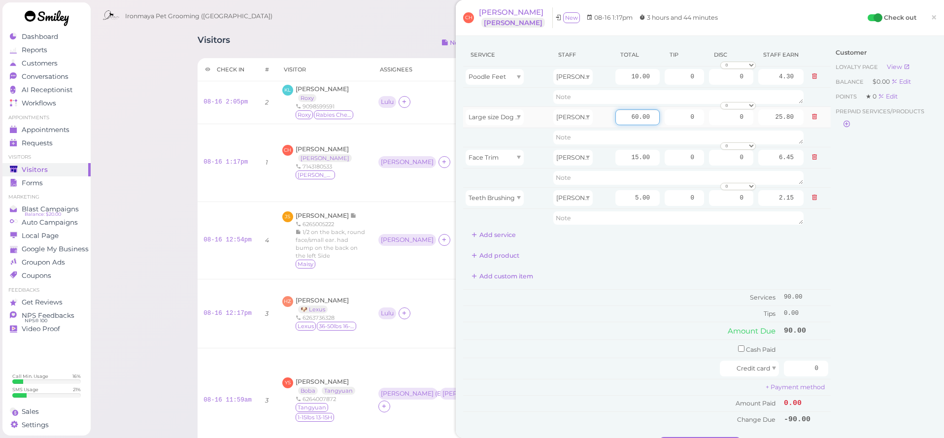
click at [635, 119] on input "60.00" at bounding box center [637, 117] width 44 height 16
type input "75.00"
type input "32.25"
drag, startPoint x: 733, startPoint y: 118, endPoint x: 766, endPoint y: 120, distance: 33.5
click at [766, 120] on tr "Large size Dog Bath and Brush (More than 35 lbs) Ida 75.00 0 0 0 10% off 15% of…" at bounding box center [647, 116] width 368 height 21
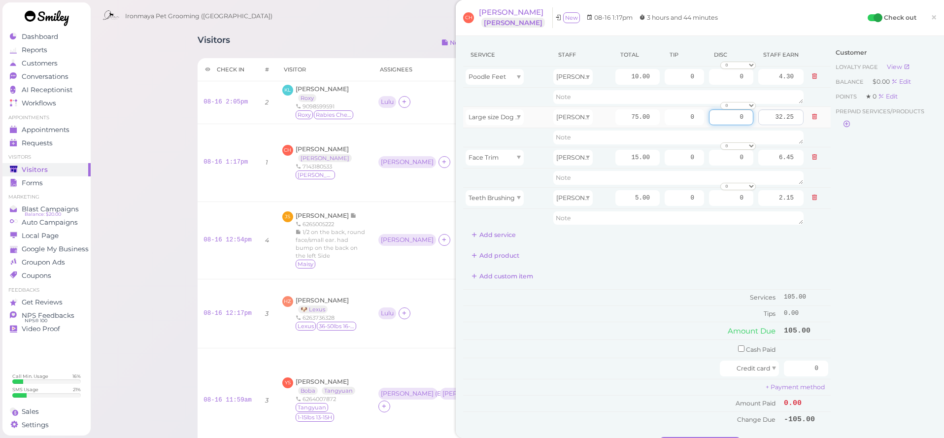
type input "5.00"
click at [943, 349] on div "Service Staff Total Tip Disc Staff earn Poodle Feet Ida 10.00 0 0 0 10% off 15%…" at bounding box center [700, 250] width 488 height 429
click at [903, 359] on div "Customer Loyalty page View Balance $0.00 Edit Points ★ 0 Edit Prepaid services/…" at bounding box center [884, 240] width 106 height 394
drag, startPoint x: 793, startPoint y: 365, endPoint x: 847, endPoint y: 364, distance: 54.2
click at [847, 364] on div "Service Staff Total Tip Disc Staff earn Poodle Feet Ida 10.00 0 0 0 10% off 15%…" at bounding box center [699, 240] width 473 height 394
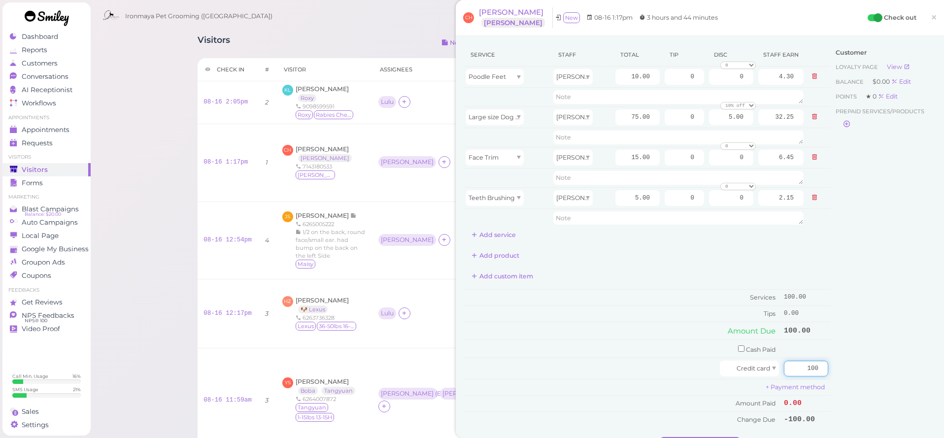
type input "100"
click at [849, 303] on div "Customer Loyalty page View Balance $0.00 Edit Points ★ 0 Edit Prepaid services/…" at bounding box center [884, 240] width 106 height 394
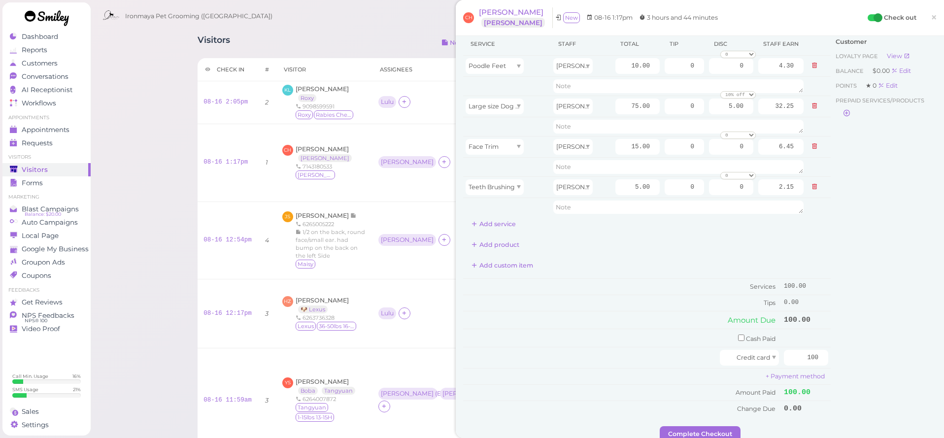
scroll to position [29, 0]
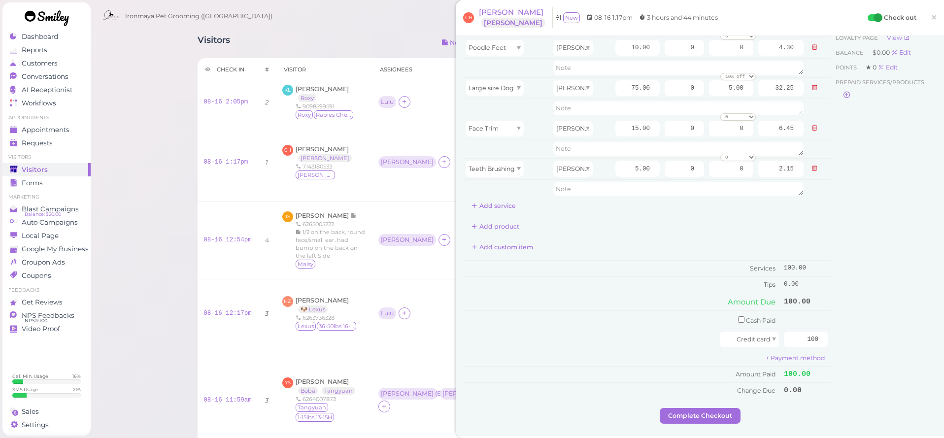
click at [883, 232] on div "Customer Loyalty page View Balance $0.00 Edit Points ★ 0 Edit Prepaid services/…" at bounding box center [884, 211] width 106 height 394
click at [883, 231] on div "Customer Loyalty page View Balance $0.00 Edit Points ★ 0 Edit Prepaid services/…" at bounding box center [884, 211] width 106 height 394
click at [882, 232] on div "Customer Loyalty page View Balance $0.00 Edit Points ★ 0 Edit Prepaid services/…" at bounding box center [884, 211] width 106 height 394
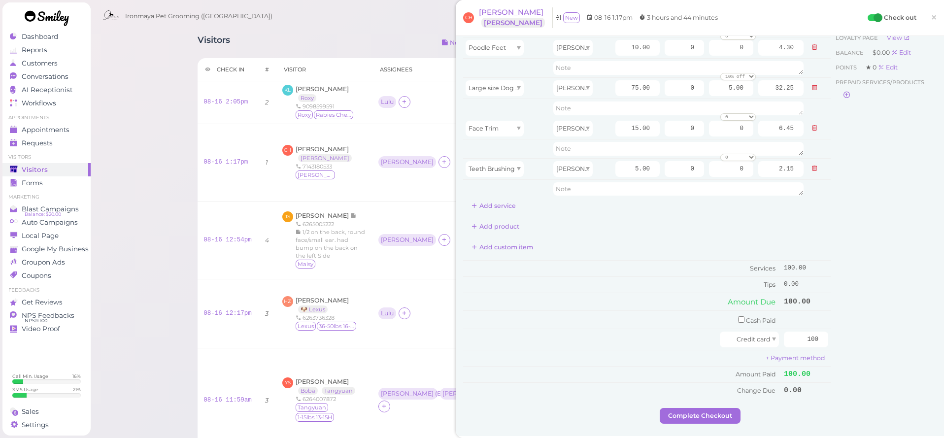
drag, startPoint x: 934, startPoint y: 15, endPoint x: 835, endPoint y: 44, distance: 102.7
click at [934, 15] on span "×" at bounding box center [934, 17] width 6 height 14
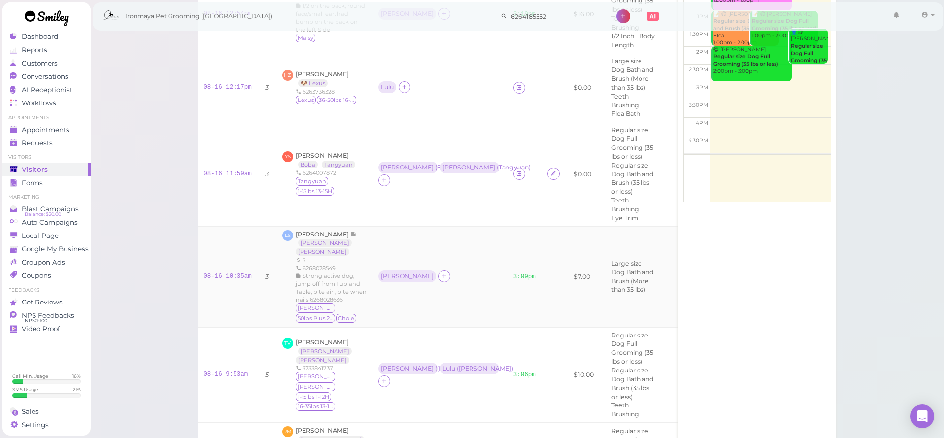
scroll to position [224, 0]
click at [516, 175] on icon at bounding box center [519, 175] width 6 height 7
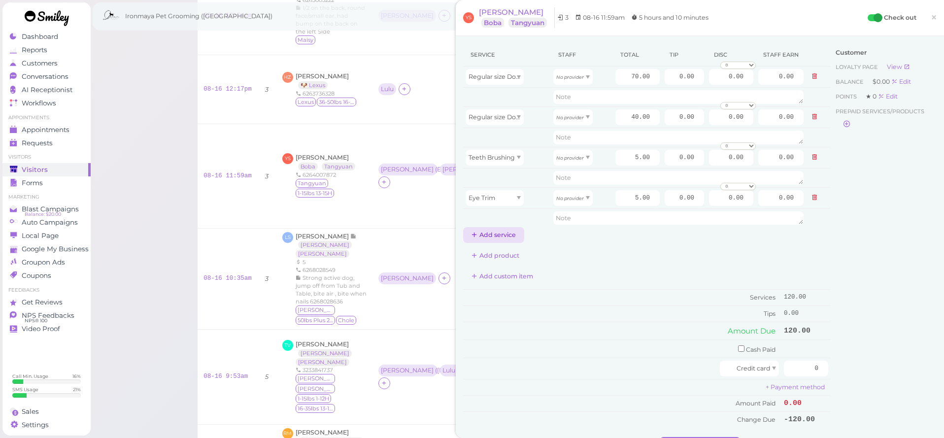
click at [511, 239] on button "Add service" at bounding box center [493, 235] width 61 height 16
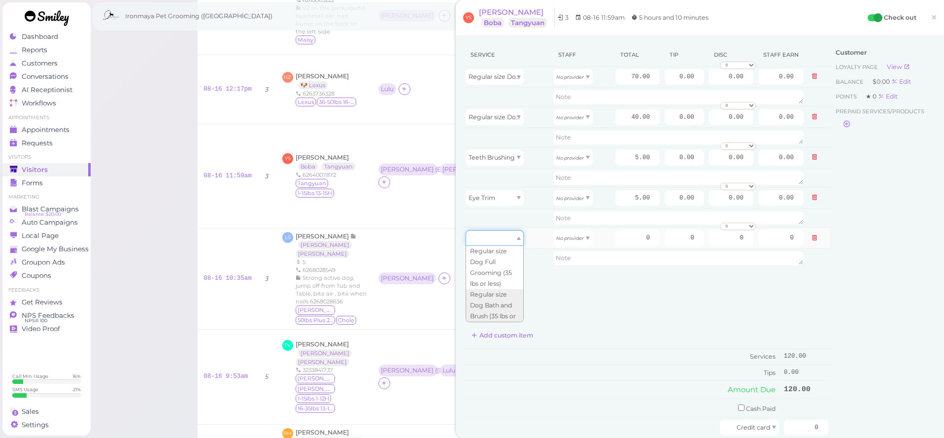
click at [511, 239] on div at bounding box center [495, 238] width 58 height 16
click at [597, 300] on div "Service Staff Total Tip Disc Staff earn Regular size Dog Full Grooming (35 lbs …" at bounding box center [647, 264] width 368 height 443
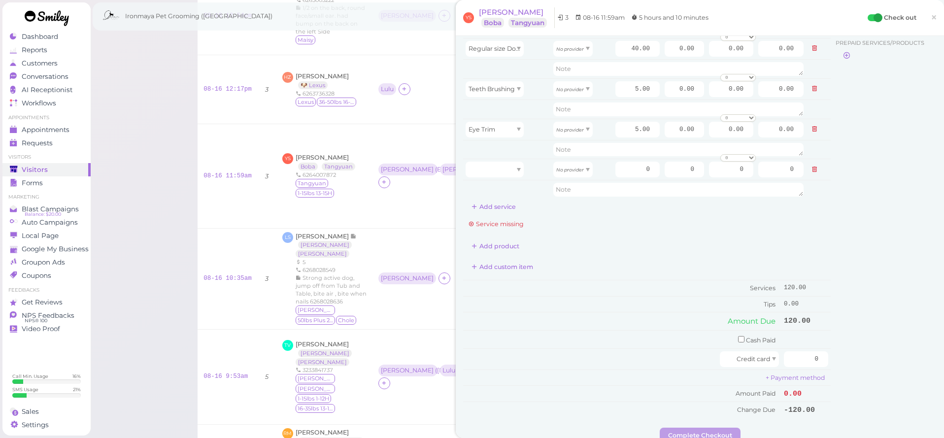
scroll to position [234, 0]
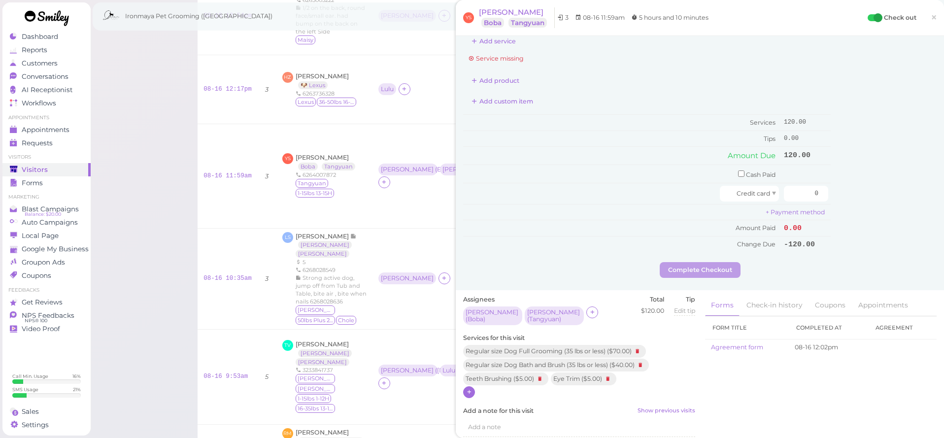
click at [469, 388] on icon at bounding box center [469, 391] width 6 height 7
click at [498, 405] on input "text" at bounding box center [530, 413] width 122 height 16
type input "1/2"
click at [516, 426] on label "1/2 Inch+ Body Length ($5.00)" at bounding box center [519, 430] width 101 height 9
click at [476, 427] on input "1/2 Inch+ Body Length ($5.00)" at bounding box center [472, 430] width 6 height 6
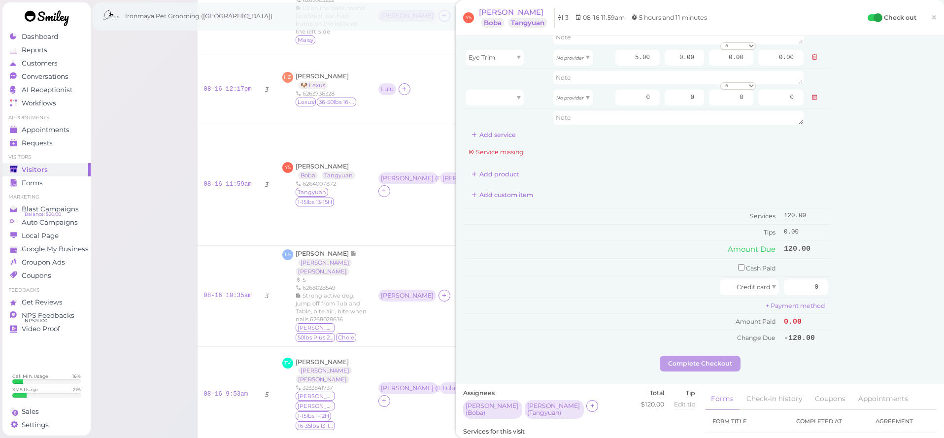
scroll to position [67, 0]
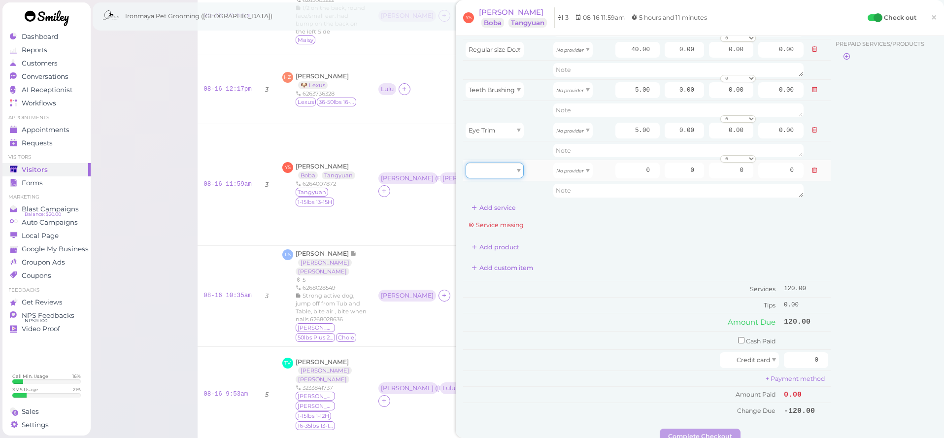
click at [512, 167] on div at bounding box center [495, 171] width 58 height 16
type input "5.00"
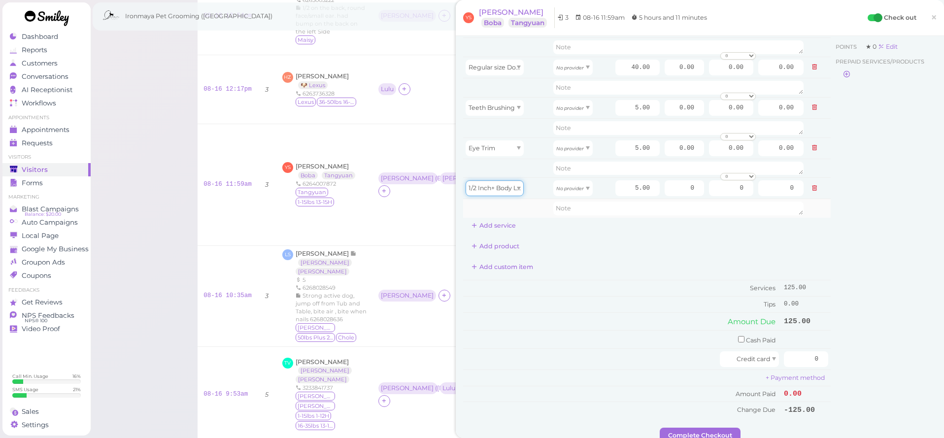
scroll to position [0, 0]
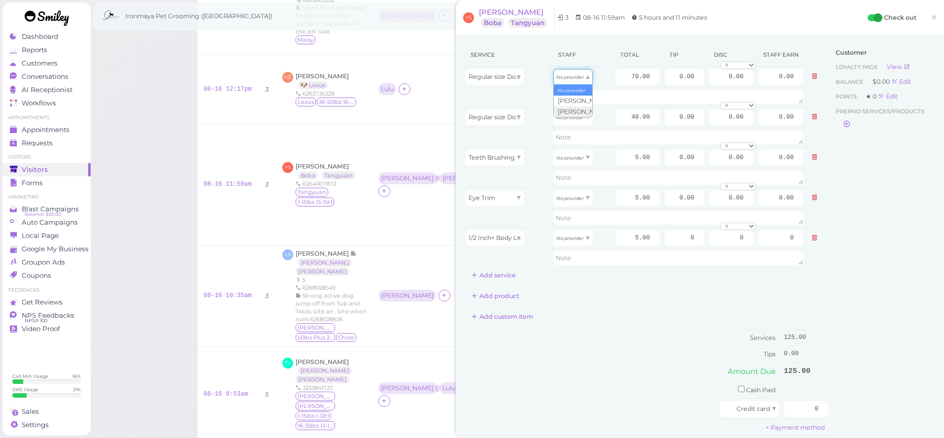
drag, startPoint x: 586, startPoint y: 80, endPoint x: 580, endPoint y: 87, distance: 8.7
click at [586, 81] on div "No provider" at bounding box center [572, 77] width 39 height 16
type input "31.50"
click at [581, 239] on icon "No provider" at bounding box center [570, 237] width 28 height 5
type input "2.25"
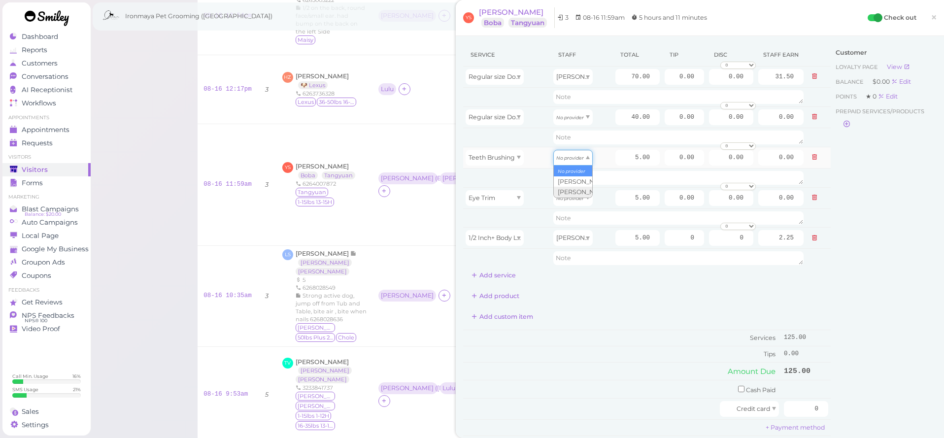
click at [586, 159] on span at bounding box center [588, 157] width 4 height 3
type input "2.25"
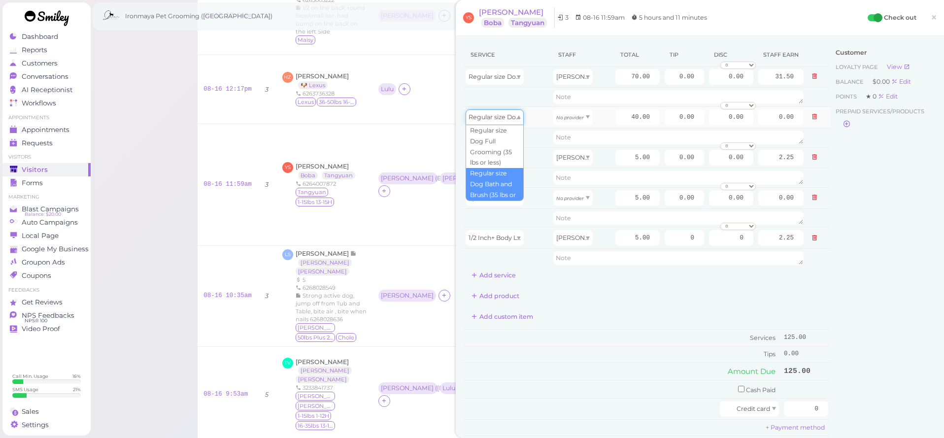
click at [511, 114] on span "Regular size Dog Bath and Brush (35 lbs or less)" at bounding box center [540, 116] width 142 height 7
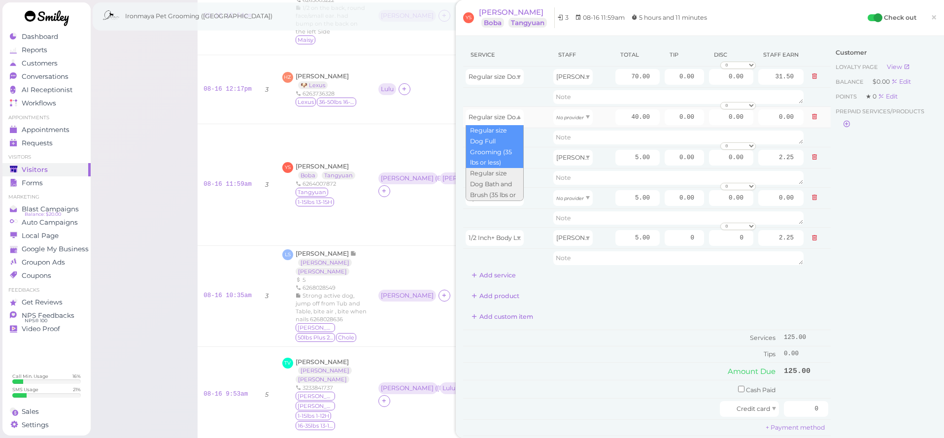
click at [550, 111] on td "Regular size Dog Bath and Brush (35 lbs or less)" at bounding box center [507, 116] width 88 height 21
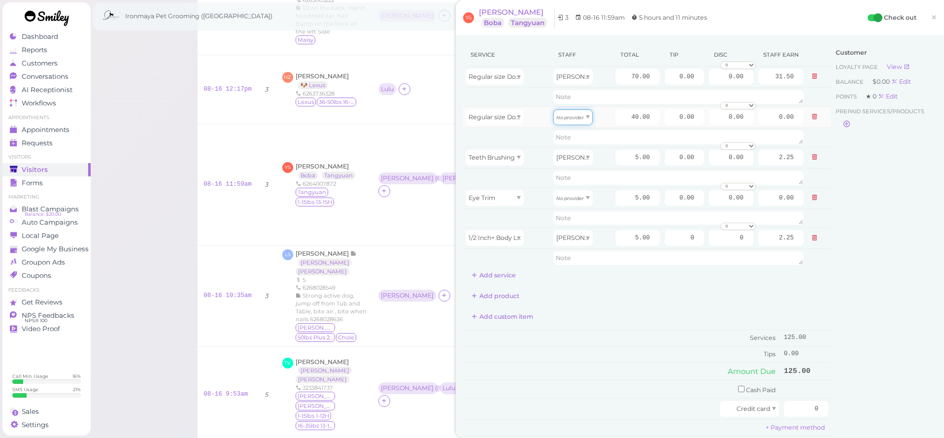
click at [583, 117] on div "No provider" at bounding box center [572, 117] width 39 height 16
type input "17.20"
drag, startPoint x: 587, startPoint y: 201, endPoint x: 583, endPoint y: 204, distance: 5.6
click at [587, 201] on div "No provider" at bounding box center [572, 198] width 39 height 16
type input "2.15"
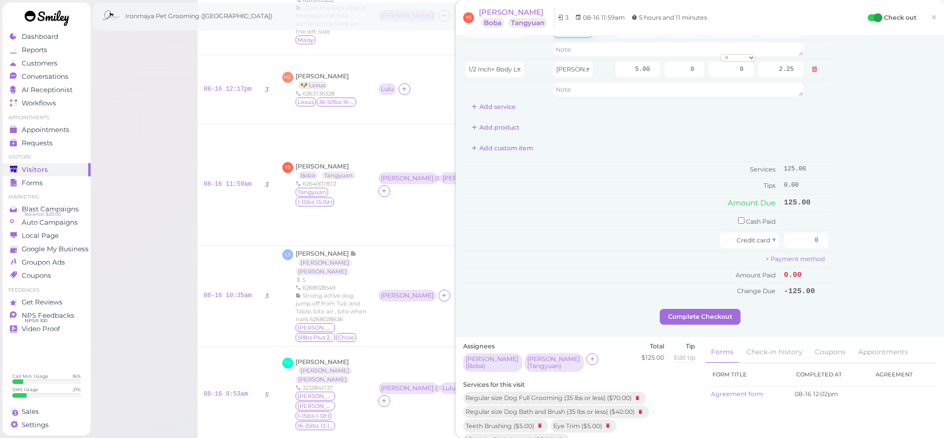
scroll to position [258, 0]
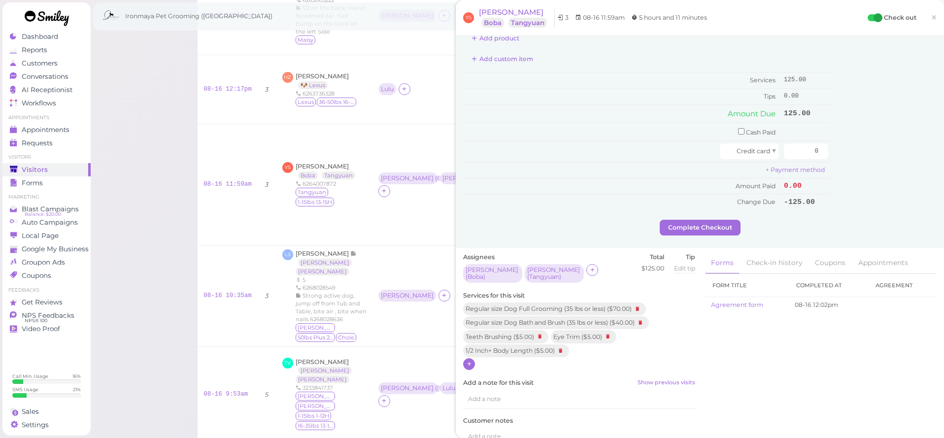
click at [469, 360] on icon at bounding box center [469, 363] width 6 height 7
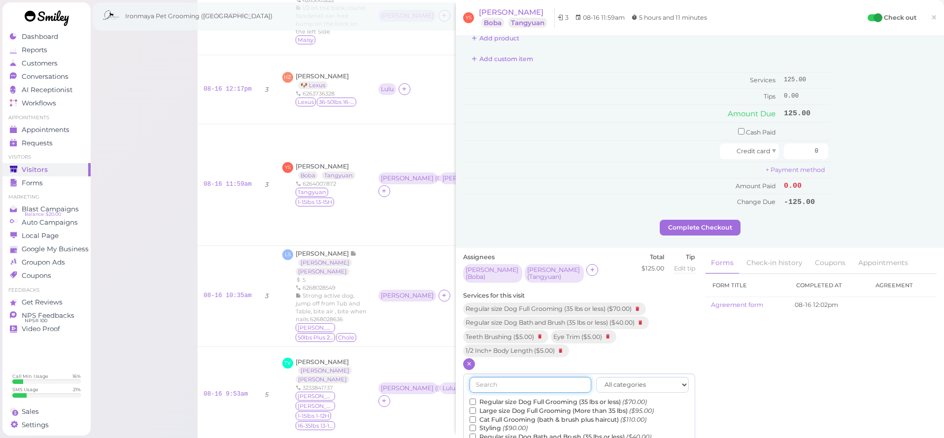
click at [496, 377] on input "text" at bounding box center [530, 385] width 122 height 16
type input "f"
type input "flea"
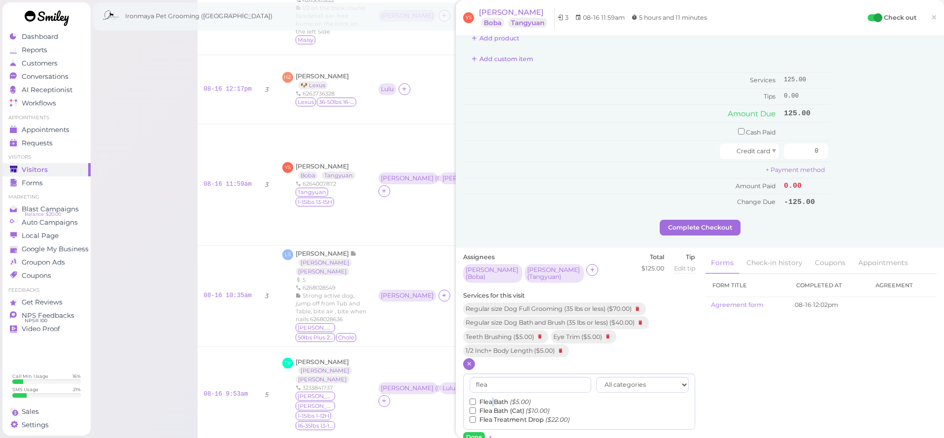
click at [491, 398] on label "Flea Bath ($5.00)" at bounding box center [499, 402] width 61 height 9
click at [476, 399] on input "Flea Bath ($5.00)" at bounding box center [472, 402] width 6 height 6
click at [474, 432] on button "Done" at bounding box center [474, 437] width 22 height 10
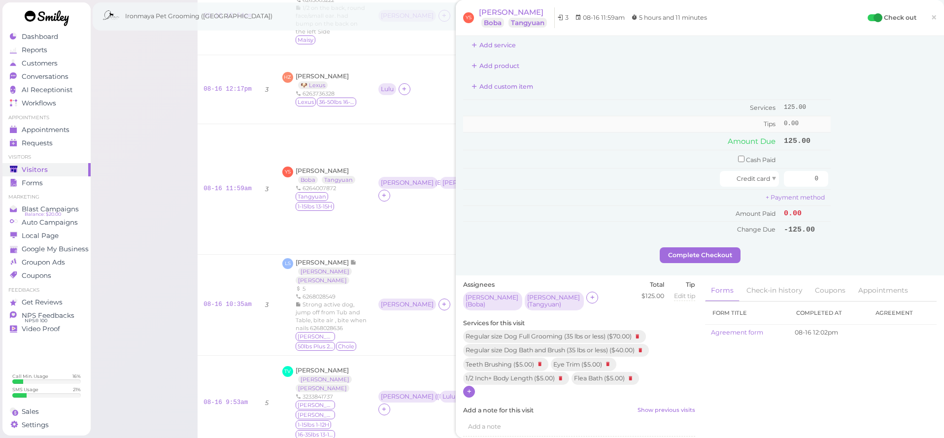
scroll to position [37, 0]
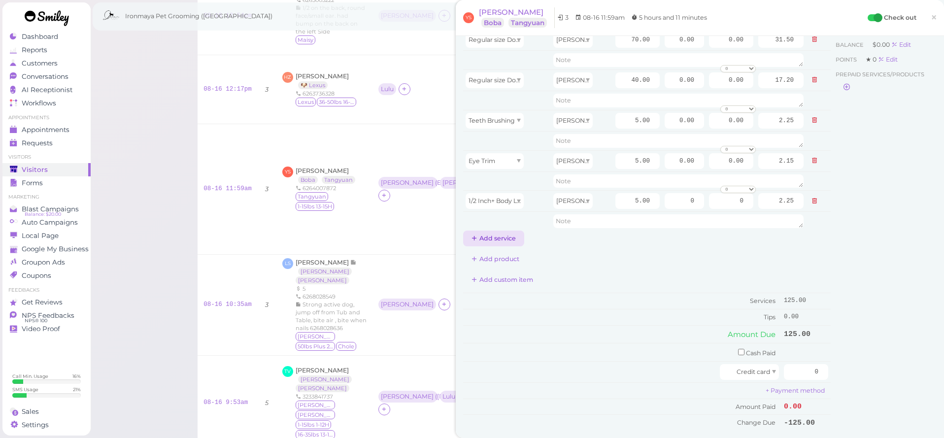
click at [500, 235] on button "Add service" at bounding box center [493, 239] width 61 height 16
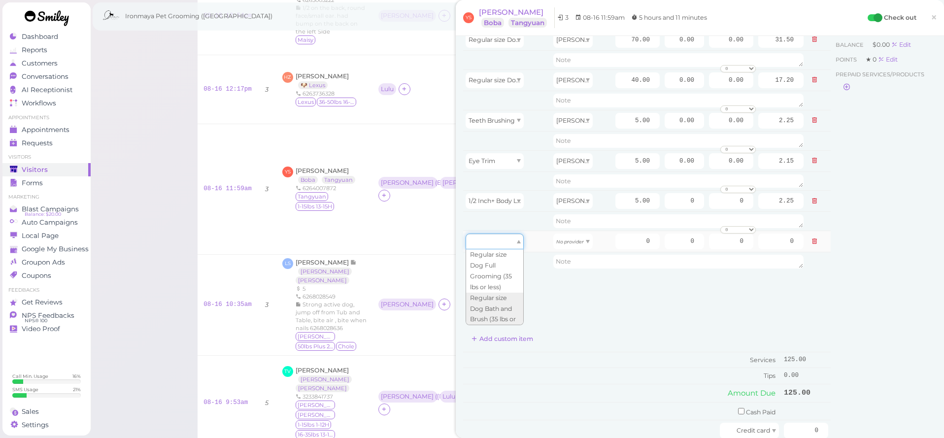
click at [512, 239] on div at bounding box center [495, 242] width 58 height 16
type input "5.00"
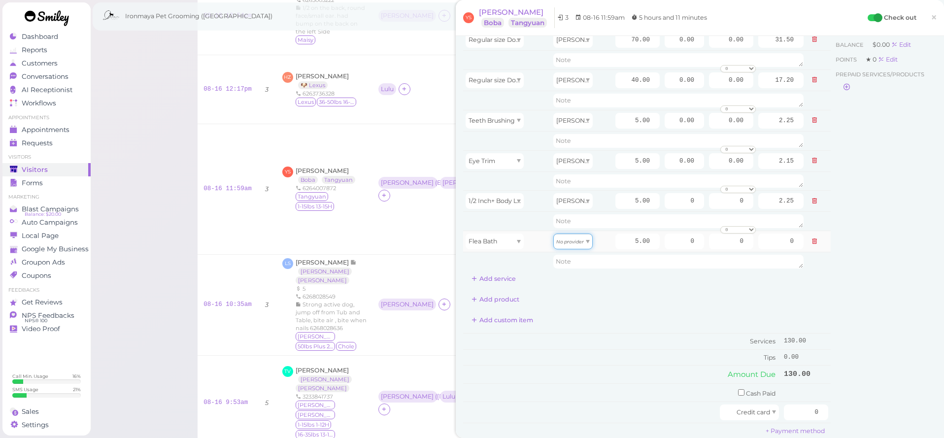
click at [581, 240] on icon "No provider" at bounding box center [570, 241] width 28 height 5
type input "2.15"
click at [628, 280] on div "Service Staff Total Tip Disc Staff earn Regular size Dog Full Grooming (35 lbs …" at bounding box center [647, 146] width 368 height 280
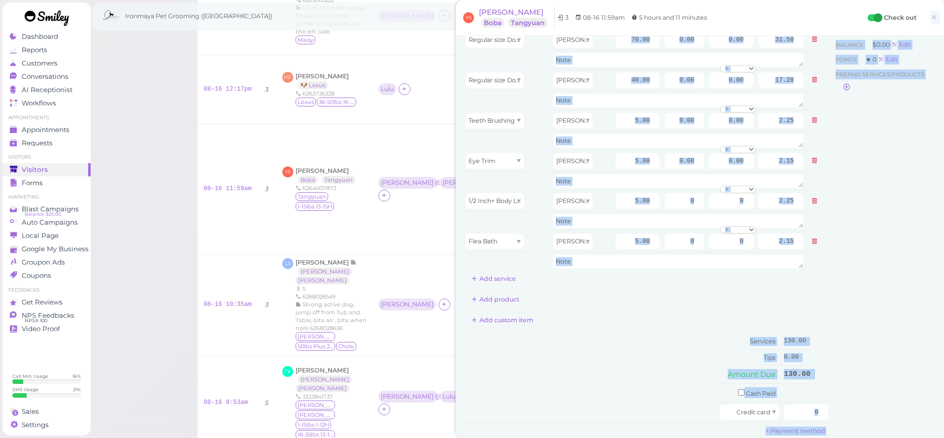
drag, startPoint x: 932, startPoint y: 16, endPoint x: 899, endPoint y: 249, distance: 235.4
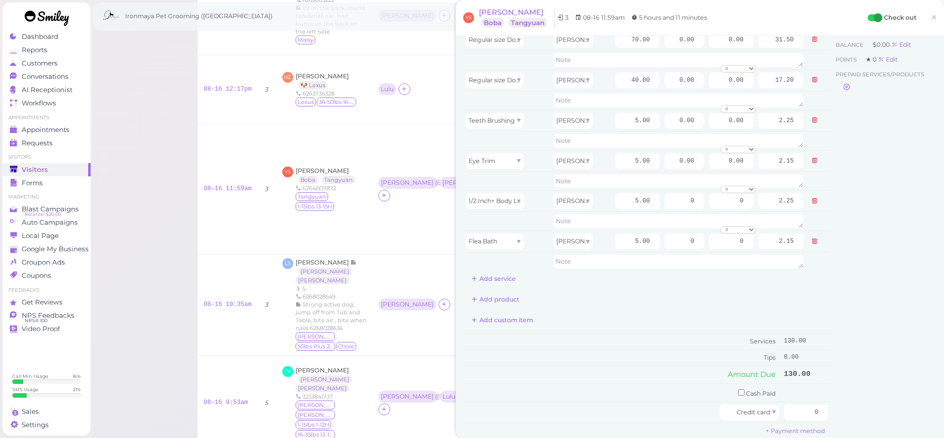
click at [883, 232] on div "Customer Loyalty page View Balance $0.00 Edit Points ★ 0 Edit Prepaid services/…" at bounding box center [884, 243] width 106 height 474
click at [936, 15] on span "×" at bounding box center [934, 17] width 6 height 14
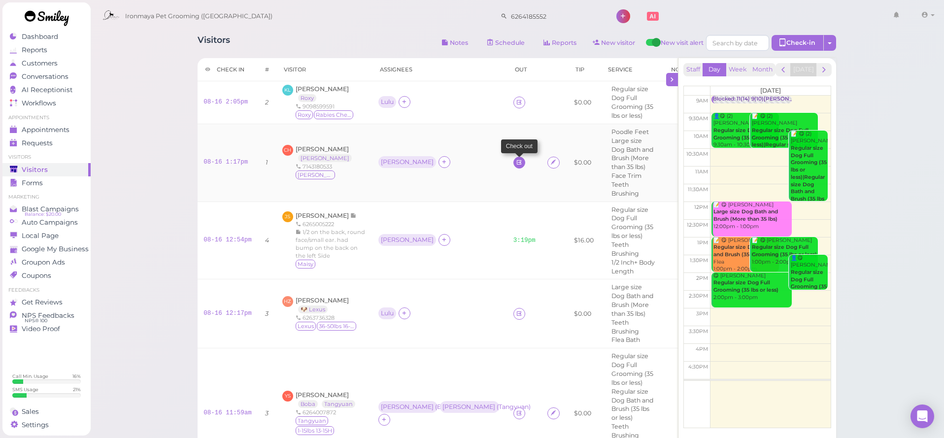
click at [516, 166] on icon at bounding box center [519, 162] width 6 height 7
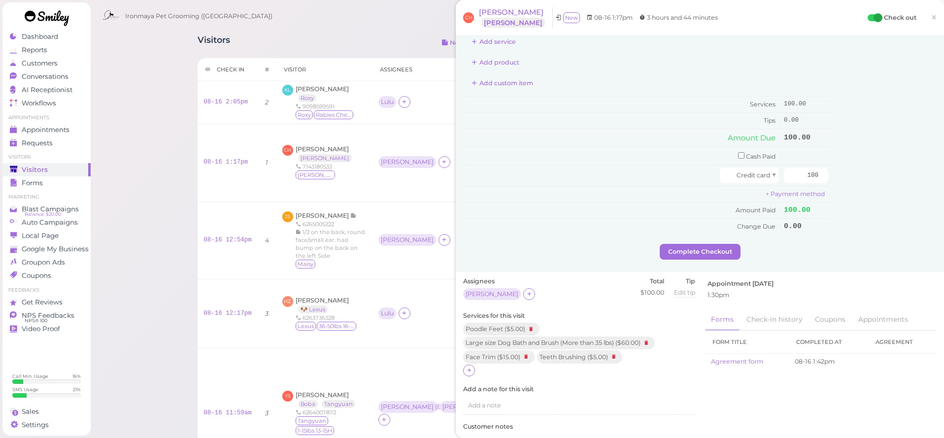
scroll to position [306, 0]
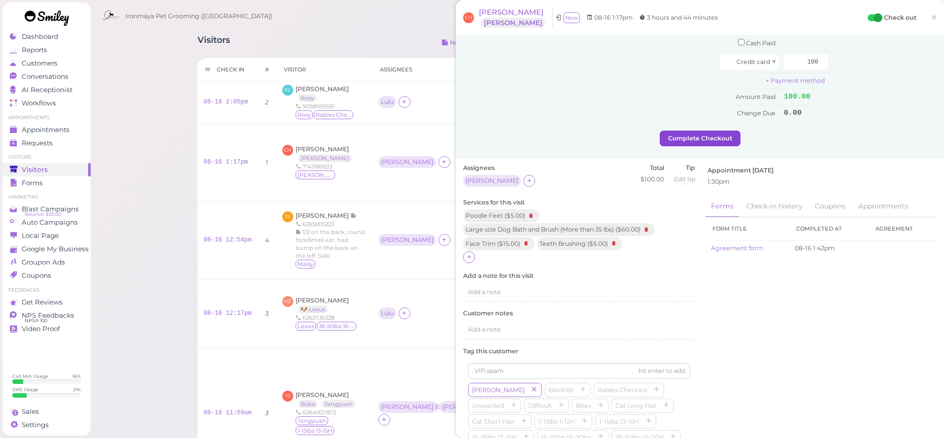
click at [717, 132] on button "Complete Checkout" at bounding box center [700, 139] width 81 height 16
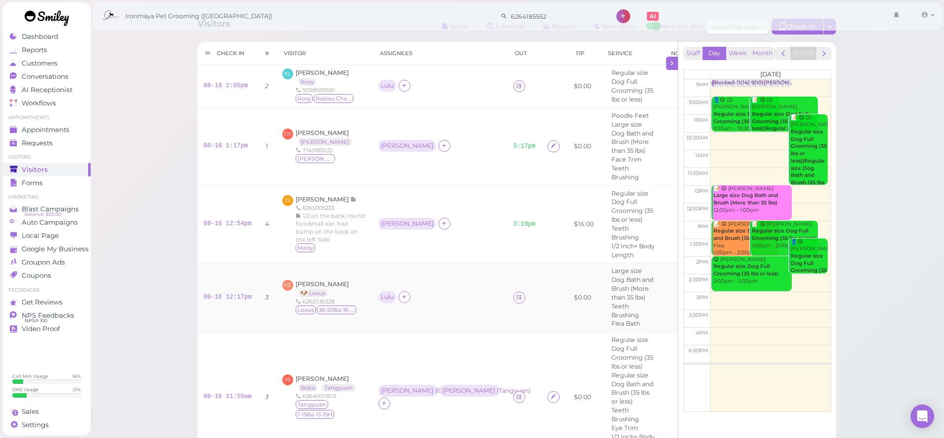
scroll to position [18, 0]
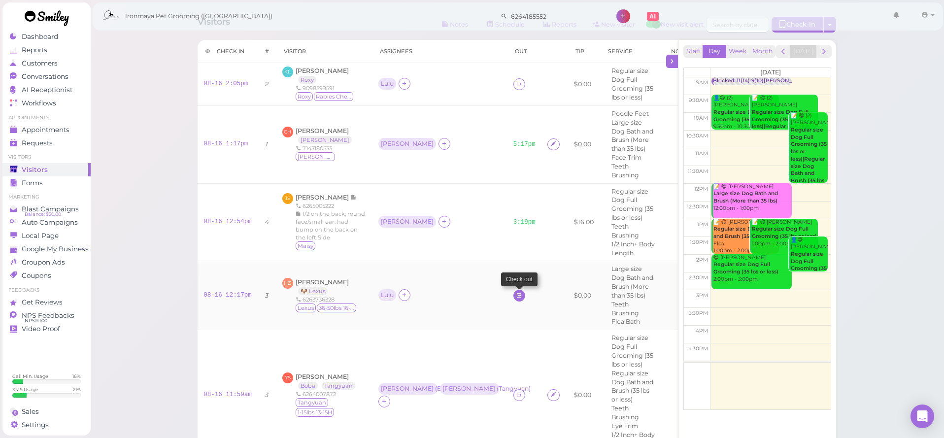
click at [516, 299] on icon at bounding box center [519, 295] width 6 height 7
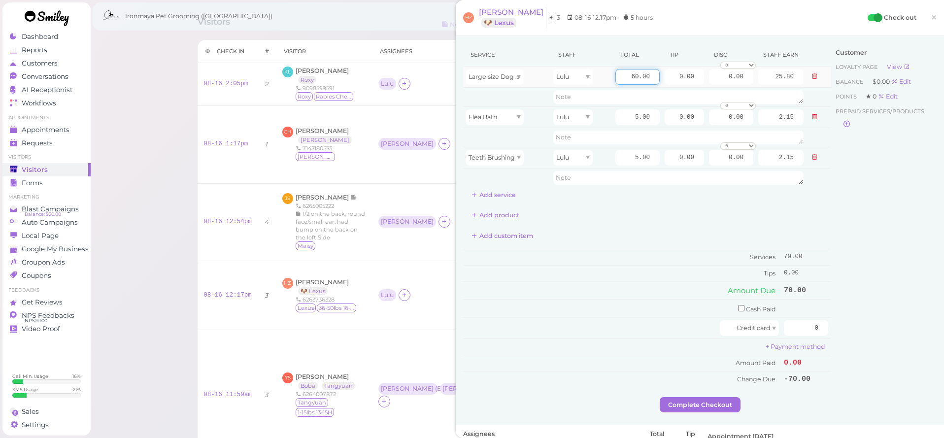
click at [637, 76] on input "60.00" at bounding box center [637, 77] width 44 height 16
type input "65.00"
type input "27.95"
click at [596, 407] on div "Service Staff Total Tip Disc Staff earn Large size Dog Bath and Brush (More tha…" at bounding box center [700, 230] width 488 height 389
click at [765, 303] on td "Cash Paid" at bounding box center [622, 309] width 318 height 18
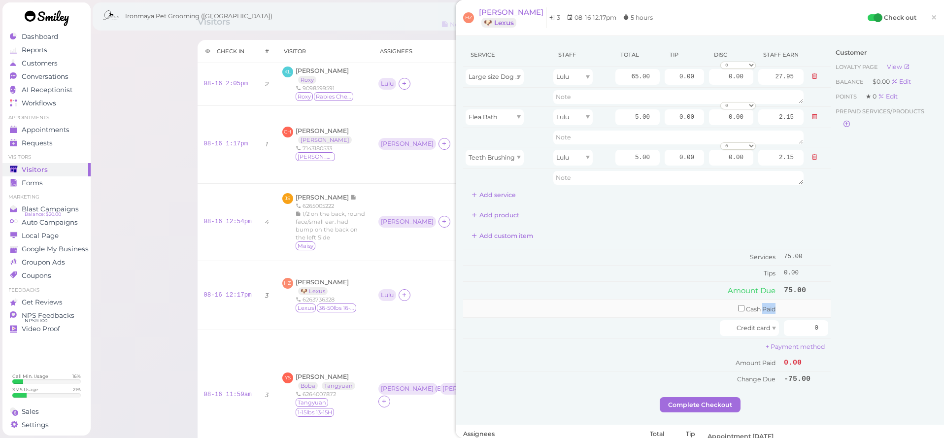
drag, startPoint x: 765, startPoint y: 303, endPoint x: 754, endPoint y: 308, distance: 11.3
click at [765, 304] on td "Cash Paid" at bounding box center [622, 309] width 318 height 18
click at [741, 309] on td "Cash Paid" at bounding box center [622, 309] width 318 height 18
click at [738, 306] on input "checkbox" at bounding box center [741, 308] width 6 height 6
checkbox input "true"
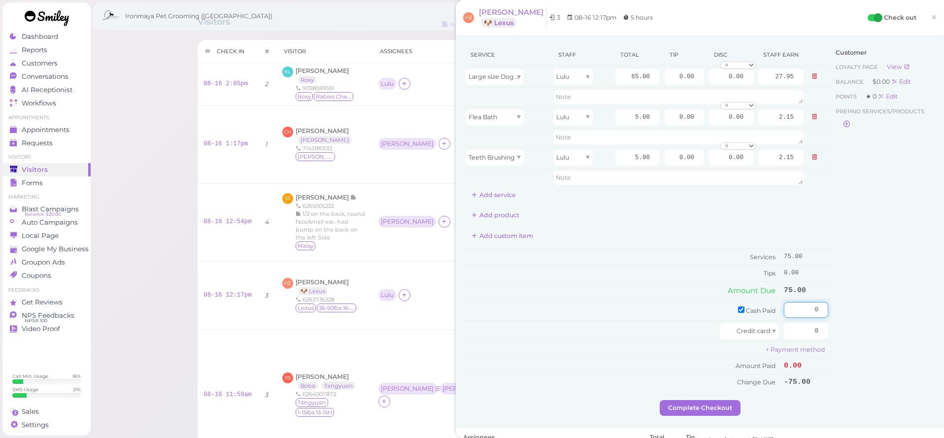
drag, startPoint x: 795, startPoint y: 306, endPoint x: 857, endPoint y: 306, distance: 62.1
click at [858, 305] on div "Service Staff Total Tip Disc Staff earn Large size Dog Bath and Brush (More tha…" at bounding box center [699, 221] width 473 height 357
type input "75"
click at [873, 311] on div "Customer Loyalty page View Balance $0.00 Edit Points ★ 0 Edit Prepaid services/…" at bounding box center [884, 221] width 106 height 357
click at [723, 402] on button "Complete Checkout" at bounding box center [700, 408] width 81 height 16
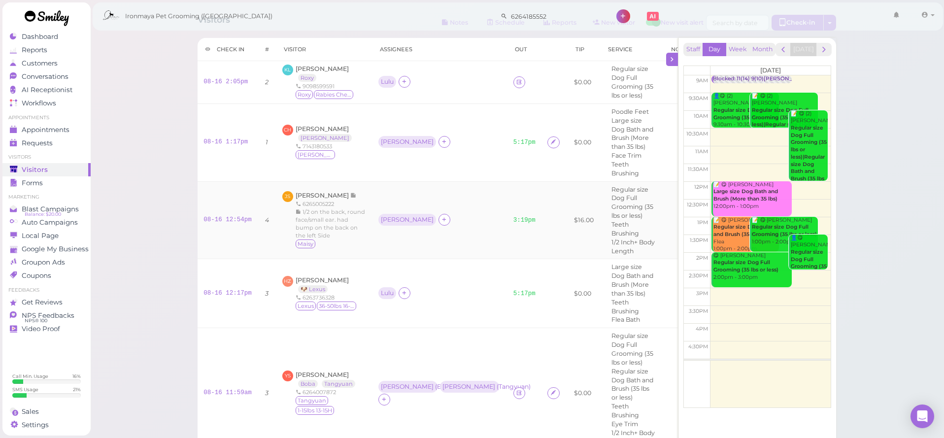
scroll to position [18, 0]
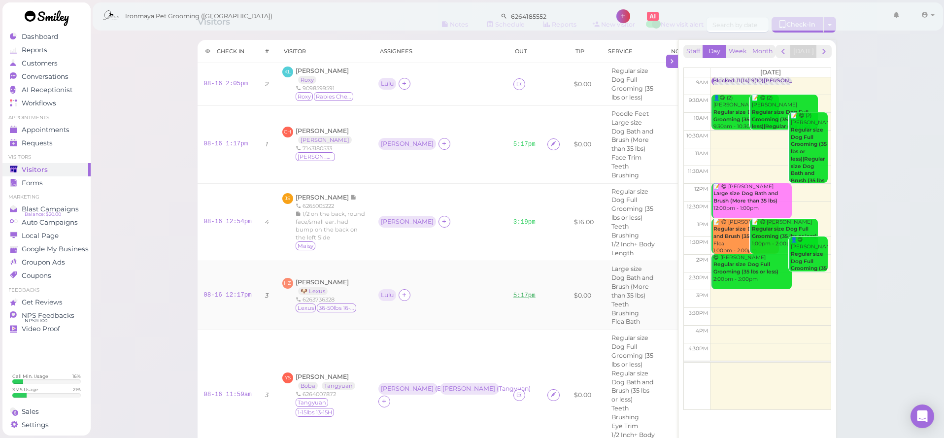
click at [513, 294] on link "5:17pm" at bounding box center [524, 295] width 22 height 7
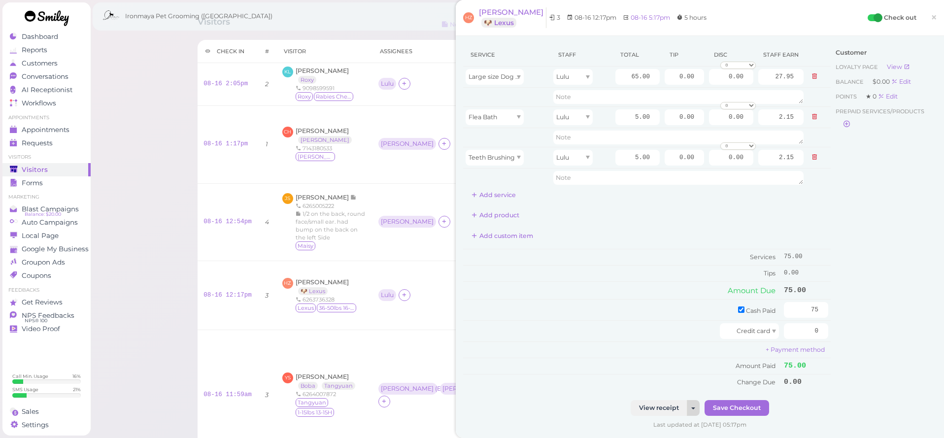
click at [696, 401] on button "button" at bounding box center [693, 408] width 13 height 16
click at [680, 421] on link "Send receipt to Hannah Zhang" at bounding box center [634, 426] width 129 height 12
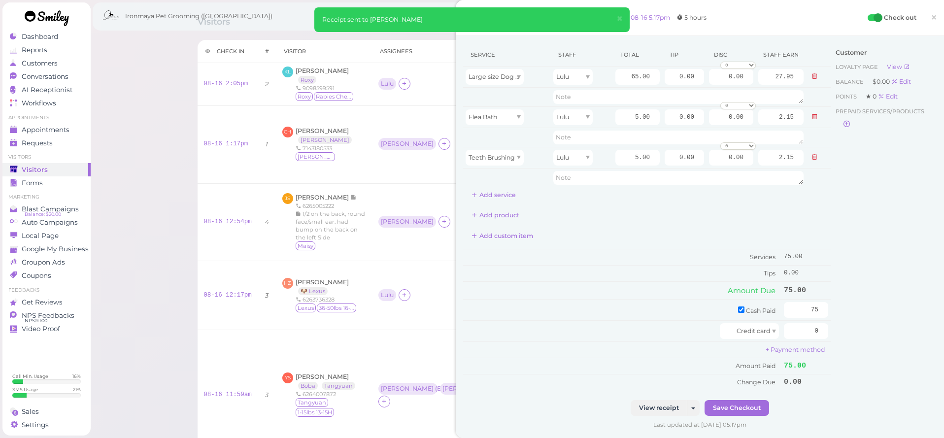
click at [932, 15] on span "×" at bounding box center [934, 17] width 6 height 14
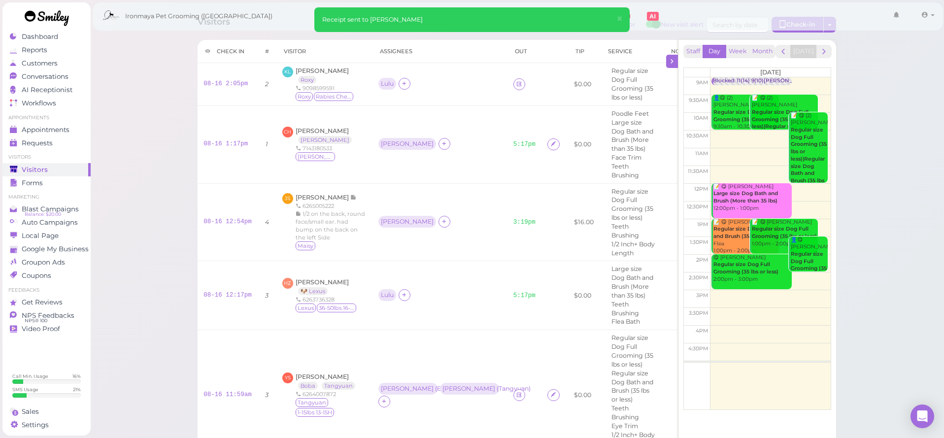
click at [624, 18] on button "×" at bounding box center [619, 18] width 18 height 23
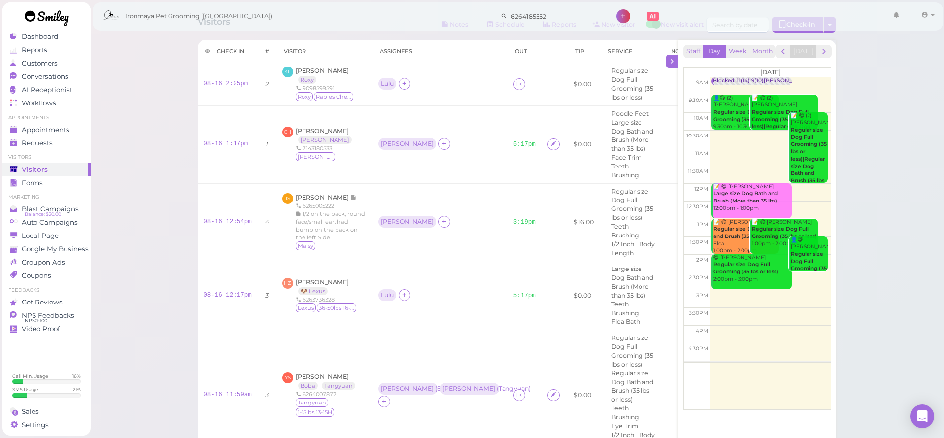
click at [264, 31] on div "Visitors Notes Schedule Reports New visitor New visit alert Check-in Customer c…" at bounding box center [517, 26] width 638 height 18
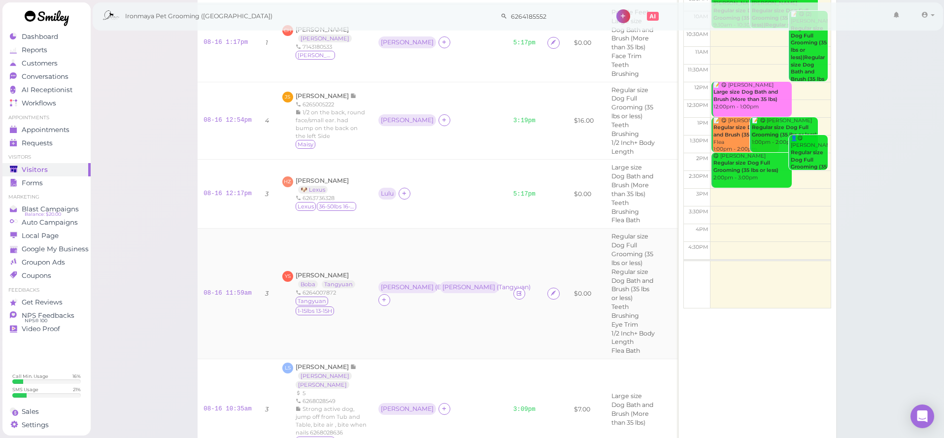
scroll to position [204, 0]
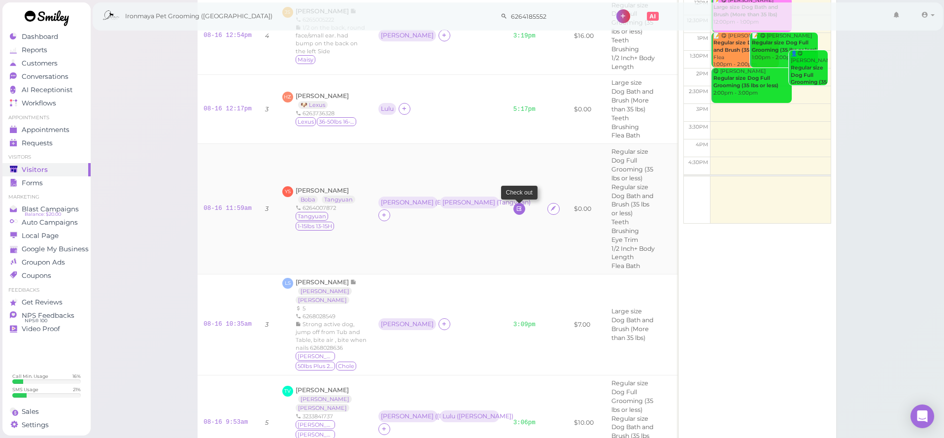
click at [516, 206] on icon at bounding box center [519, 208] width 6 height 7
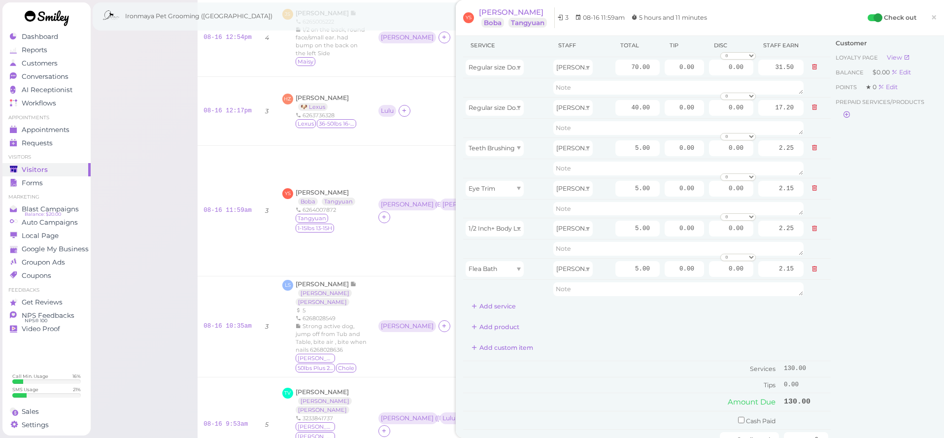
scroll to position [11, 0]
click at [636, 105] on input "40.00" at bounding box center [637, 106] width 44 height 16
type input "45.00"
type input "19.35"
click at [511, 304] on button "Add service" at bounding box center [493, 305] width 61 height 16
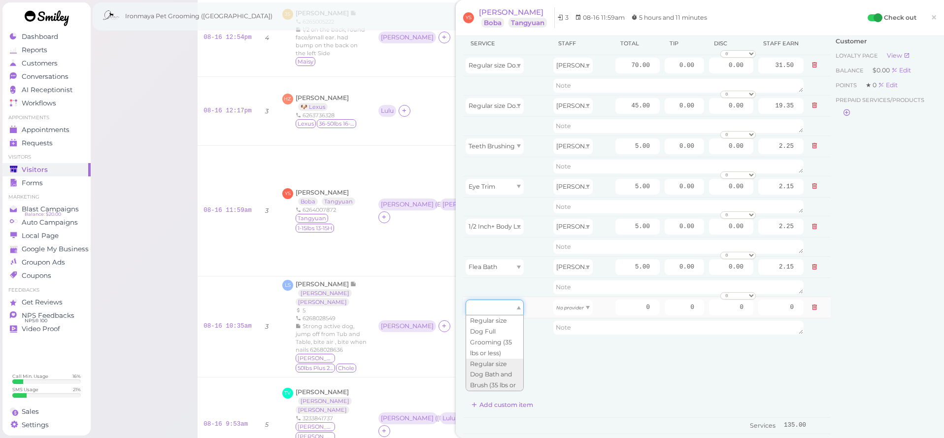
click at [516, 302] on div at bounding box center [495, 308] width 58 height 16
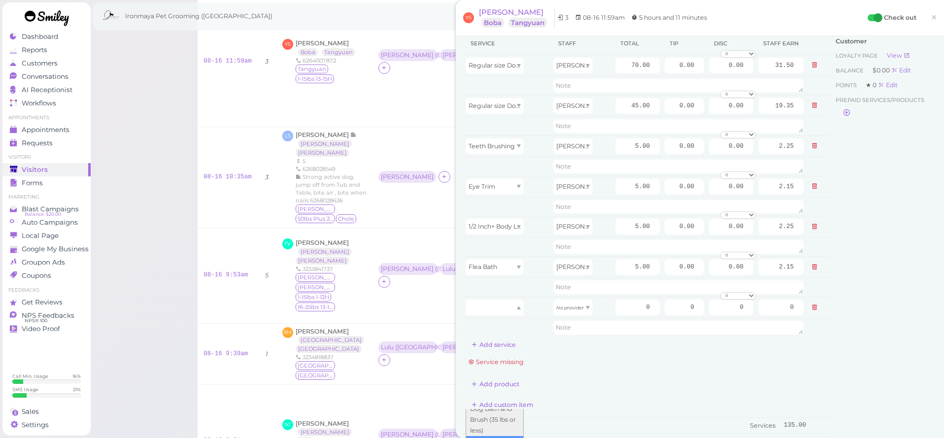
scroll to position [445, 0]
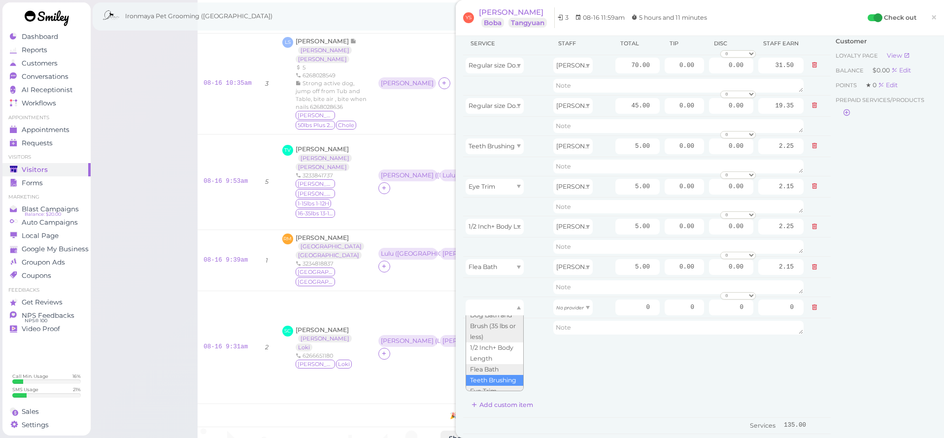
drag, startPoint x: 497, startPoint y: 382, endPoint x: 503, endPoint y: 377, distance: 8.5
type input "5.00"
click at [574, 310] on icon "No provider" at bounding box center [570, 307] width 28 height 5
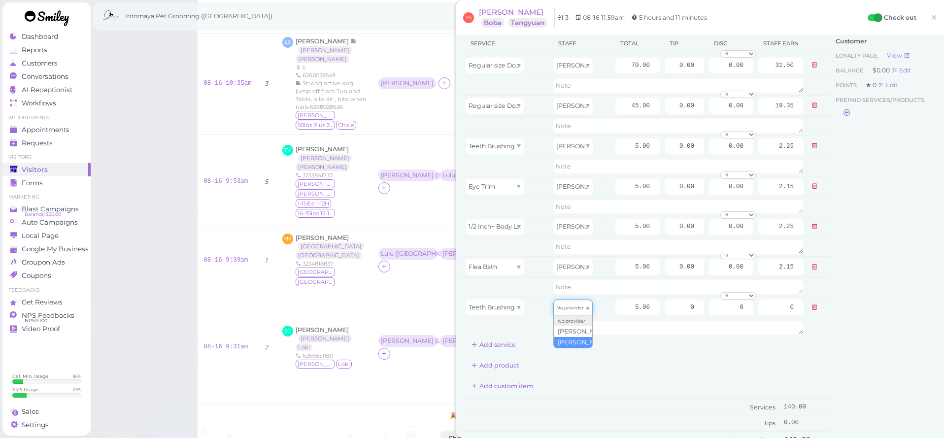
type input "2.15"
click at [689, 373] on div "Service Staff Total Tip Disc Staff earn Regular size Dog Full Grooming (35 lbs …" at bounding box center [647, 284] width 368 height 505
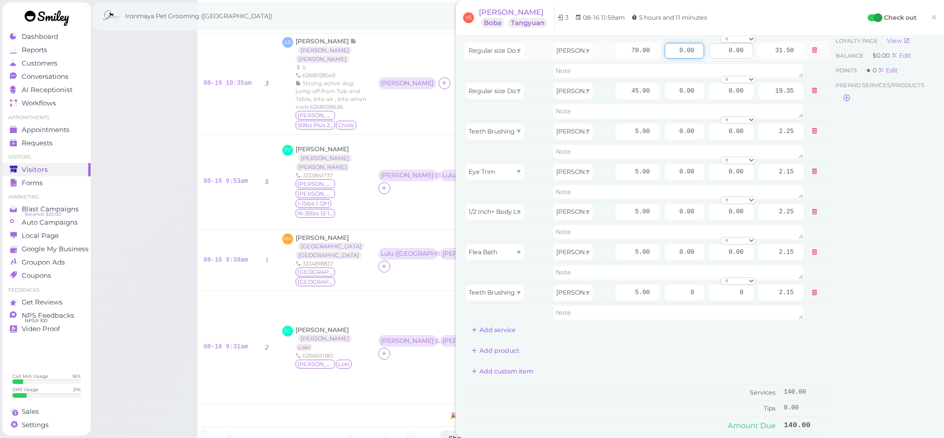
drag, startPoint x: 679, startPoint y: 50, endPoint x: 718, endPoint y: 51, distance: 38.9
click at [718, 51] on tr "Regular size Dog Full Grooming (35 lbs or less) Isaac 70.00 0.00 0.00 0 10% off…" at bounding box center [647, 50] width 368 height 21
type input "12"
drag, startPoint x: 675, startPoint y: 89, endPoint x: 725, endPoint y: 89, distance: 50.3
click at [725, 89] on tr "Regular size Dog Bath and Brush (35 lbs or less) Ida 45.00 0.00 0.00 0 10% off …" at bounding box center [647, 90] width 368 height 21
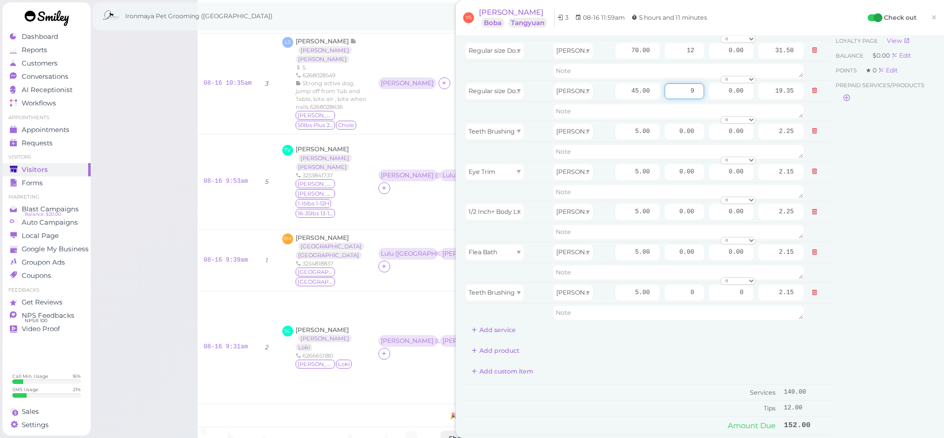
type input "9"
click at [882, 215] on div "Customer Loyalty page View Balance $0.00 Edit Points ★ 0 Edit Prepaid services/…" at bounding box center [884, 274] width 106 height 515
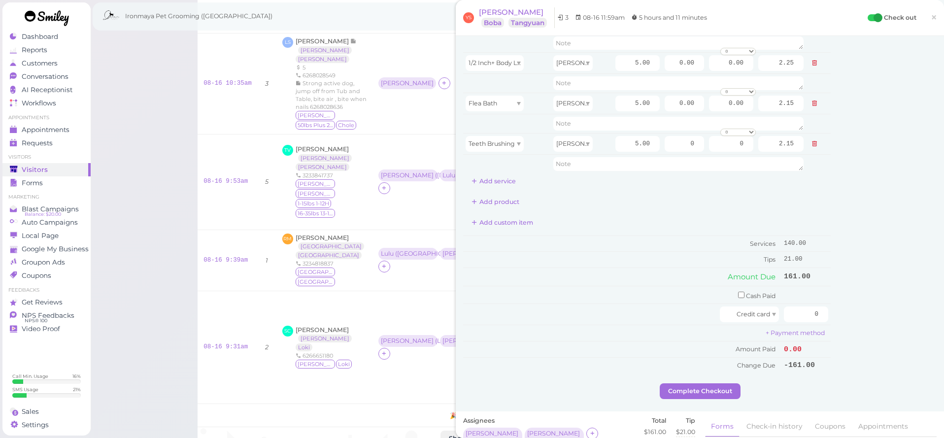
scroll to position [177, 0]
drag, startPoint x: 803, startPoint y: 306, endPoint x: 869, endPoint y: 306, distance: 65.5
click at [869, 306] on div "Service Staff Total Tip Disc Staff earn Regular size Dog Full Grooming (35 lbs …" at bounding box center [699, 123] width 473 height 515
type input "161"
drag, startPoint x: 929, startPoint y: 332, endPoint x: 916, endPoint y: 333, distance: 13.3
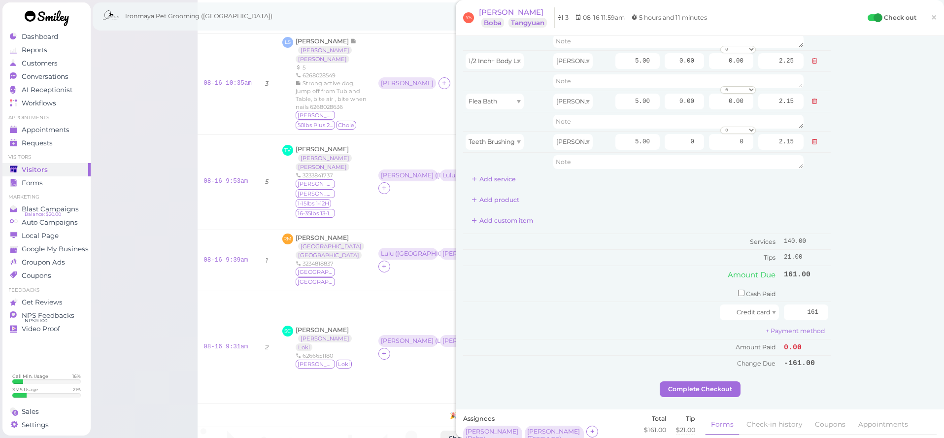
click at [929, 332] on div "Customer Loyalty page View Balance $0.00 Edit Points ★ 0 Edit Prepaid services/…" at bounding box center [884, 123] width 106 height 515
click at [715, 384] on button "Complete Checkout" at bounding box center [700, 389] width 81 height 16
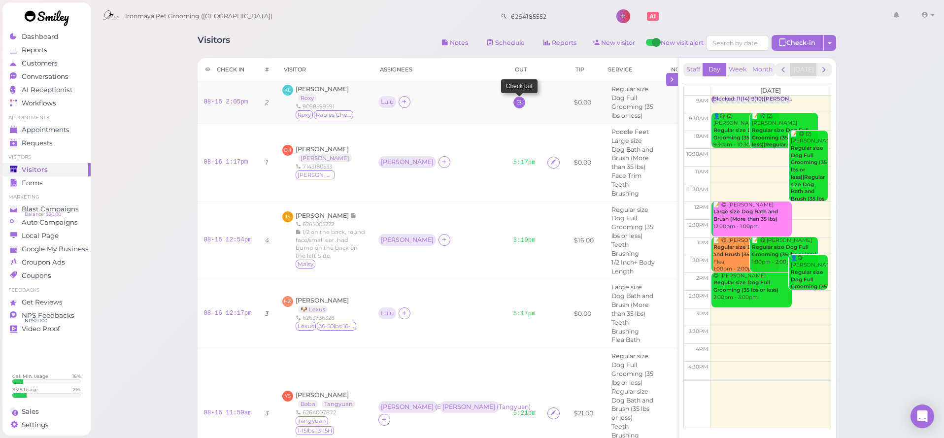
click at [516, 105] on icon at bounding box center [519, 102] width 6 height 7
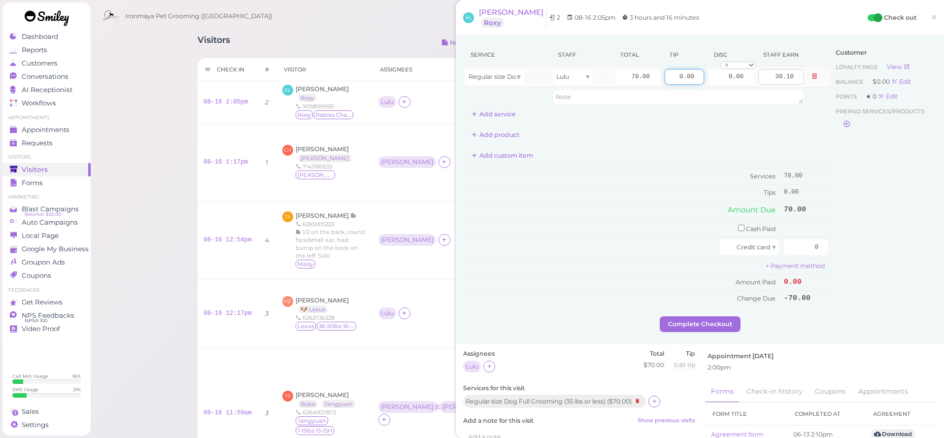
drag, startPoint x: 678, startPoint y: 76, endPoint x: 767, endPoint y: 78, distance: 88.7
click at [767, 78] on tr "Regular size Dog Full Grooming (35 lbs or less) Lulu 70.00 0.00 0.00 0 10% off …" at bounding box center [647, 77] width 368 height 21
type input "10.50"
click at [852, 235] on div "Customer Loyalty page View Balance $0.00 Edit Points ★ 0 Edit Prepaid services/…" at bounding box center [884, 179] width 106 height 273
drag, startPoint x: 852, startPoint y: 236, endPoint x: 857, endPoint y: 235, distance: 5.5
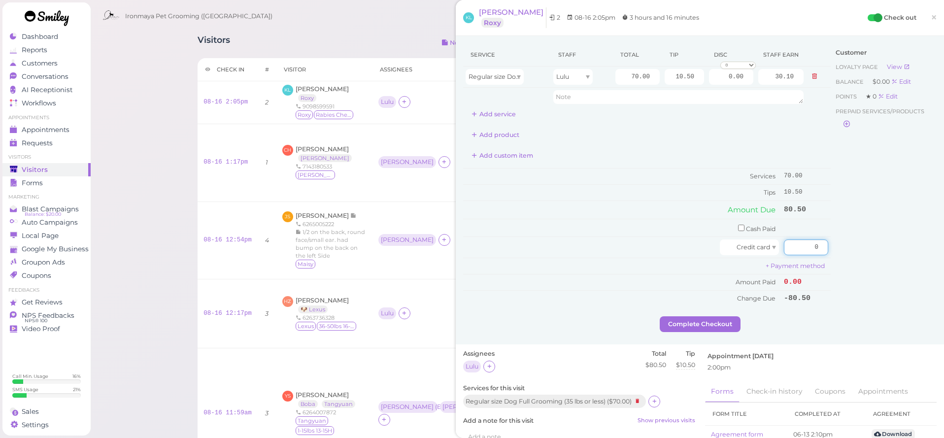
click at [857, 235] on div "Service Staff Total Tip Disc Staff earn Regular size Dog Full Grooming (35 lbs …" at bounding box center [699, 179] width 473 height 273
type input "80.50"
click at [829, 291] on td "0.00" at bounding box center [805, 299] width 49 height 16
click at [730, 316] on button "Complete Checkout" at bounding box center [700, 324] width 81 height 16
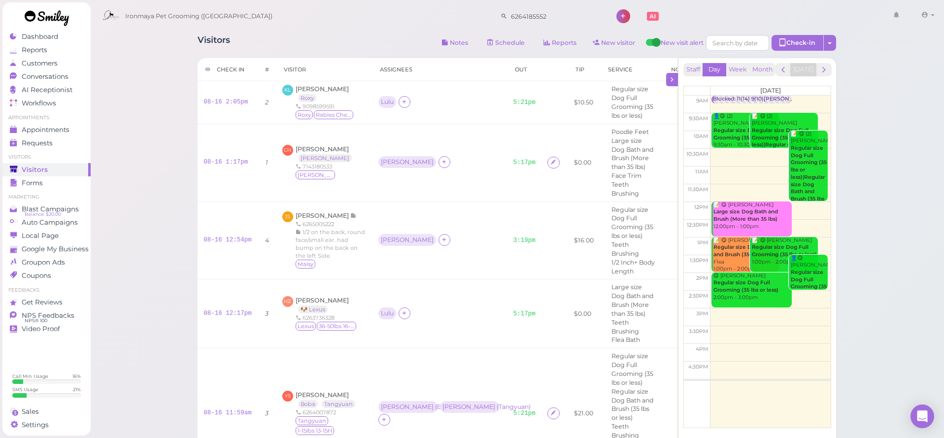
drag, startPoint x: 931, startPoint y: 165, endPoint x: 912, endPoint y: 126, distance: 43.6
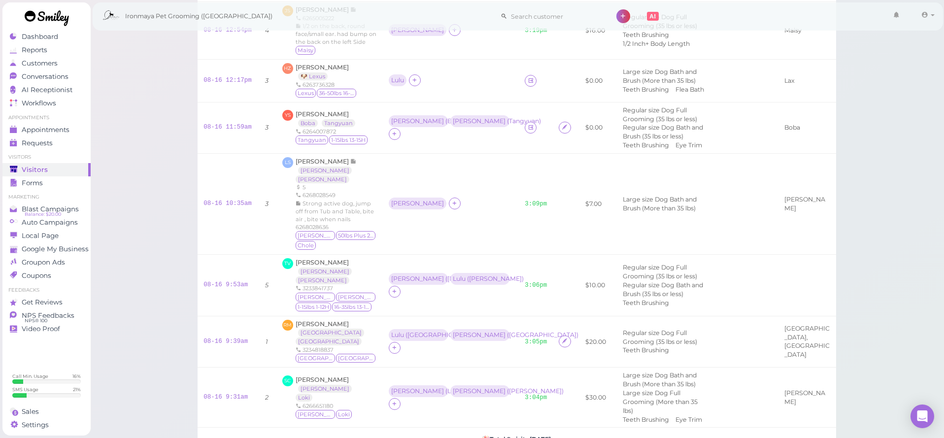
scroll to position [67, 0]
